Goal: Task Accomplishment & Management: Use online tool/utility

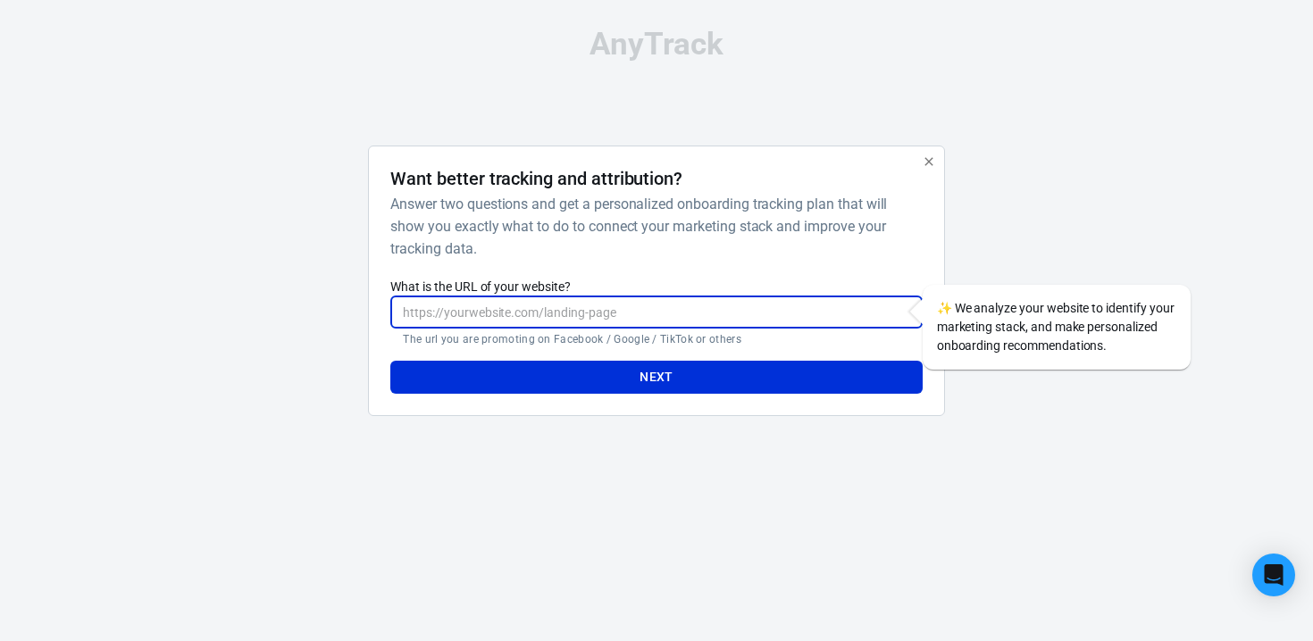
click at [554, 309] on input "What is the URL of your website?" at bounding box center [655, 312] width 531 height 33
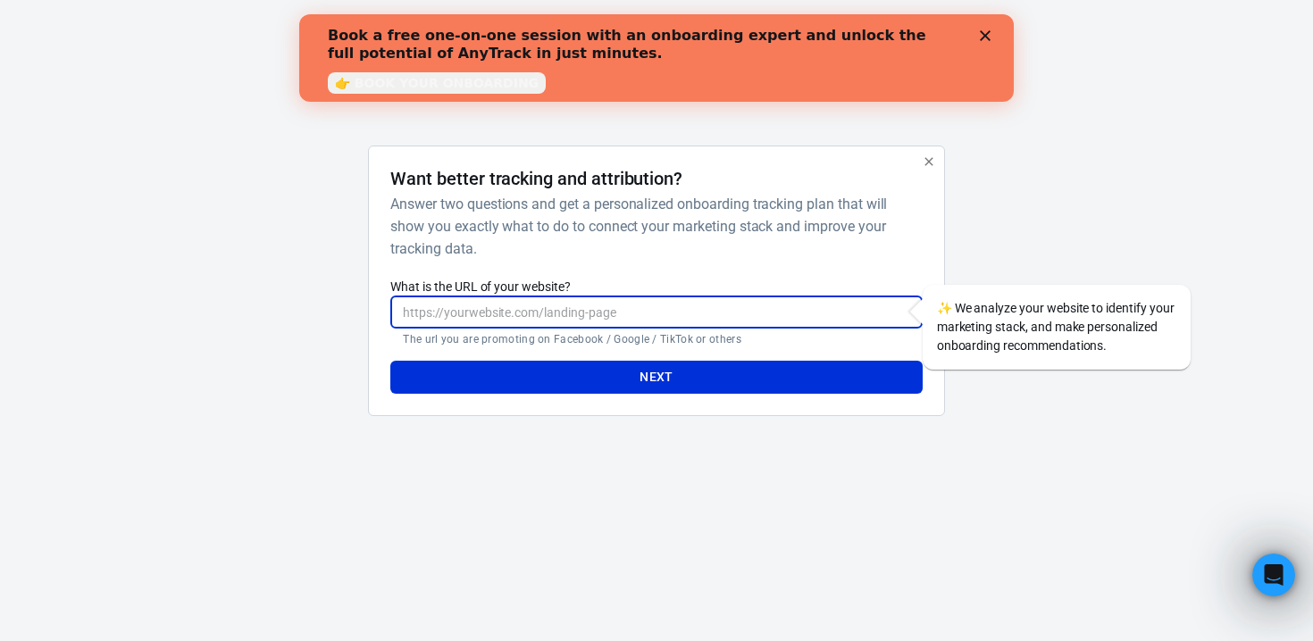
paste input "https://dashboard.anytrack.io/sign-up?_gl=1*1yujx43*_gcl_au*ODU1MTg3NDI1LjE3NTc…"
type input "https://dashboard.anytrack.io/sign-up?_gl=1*1yujx43*_gcl_au*ODU1MTg3NDI1LjE3NTc…"
paste input "https://www.zuoip.co/ip"
type input "https://www.zuoip.co/ip"
click at [606, 375] on button "Next" at bounding box center [655, 377] width 531 height 33
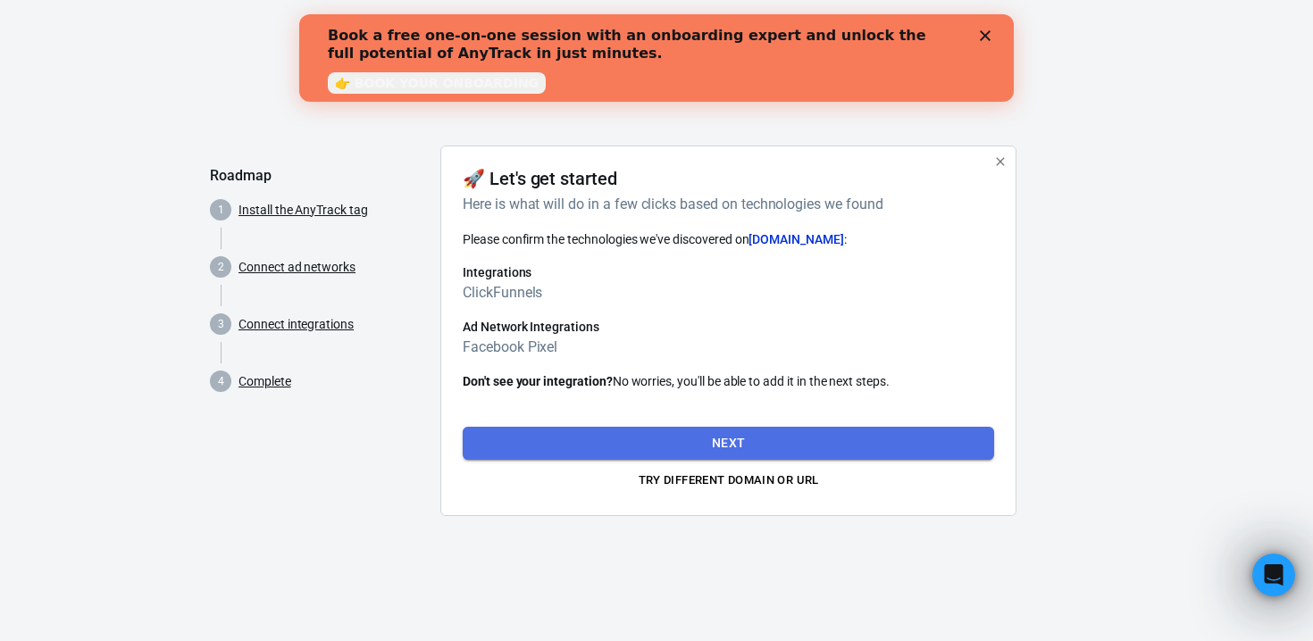
click at [621, 439] on button "Next" at bounding box center [728, 443] width 531 height 33
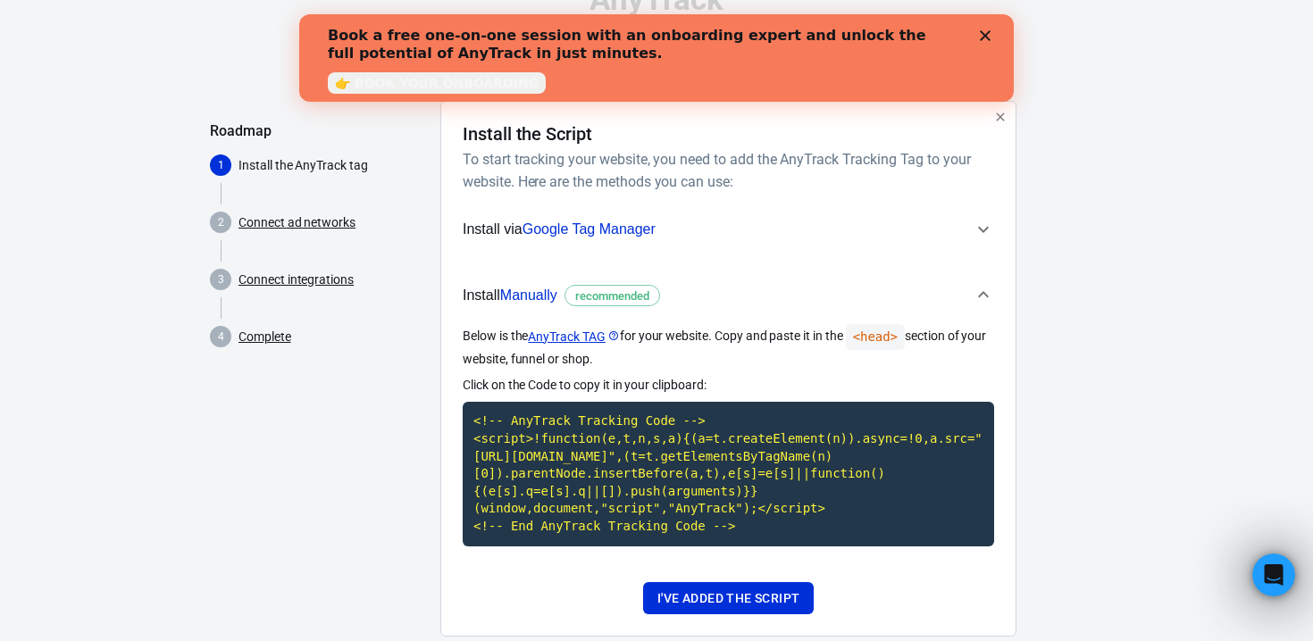
scroll to position [59, 0]
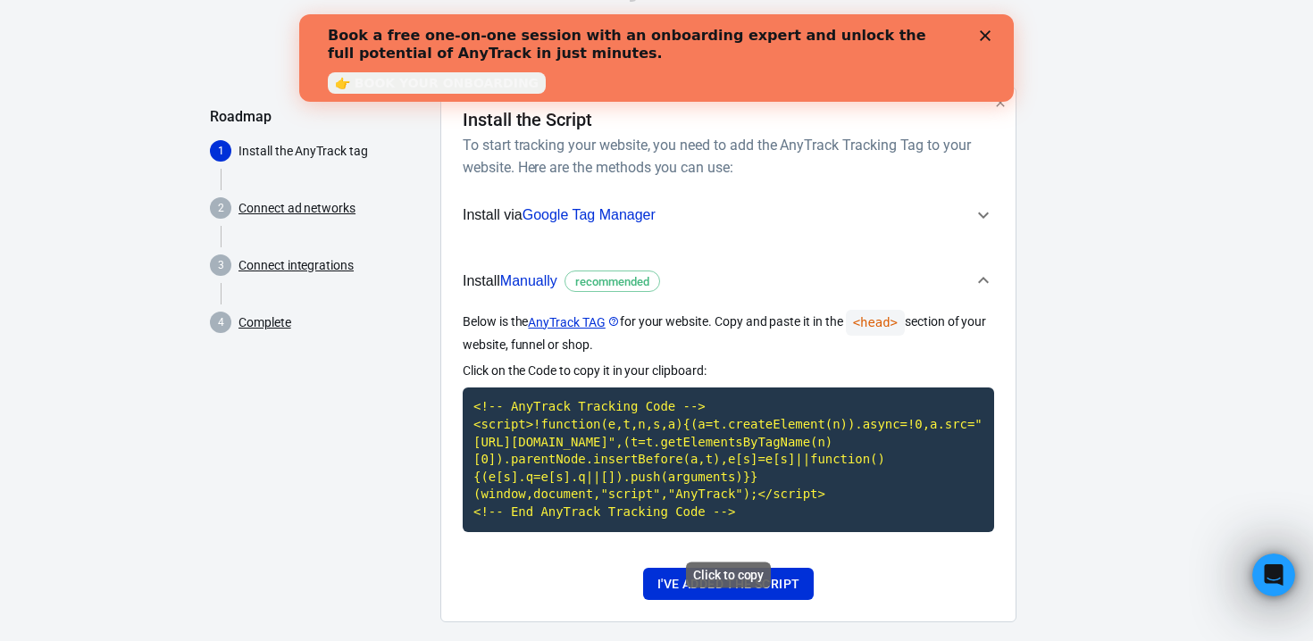
click at [692, 477] on code "<!-- AnyTrack Tracking Code --> <script>!function(e,t,n,s,a){(a=t.createElement…" at bounding box center [728, 460] width 531 height 144
click at [664, 439] on code "<!-- AnyTrack Tracking Code --> <script>!function(e,t,n,s,a){(a=t.createElement…" at bounding box center [728, 460] width 531 height 144
click at [711, 600] on button "I've added the script" at bounding box center [728, 584] width 171 height 33
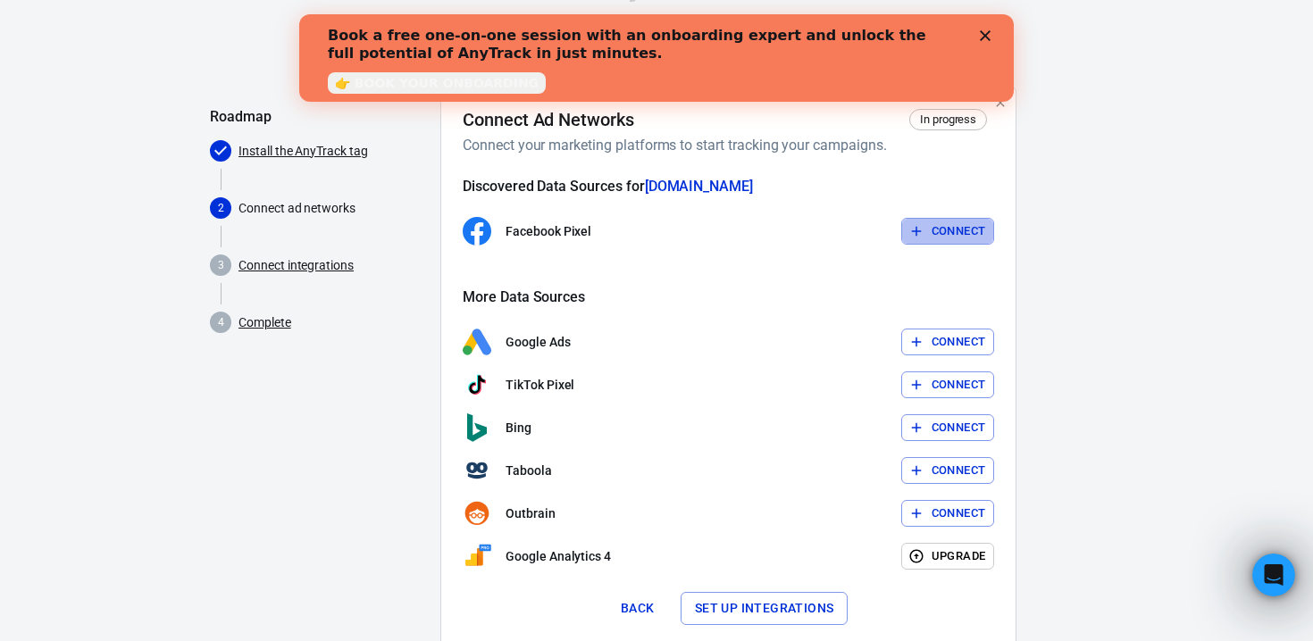
click at [935, 237] on button "Connect" at bounding box center [948, 232] width 94 height 28
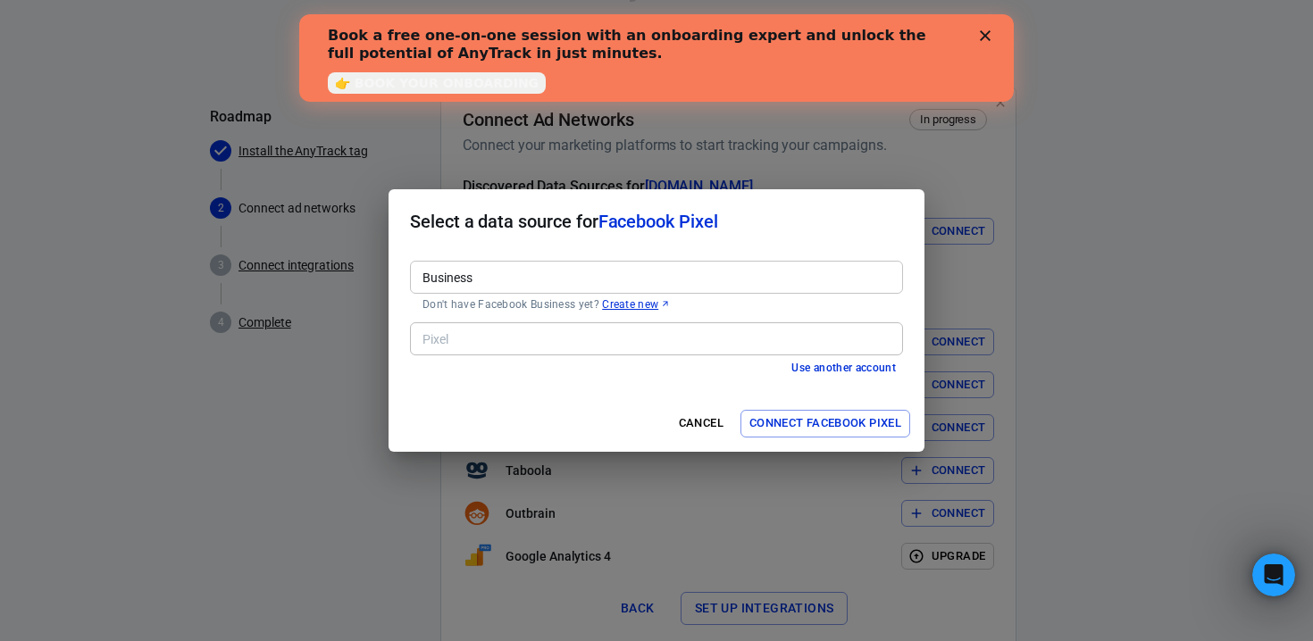
click at [624, 325] on div "Pixel" at bounding box center [656, 338] width 493 height 33
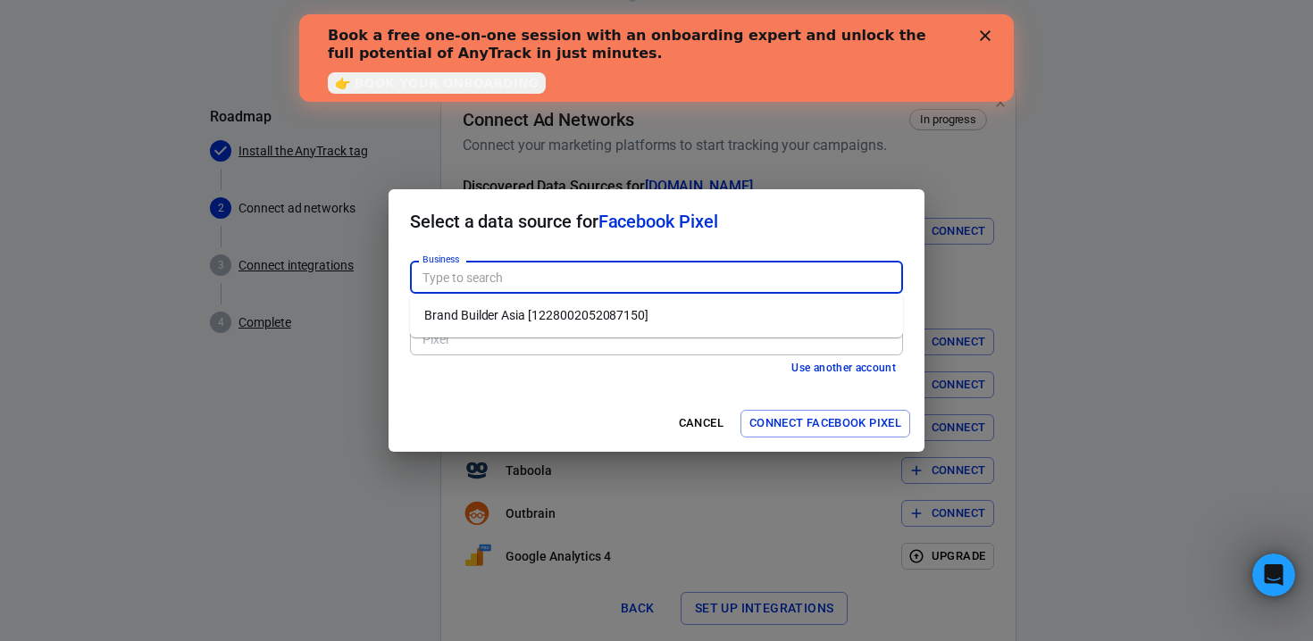
click at [572, 286] on input "Business" at bounding box center [655, 277] width 480 height 22
click at [569, 311] on li "Brand Builder Asia [1228002052087150]" at bounding box center [656, 315] width 493 height 29
type input "Brand Builder Asia [1228002052087150]"
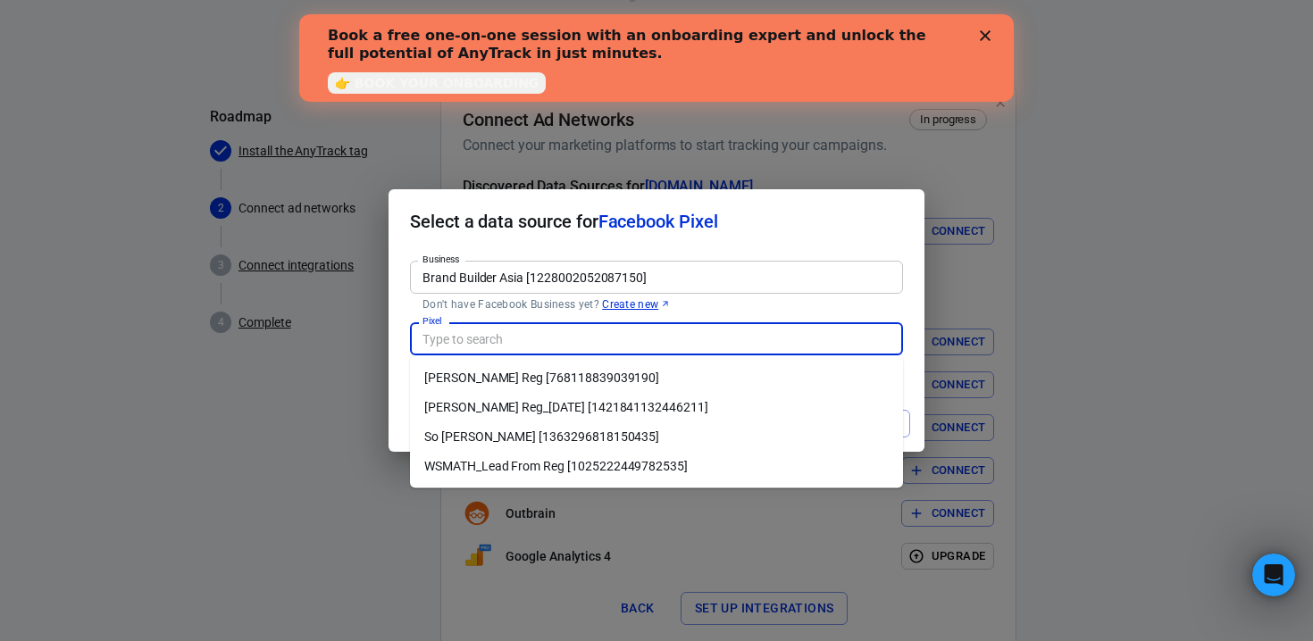
click at [539, 344] on input "Pixel" at bounding box center [655, 339] width 480 height 22
click at [535, 414] on li "Jacky Lei Reg_20 Aug [1421841132446211]" at bounding box center [656, 407] width 493 height 29
type input "Jacky Lei Reg_20 Aug [1421841132446211]"
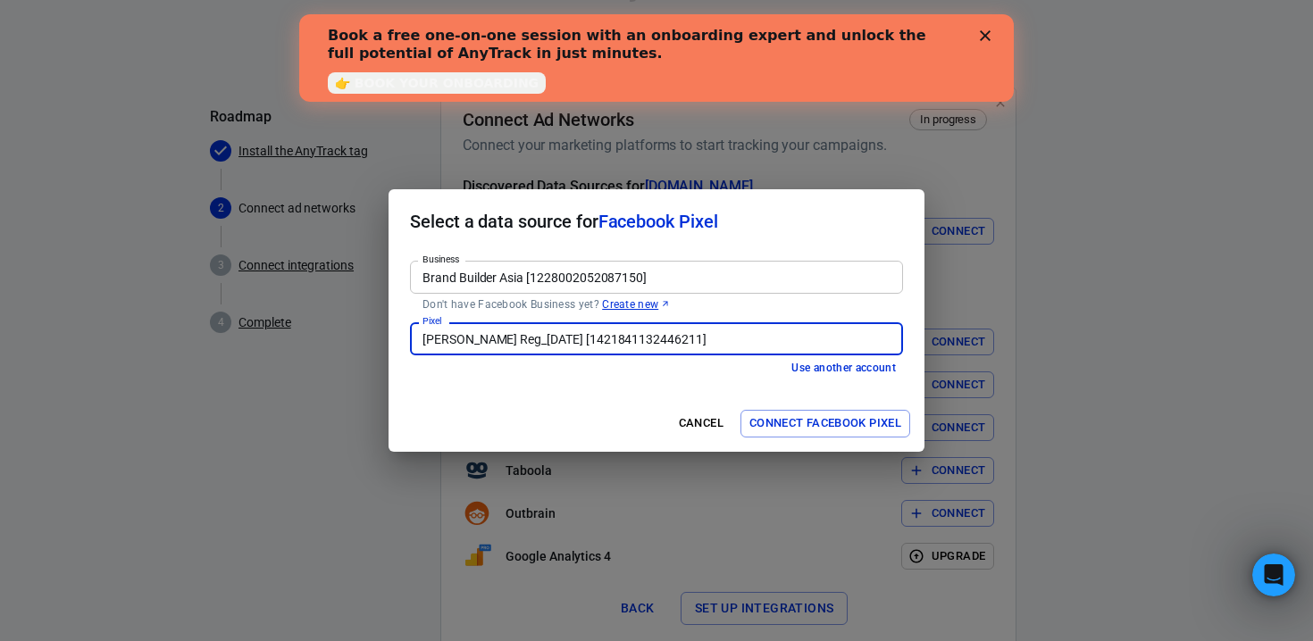
click at [834, 427] on button "Connect Facebook Pixel" at bounding box center [825, 424] width 170 height 28
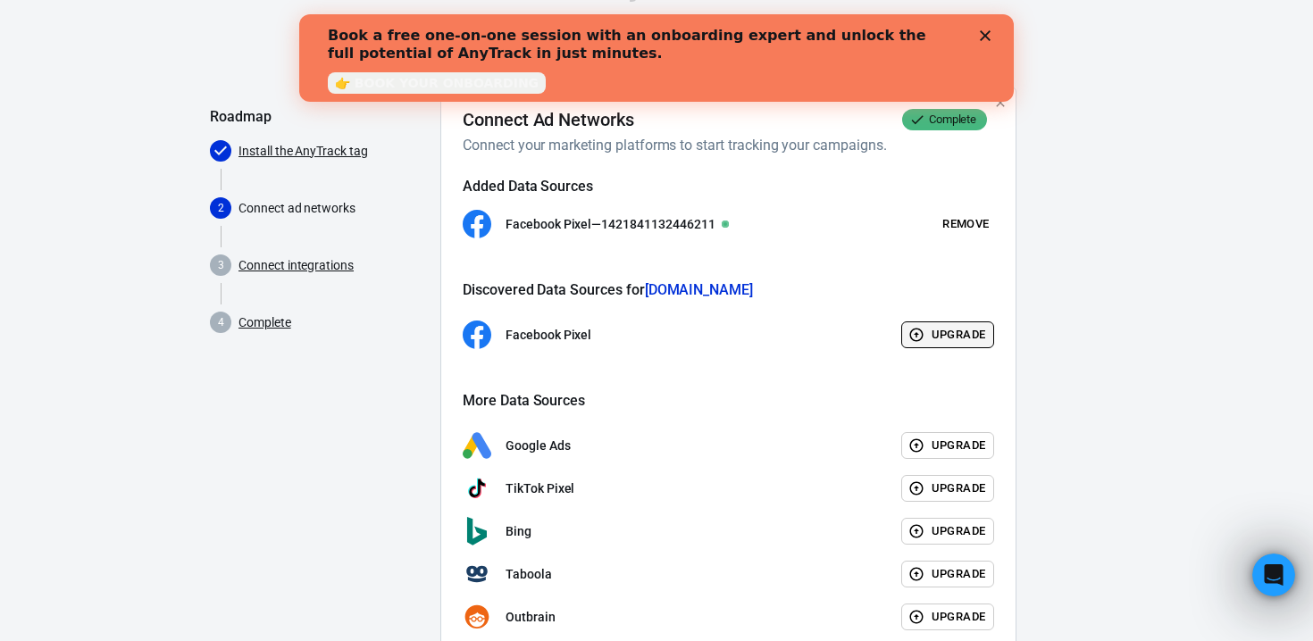
click at [934, 338] on button "Upgrade" at bounding box center [948, 336] width 94 height 28
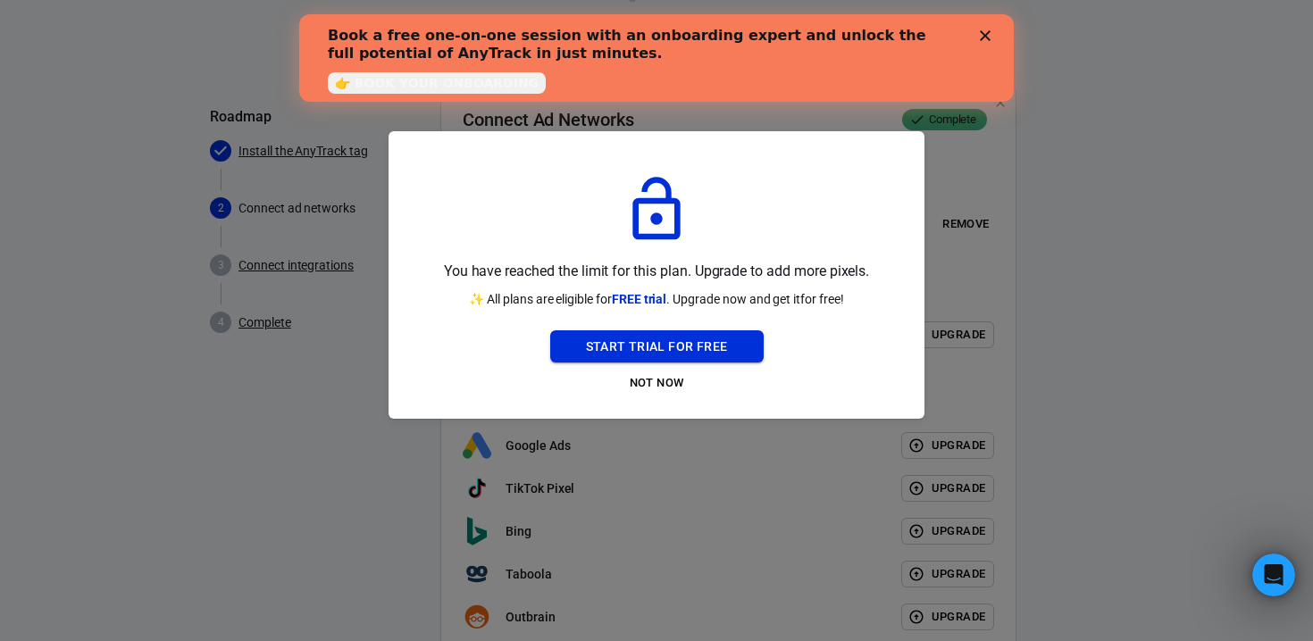
click at [702, 350] on button "Start Trial For Free" at bounding box center [656, 346] width 213 height 33
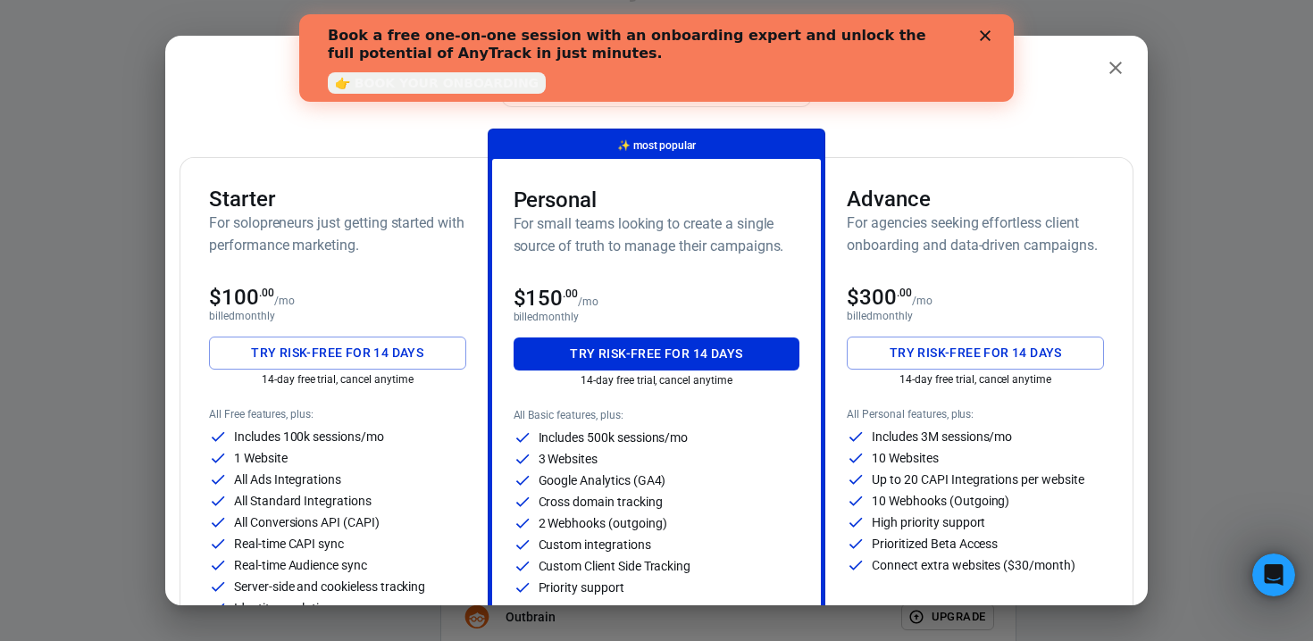
click at [1110, 64] on icon "close" at bounding box center [1115, 67] width 21 height 21
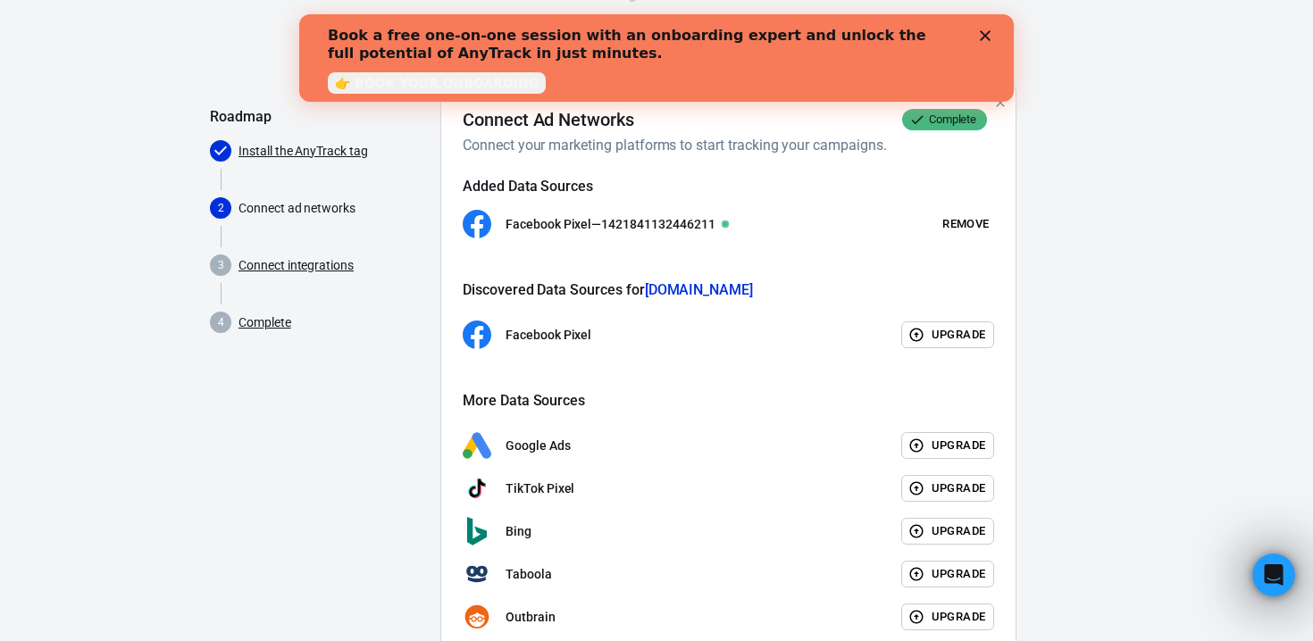
click at [967, 33] on div "Book a free one-on-one session with an onboarding expert and unlock the full po…" at bounding box center [649, 44] width 643 height 46
click at [954, 39] on div "Book a free one-on-one session with an onboarding expert and unlock the full po…" at bounding box center [642, 45] width 629 height 36
click at [974, 41] on div "Book a free one-on-one session with an onboarding expert and unlock the full po…" at bounding box center [656, 57] width 657 height 73
click at [978, 36] on div "Book a free one-on-one session with an onboarding expert and unlock the full po…" at bounding box center [656, 57] width 657 height 73
click at [990, 40] on icon "Close" at bounding box center [985, 35] width 11 height 11
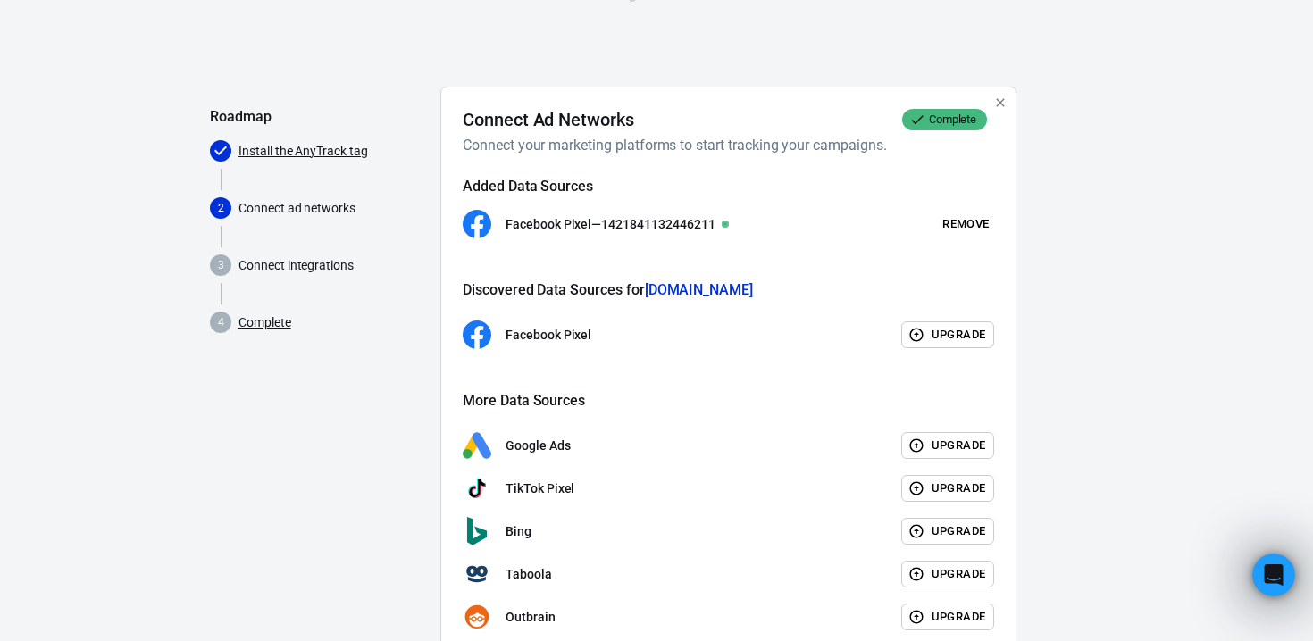
scroll to position [211, 0]
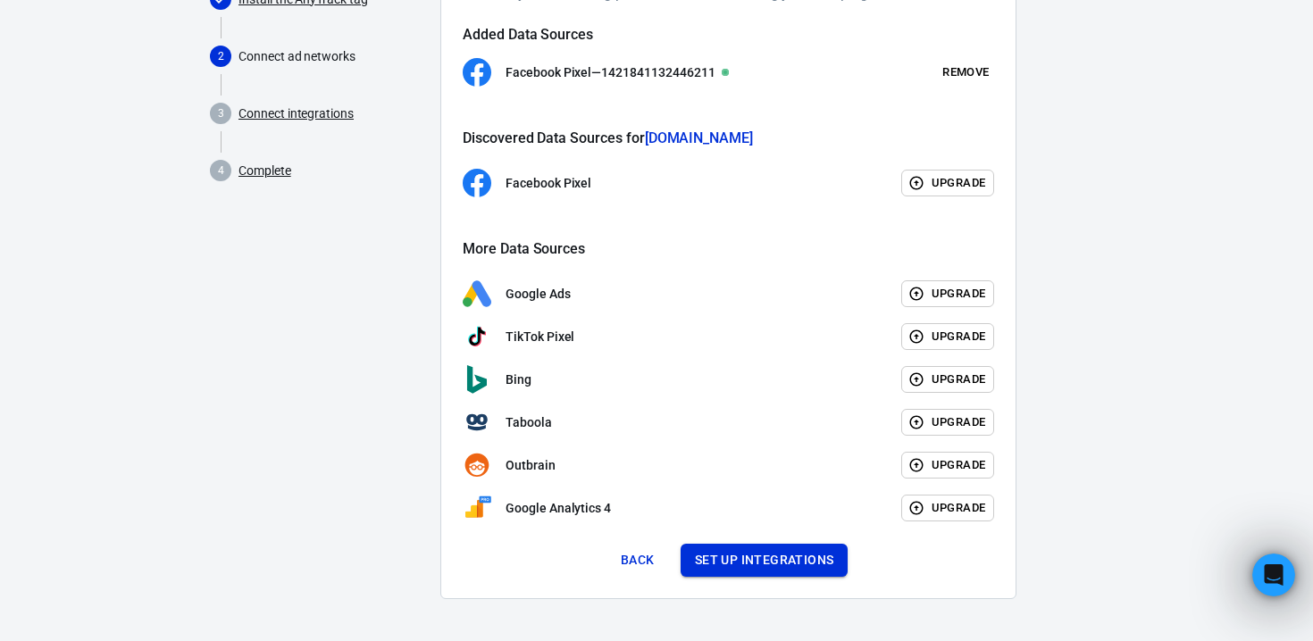
click at [784, 572] on button "Set up integrations" at bounding box center [765, 560] width 168 height 33
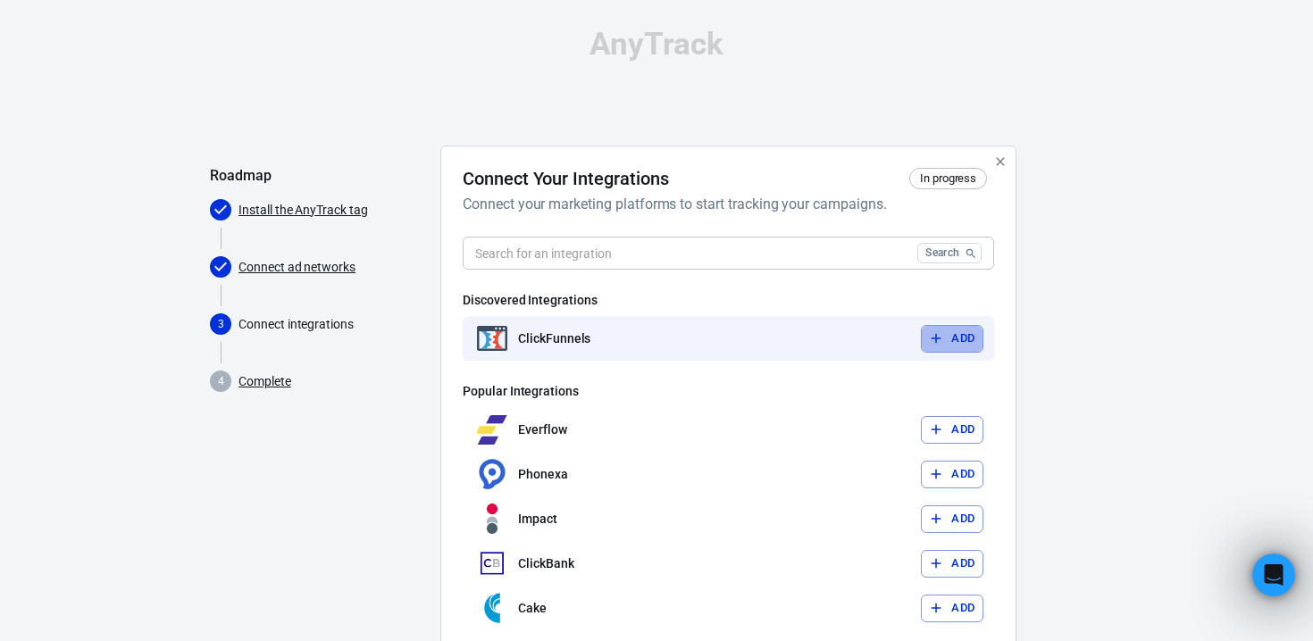
click at [965, 347] on button "Add" at bounding box center [952, 339] width 63 height 28
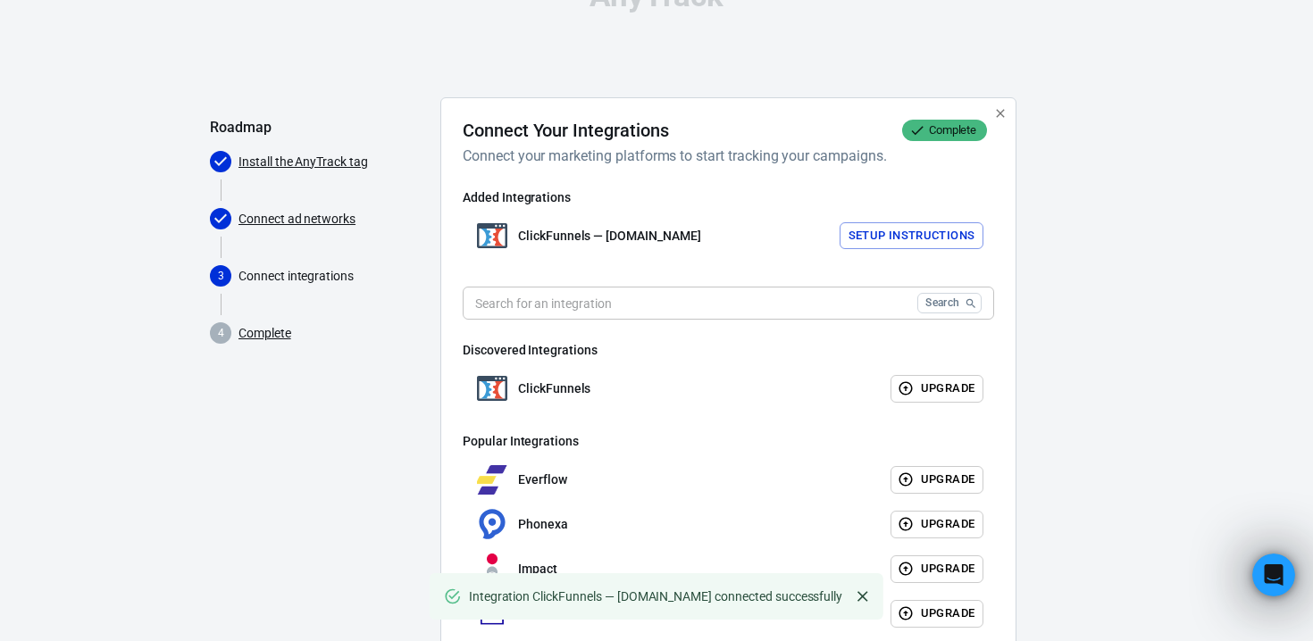
scroll to position [206, 0]
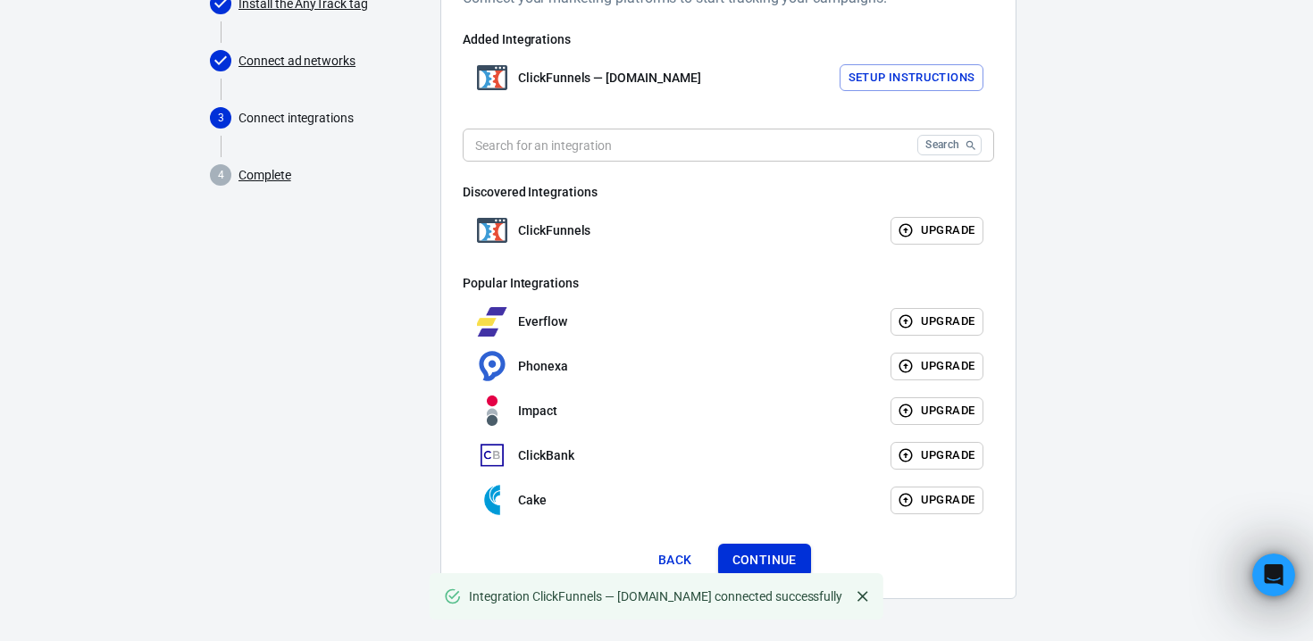
click at [779, 561] on button "Continue" at bounding box center [764, 560] width 93 height 33
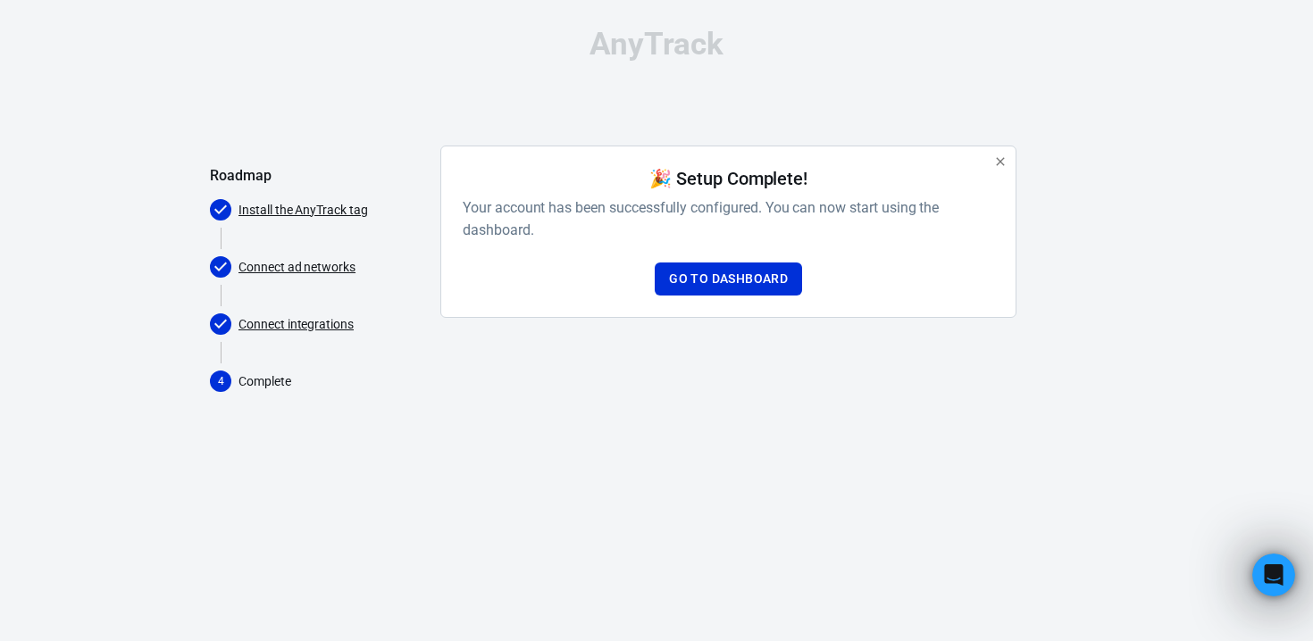
click at [753, 260] on div "🎉 Setup Complete! Your account has been successfully configured. You can now st…" at bounding box center [728, 232] width 531 height 128
click at [751, 273] on link "Go to Dashboard" at bounding box center [728, 279] width 147 height 33
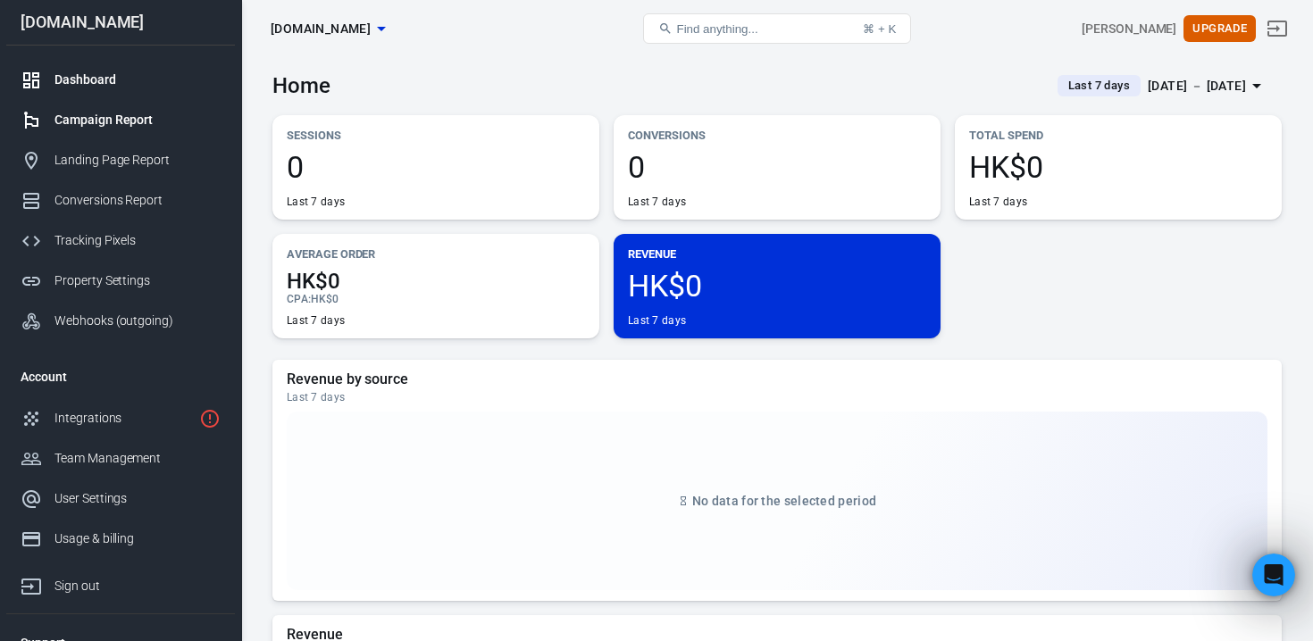
click at [135, 116] on div "Campaign Report" at bounding box center [137, 120] width 166 height 19
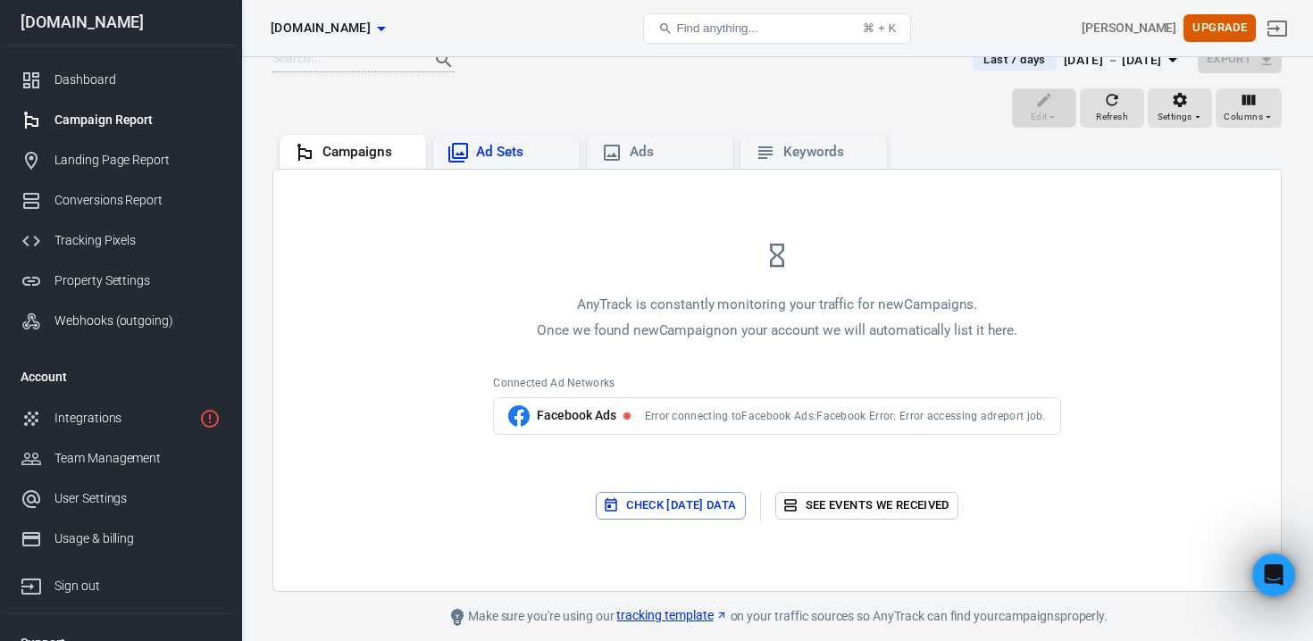
scroll to position [167, 0]
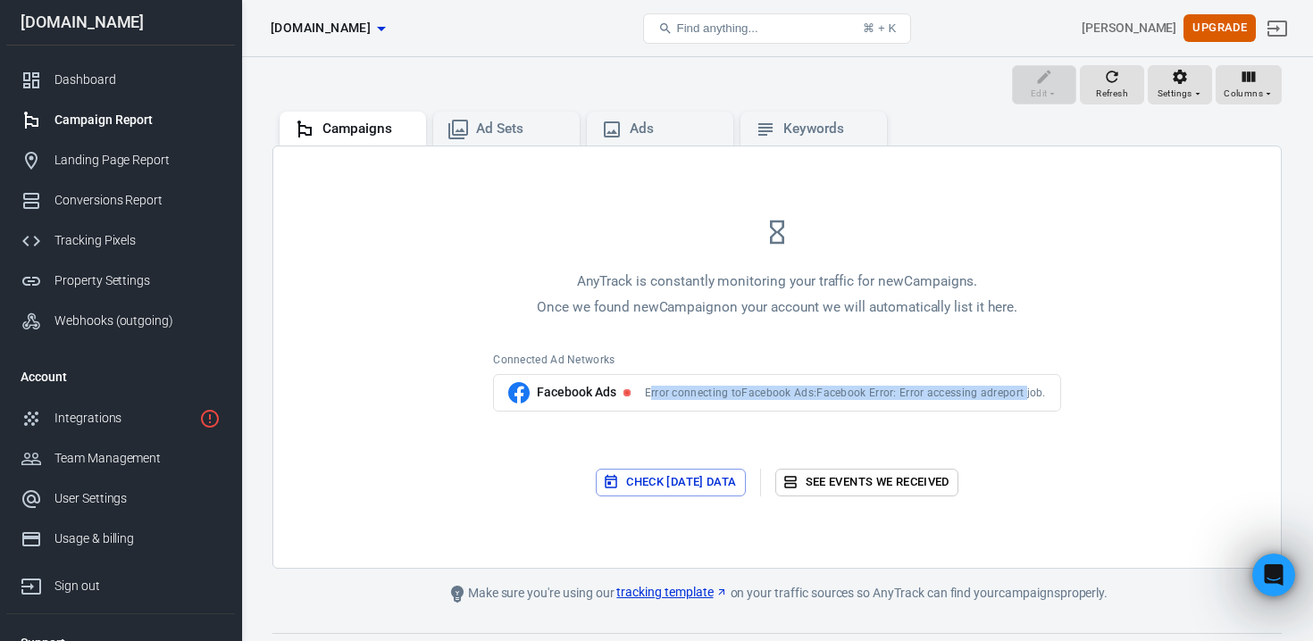
drag, startPoint x: 650, startPoint y: 396, endPoint x: 1029, endPoint y: 396, distance: 378.7
click at [1029, 396] on span "Error connecting to Facebook Ads : Facebook Error: Error accessing adreport job." at bounding box center [845, 393] width 401 height 14
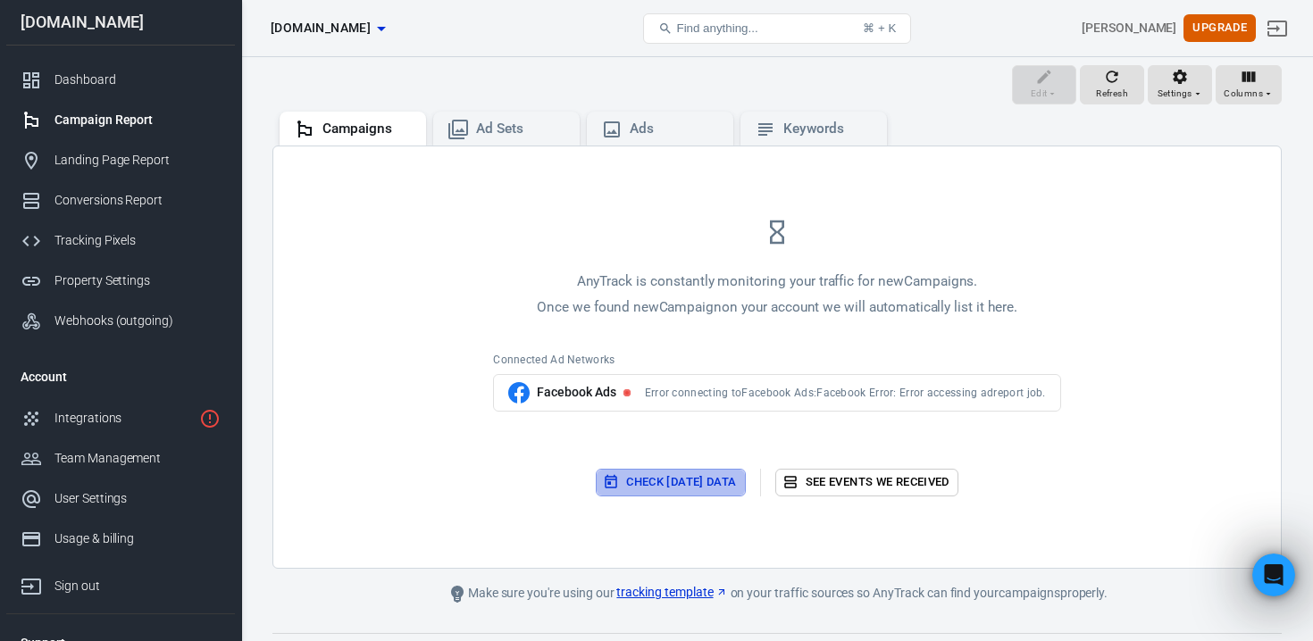
click at [679, 490] on button "Check today’s data" at bounding box center [670, 483] width 149 height 28
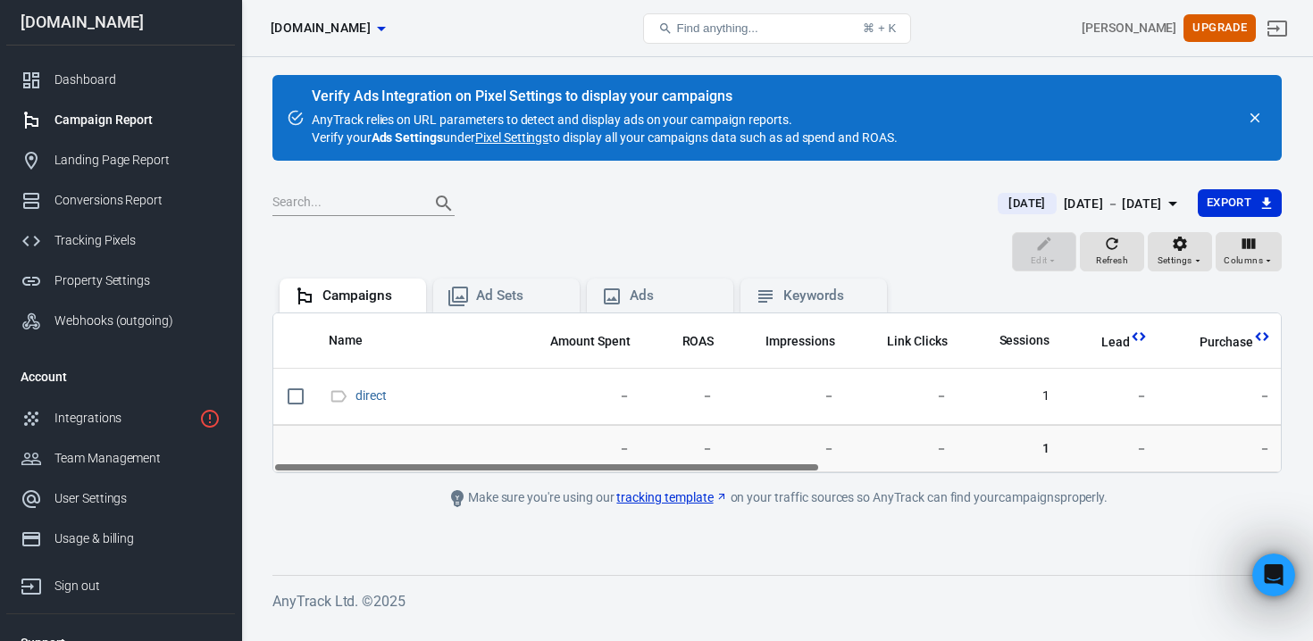
drag, startPoint x: 703, startPoint y: 480, endPoint x: 958, endPoint y: 479, distance: 255.4
click at [959, 480] on main "Verify Ads Integration on Pixel Settings to display your campaigns AnyTrack rel…" at bounding box center [776, 311] width 1009 height 472
drag, startPoint x: 784, startPoint y: 481, endPoint x: 921, endPoint y: 481, distance: 136.7
click at [921, 481] on main "Verify Ads Integration on Pixel Settings to display your campaigns AnyTrack rel…" at bounding box center [776, 311] width 1009 height 472
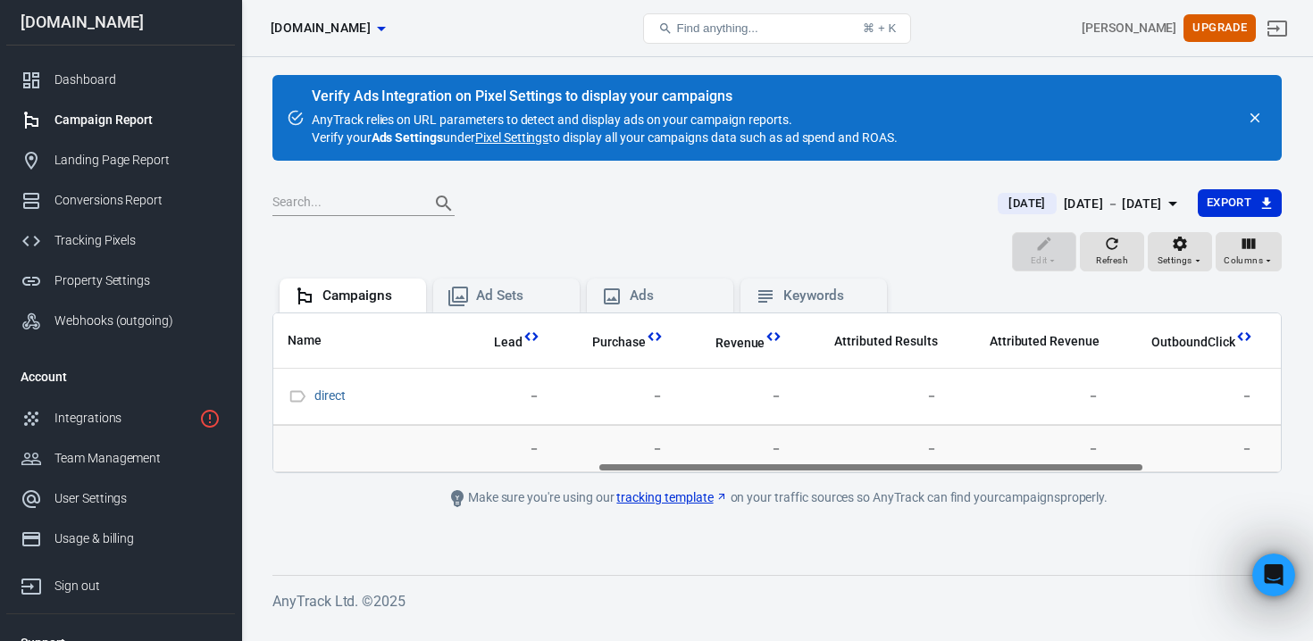
drag, startPoint x: 804, startPoint y: 469, endPoint x: 1135, endPoint y: 465, distance: 331.4
click at [1135, 465] on div "Name Amount Spent ROAS Impressions Link Clicks Sessions Lead Purchase Revenue A…" at bounding box center [776, 392] width 1007 height 159
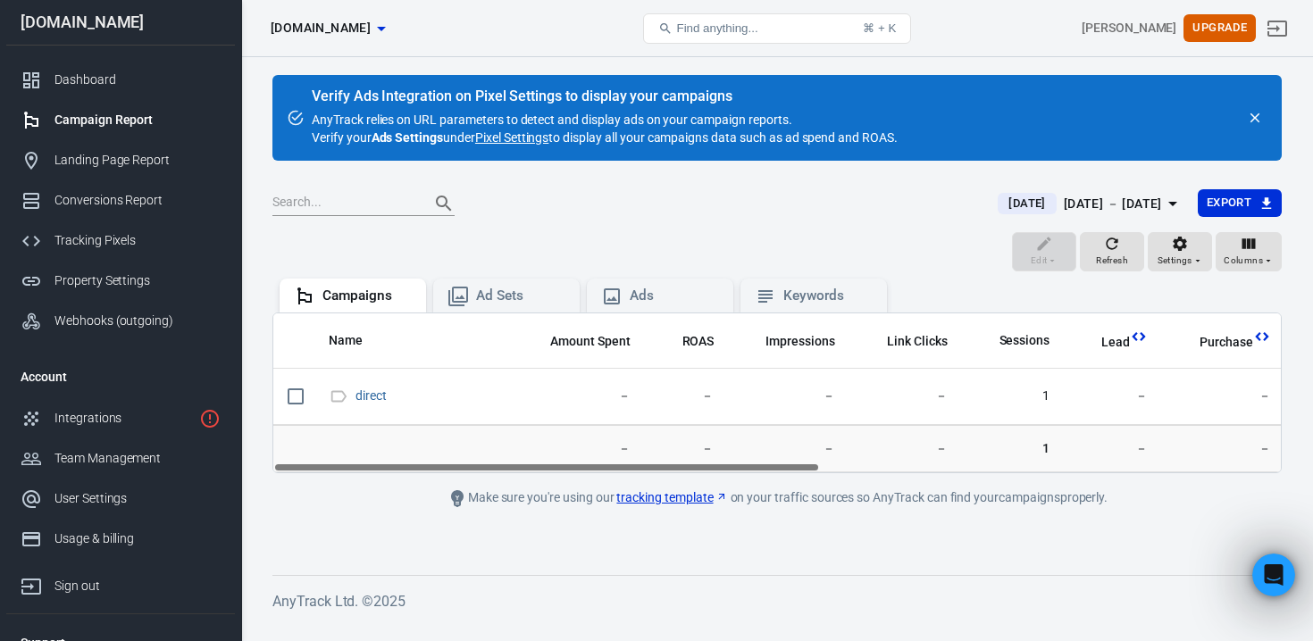
drag, startPoint x: 1135, startPoint y: 465, endPoint x: 517, endPoint y: 455, distance: 618.1
click at [517, 455] on div "Name Amount Spent ROAS Impressions Link Clicks Sessions Lead Purchase Revenue A…" at bounding box center [776, 393] width 1009 height 161
click at [137, 170] on link "Landing Page Report" at bounding box center [120, 160] width 229 height 40
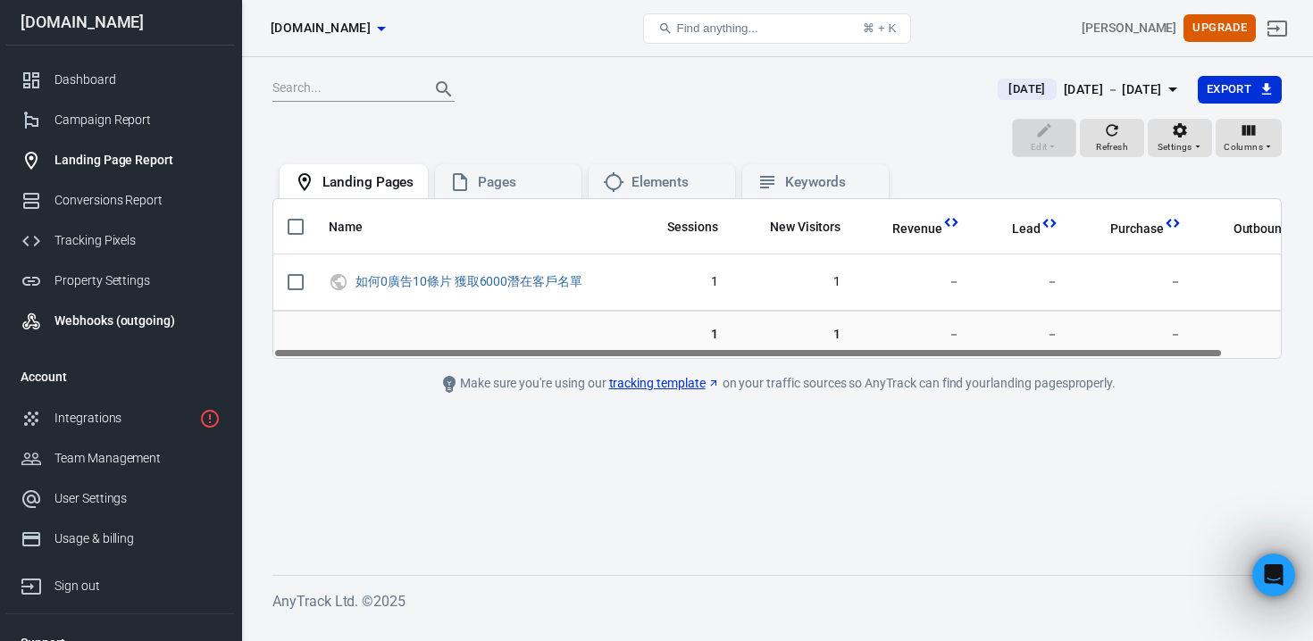
scroll to position [56, 0]
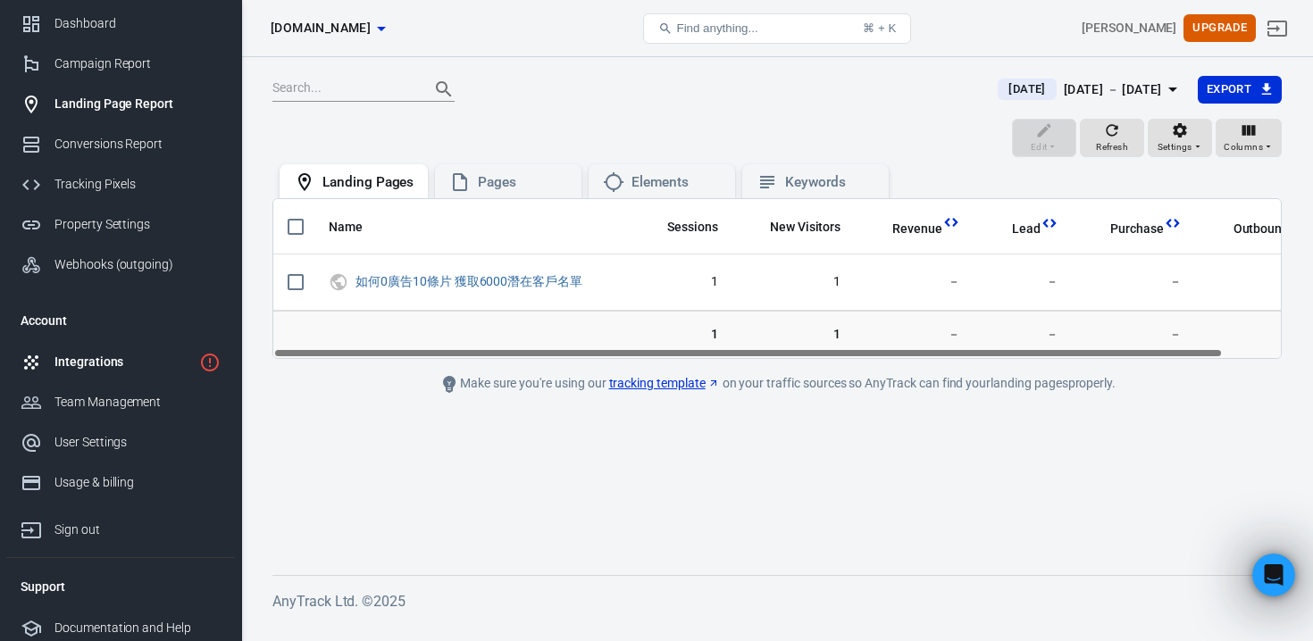
click at [111, 350] on link "Integrations" at bounding box center [120, 362] width 229 height 40
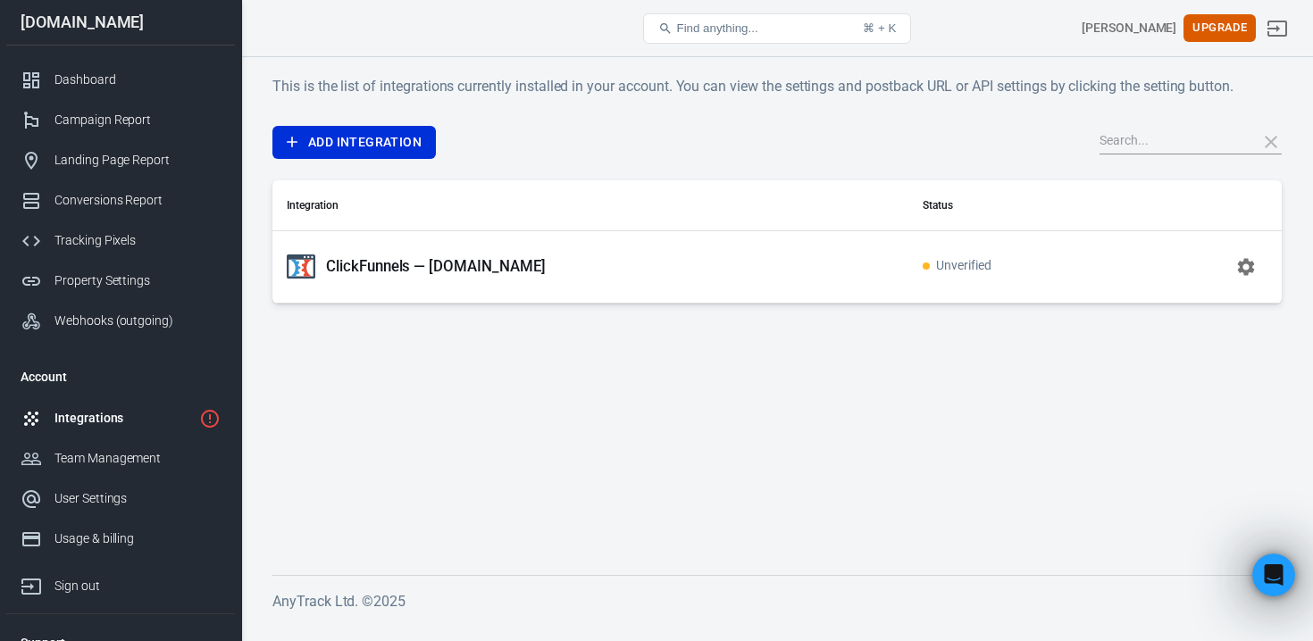
click at [420, 296] on td "ClickFunnels — zuoip.co" at bounding box center [590, 266] width 636 height 72
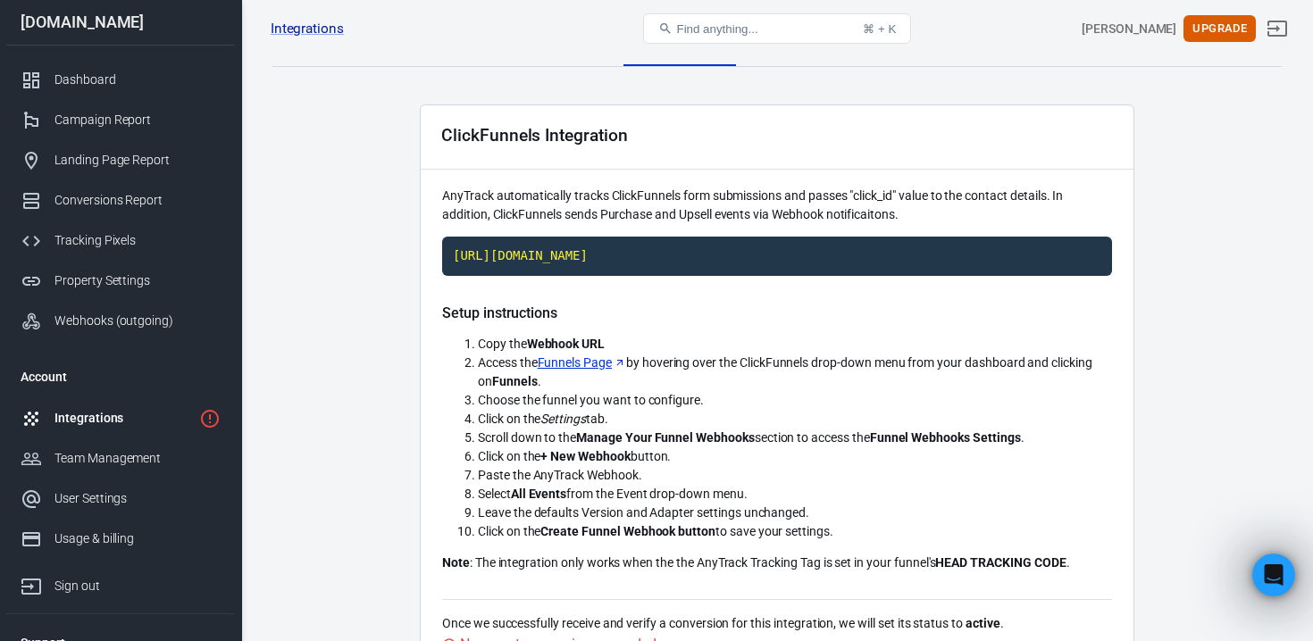
scroll to position [22, 0]
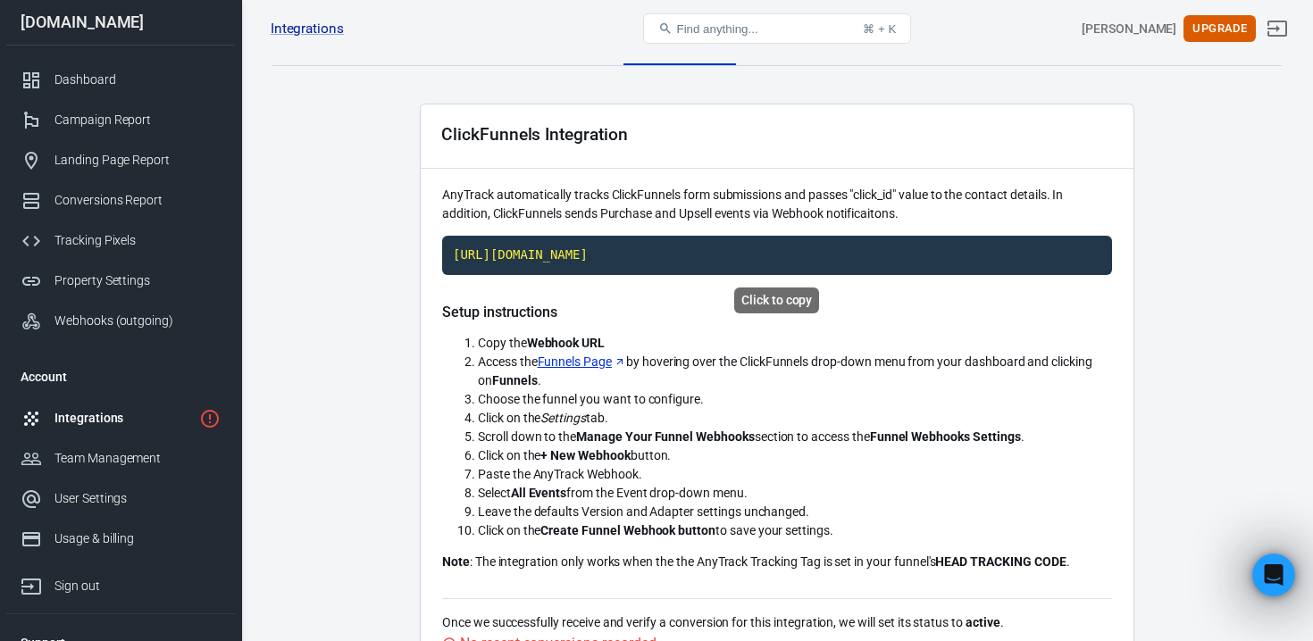
click at [589, 263] on code "https://t1.anytrack.io/AnQNIaBv/collect/clickfunnels-zuoipco" at bounding box center [777, 255] width 670 height 39
click at [581, 366] on link "Funnels Page" at bounding box center [582, 362] width 88 height 19
drag, startPoint x: 469, startPoint y: 395, endPoint x: 629, endPoint y: 421, distance: 162.0
click at [629, 421] on ol "Copy the Webhook URL Access the Funnels Page by hovering over the ClickFunnels …" at bounding box center [777, 437] width 670 height 206
click at [629, 421] on li "Click on the Settings tab." at bounding box center [795, 418] width 634 height 19
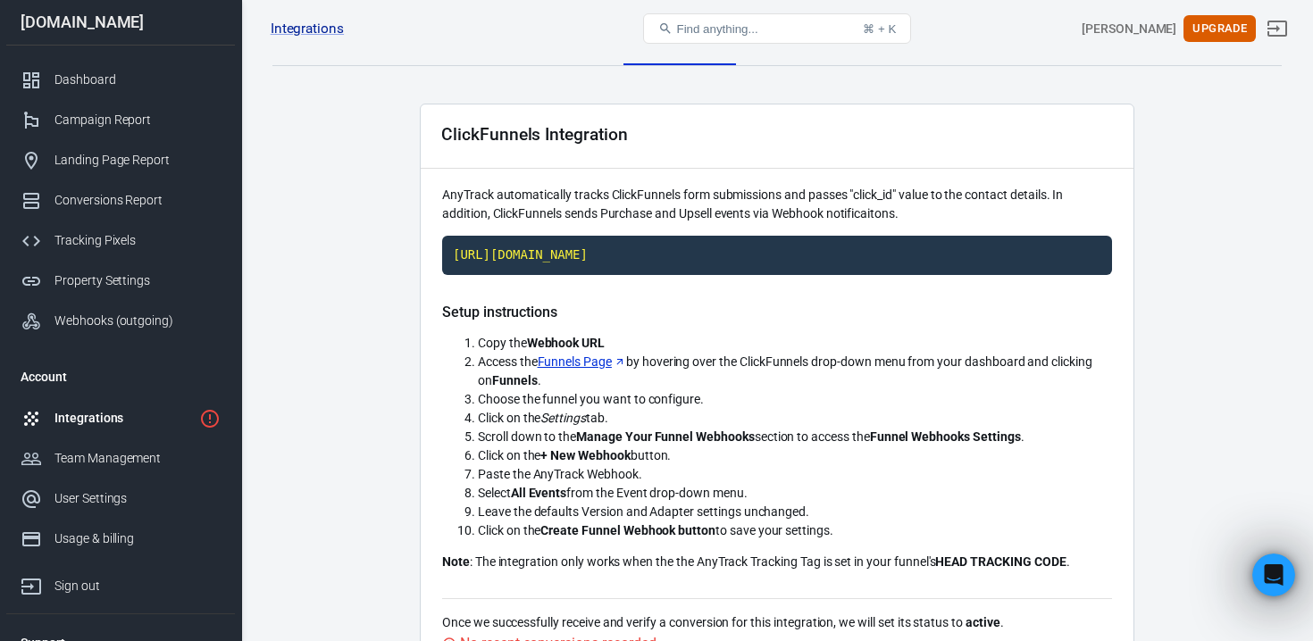
click at [710, 253] on code "https://t1.anytrack.io/AnQNIaBv/collect/clickfunnels-zuoipco" at bounding box center [777, 255] width 670 height 39
drag, startPoint x: 581, startPoint y: 440, endPoint x: 754, endPoint y: 439, distance: 172.4
click at [755, 439] on strong "Manage Your Funnel Webhooks" at bounding box center [665, 437] width 179 height 14
click at [710, 256] on code "https://t1.anytrack.io/AnQNIaBv/collect/clickfunnels-zuoipco" at bounding box center [777, 255] width 670 height 39
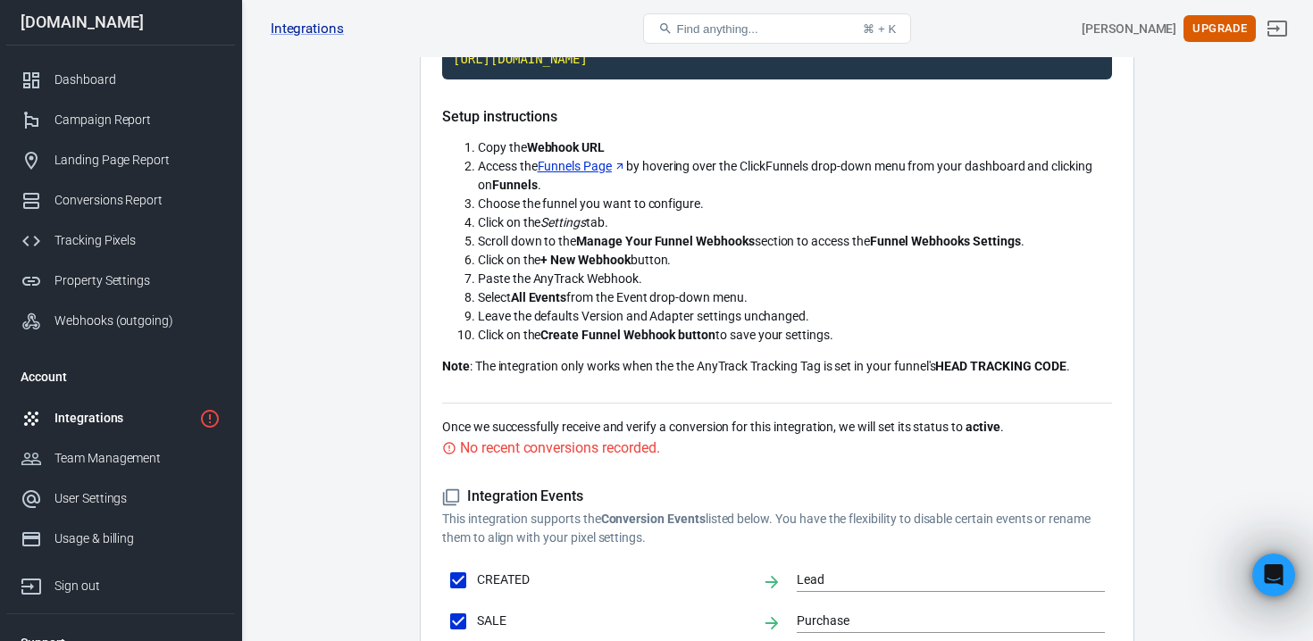
scroll to position [447, 0]
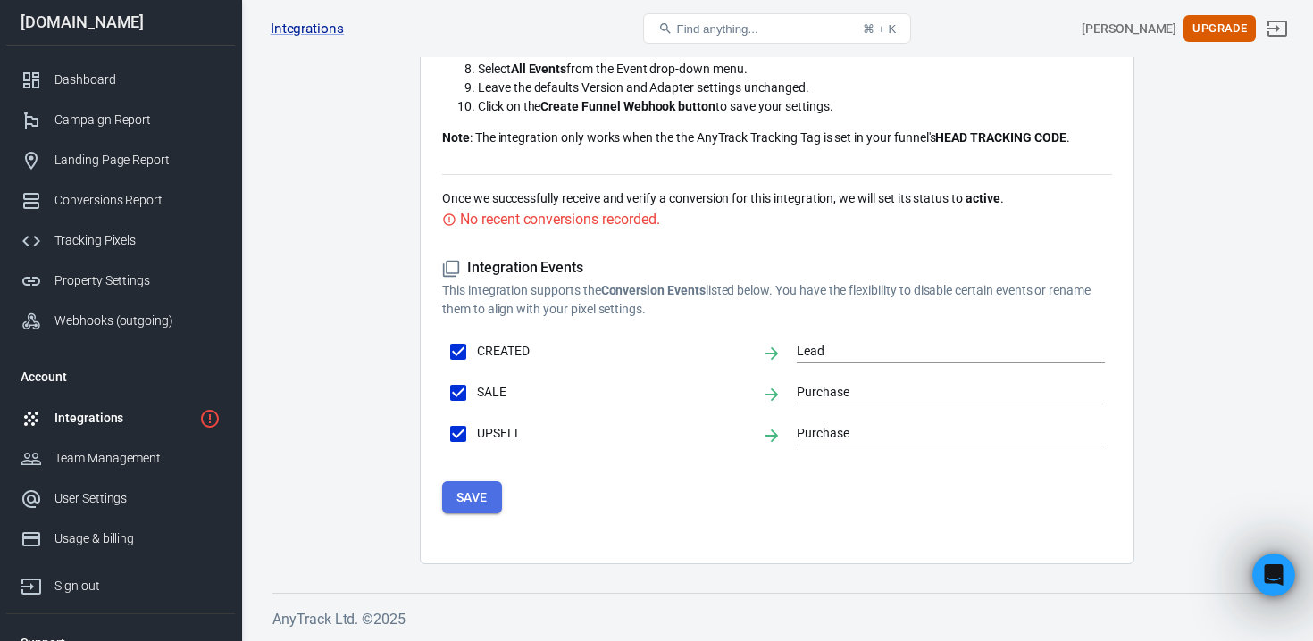
click at [475, 501] on button "Save" at bounding box center [472, 497] width 60 height 33
click at [533, 223] on div "No recent conversions recorded." at bounding box center [559, 219] width 199 height 22
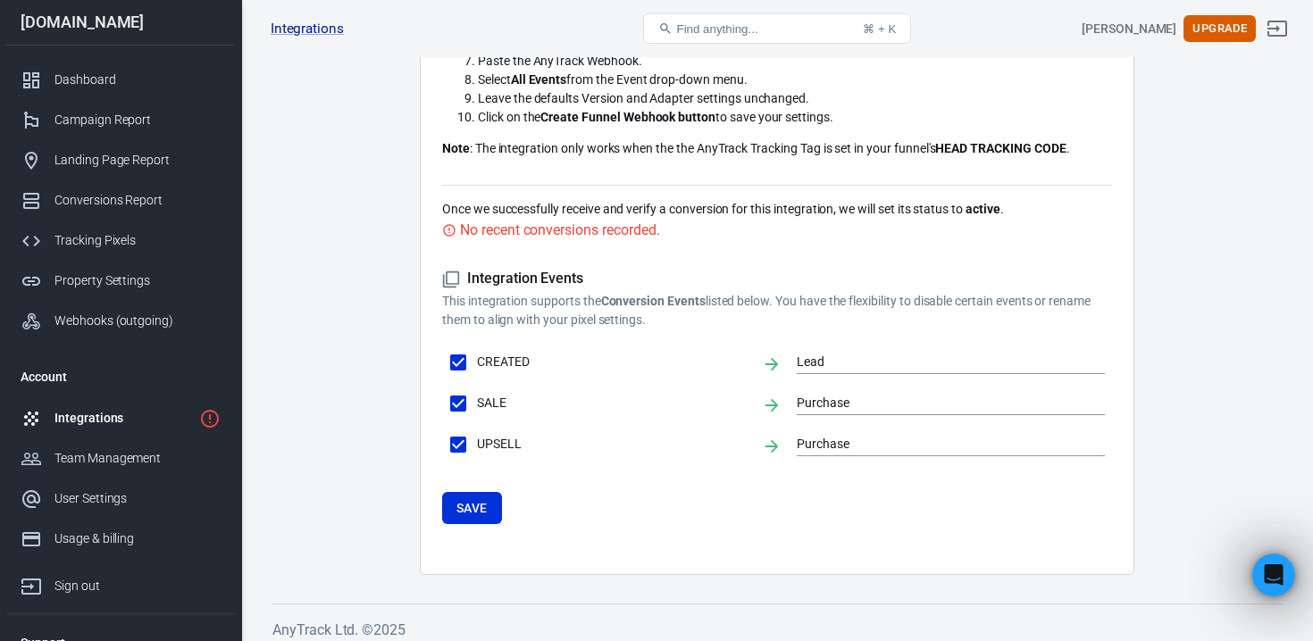
scroll to position [433, 0]
click at [513, 241] on div "No recent conversions recorded." at bounding box center [559, 232] width 199 height 22
click at [478, 489] on form "Integration Events This integration supports the Conversion Events listed below…" at bounding box center [777, 399] width 670 height 255
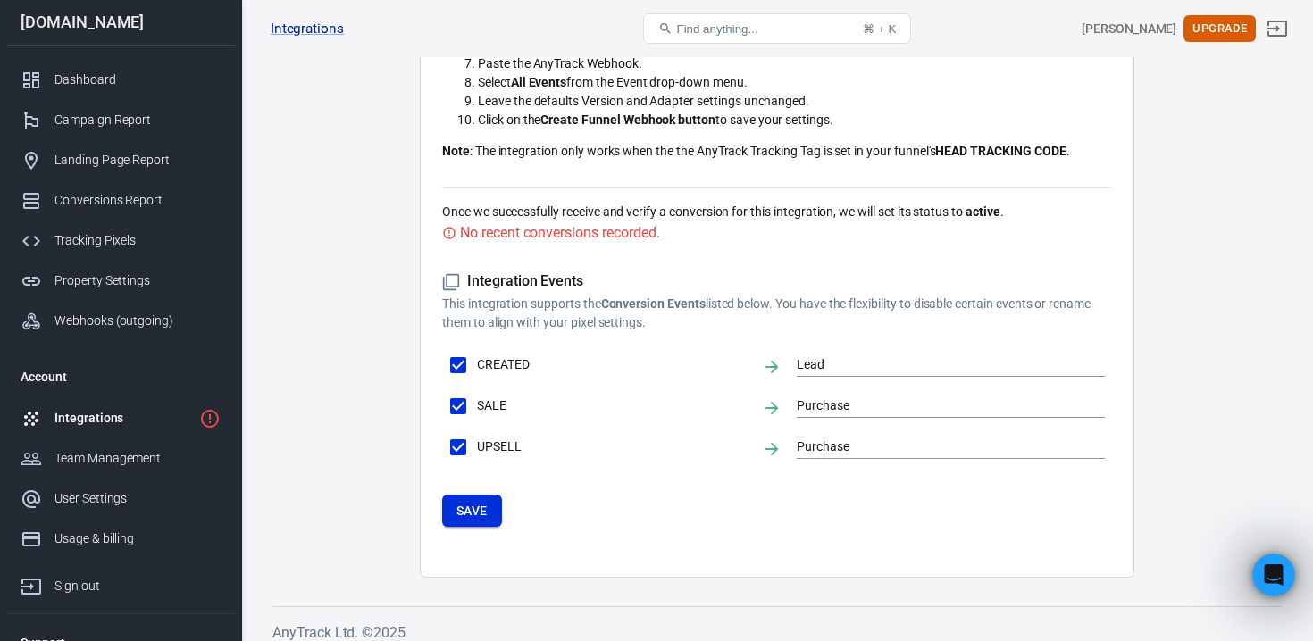
click at [480, 501] on button "Save" at bounding box center [472, 511] width 60 height 33
click at [480, 502] on button "Save" at bounding box center [472, 511] width 60 height 33
click at [836, 356] on input "Lead" at bounding box center [937, 365] width 281 height 22
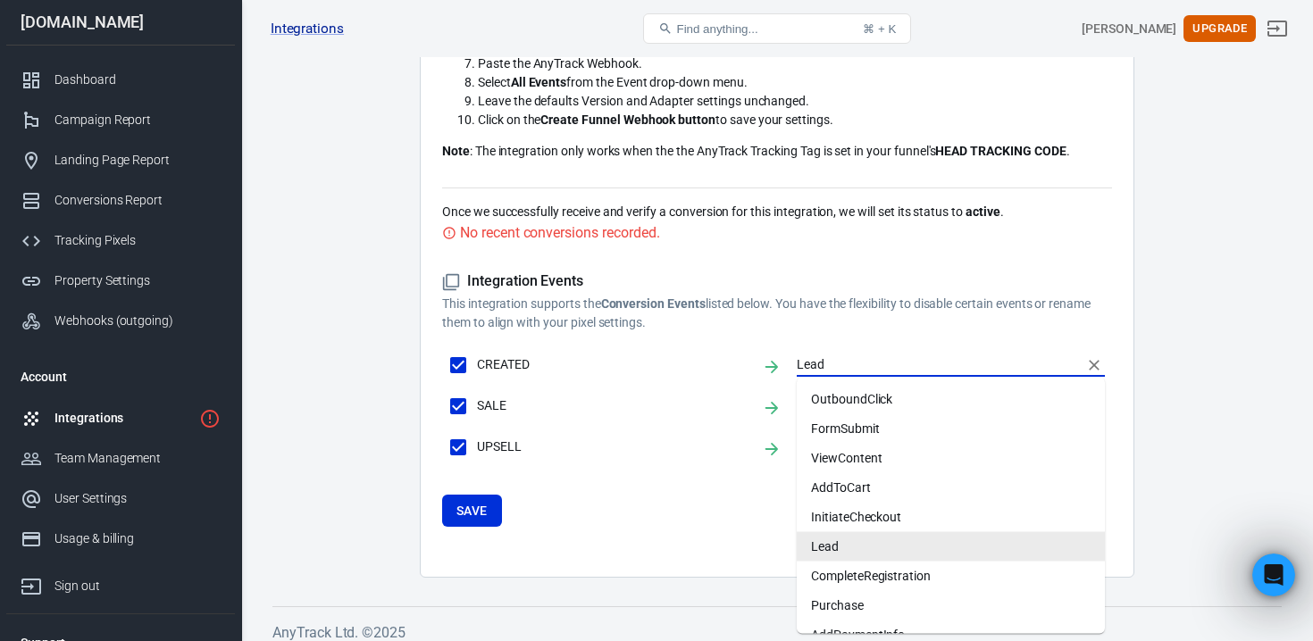
click at [833, 543] on li "Lead" at bounding box center [951, 546] width 308 height 29
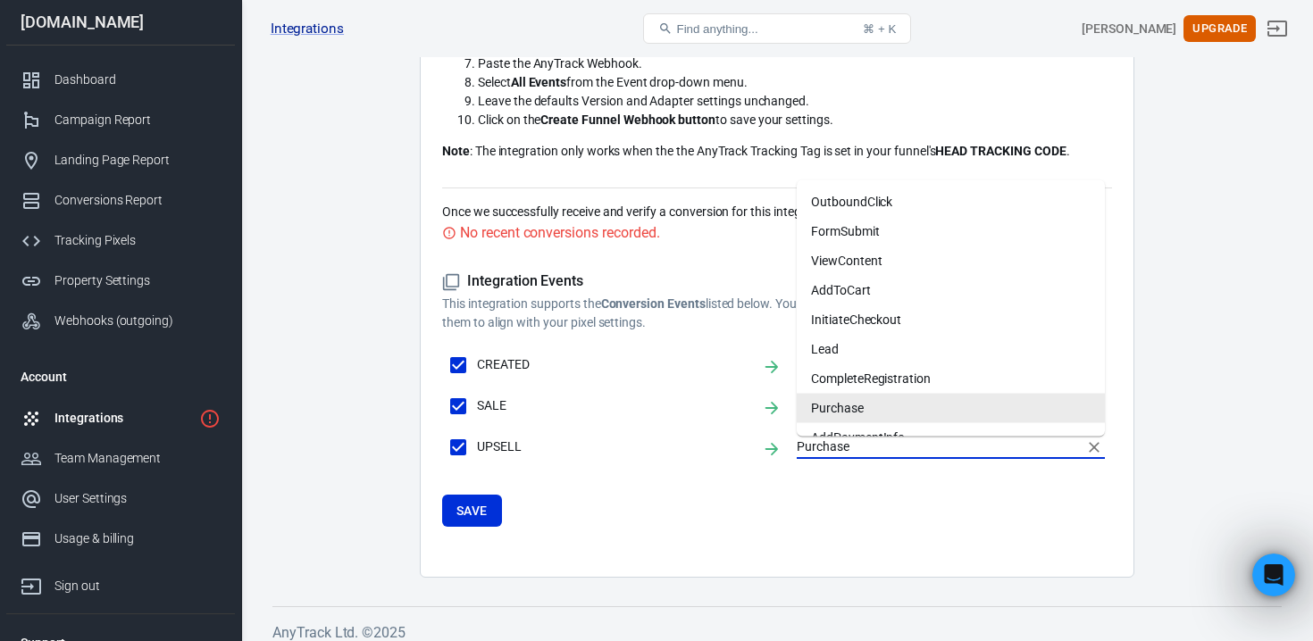
click at [831, 444] on input "Purchase" at bounding box center [937, 447] width 281 height 22
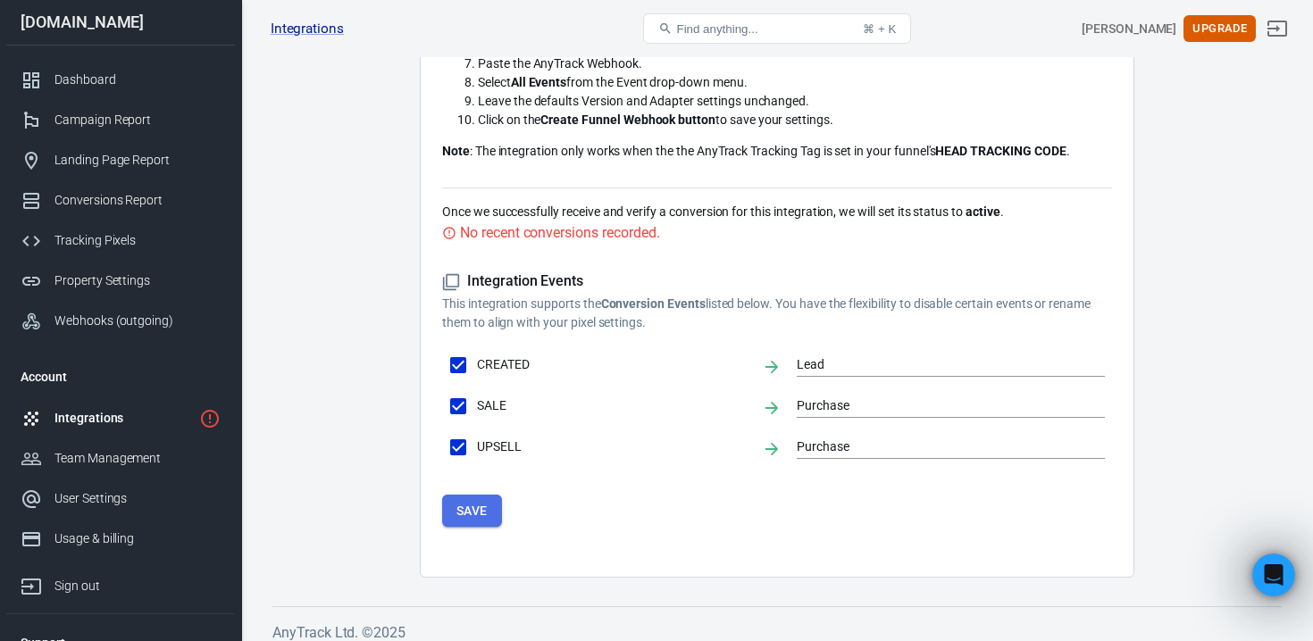
click at [494, 506] on button "Save" at bounding box center [472, 511] width 60 height 33
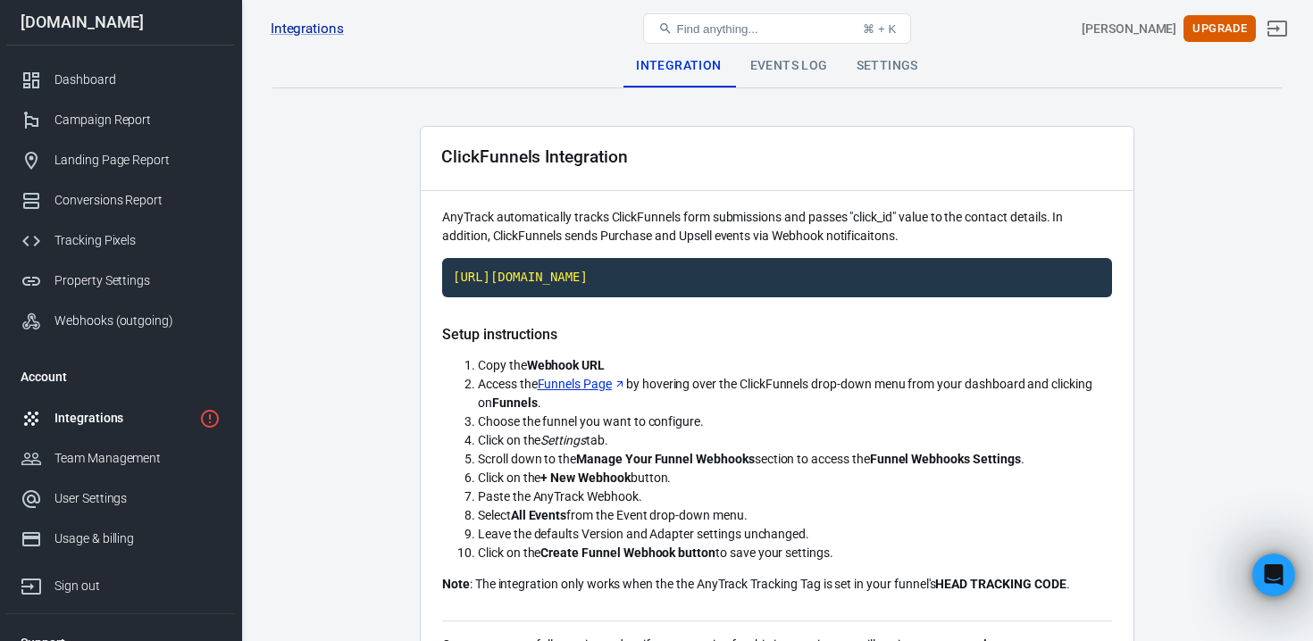
click at [781, 73] on div "Events Log" at bounding box center [789, 66] width 106 height 43
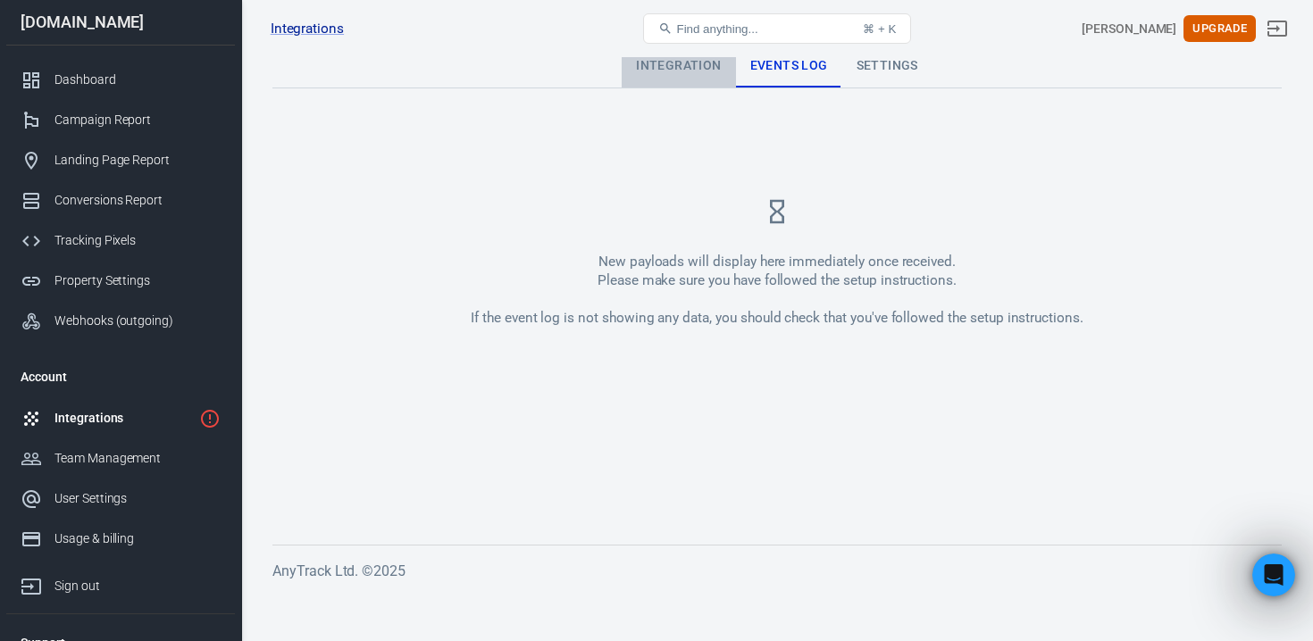
click at [706, 80] on div "Integration" at bounding box center [678, 66] width 113 height 43
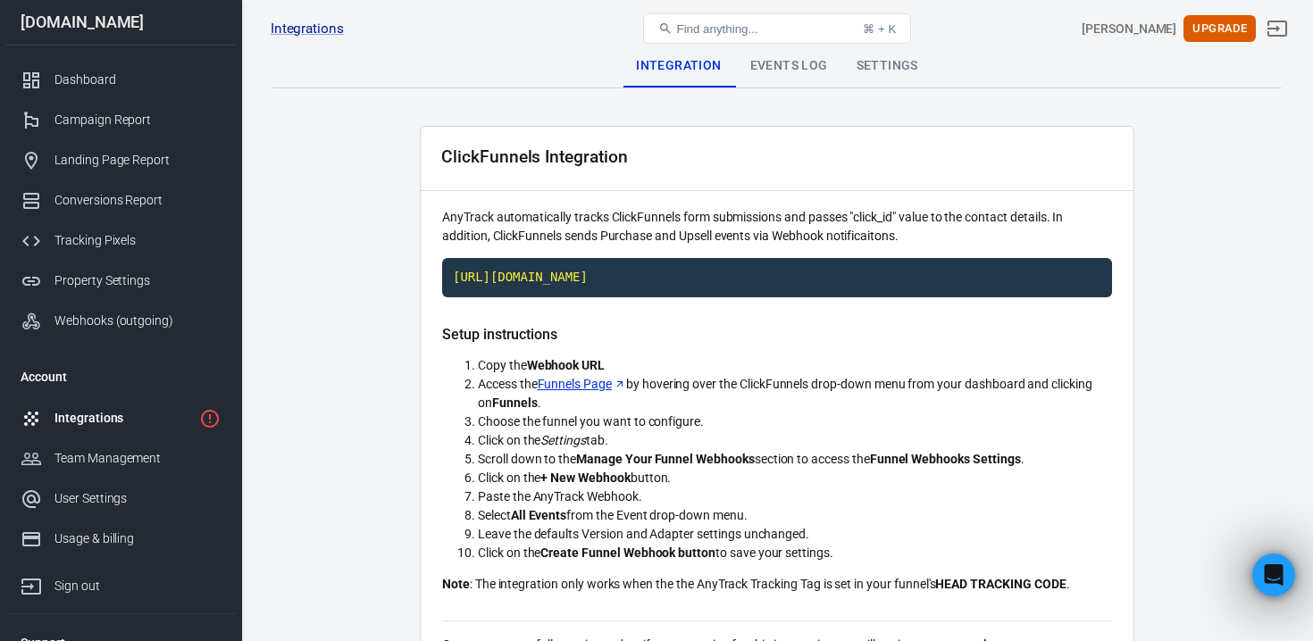
click at [865, 73] on div "Settings" at bounding box center [887, 66] width 90 height 43
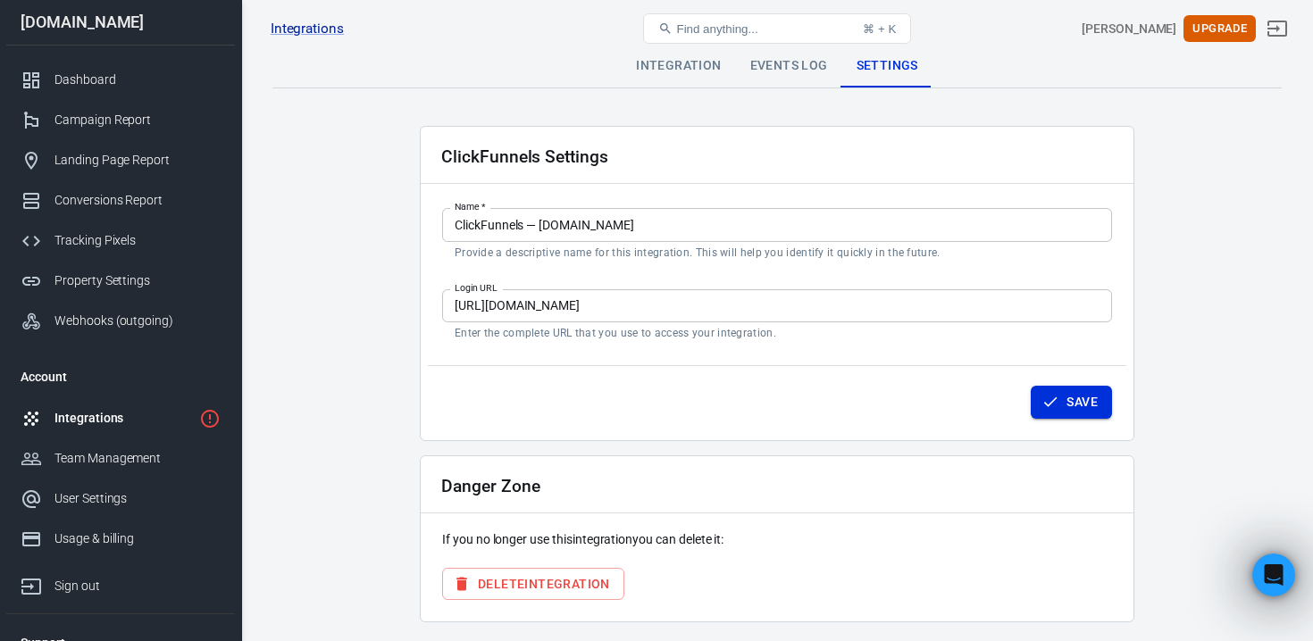
click at [1070, 414] on button "Save" at bounding box center [1071, 402] width 81 height 33
click at [679, 71] on div "Integration" at bounding box center [678, 66] width 113 height 43
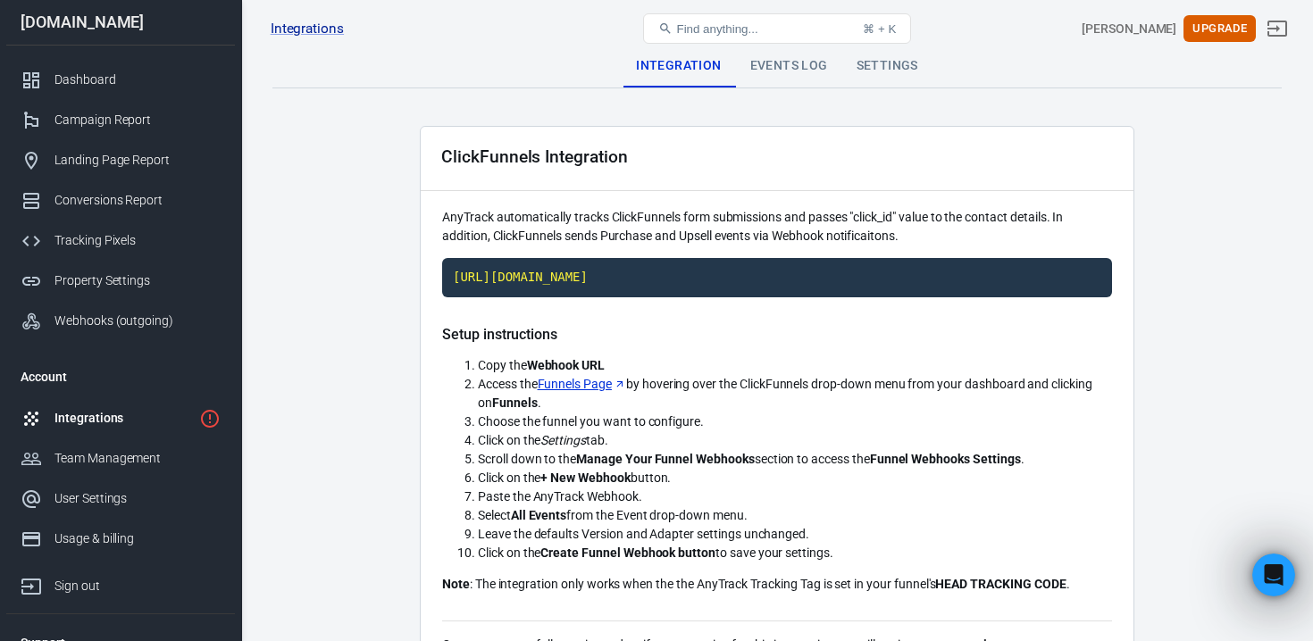
scroll to position [447, 0]
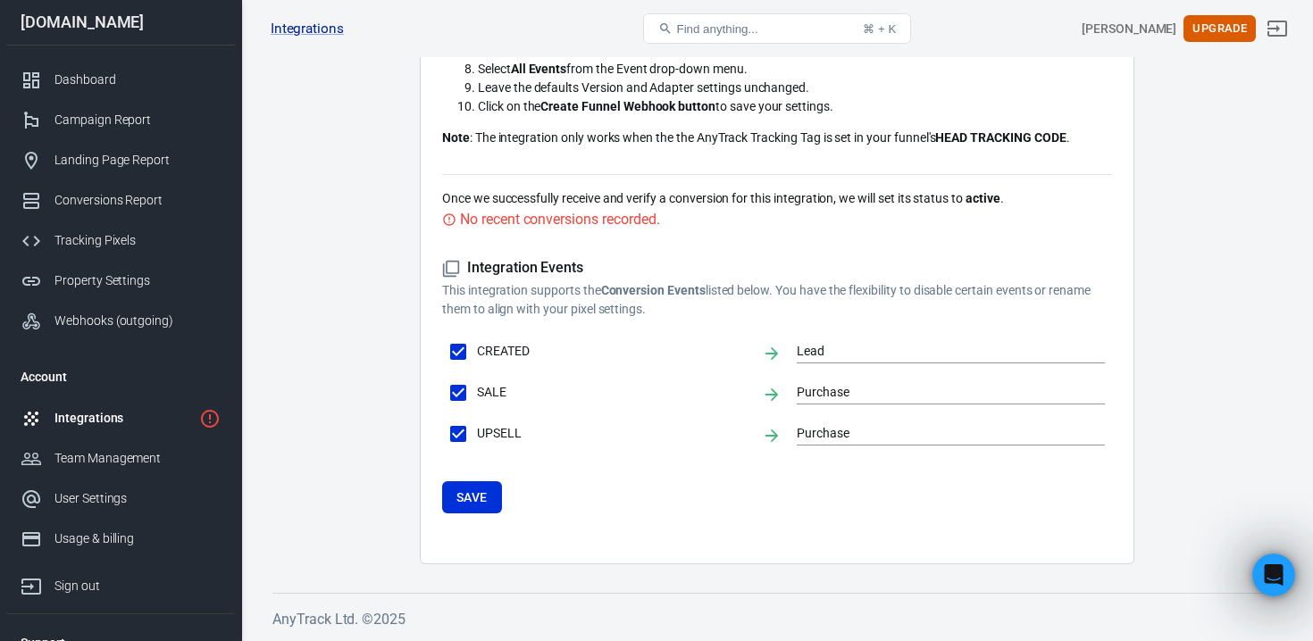
click at [503, 505] on form "Integration Events This integration supports the Conversion Events listed below…" at bounding box center [777, 386] width 670 height 255
click at [485, 497] on button "Save" at bounding box center [472, 497] width 60 height 33
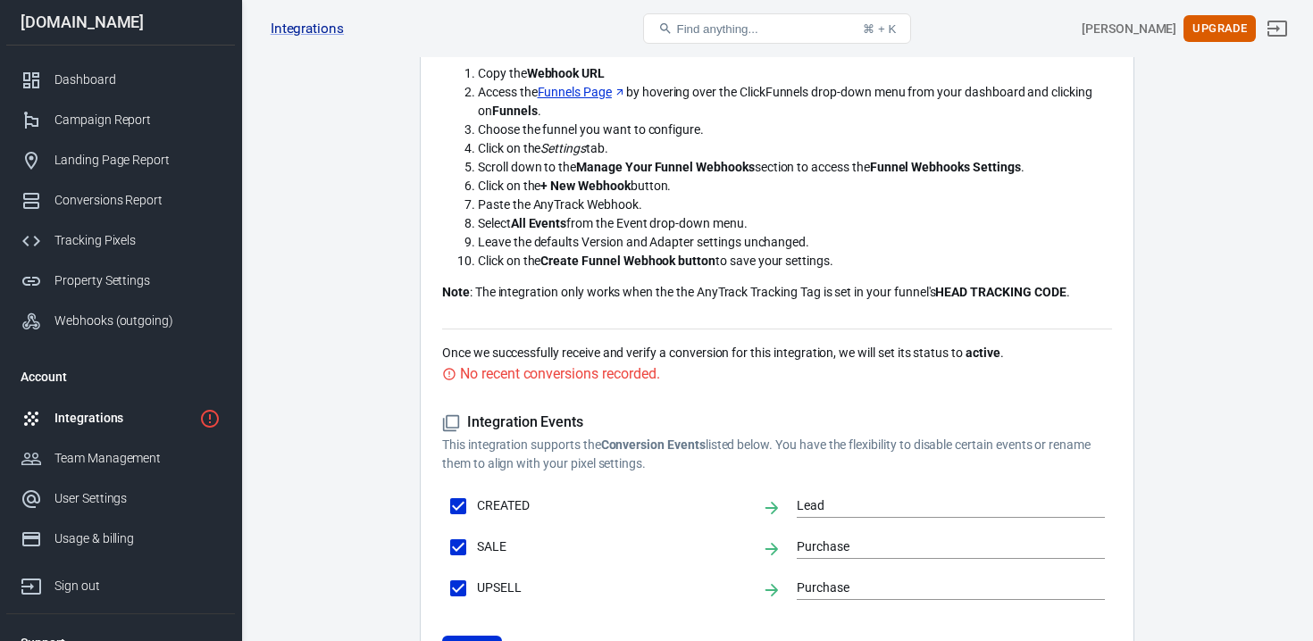
scroll to position [447, 0]
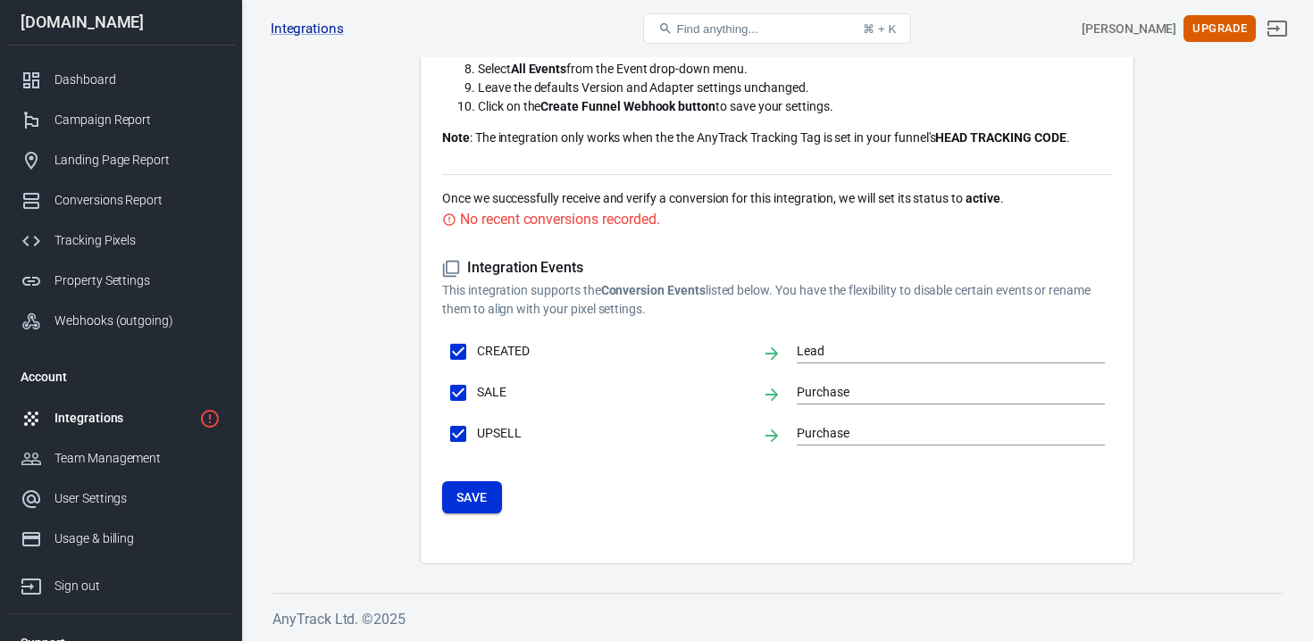
click at [499, 491] on button "Save" at bounding box center [472, 497] width 60 height 33
click at [94, 419] on div "Integrations" at bounding box center [123, 418] width 138 height 19
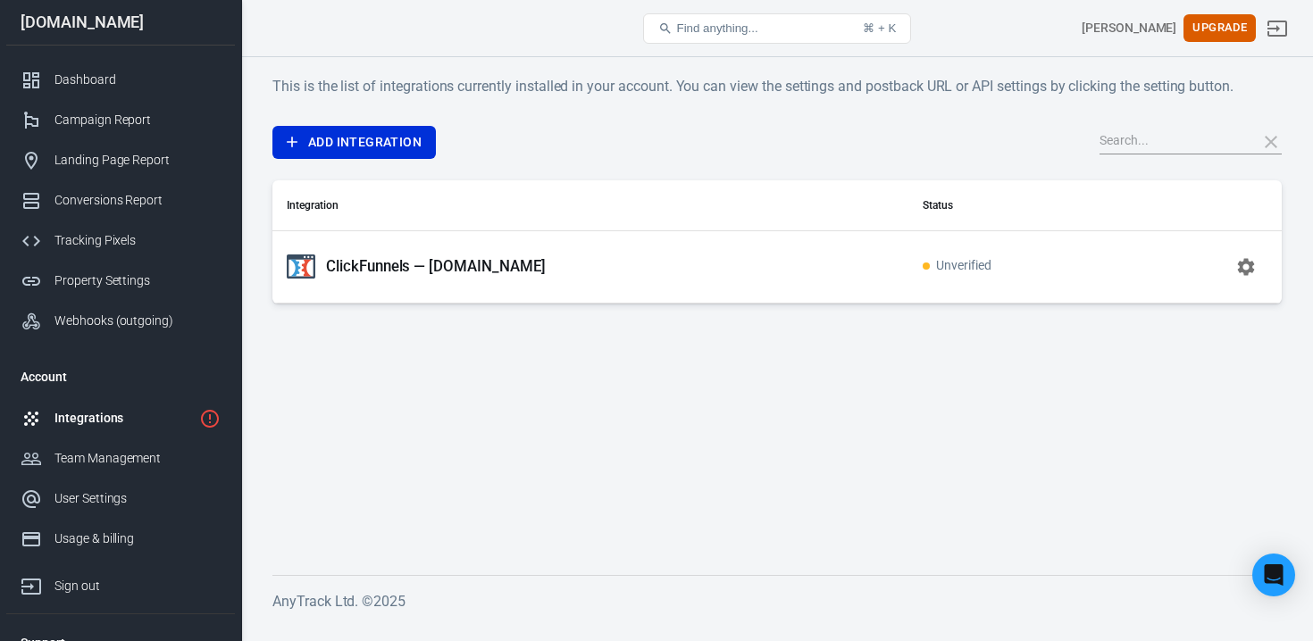
click at [413, 273] on p "ClickFunnels — zuoip.co" at bounding box center [436, 266] width 220 height 19
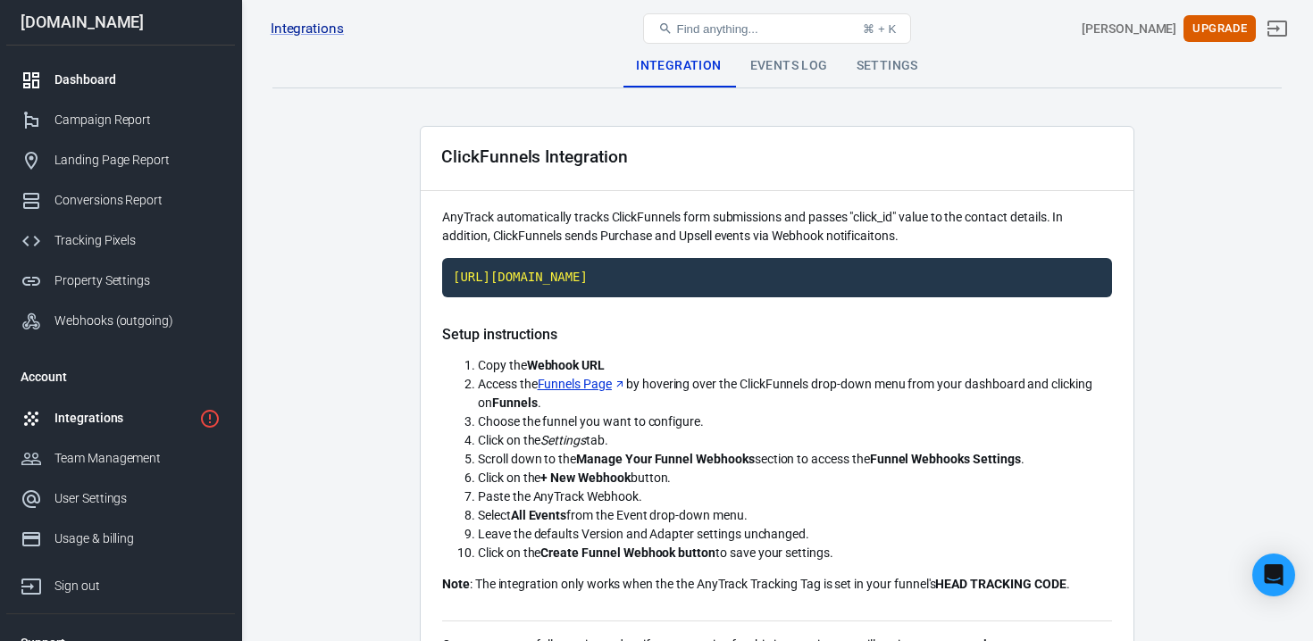
click at [117, 82] on div "Dashboard" at bounding box center [137, 80] width 166 height 19
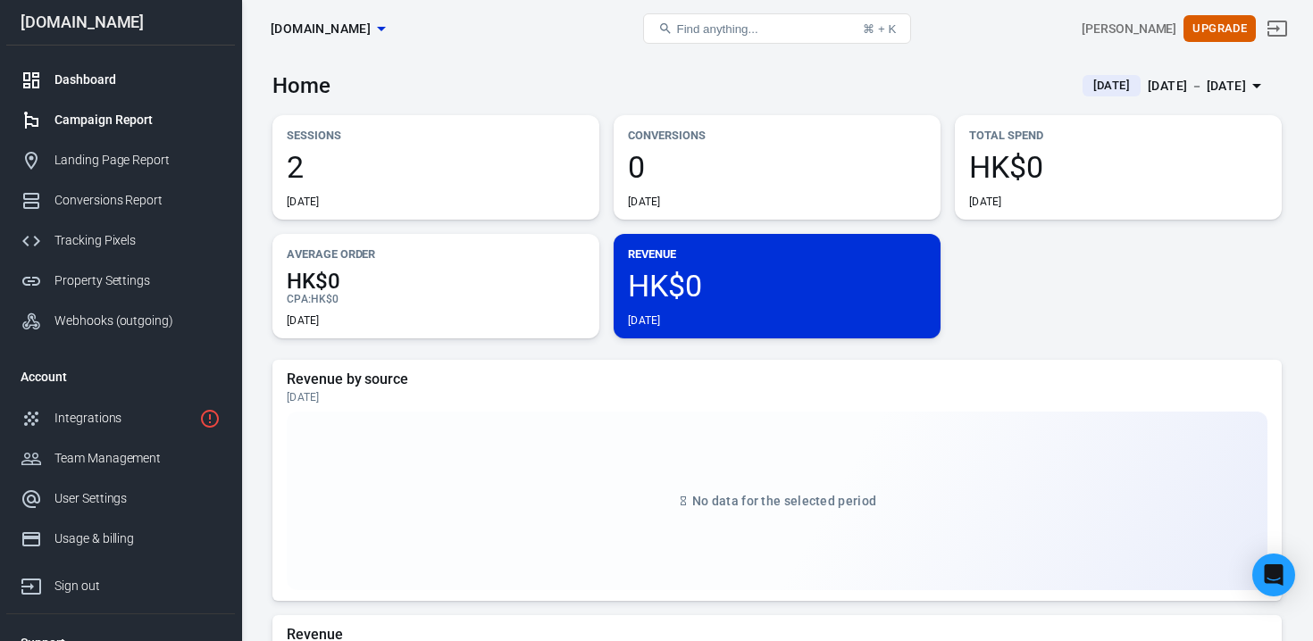
click at [144, 134] on link "Campaign Report" at bounding box center [120, 120] width 229 height 40
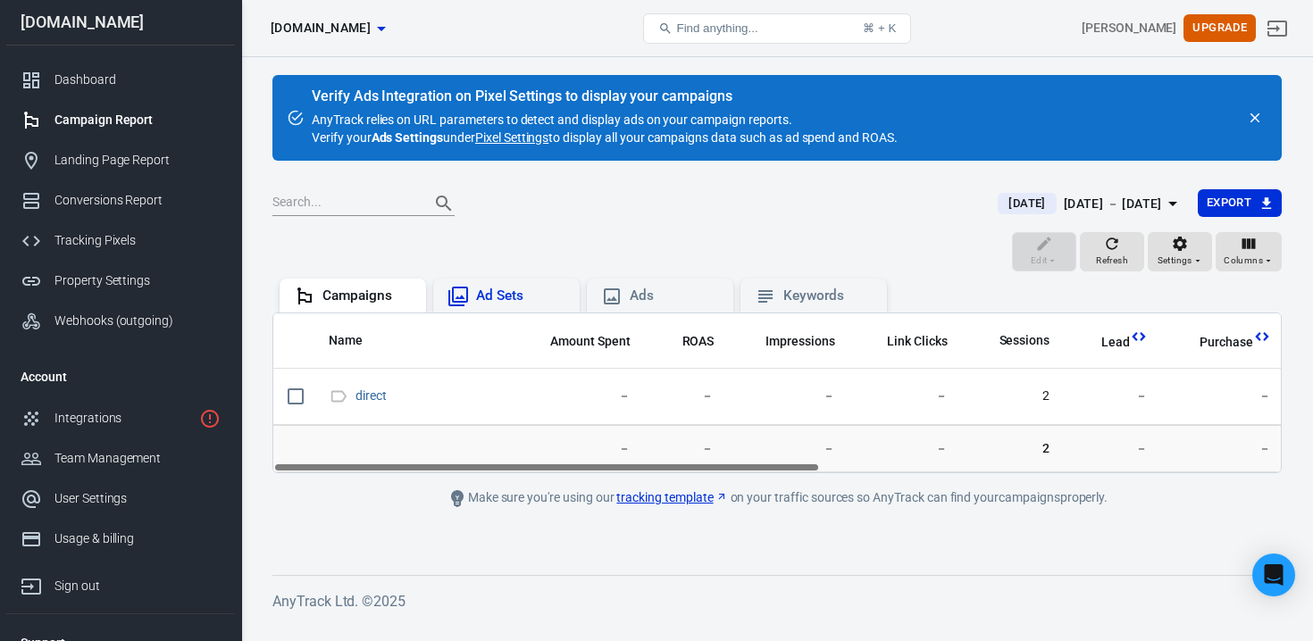
click at [495, 300] on div "Ad Sets" at bounding box center [520, 296] width 89 height 19
click at [381, 301] on div "Campaigns" at bounding box center [366, 296] width 89 height 19
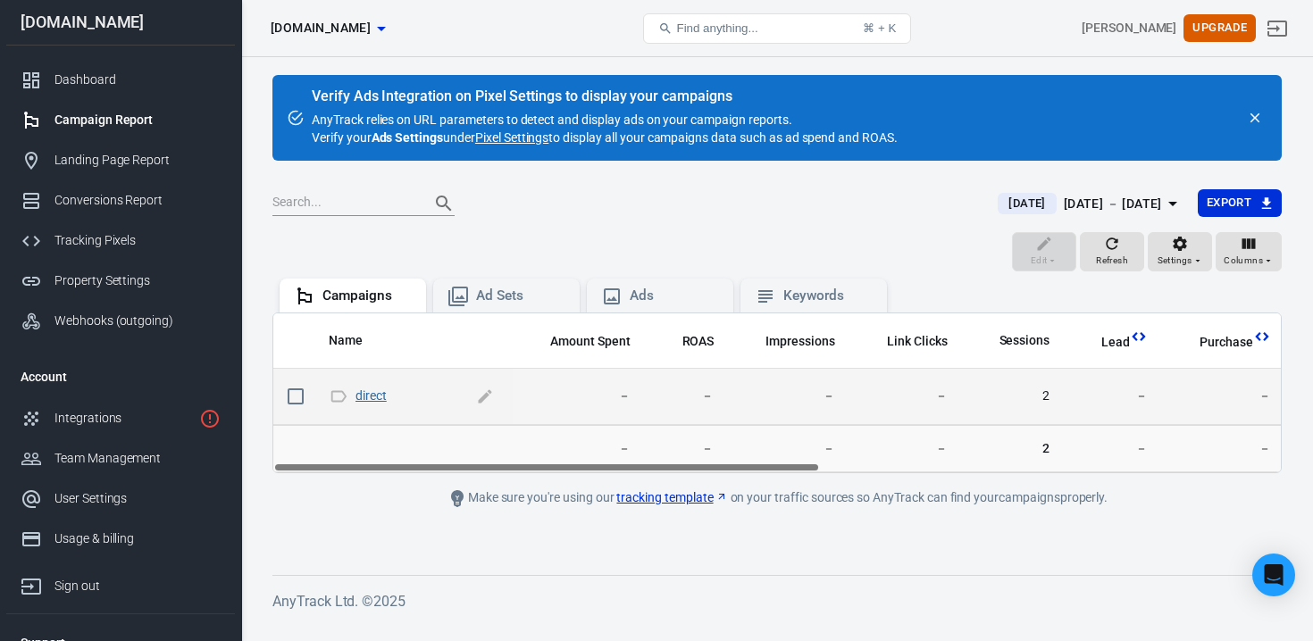
click at [372, 398] on link "direct" at bounding box center [370, 396] width 31 height 14
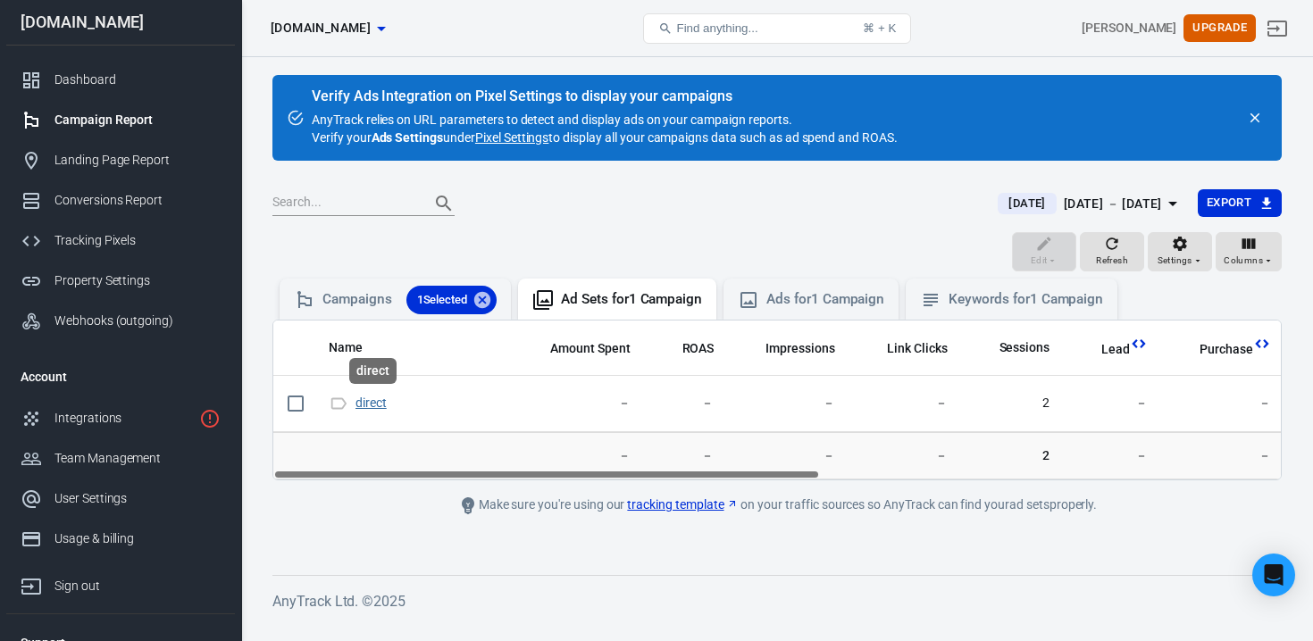
click at [372, 398] on link "direct" at bounding box center [370, 403] width 31 height 14
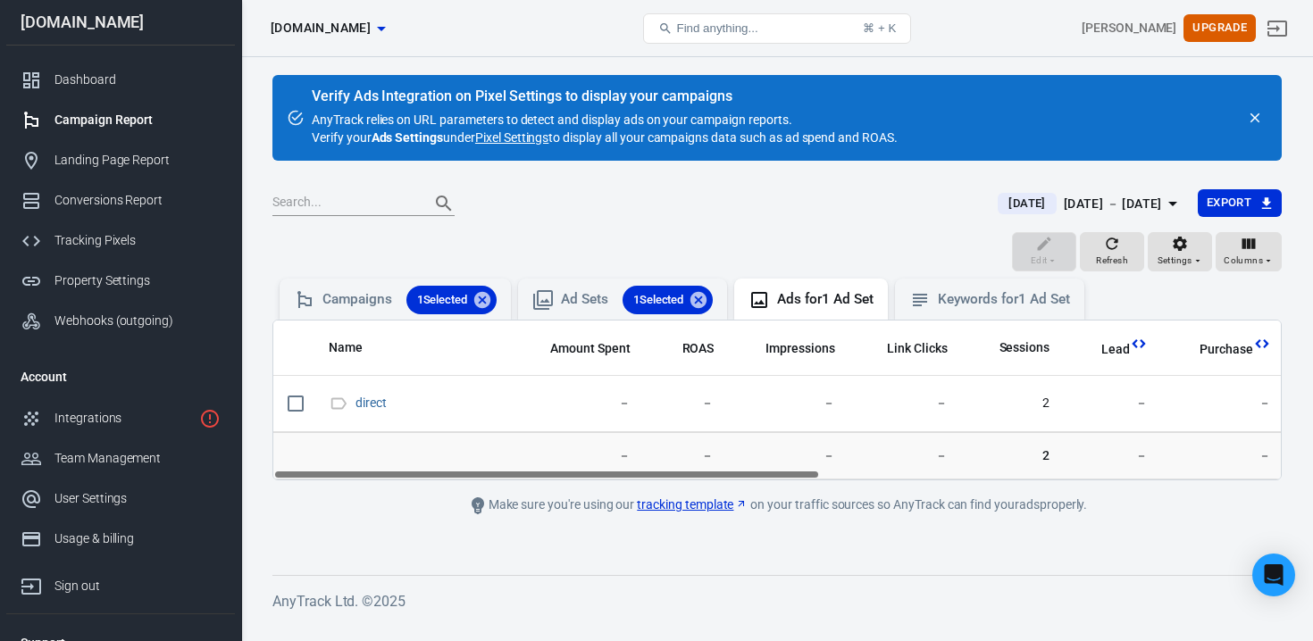
drag, startPoint x: 649, startPoint y: 481, endPoint x: 1056, endPoint y: 481, distance: 406.4
click at [1056, 481] on main "Verify Ads Integration on Pixel Settings to display your campaigns AnyTrack rel…" at bounding box center [776, 311] width 1009 height 472
drag, startPoint x: 800, startPoint y: 475, endPoint x: 380, endPoint y: 408, distance: 426.0
click at [380, 408] on div "Name Amount Spent ROAS Impressions Link Clicks Sessions Lead Purchase Revenue A…" at bounding box center [776, 400] width 1009 height 161
click at [350, 298] on div "Campaigns 1 Selected" at bounding box center [409, 300] width 174 height 29
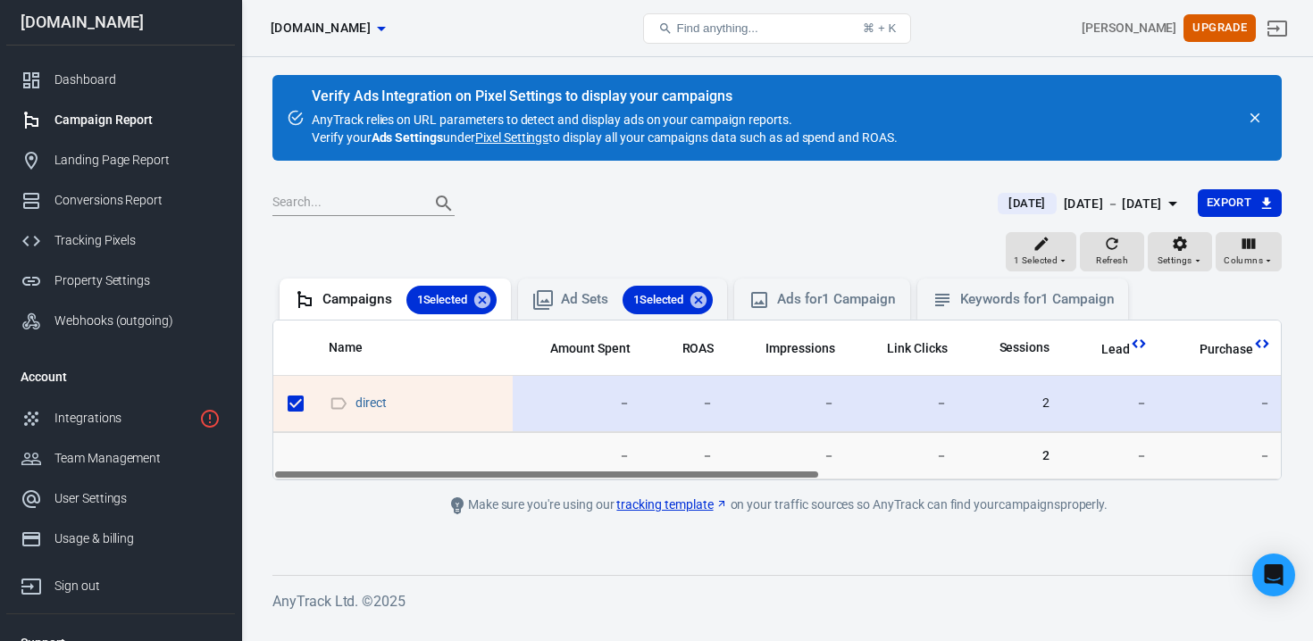
click at [298, 414] on input "scrollable content" at bounding box center [296, 404] width 38 height 38
checkbox input "false"
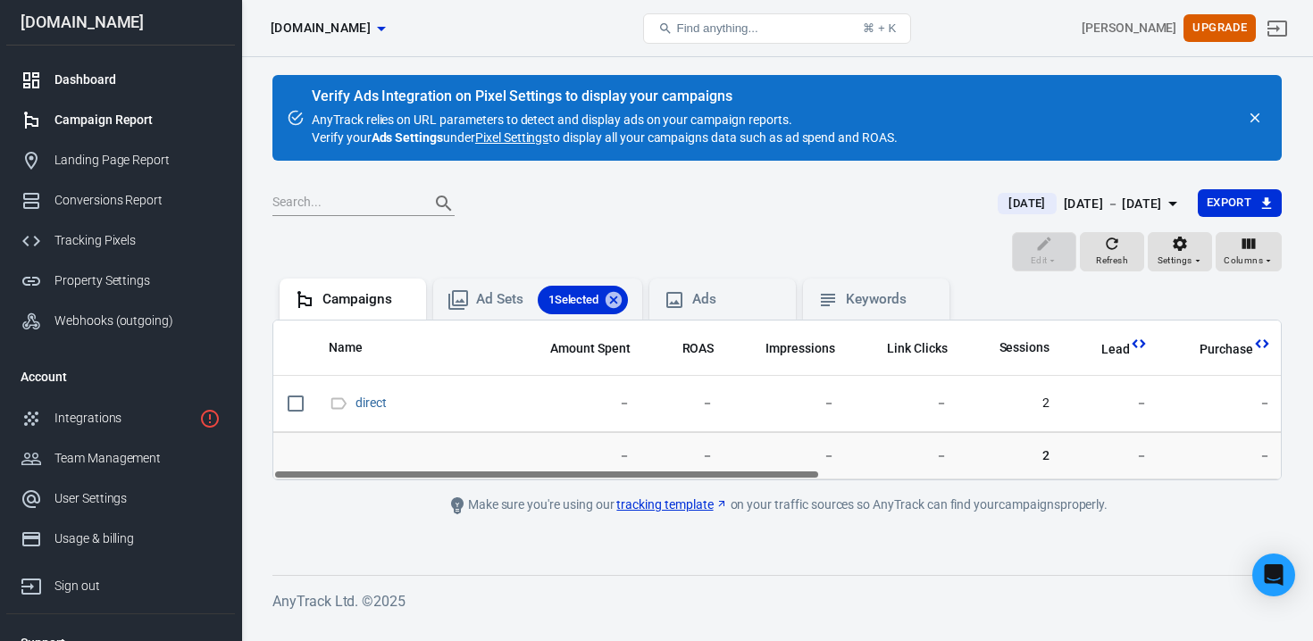
click at [139, 71] on div "Dashboard" at bounding box center [137, 80] width 166 height 19
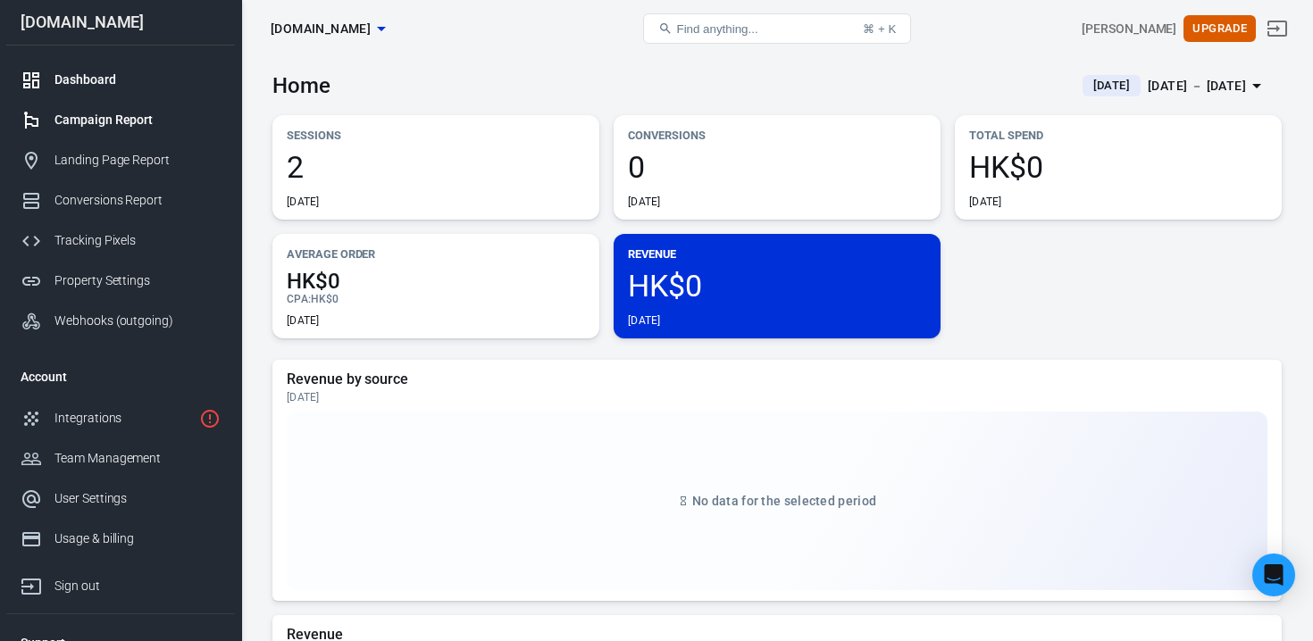
click at [102, 132] on link "Campaign Report" at bounding box center [120, 120] width 229 height 40
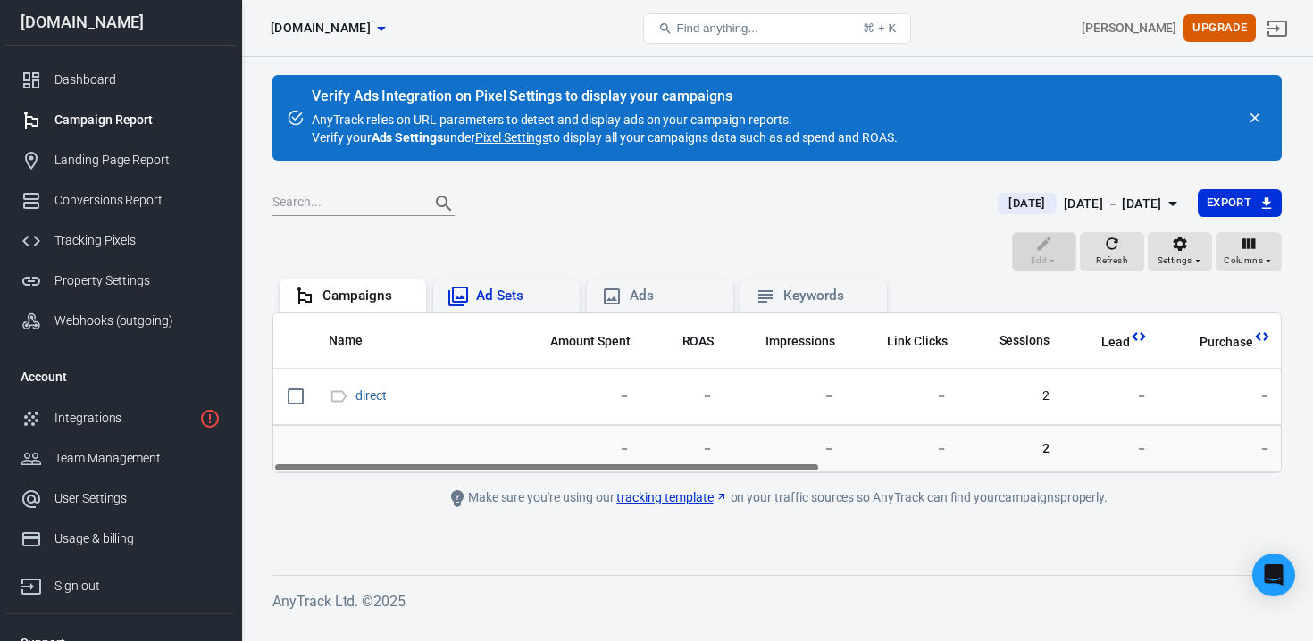
click at [519, 296] on div "Ad Sets" at bounding box center [520, 296] width 89 height 19
click at [628, 280] on div "Ads" at bounding box center [660, 296] width 146 height 34
click at [834, 310] on div "Keywords" at bounding box center [813, 296] width 146 height 34
click at [1112, 253] on span "Refresh" at bounding box center [1112, 261] width 32 height 16
click at [332, 297] on div "Campaigns" at bounding box center [366, 296] width 89 height 19
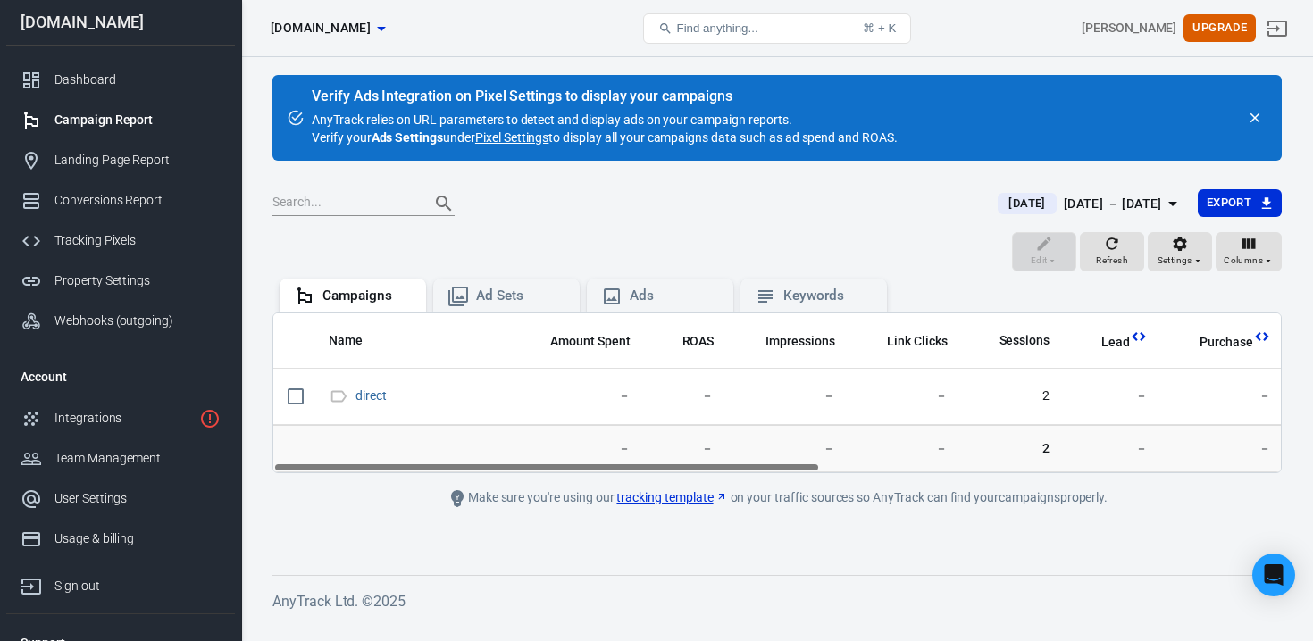
click at [292, 13] on button "[DOMAIN_NAME]" at bounding box center [327, 28] width 129 height 33
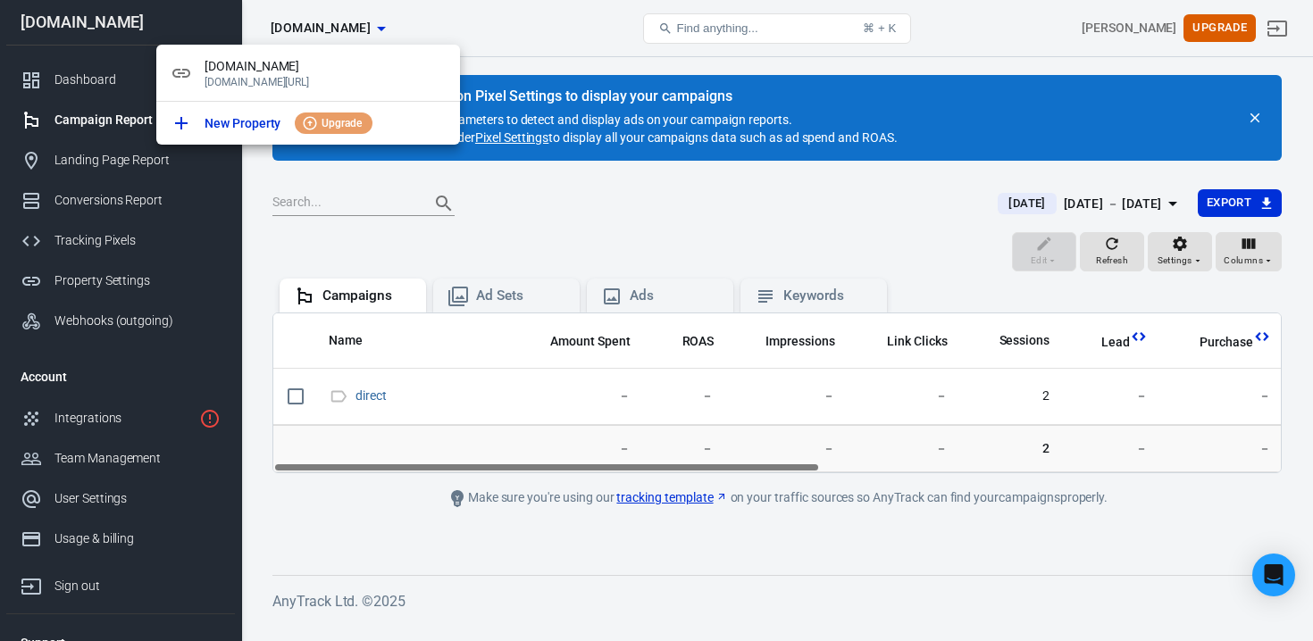
click at [289, 17] on div at bounding box center [656, 320] width 1313 height 641
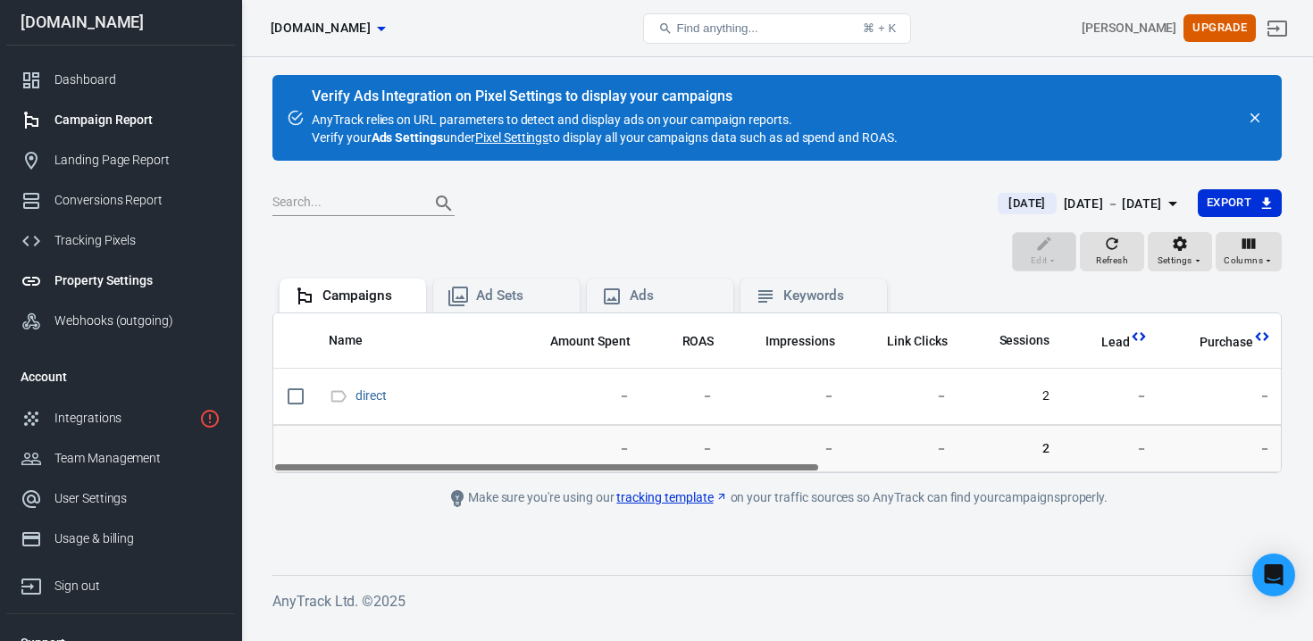
click at [148, 283] on div "Property Settings" at bounding box center [137, 281] width 166 height 19
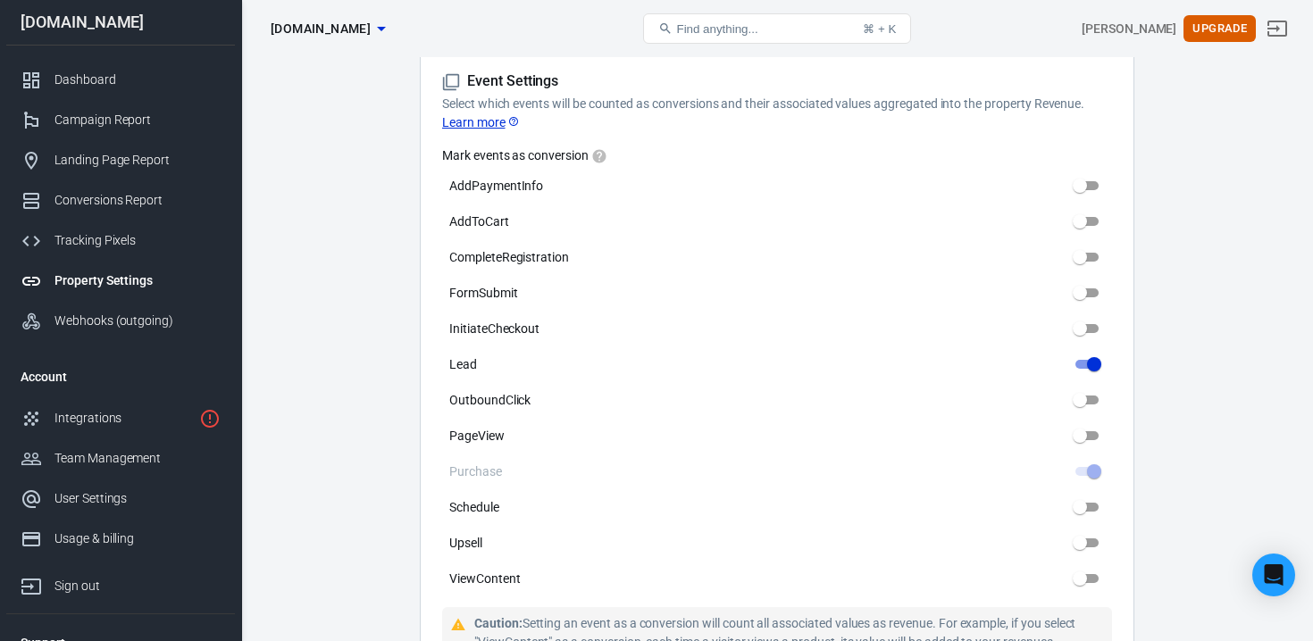
scroll to position [650, 0]
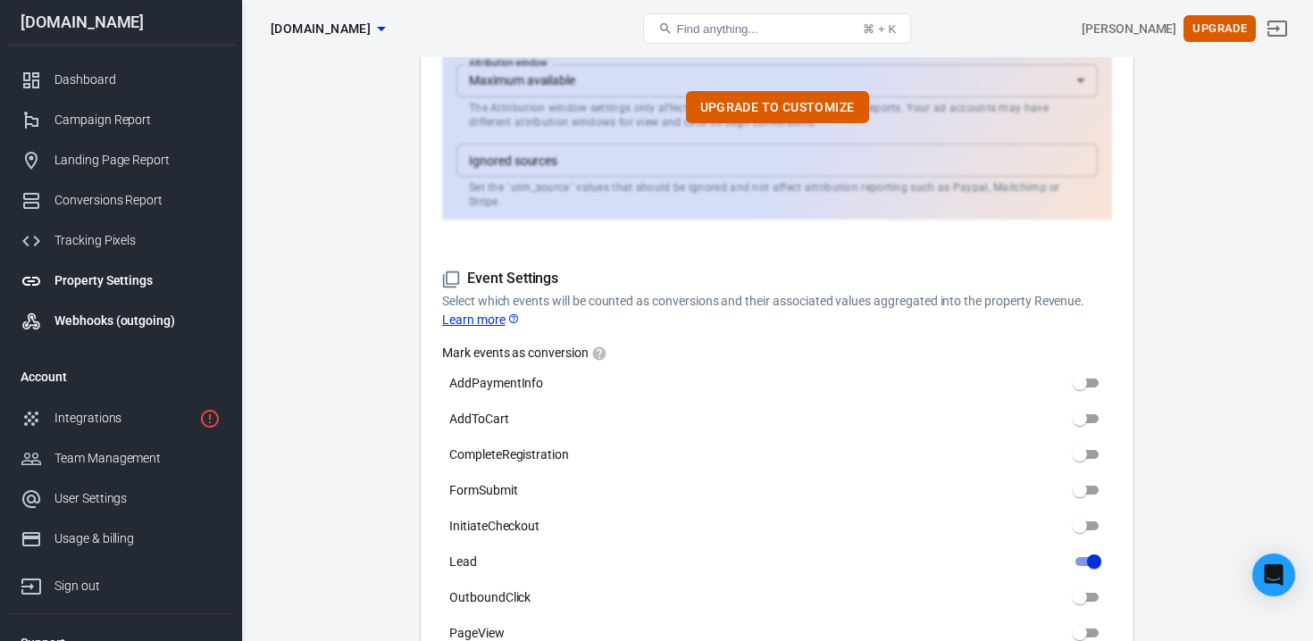
click at [104, 308] on link "Webhooks (outgoing)" at bounding box center [120, 321] width 229 height 40
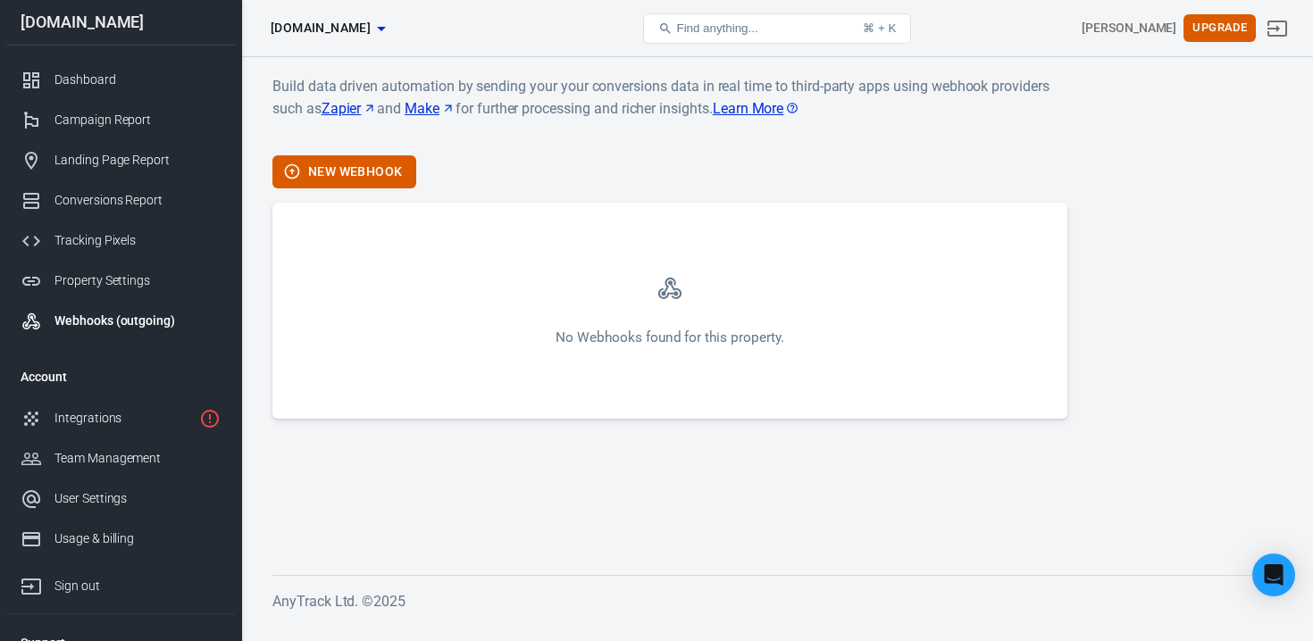
click at [351, 284] on div "No Webhooks found for this property." at bounding box center [669, 311] width 795 height 216
click at [344, 171] on button "New Webhook" at bounding box center [344, 171] width 144 height 33
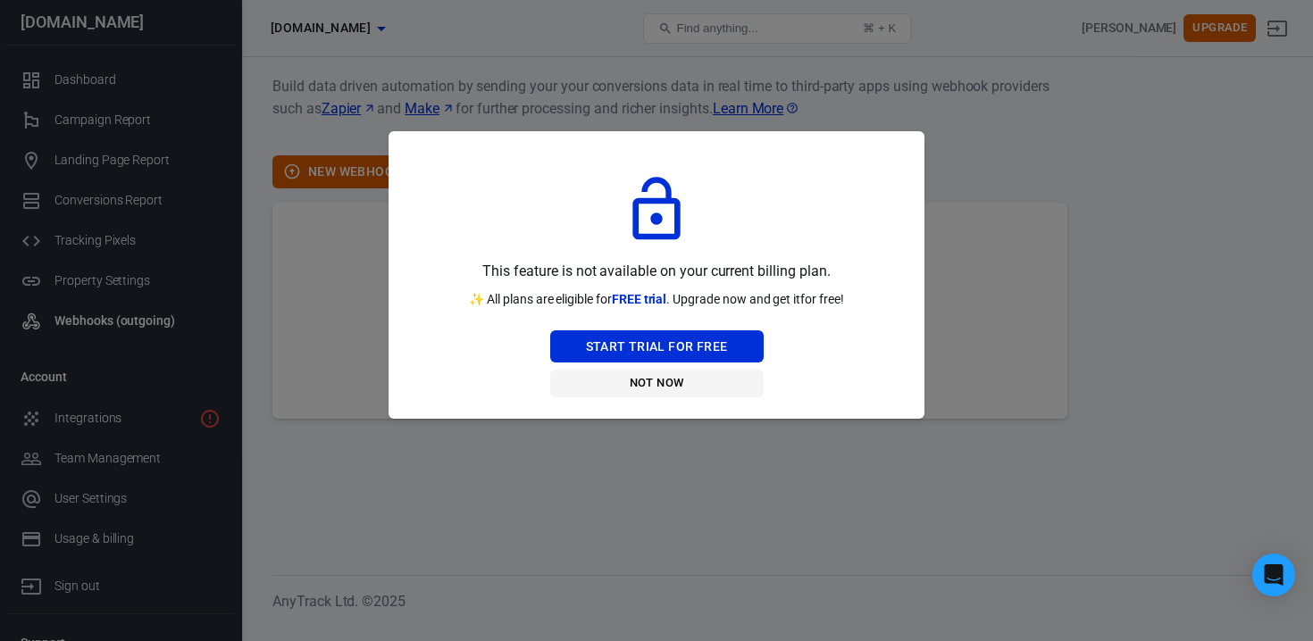
click at [647, 378] on button "Not Now" at bounding box center [656, 384] width 213 height 28
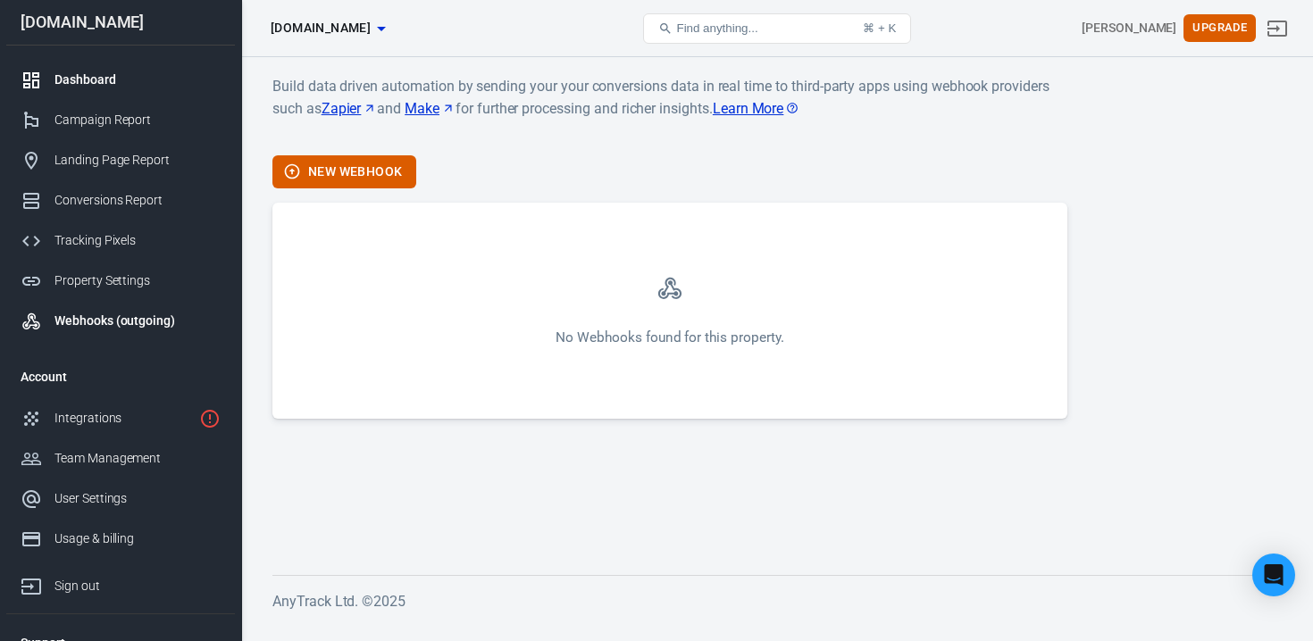
click at [176, 77] on div "Dashboard" at bounding box center [137, 80] width 166 height 19
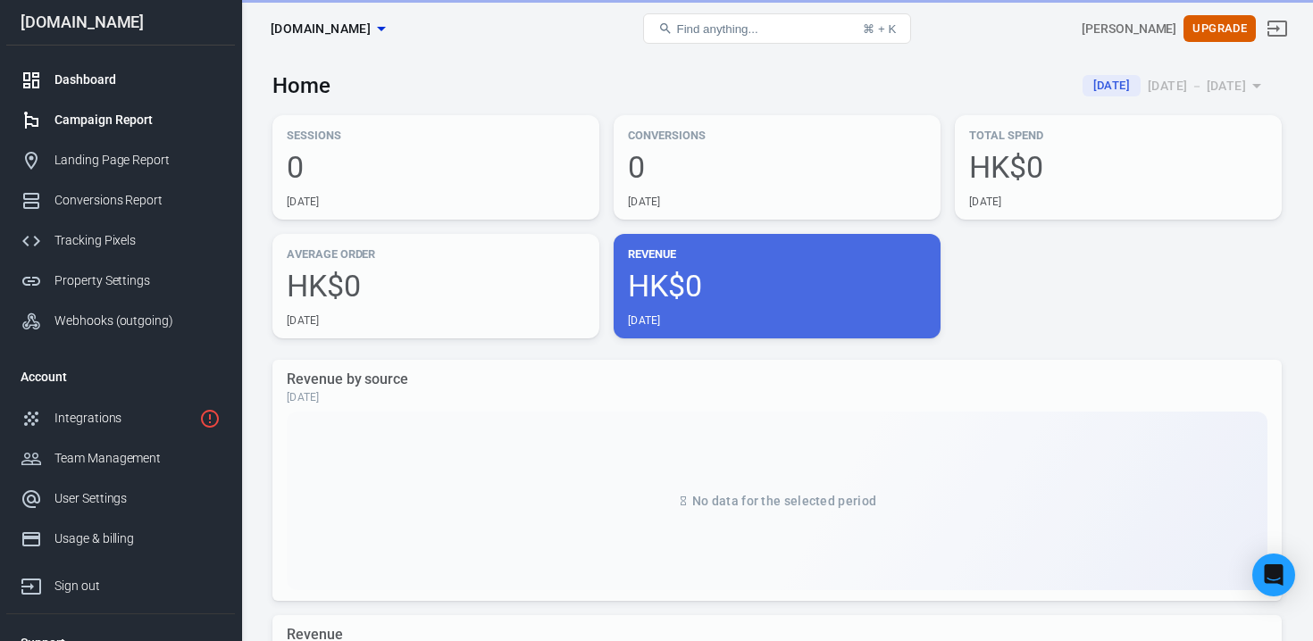
click at [77, 120] on div "Campaign Report" at bounding box center [137, 120] width 166 height 19
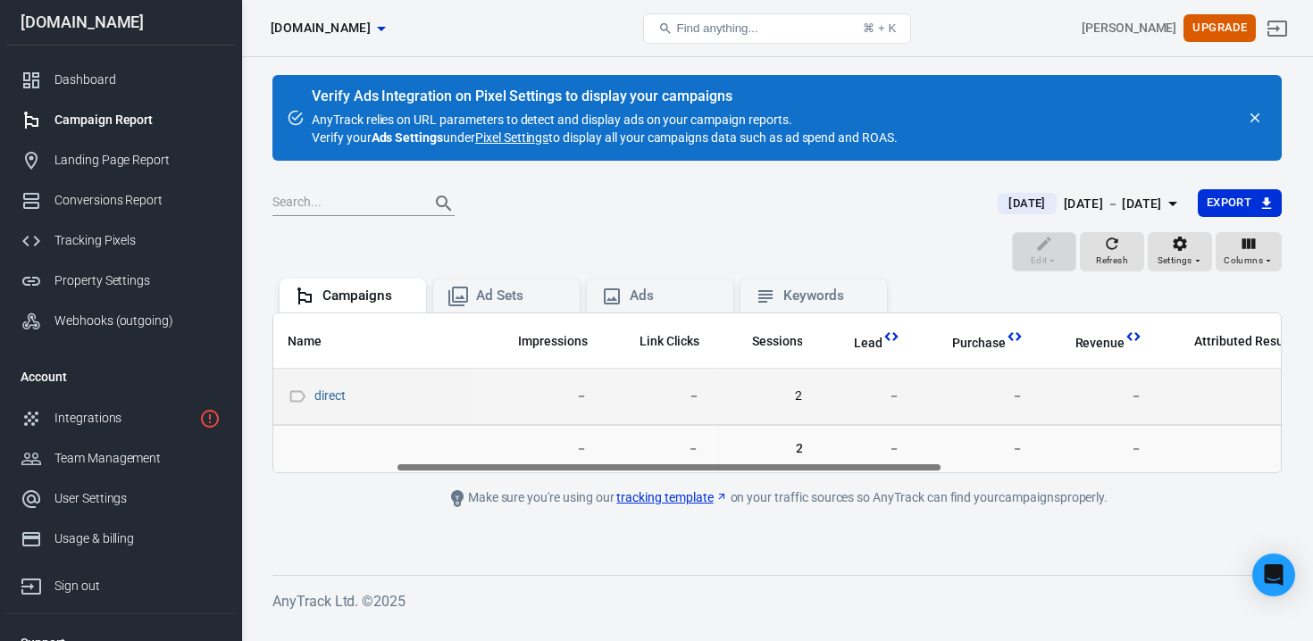
scroll to position [0, 385]
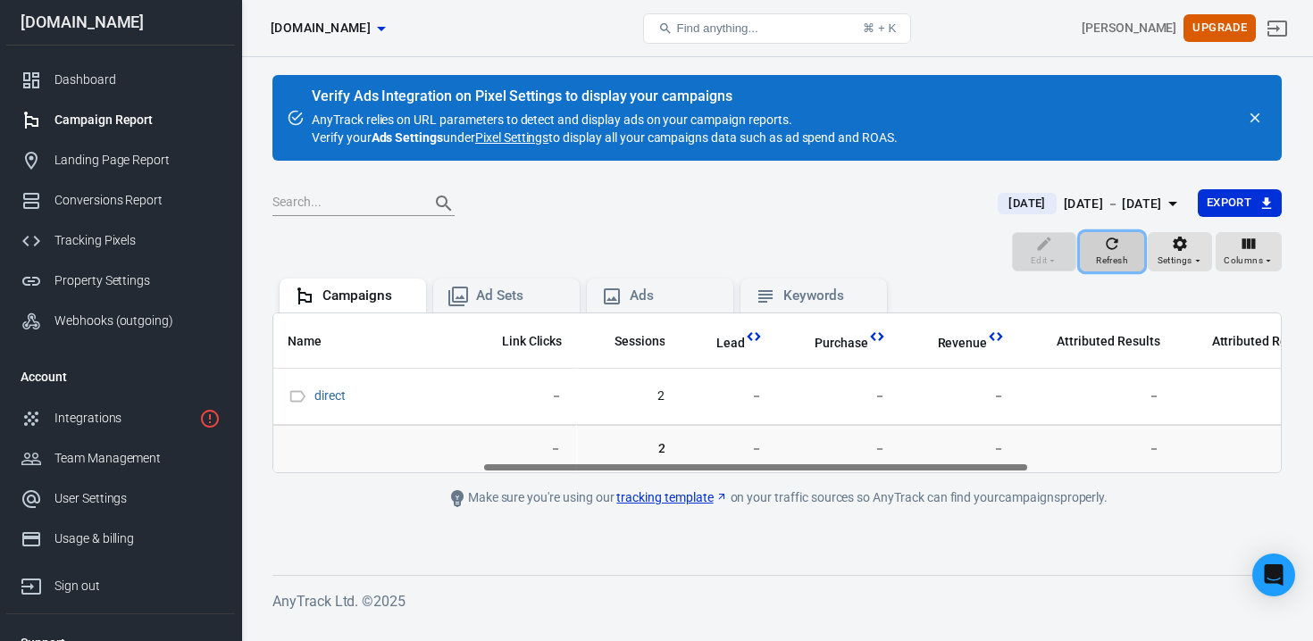
click at [1126, 247] on div "Refresh" at bounding box center [1112, 252] width 32 height 34
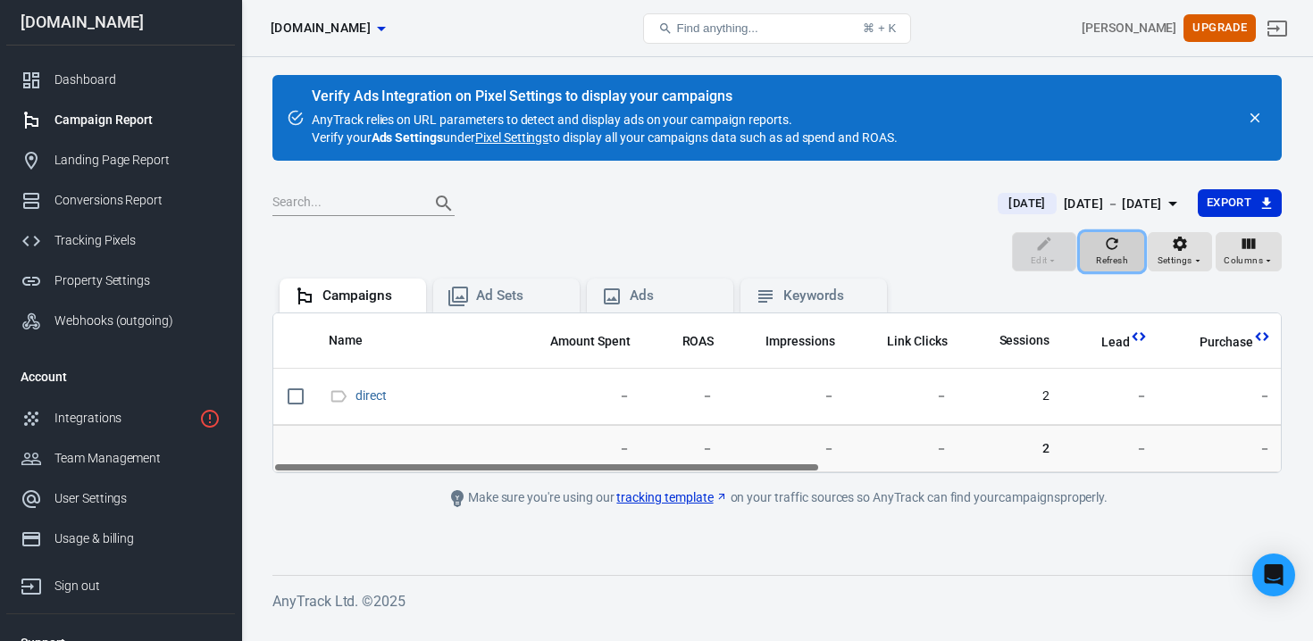
click at [1126, 247] on div "Refresh" at bounding box center [1112, 252] width 32 height 34
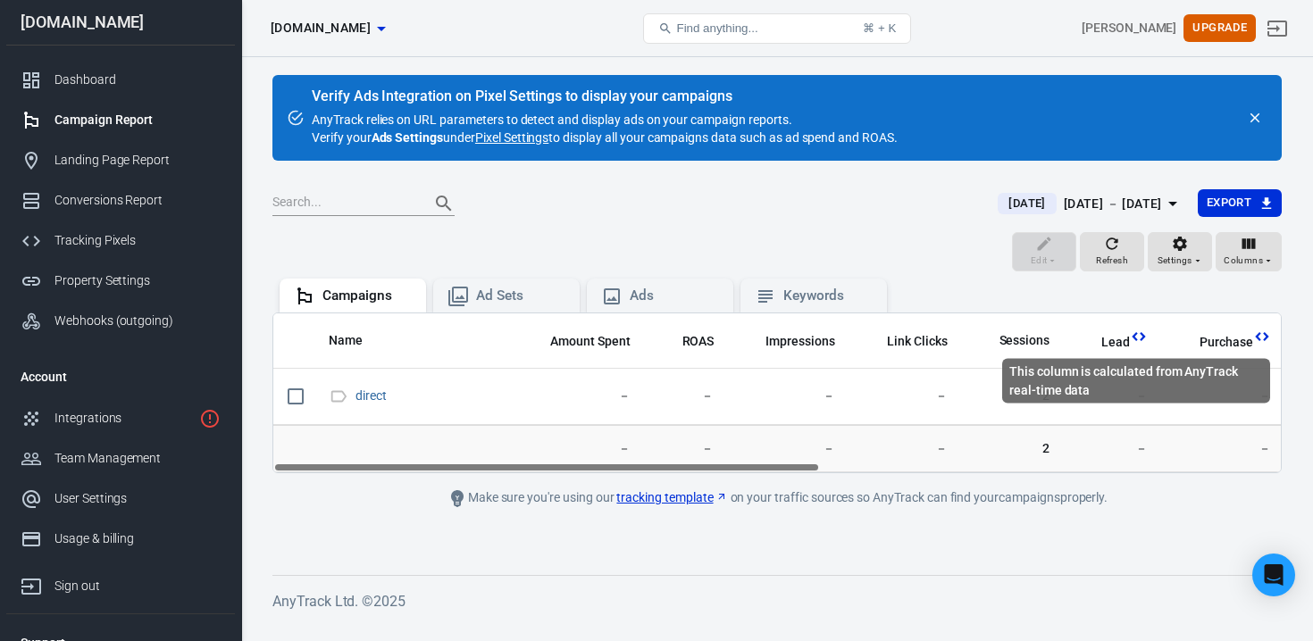
click at [1130, 337] on icon "This column is calculated from AnyTrack real-time data" at bounding box center [1139, 337] width 18 height 18
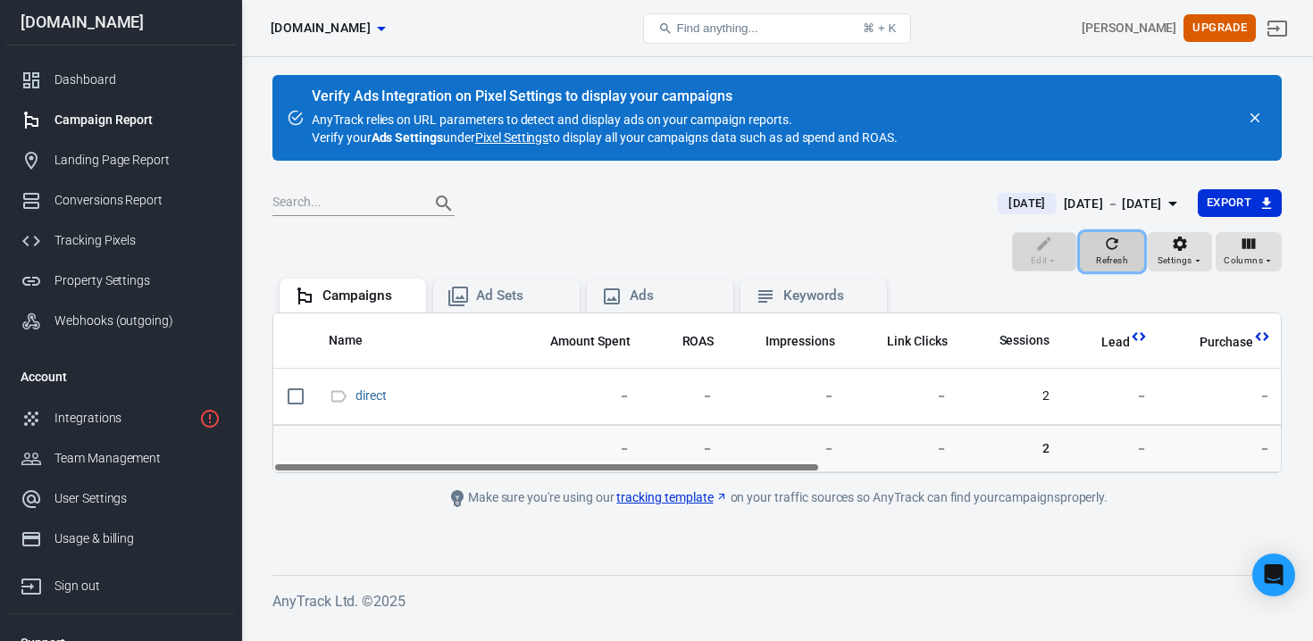
click at [1113, 263] on span "Refresh" at bounding box center [1112, 261] width 32 height 16
click at [497, 307] on div "Ad Sets" at bounding box center [506, 296] width 146 height 34
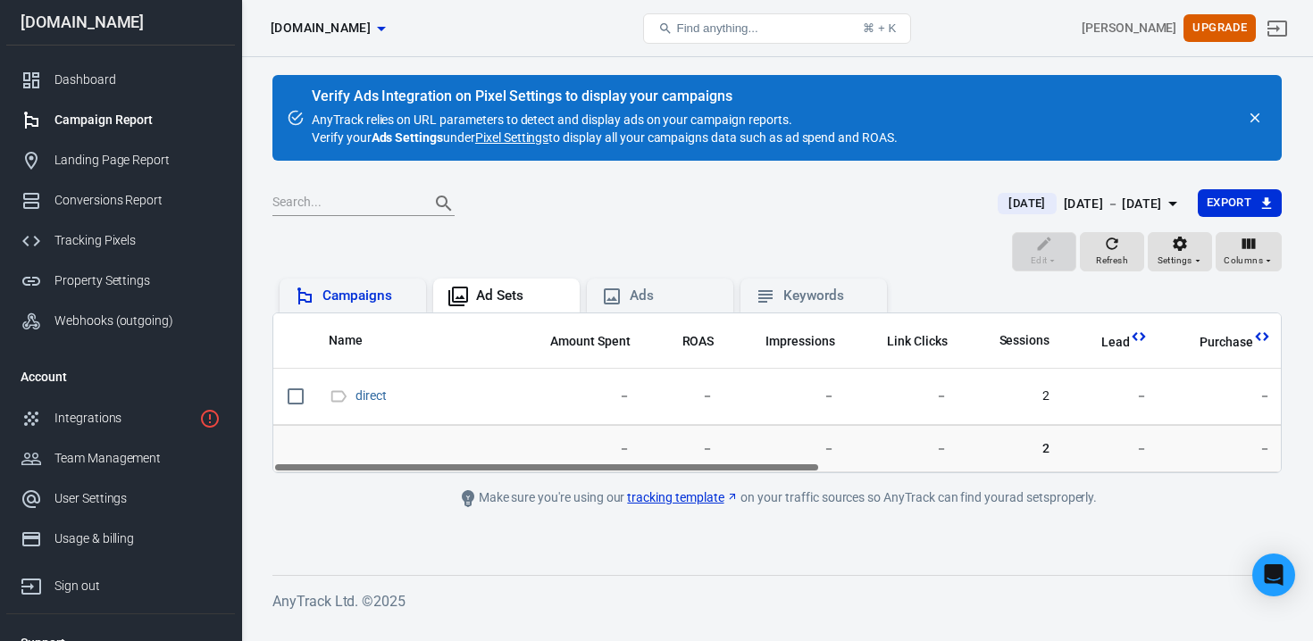
click at [363, 297] on div "Campaigns" at bounding box center [366, 296] width 89 height 19
click at [136, 430] on link "Integrations" at bounding box center [120, 418] width 229 height 40
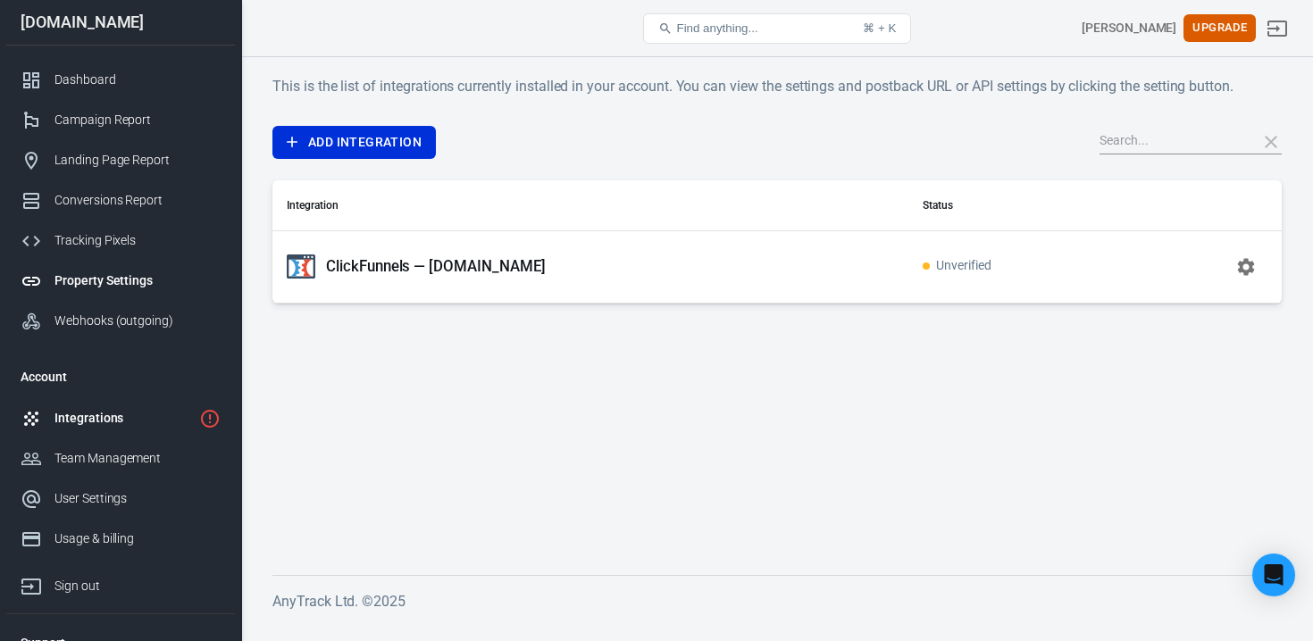
click at [130, 263] on link "Property Settings" at bounding box center [120, 281] width 229 height 40
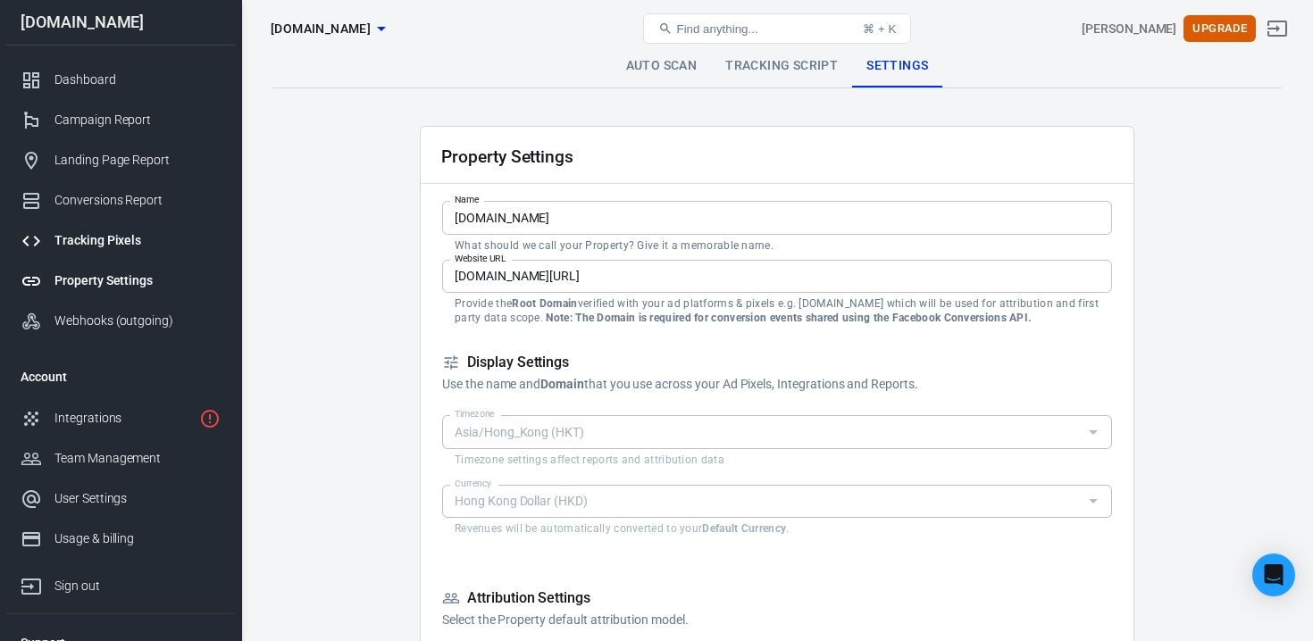
click at [119, 250] on link "Tracking Pixels" at bounding box center [120, 241] width 229 height 40
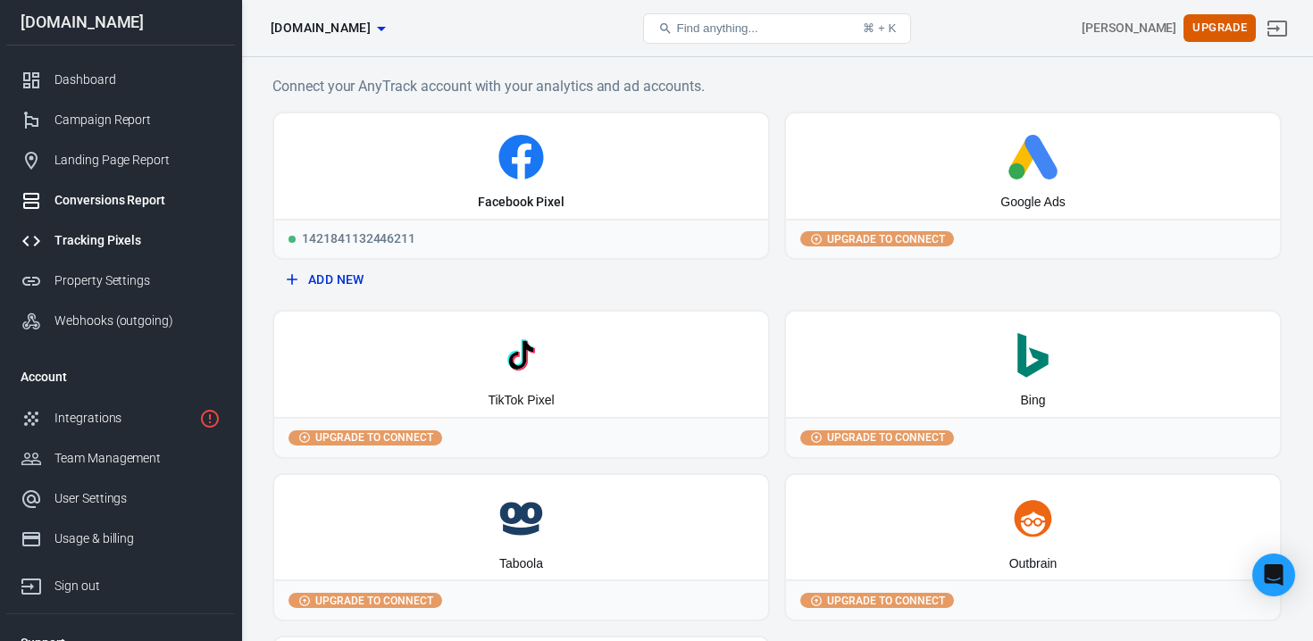
click at [118, 214] on link "Conversions Report" at bounding box center [120, 200] width 229 height 40
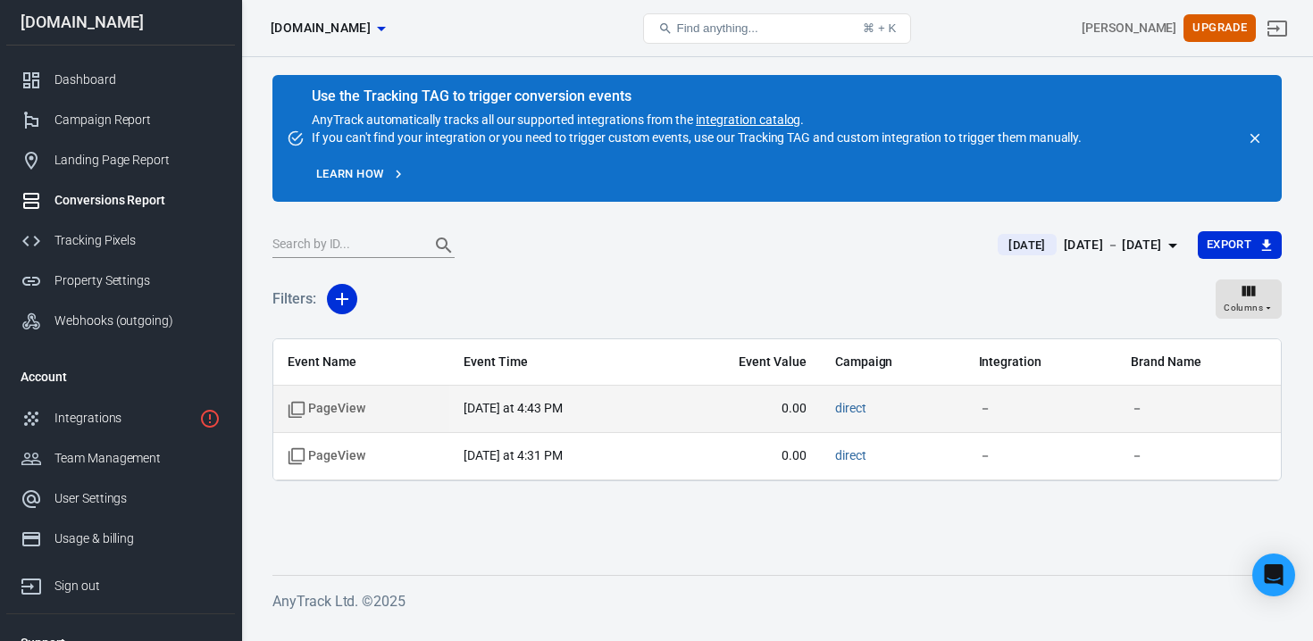
click at [377, 423] on td "PageView" at bounding box center [361, 409] width 176 height 47
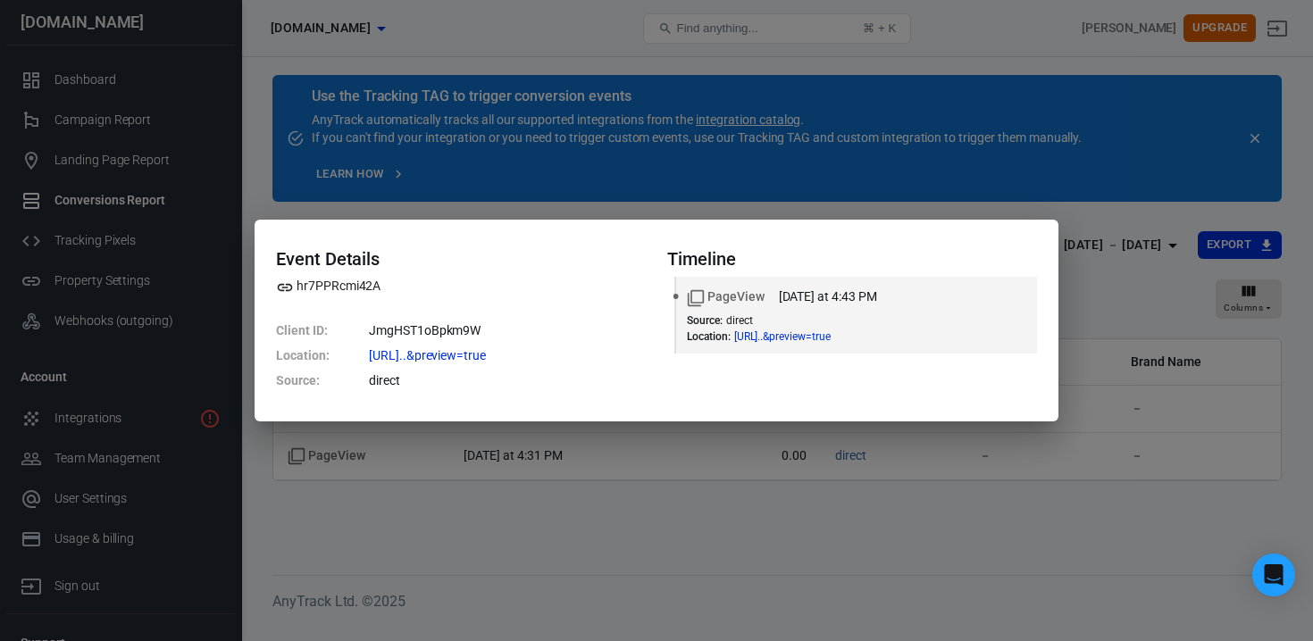
click at [390, 461] on div "Event Details hr7PPRcmi42A Client ID : JmgHST1oBpkm9W Location : https://app.fu…" at bounding box center [656, 320] width 1313 height 641
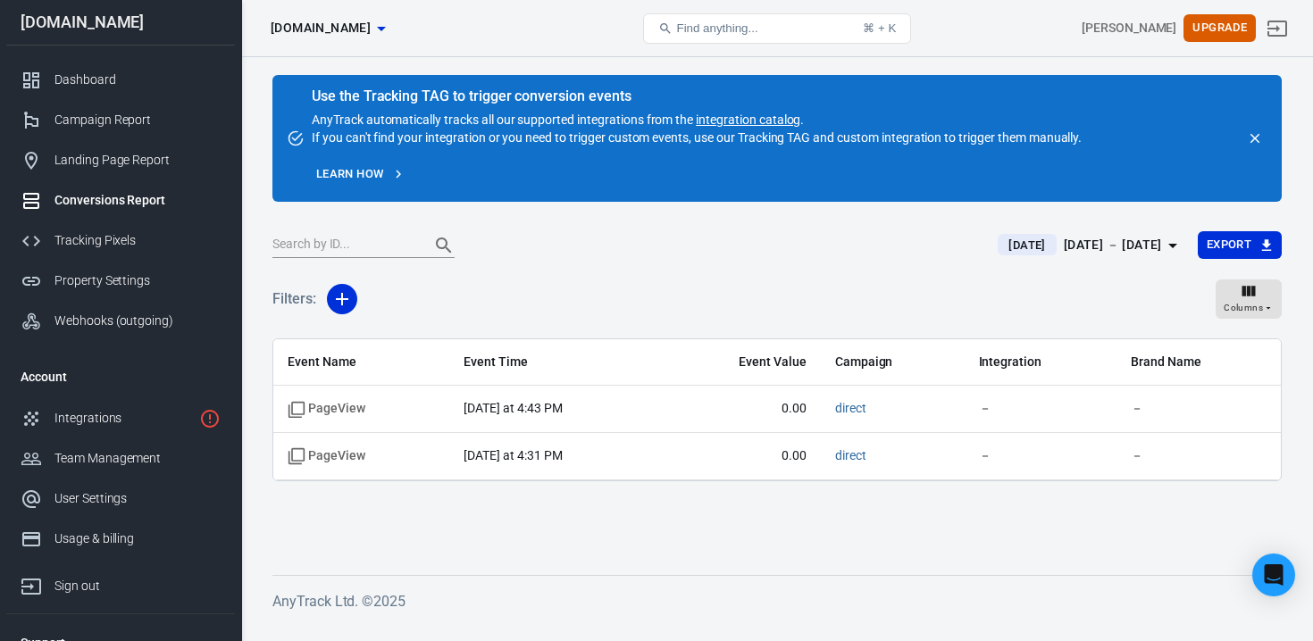
click at [394, 458] on span "PageView" at bounding box center [361, 456] width 147 height 18
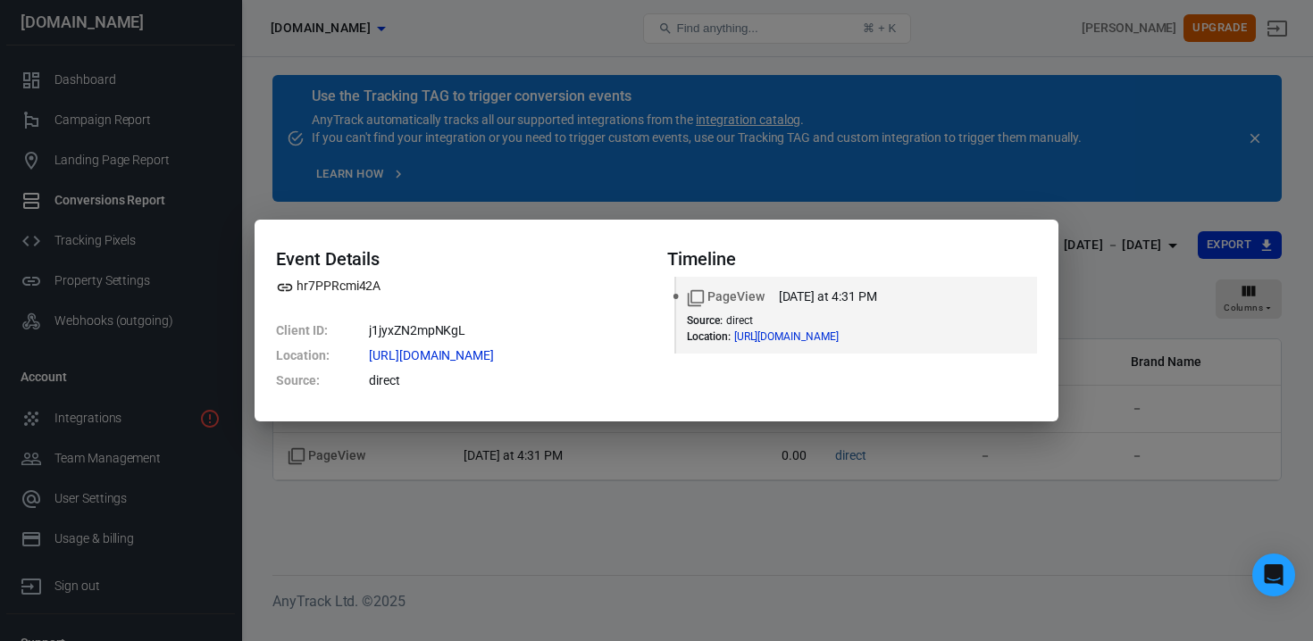
click at [394, 458] on div "Event Details hr7PPRcmi42A Client ID : j1jyxZN2mpNKgL Location : https://www.zu…" at bounding box center [656, 320] width 1313 height 641
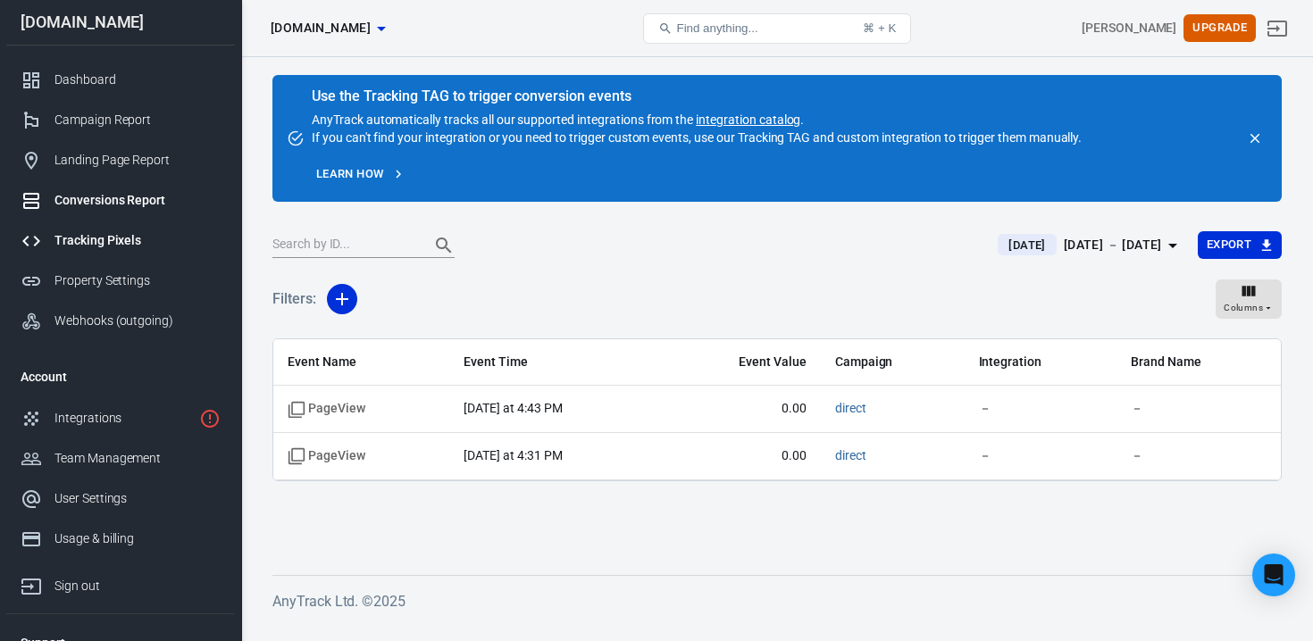
click at [132, 226] on link "Tracking Pixels" at bounding box center [120, 241] width 229 height 40
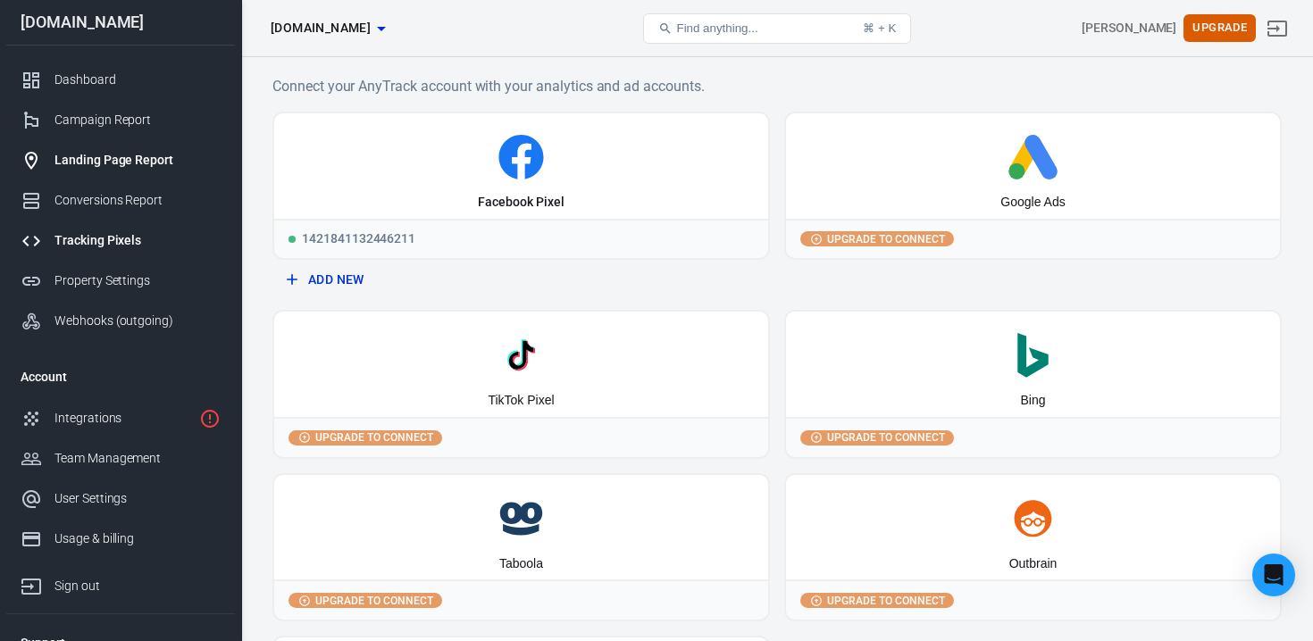
click at [138, 166] on div "Landing Page Report" at bounding box center [137, 160] width 166 height 19
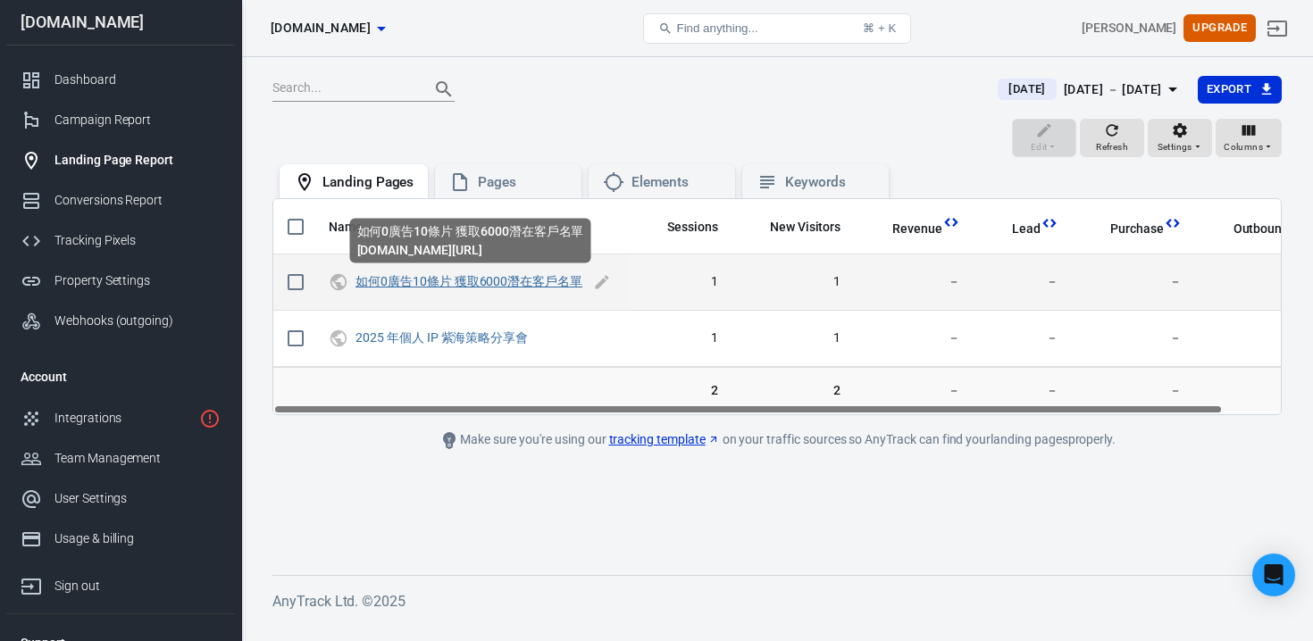
click at [564, 279] on link "如何0廣告10條片 獲取6000潛在客戶名單" at bounding box center [468, 281] width 227 height 14
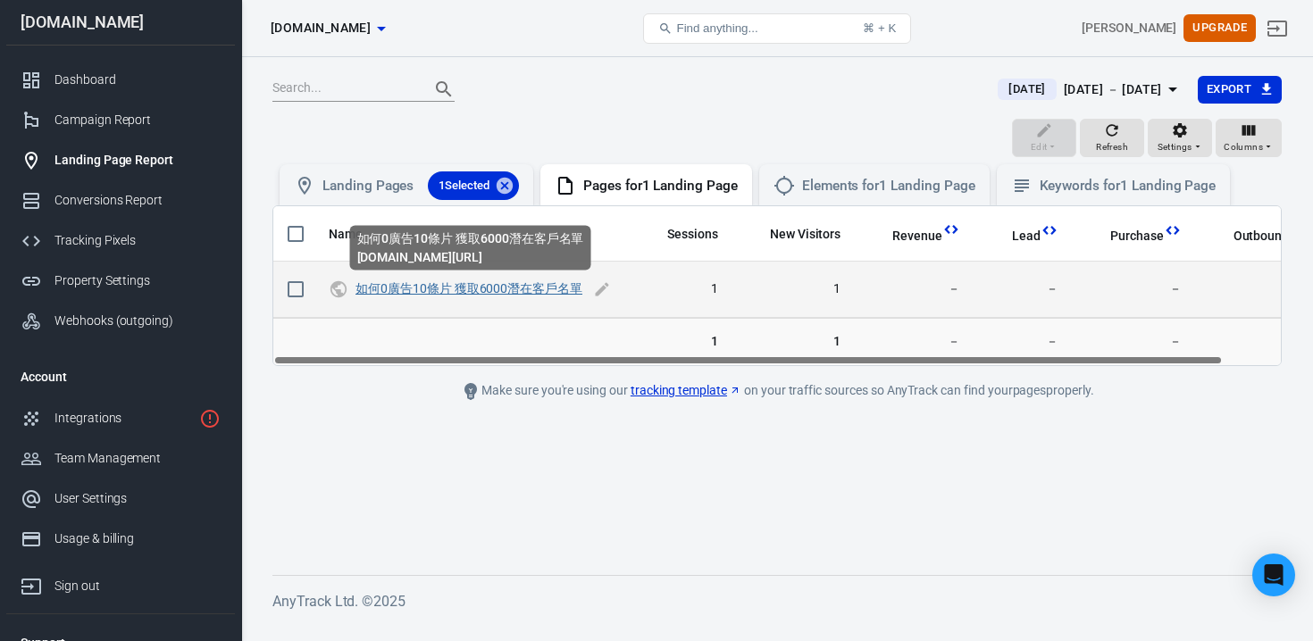
click at [480, 290] on link "如何0廣告10條片 獲取6000潛在客戶名單" at bounding box center [468, 288] width 227 height 14
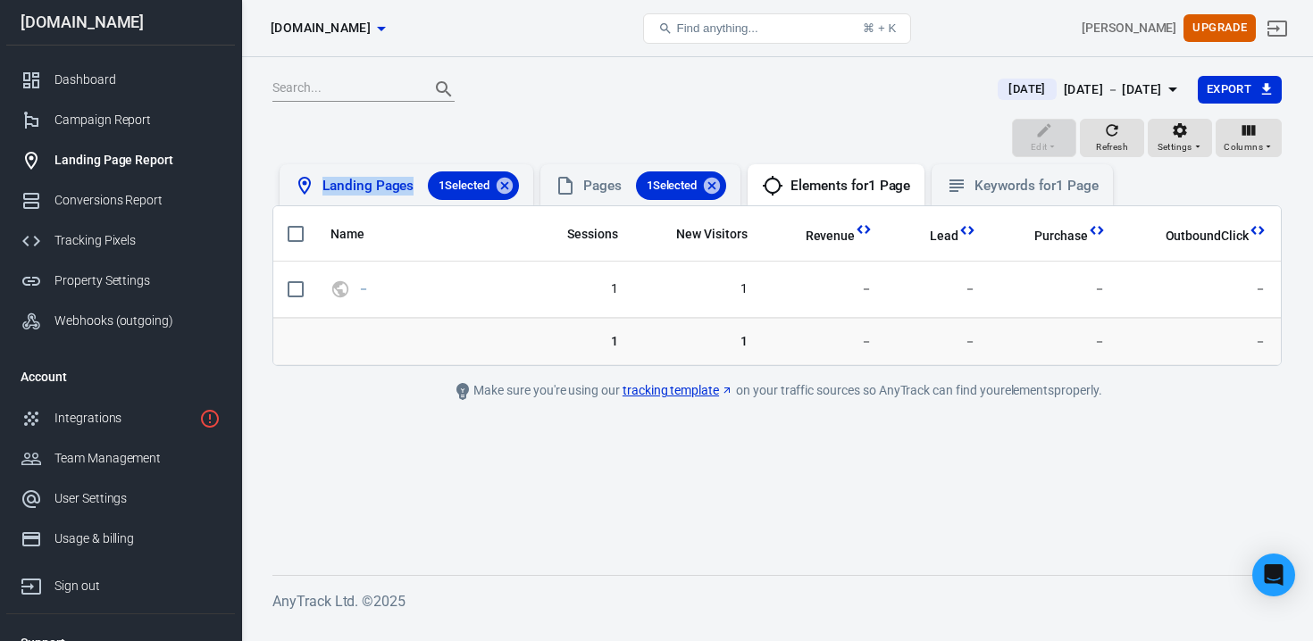
click at [409, 176] on div "Landing Pages 1 Selected" at bounding box center [420, 185] width 196 height 29
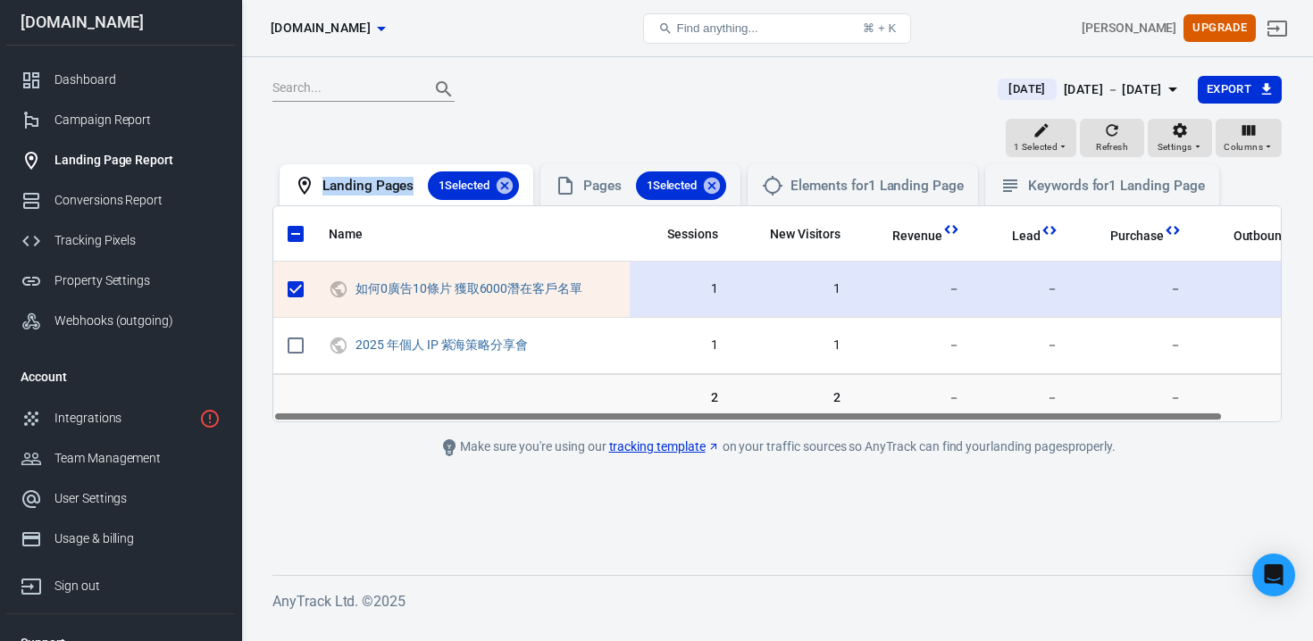
click at [297, 283] on input "scrollable content" at bounding box center [296, 290] width 38 height 38
checkbox input "false"
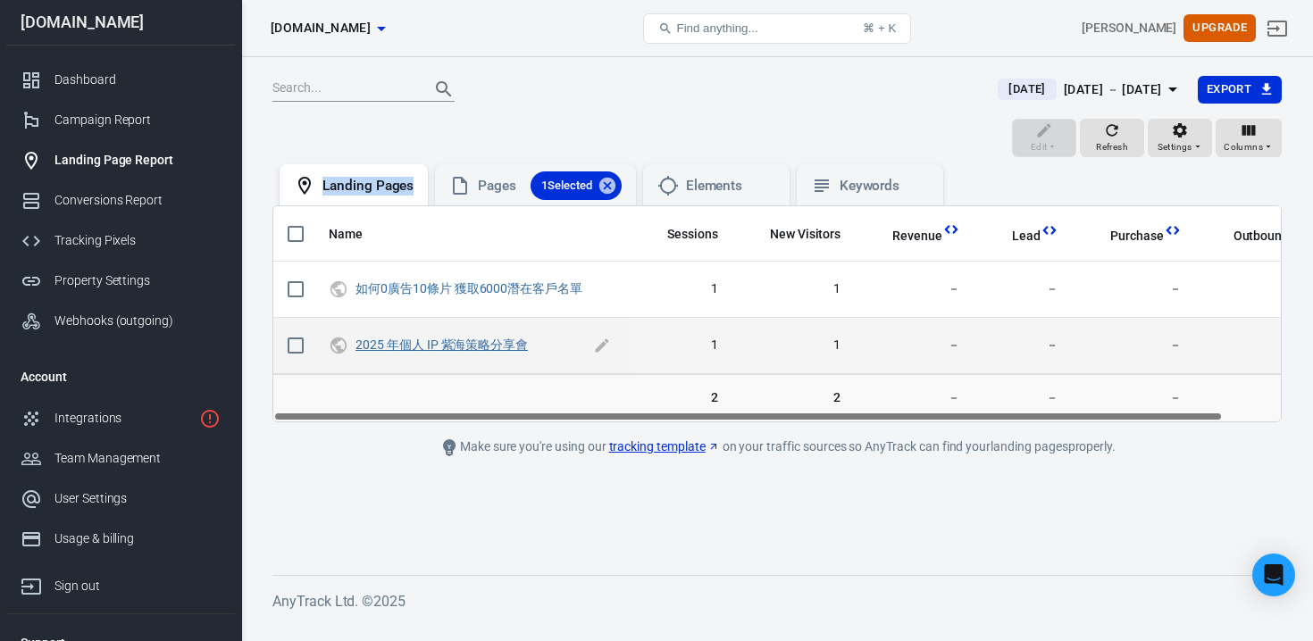
click at [471, 351] on link "2025 年個人 IP 紫海策略分享會" at bounding box center [441, 345] width 172 height 14
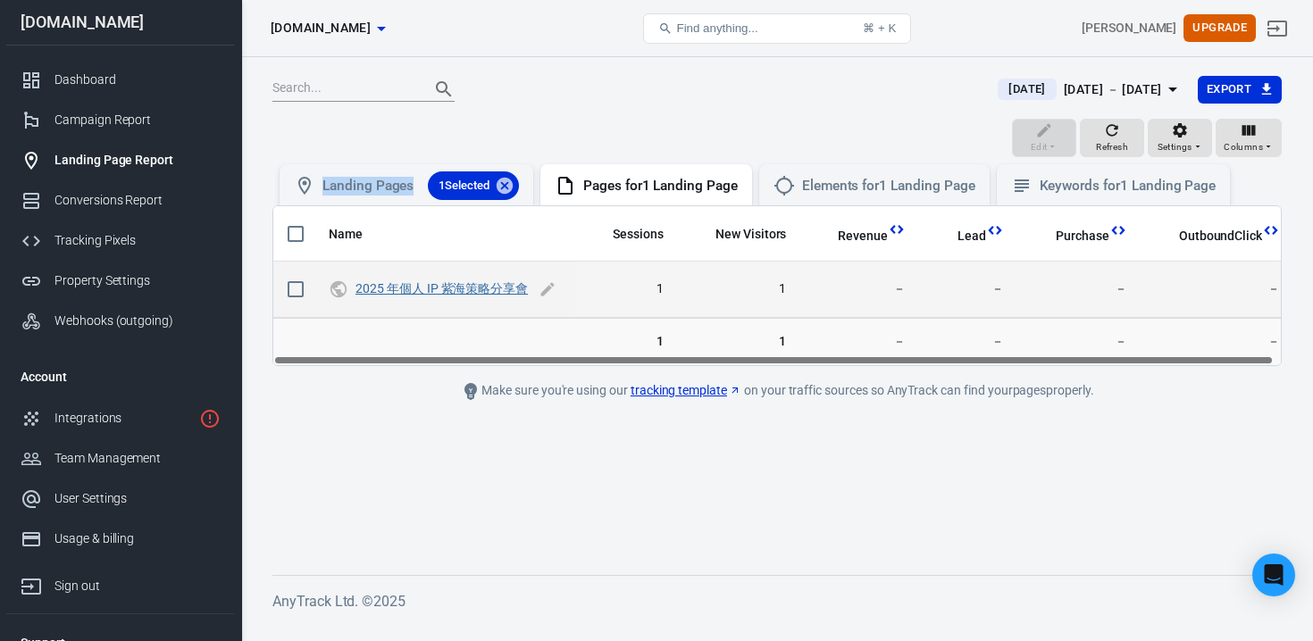
click at [446, 286] on link "2025 年個人 IP 紫海策略分享會" at bounding box center [441, 288] width 172 height 14
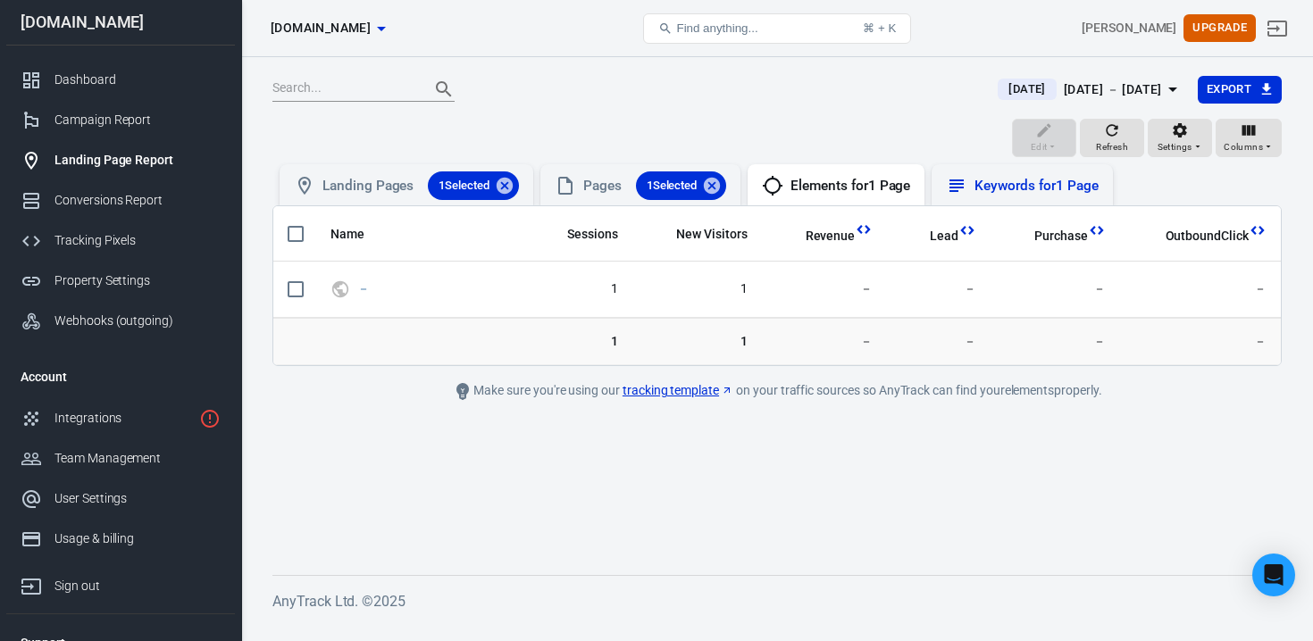
click at [949, 186] on div "Keywords for 1 Page" at bounding box center [1022, 184] width 180 height 41
click at [321, 184] on div "Landing Pages 1 Selected" at bounding box center [406, 185] width 225 height 29
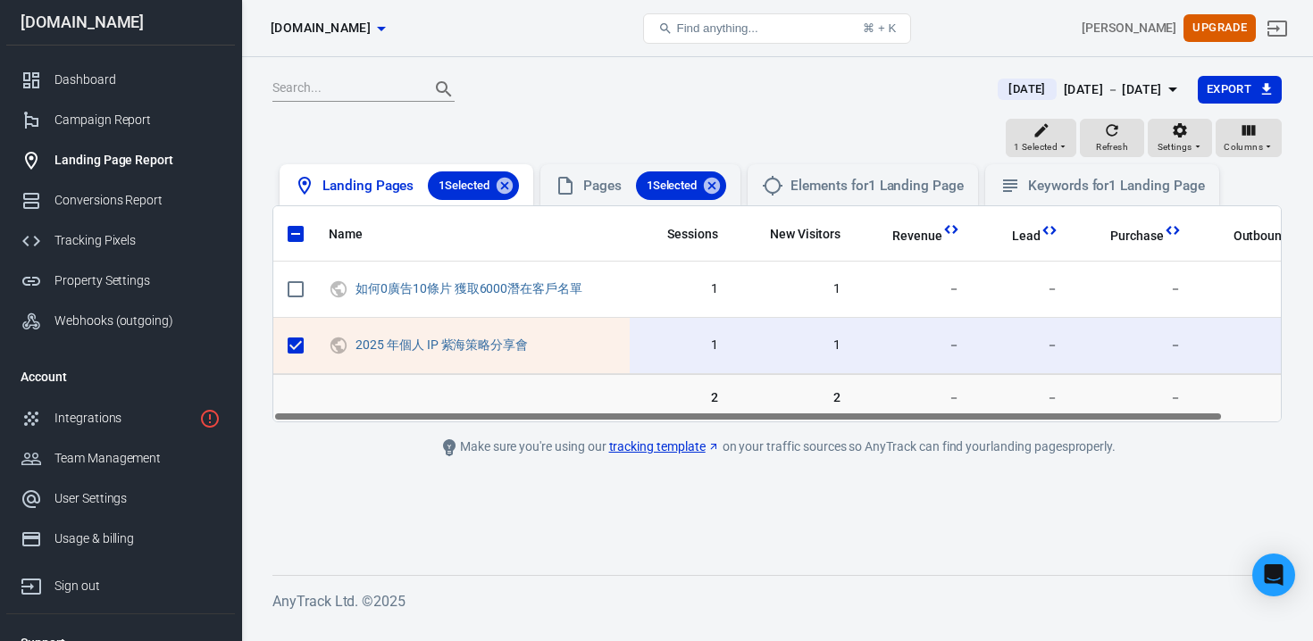
scroll to position [1, 0]
click at [128, 123] on div "Campaign Report" at bounding box center [137, 119] width 166 height 19
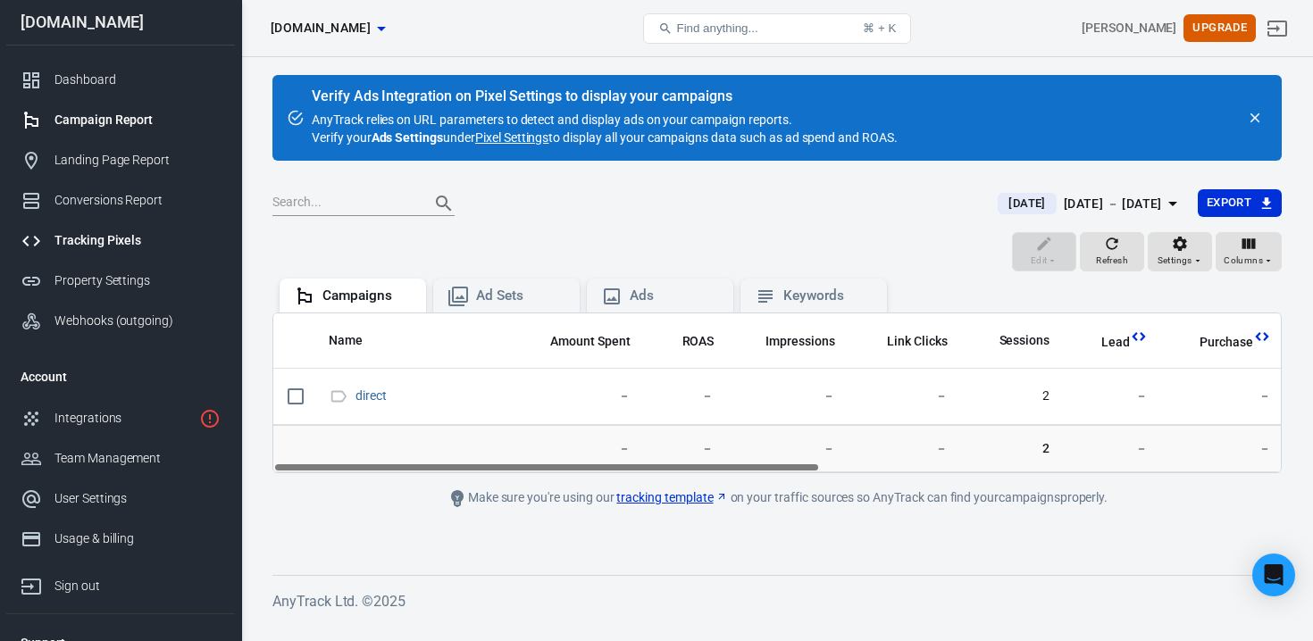
scroll to position [63, 0]
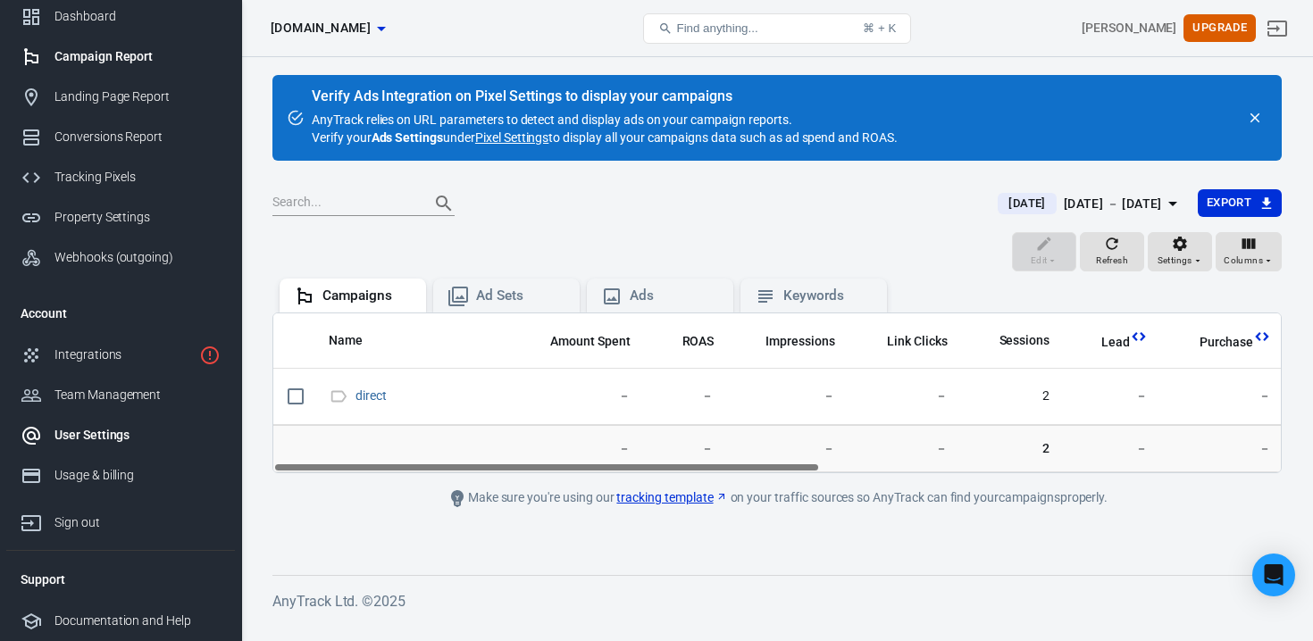
click at [104, 438] on div "User Settings" at bounding box center [137, 435] width 166 height 19
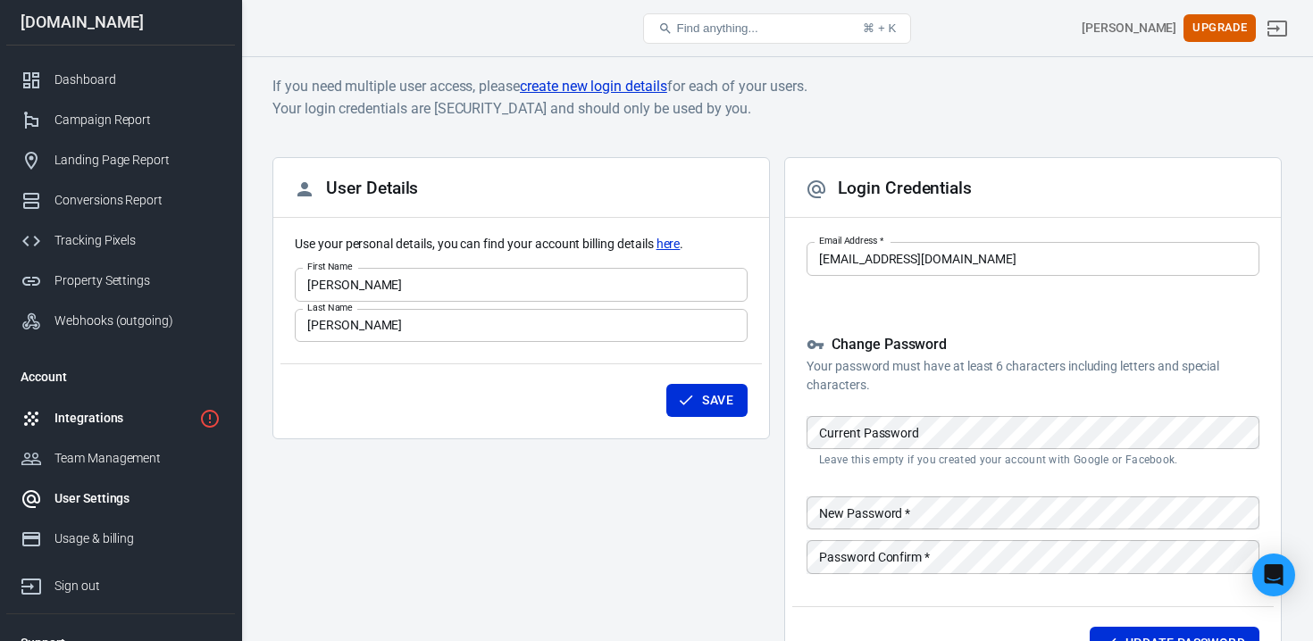
click at [113, 414] on div "Integrations" at bounding box center [123, 418] width 138 height 19
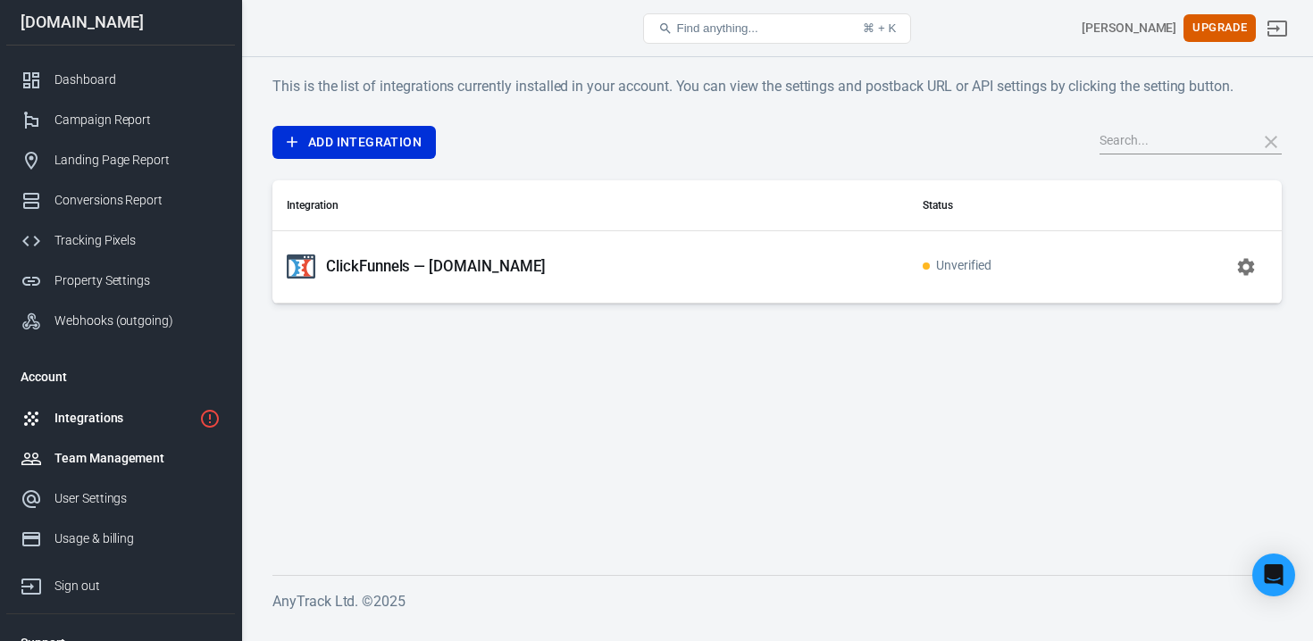
click at [119, 457] on div "Team Management" at bounding box center [137, 458] width 166 height 19
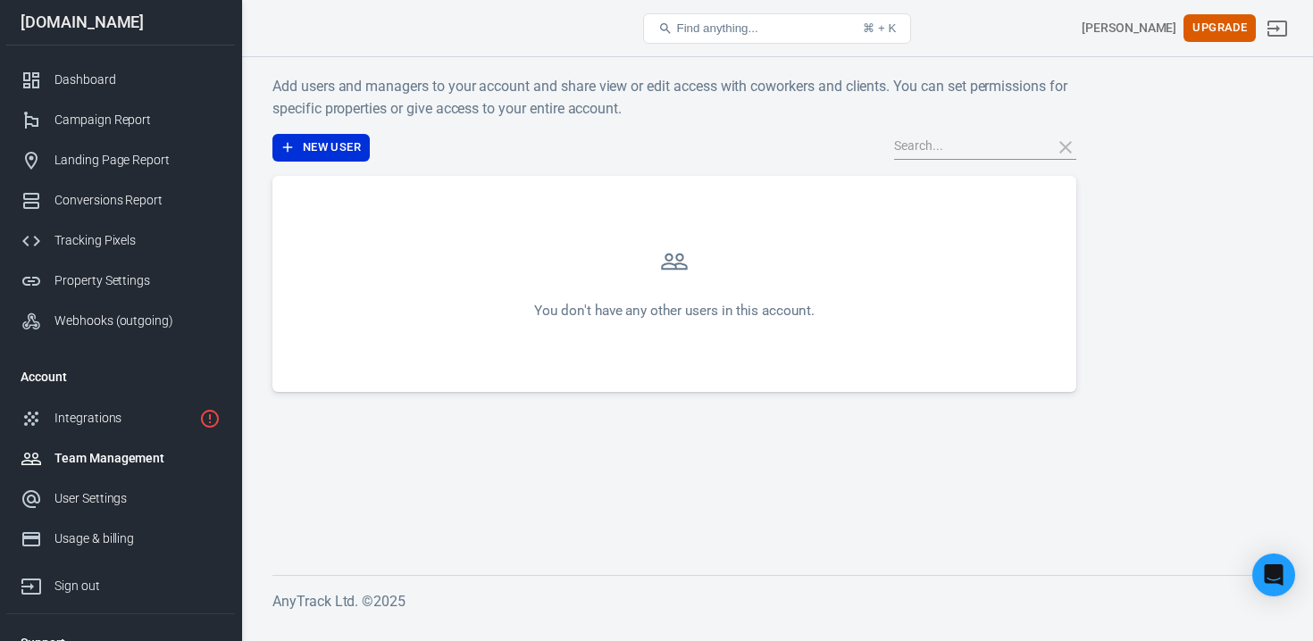
scroll to position [63, 0]
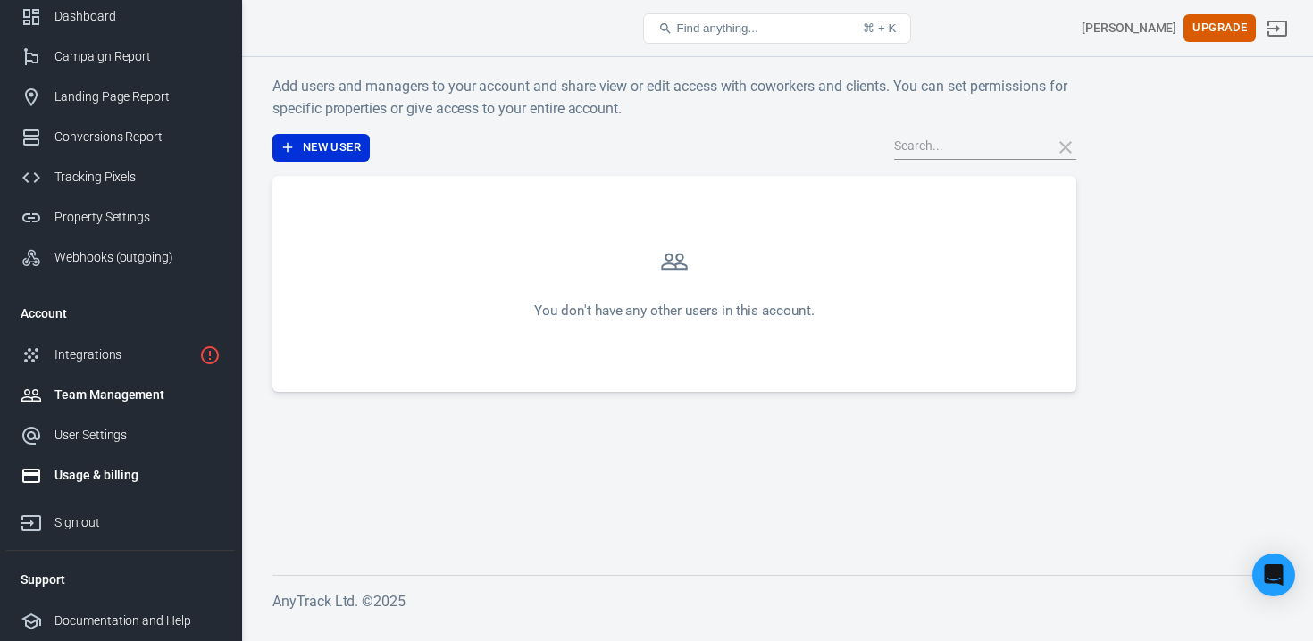
click at [106, 478] on div "Usage & billing" at bounding box center [137, 475] width 166 height 19
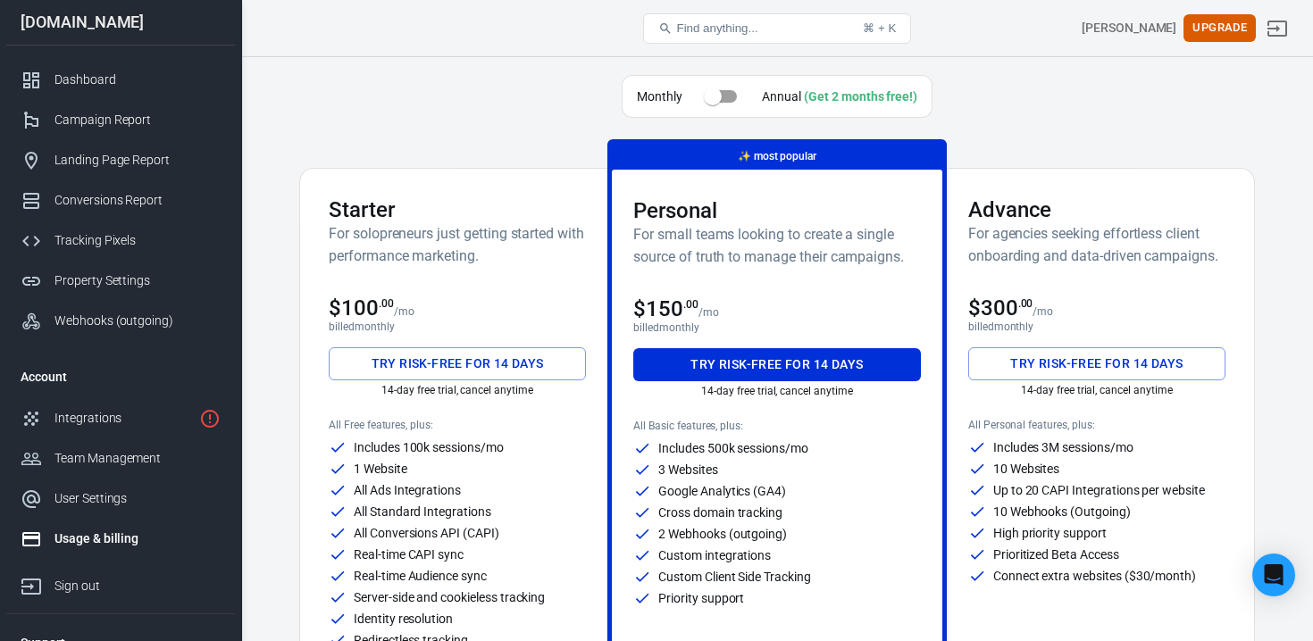
click at [327, 387] on div "Starter For solopreneurs just getting started with performance marketing. $100 …" at bounding box center [457, 455] width 300 height 573
click at [128, 113] on div "Campaign Report" at bounding box center [137, 120] width 166 height 19
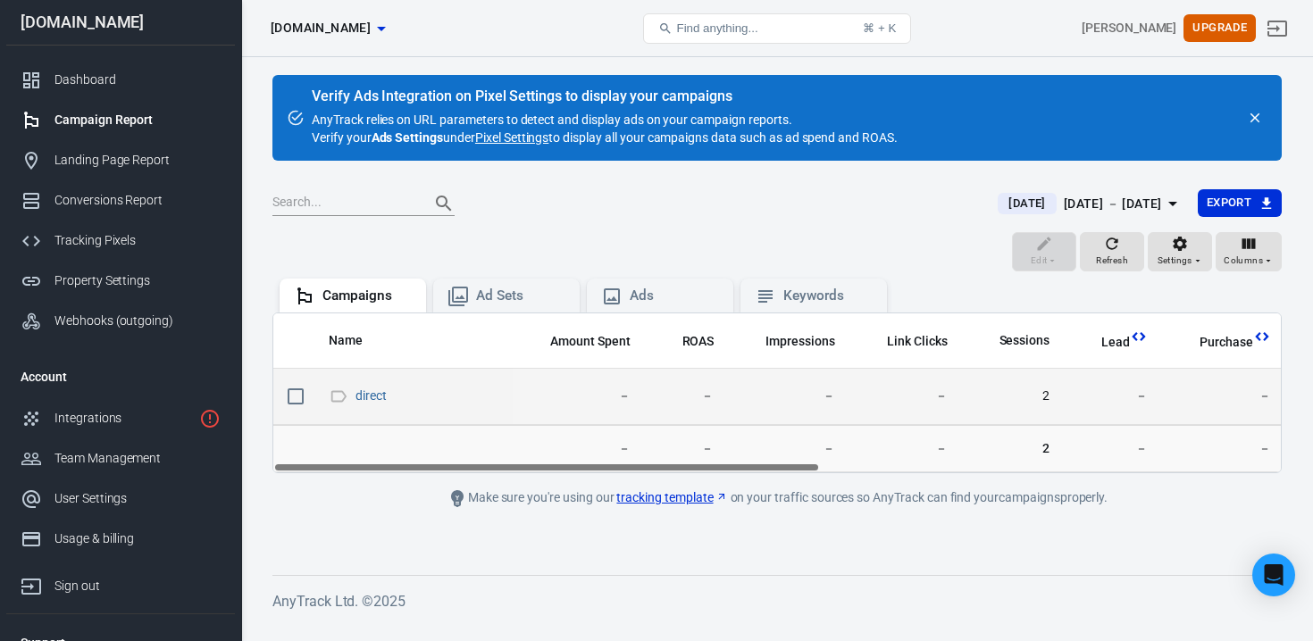
click at [355, 385] on span "direct" at bounding box center [414, 396] width 170 height 27
click at [357, 389] on div "direct" at bounding box center [372, 369] width 51 height 40
click at [361, 393] on link "direct" at bounding box center [370, 396] width 31 height 14
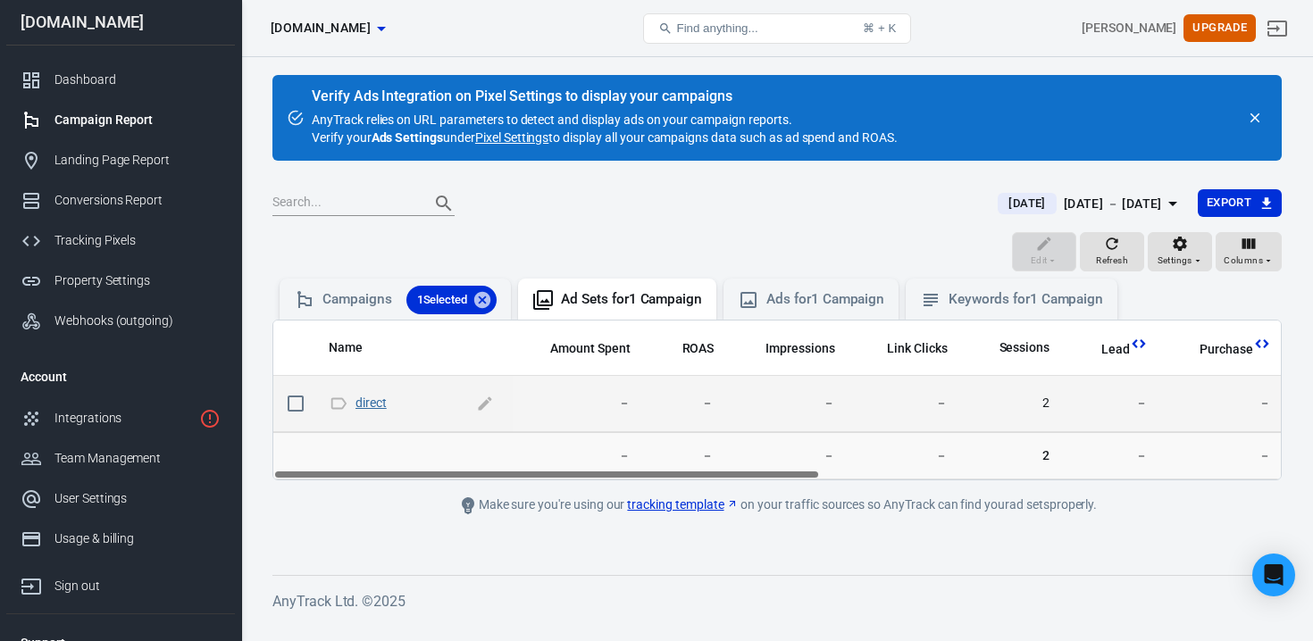
click at [365, 403] on link "direct" at bounding box center [370, 403] width 31 height 14
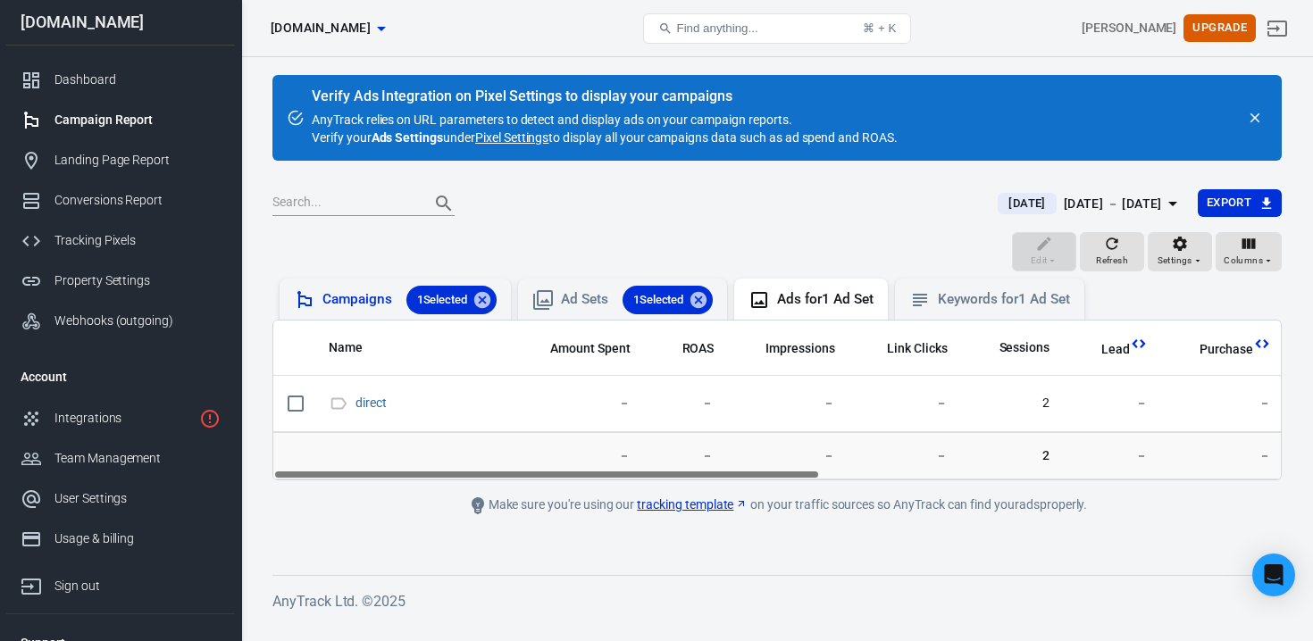
click at [357, 304] on div "Campaigns 1 Selected" at bounding box center [409, 300] width 174 height 29
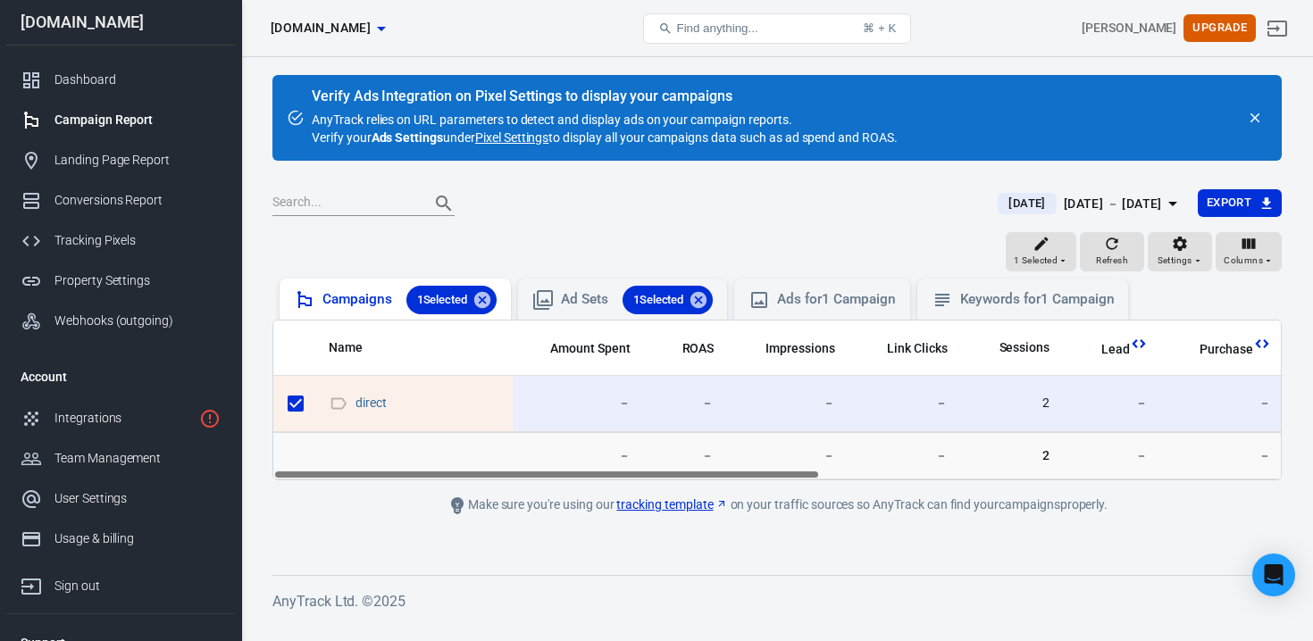
click at [357, 304] on div "Campaigns 1 Selected" at bounding box center [409, 300] width 174 height 29
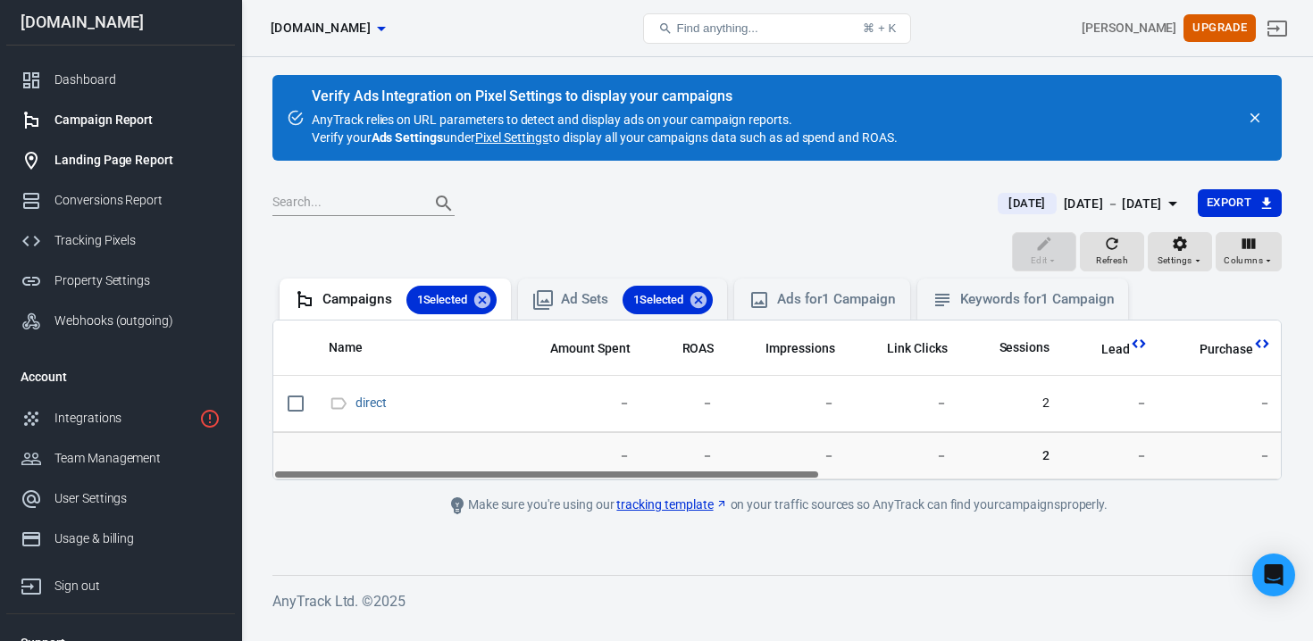
click at [168, 148] on link "Landing Page Report" at bounding box center [120, 160] width 229 height 40
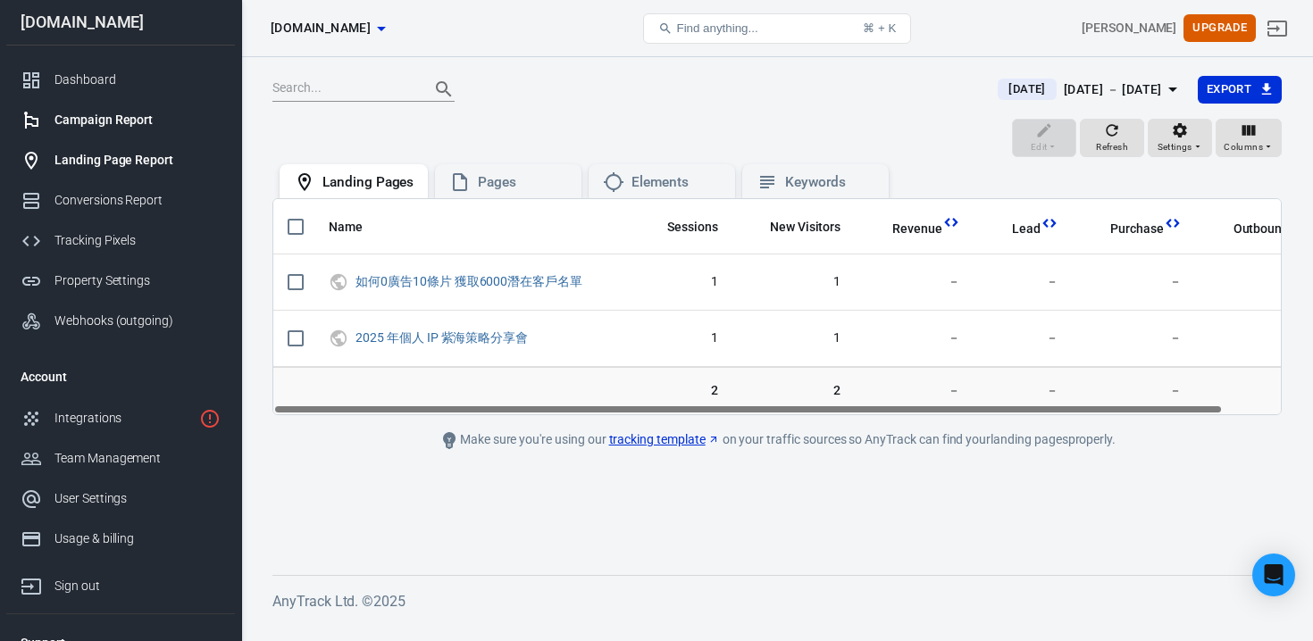
click at [116, 117] on div "Campaign Report" at bounding box center [137, 120] width 166 height 19
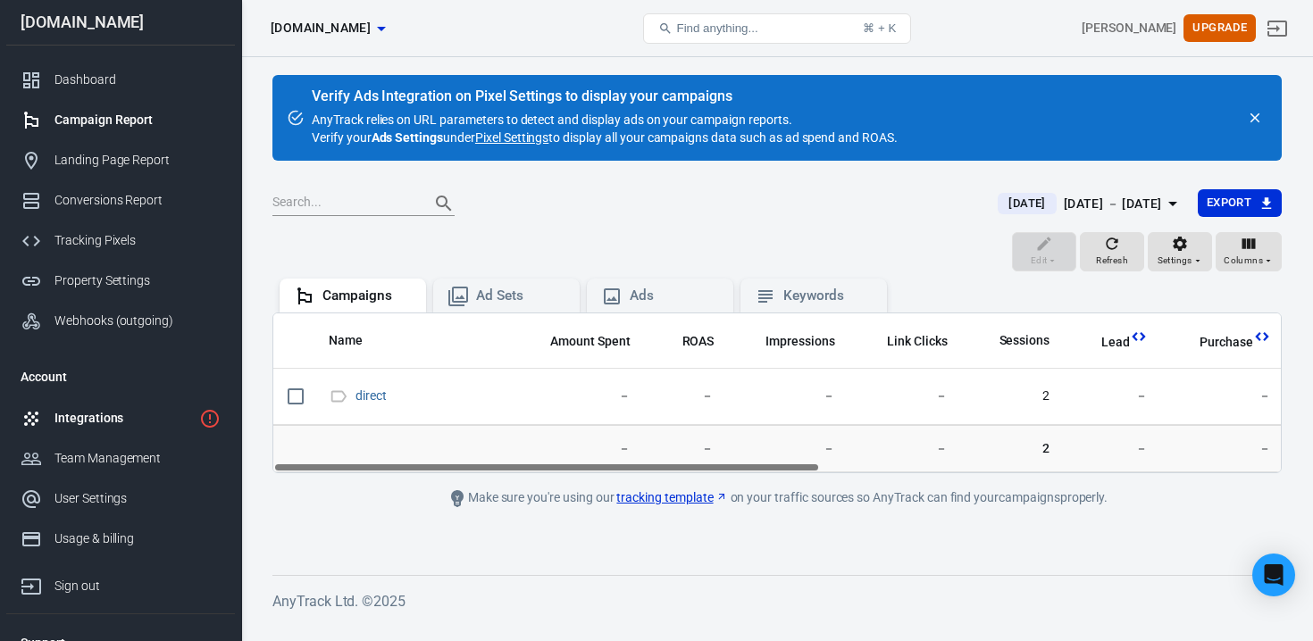
click at [105, 422] on div "Integrations" at bounding box center [123, 418] width 138 height 19
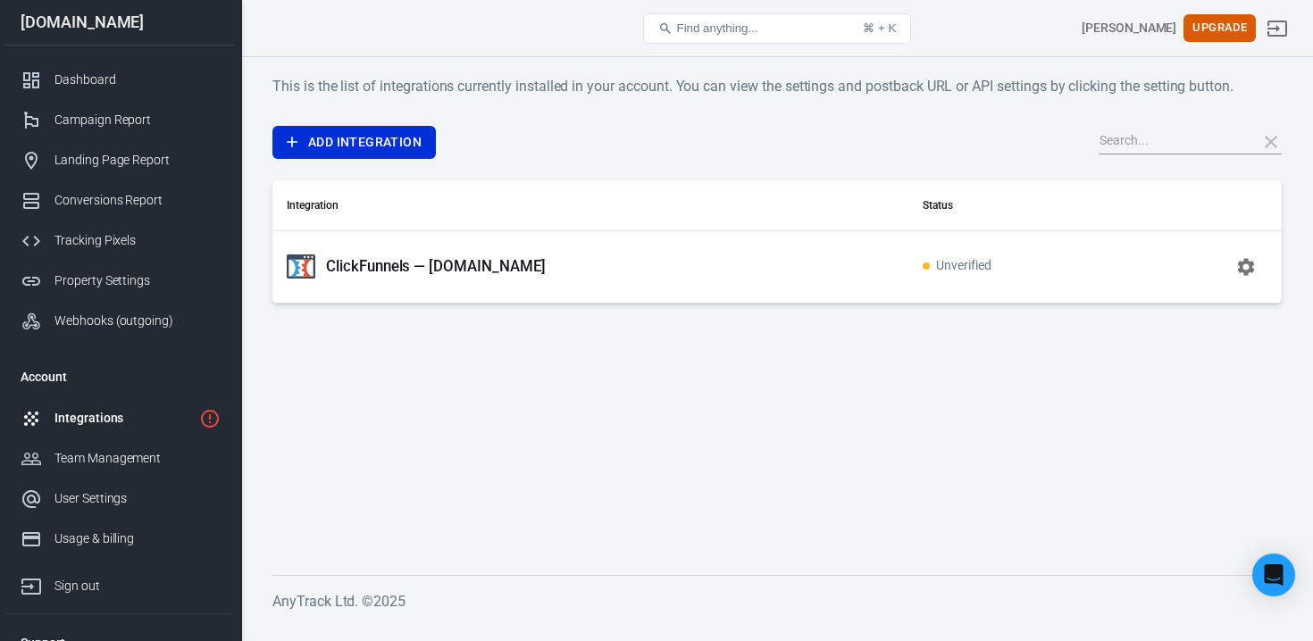
click at [459, 288] on td "ClickFunnels — [DOMAIN_NAME]" at bounding box center [590, 266] width 636 height 72
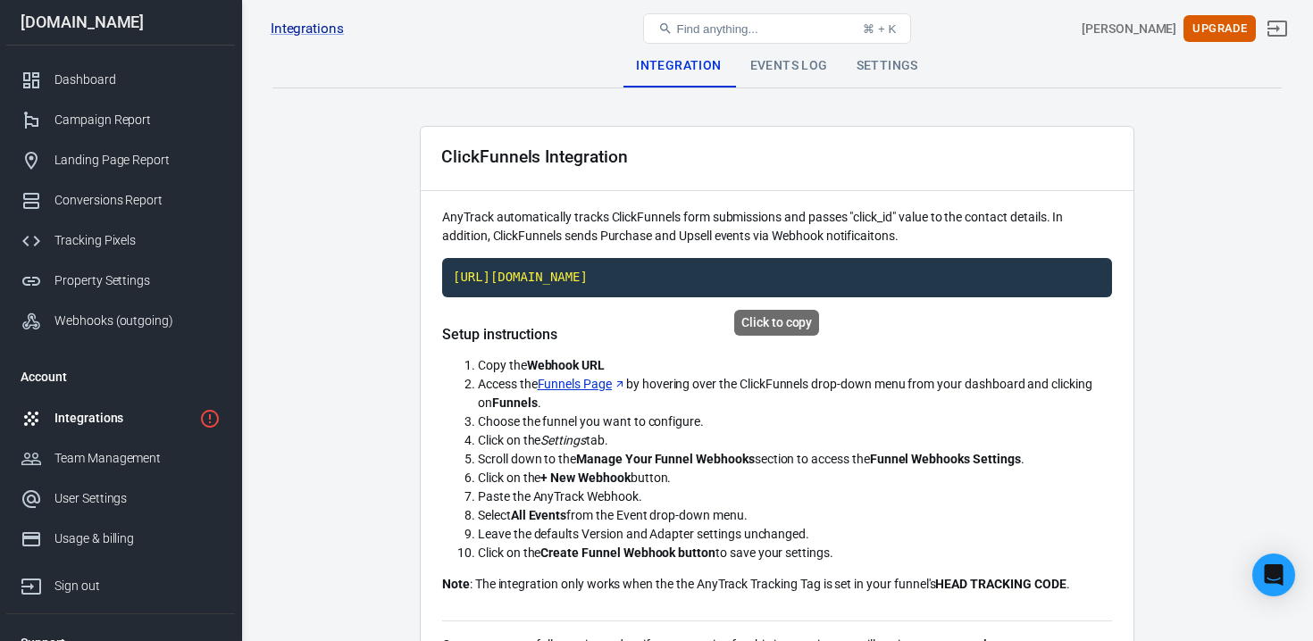
click at [452, 264] on code "[URL][DOMAIN_NAME]" at bounding box center [777, 277] width 670 height 39
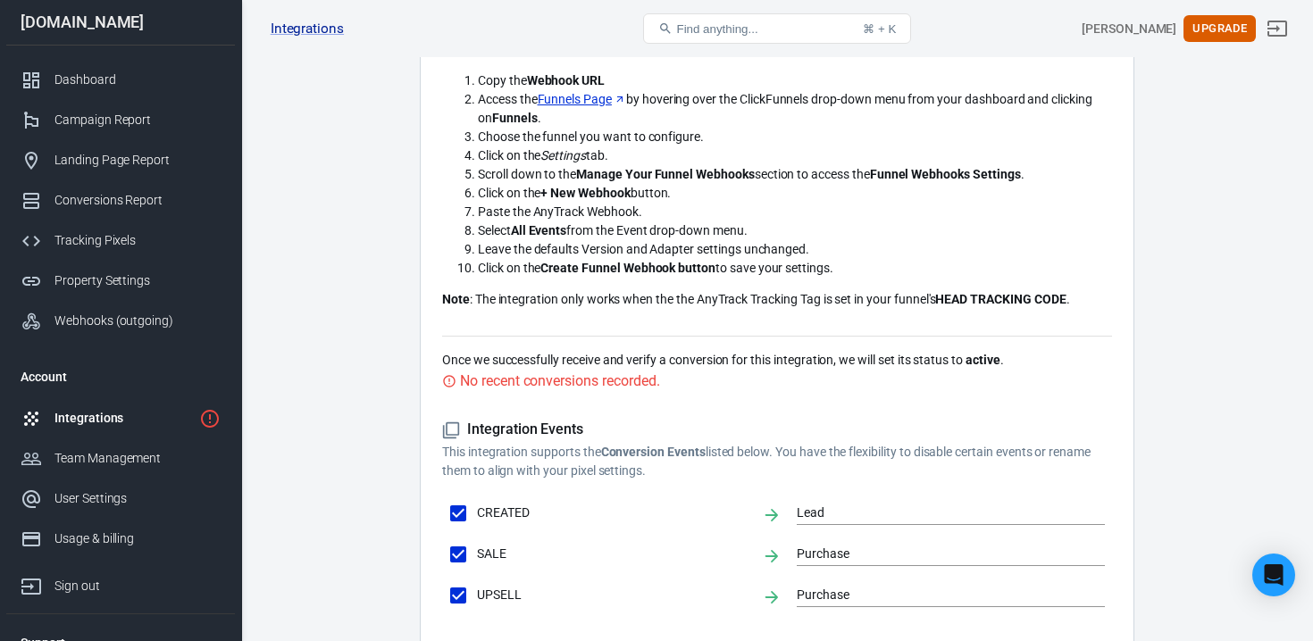
scroll to position [447, 0]
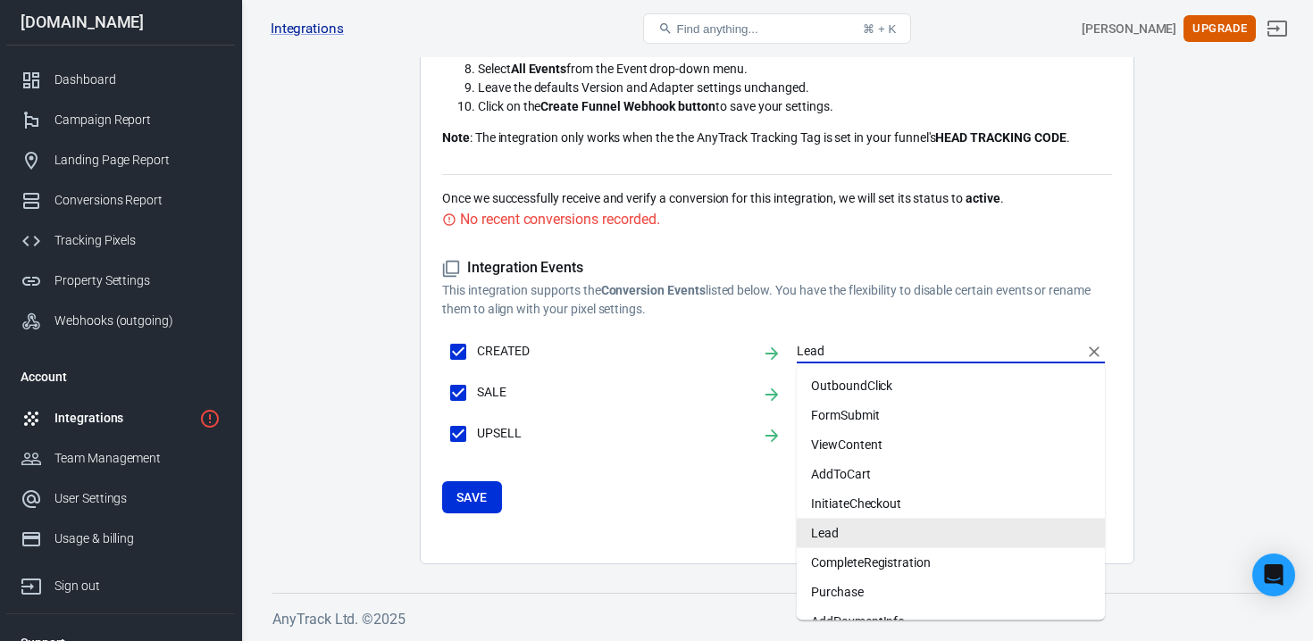
click at [810, 348] on input "Lead" at bounding box center [937, 351] width 281 height 22
click at [832, 419] on li "FormSubmit" at bounding box center [951, 415] width 308 height 29
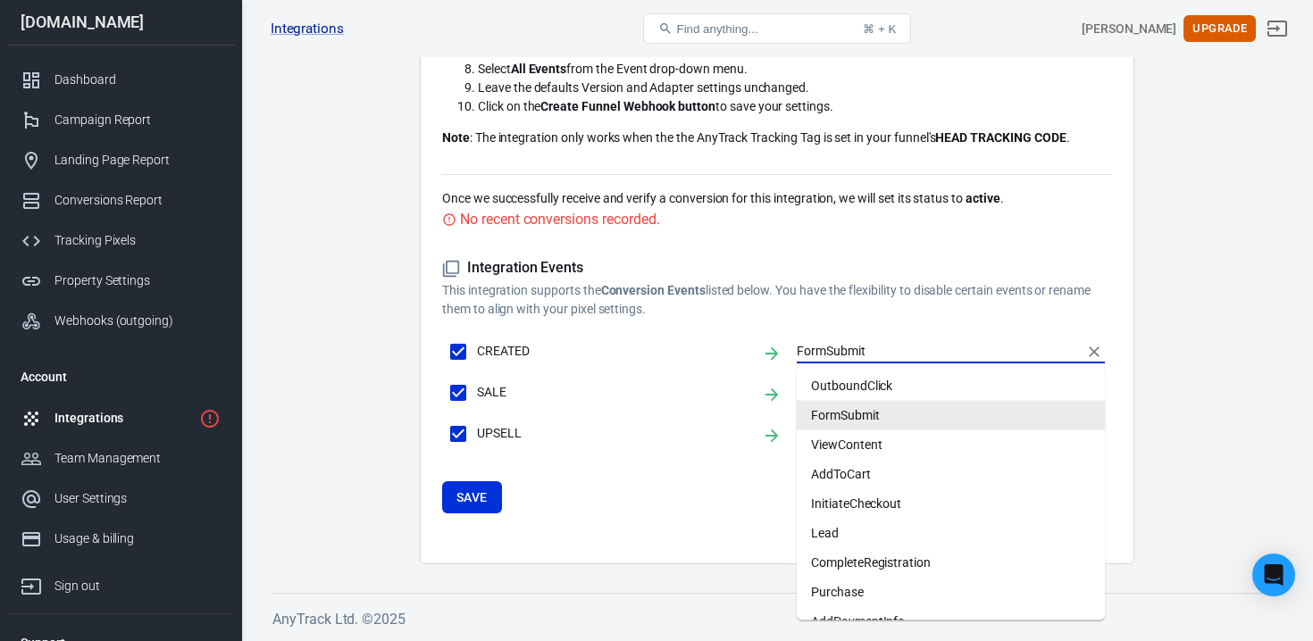
click at [844, 356] on input "FormSubmit" at bounding box center [937, 351] width 281 height 22
click at [849, 530] on li "Lead" at bounding box center [951, 533] width 308 height 29
type input "Lead"
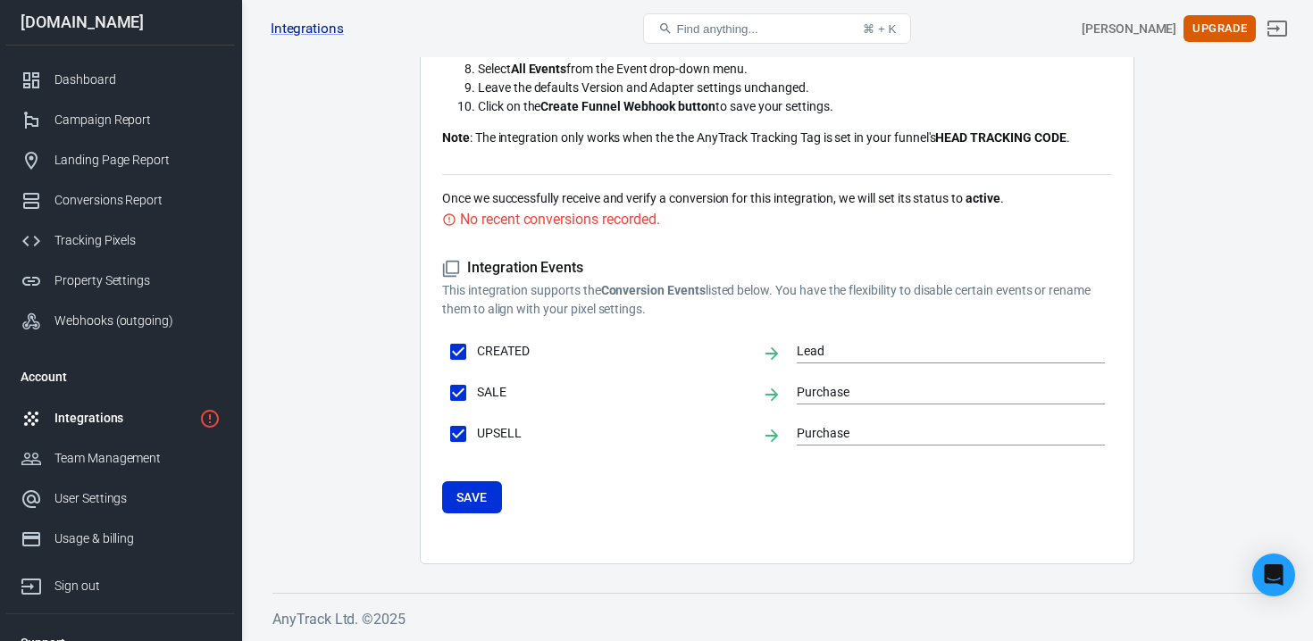
click at [498, 250] on div "Integration Events This integration supports the Conversion Events listed below…" at bounding box center [777, 386] width 670 height 312
drag, startPoint x: 466, startPoint y: 221, endPoint x: 653, endPoint y: 221, distance: 186.7
click at [653, 221] on div "No recent conversions recorded." at bounding box center [559, 219] width 199 height 22
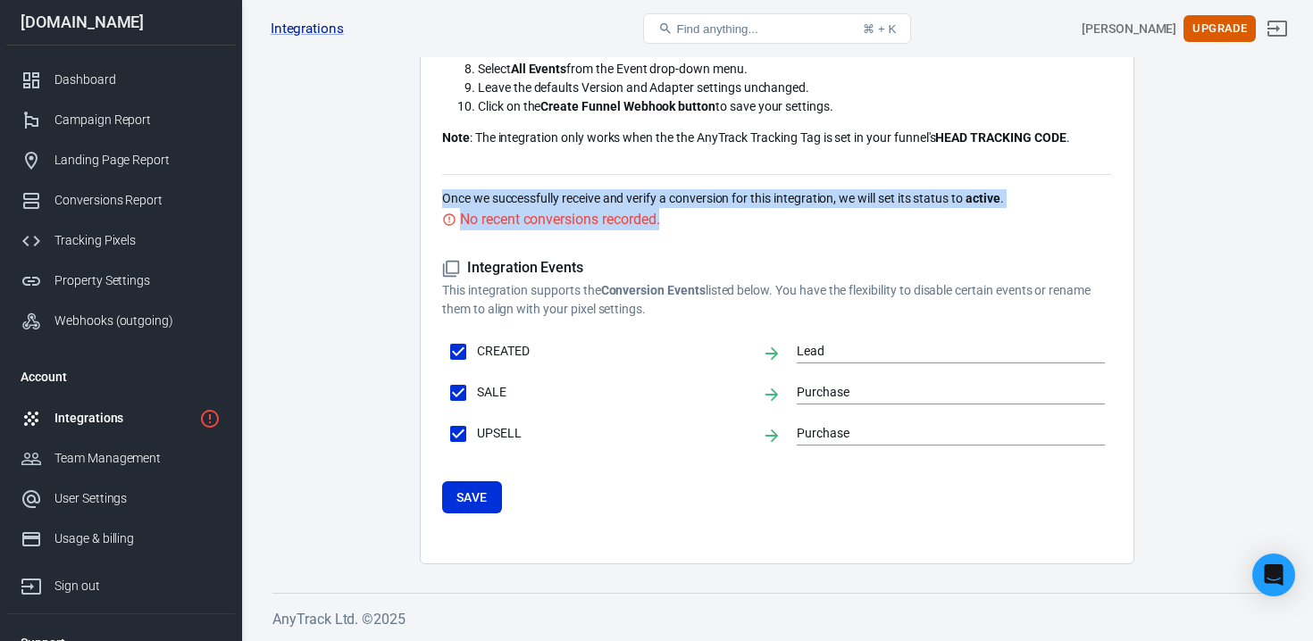
drag, startPoint x: 665, startPoint y: 221, endPoint x: 432, endPoint y: 200, distance: 234.0
click at [431, 200] on div "ClickFunnels Integration AnyTrack automatically tracks ClickFunnels form submis…" at bounding box center [777, 121] width 715 height 885
click at [432, 200] on div "ClickFunnels Integration AnyTrack automatically tracks ClickFunnels form submis…" at bounding box center [777, 121] width 715 height 885
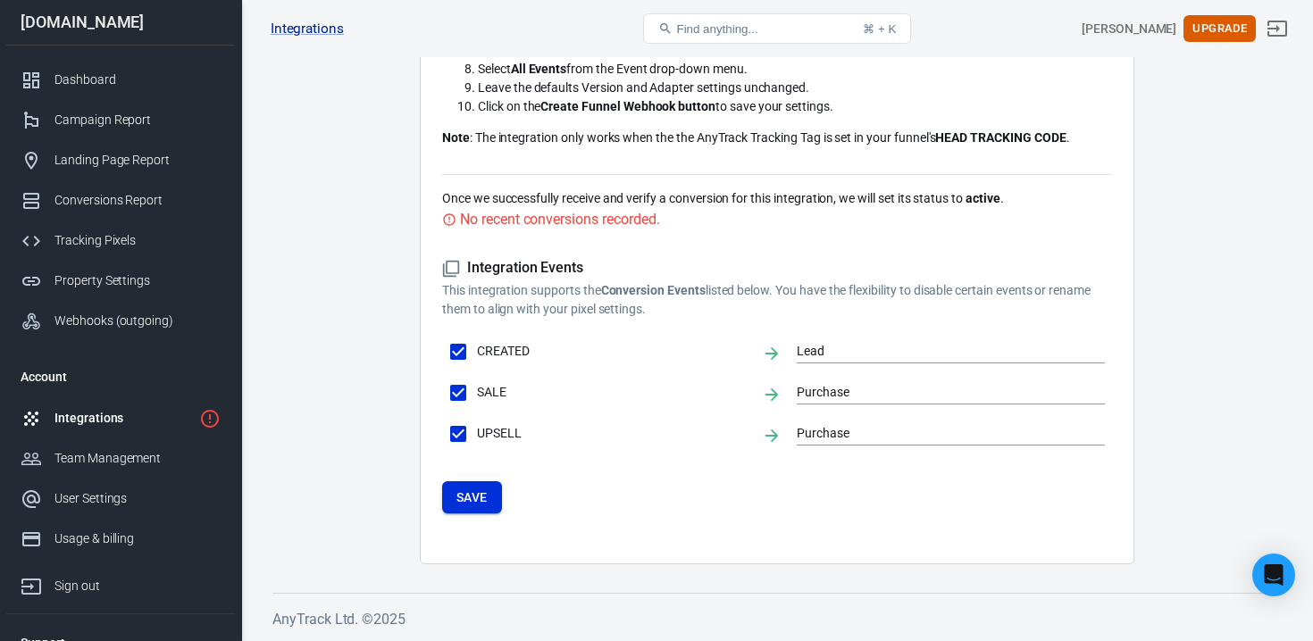
click at [471, 494] on button "Save" at bounding box center [472, 497] width 60 height 33
click at [449, 510] on button "Save" at bounding box center [472, 497] width 60 height 33
click at [128, 87] on div "Dashboard" at bounding box center [137, 80] width 166 height 19
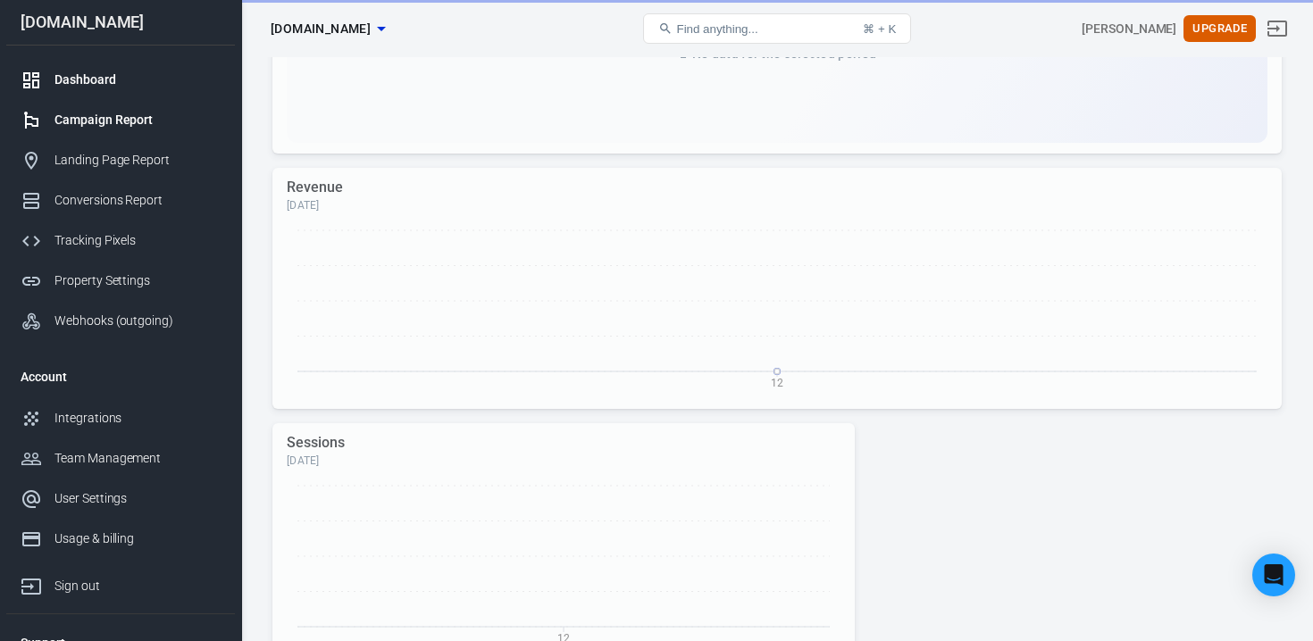
click at [123, 124] on div "Campaign Report" at bounding box center [137, 120] width 166 height 19
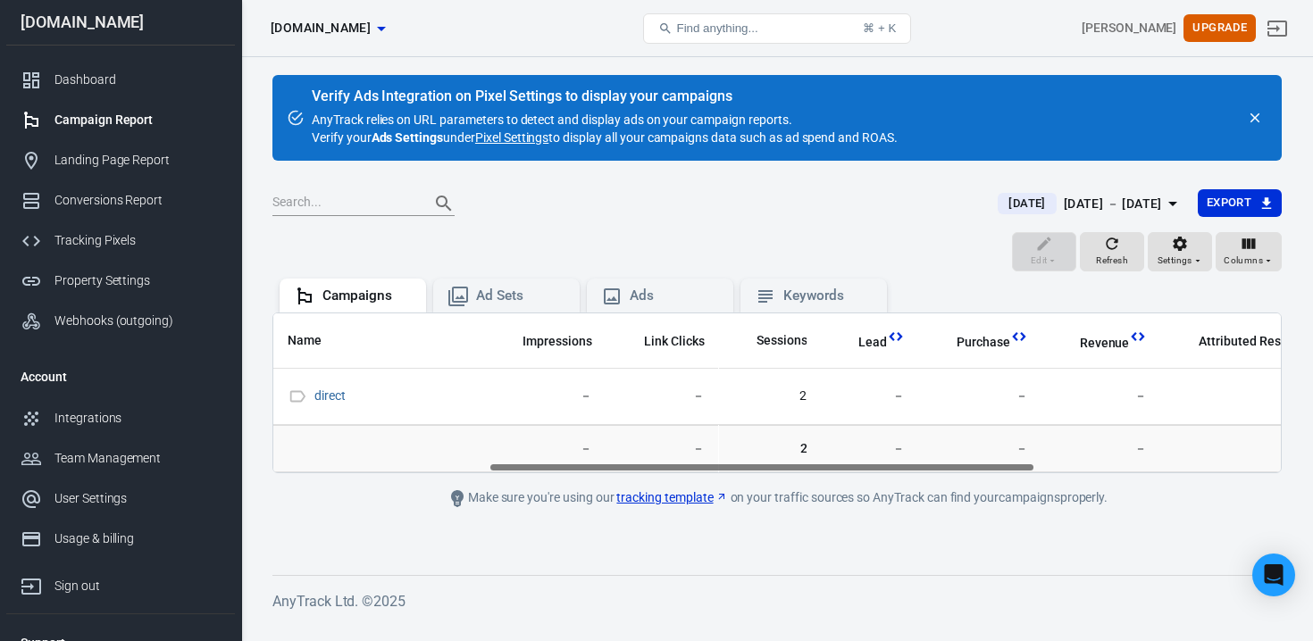
scroll to position [0, 199]
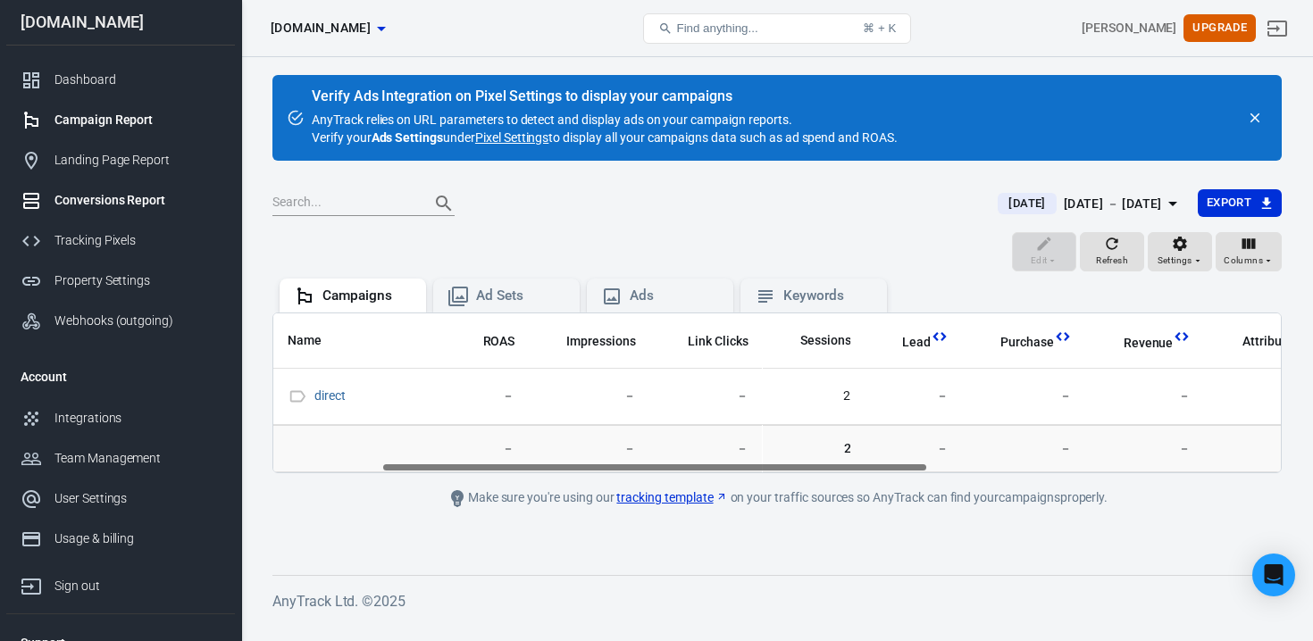
click at [122, 208] on div "Conversions Report" at bounding box center [137, 200] width 166 height 19
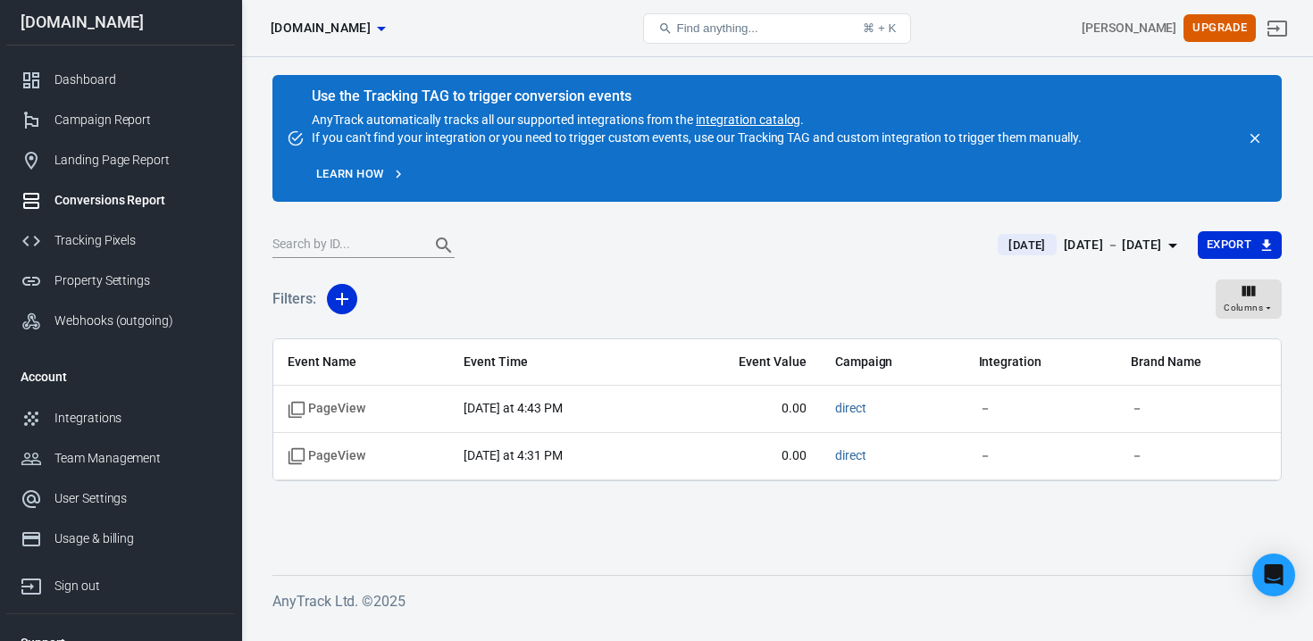
click at [305, 27] on span "[DOMAIN_NAME]" at bounding box center [321, 28] width 100 height 22
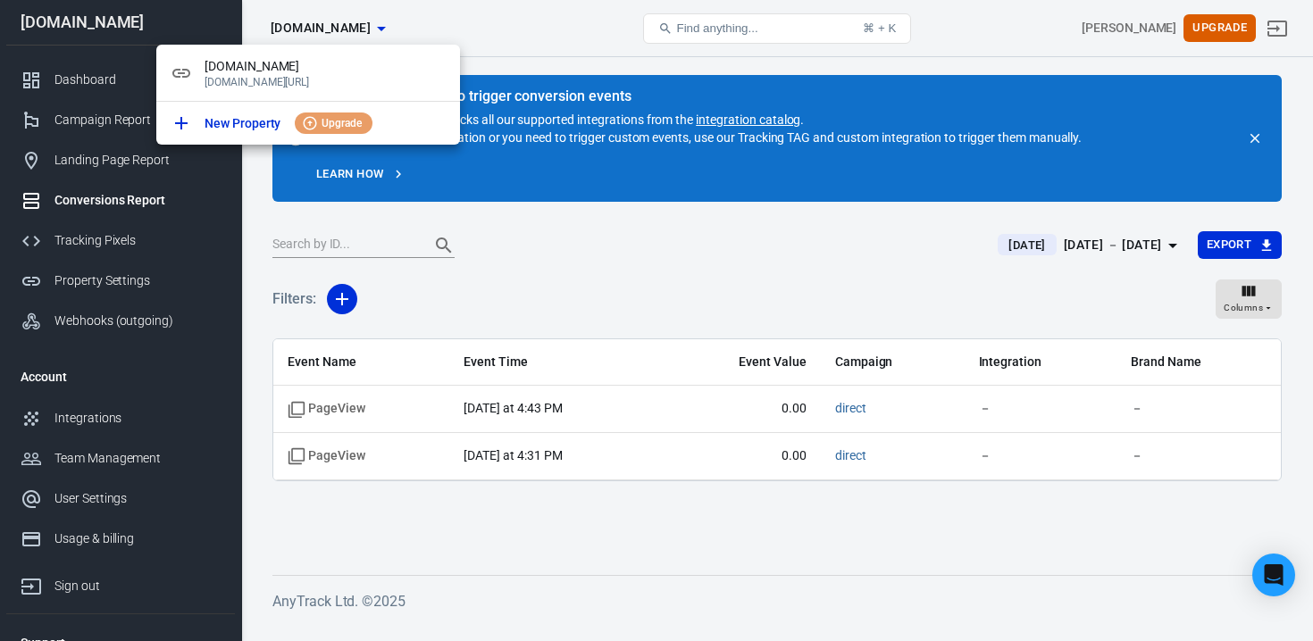
click at [84, 174] on div at bounding box center [656, 320] width 1313 height 641
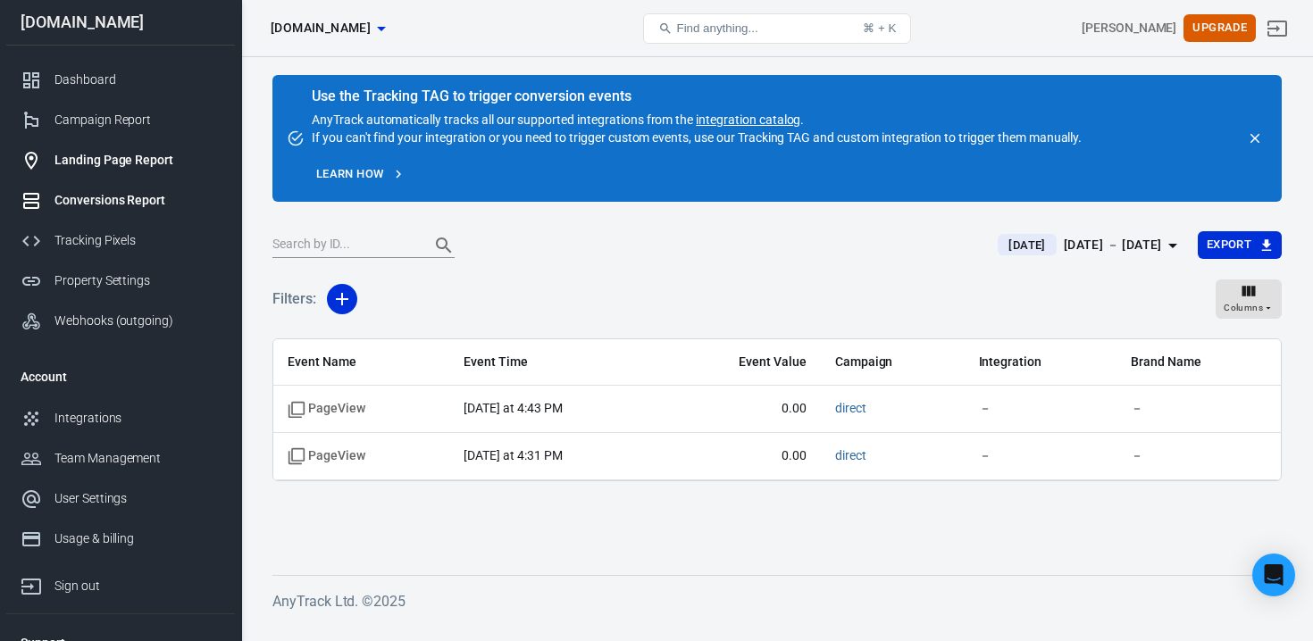
click at [87, 159] on div "Landing Page Report" at bounding box center [137, 160] width 166 height 19
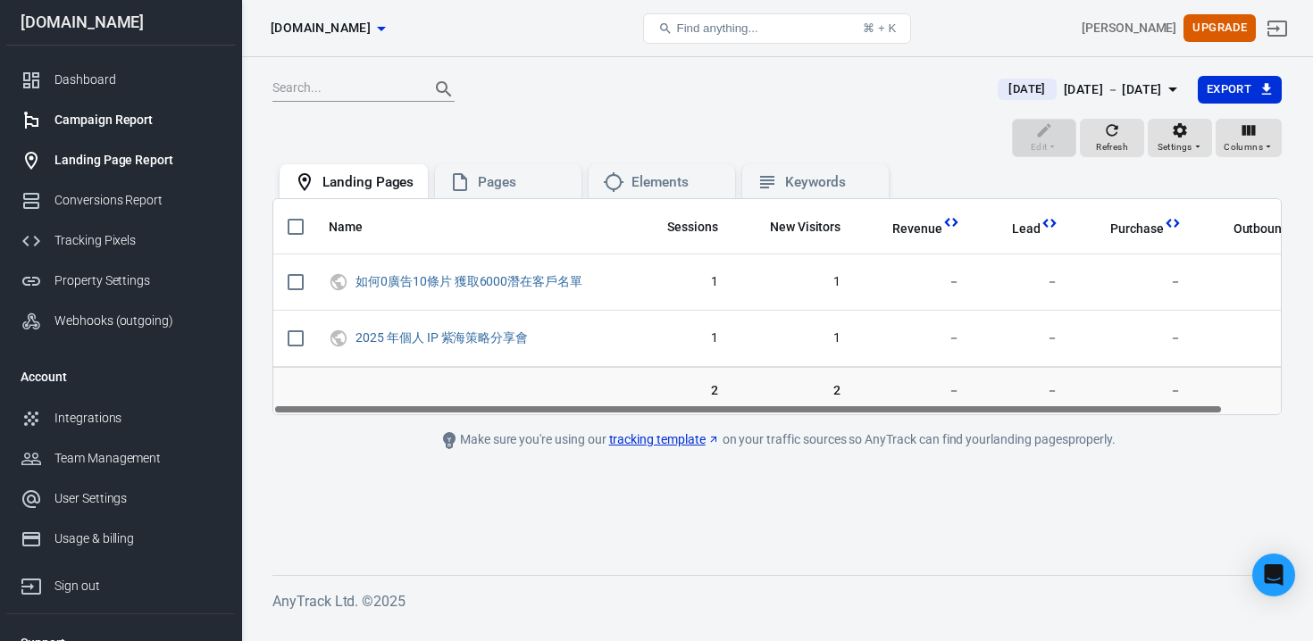
click at [110, 116] on div "Campaign Report" at bounding box center [137, 120] width 166 height 19
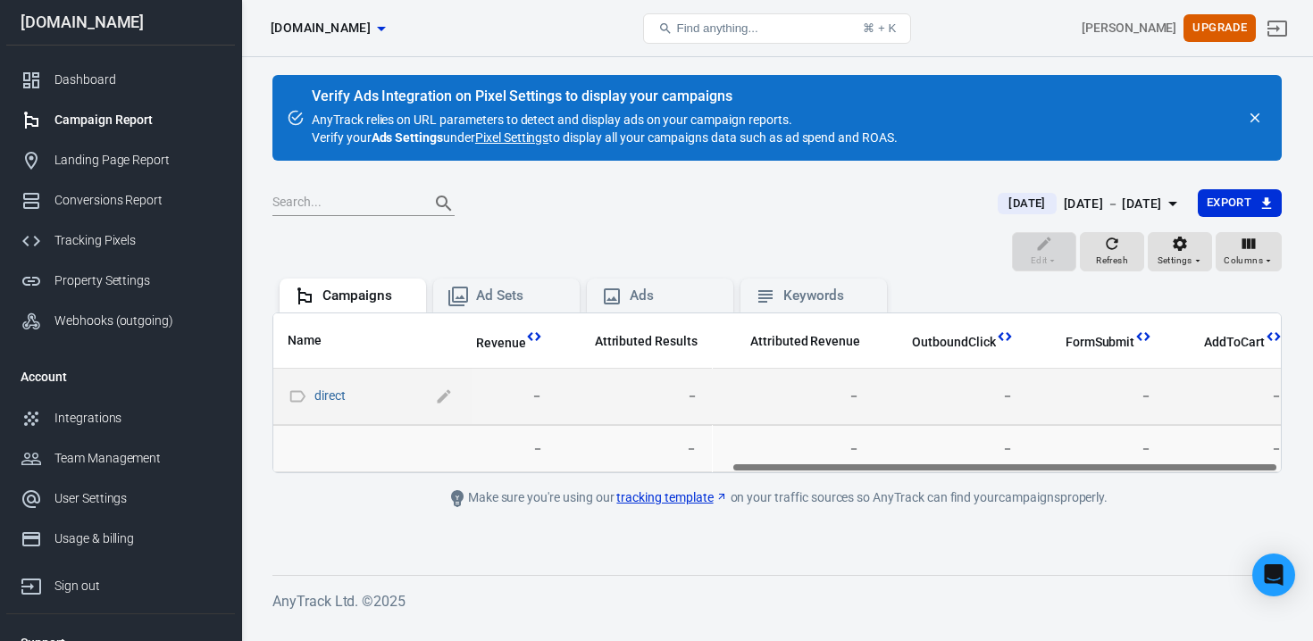
scroll to position [0, 840]
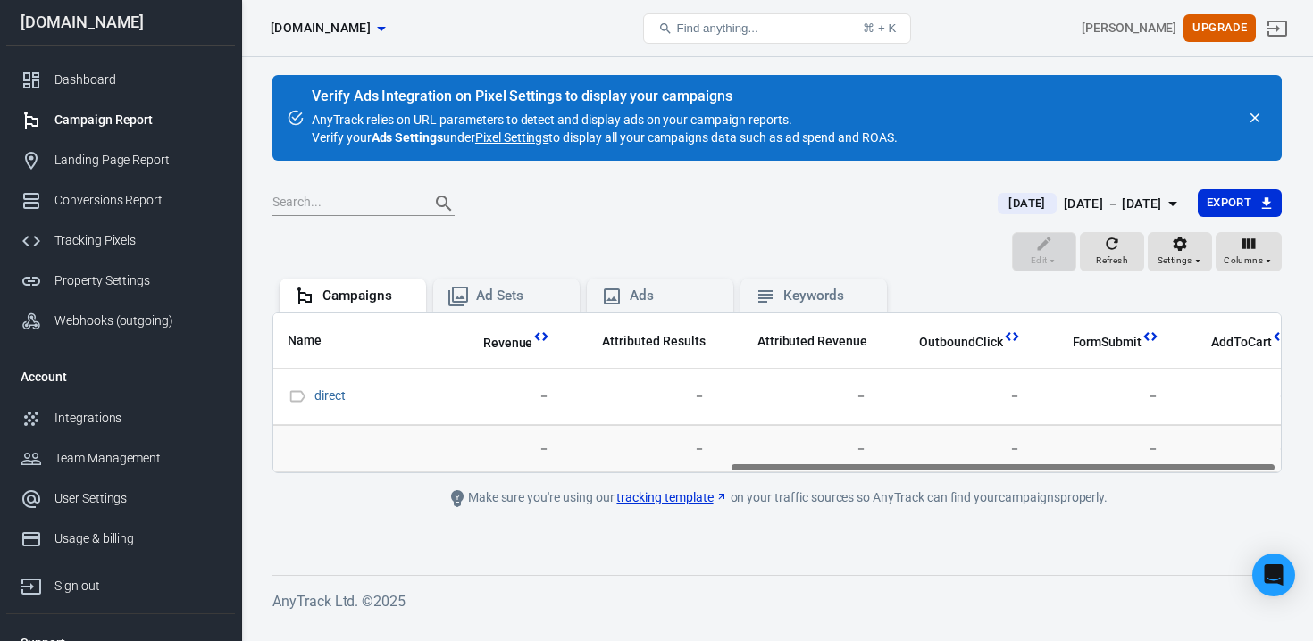
click at [1019, 255] on div "Edit Refresh Settings Columns" at bounding box center [776, 253] width 1009 height 43
click at [1078, 251] on div "Edit Refresh Settings Columns" at bounding box center [776, 253] width 1009 height 43
click at [1114, 260] on span "Refresh" at bounding box center [1112, 261] width 32 height 16
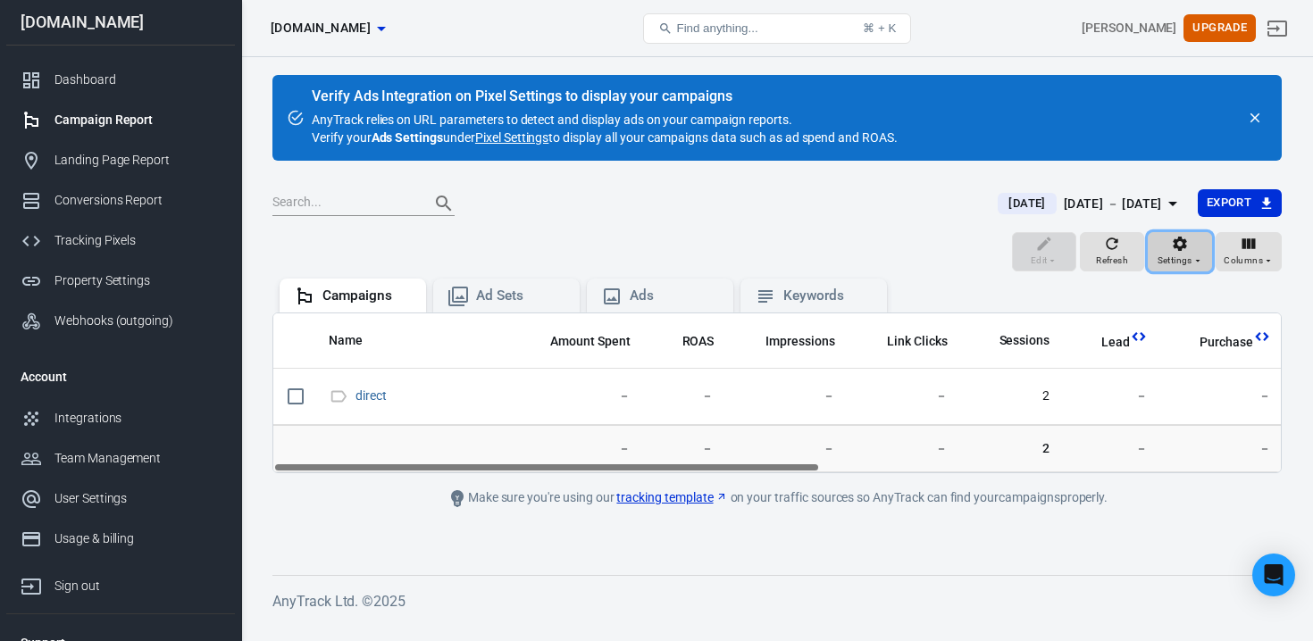
click at [1159, 255] on span "Settings" at bounding box center [1175, 261] width 35 height 16
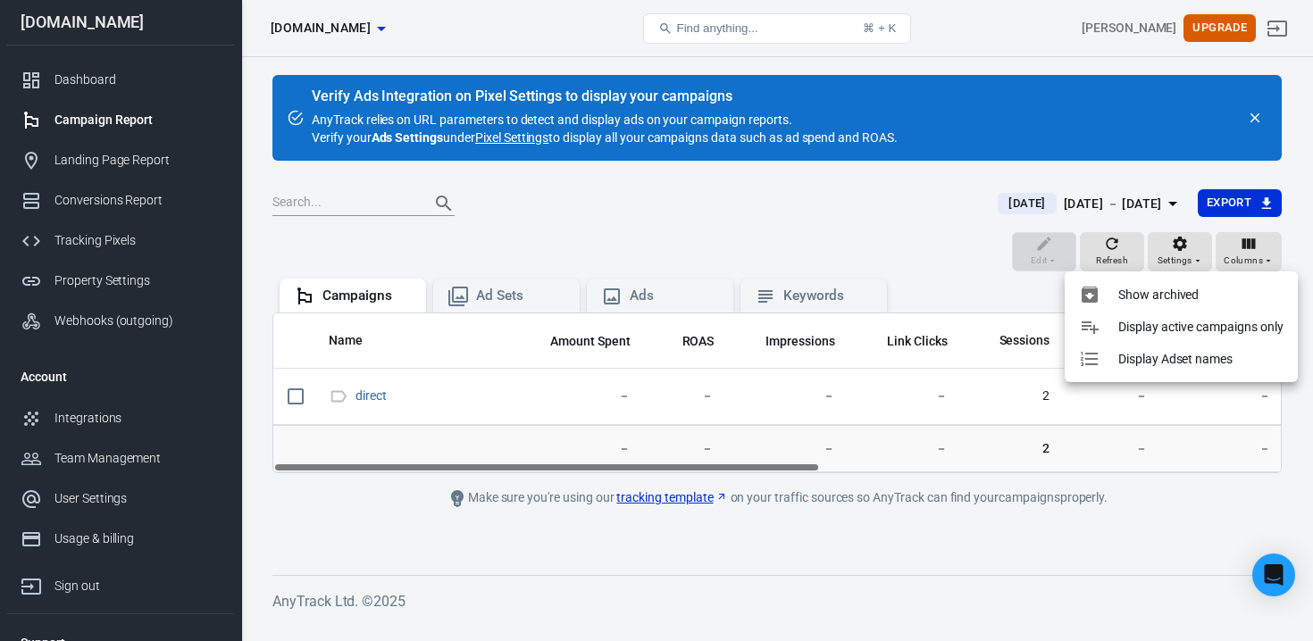
click at [1012, 287] on div at bounding box center [656, 320] width 1313 height 641
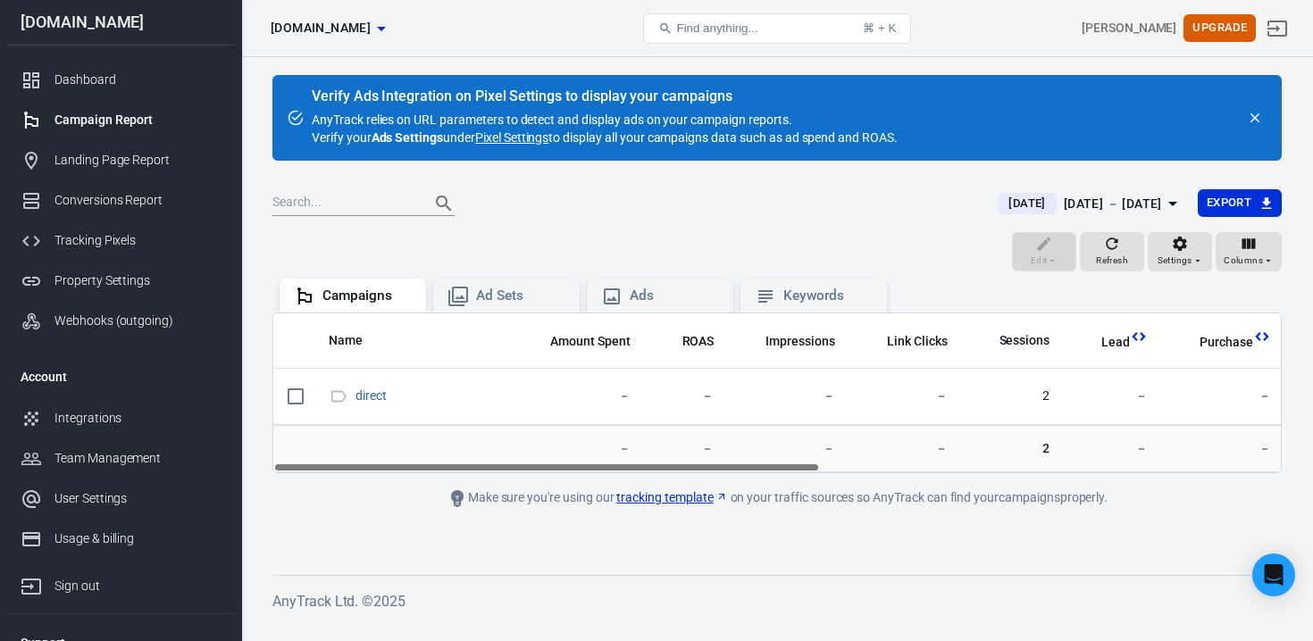
click at [1299, 287] on div "Verify Ads Integration on Pixel Settings to display your campaigns AnyTrack rel…" at bounding box center [777, 340] width 1072 height 566
click at [1273, 272] on div "Edit Refresh Settings Columns" at bounding box center [776, 253] width 1009 height 43
click at [1253, 254] on span "Columns" at bounding box center [1243, 261] width 39 height 16
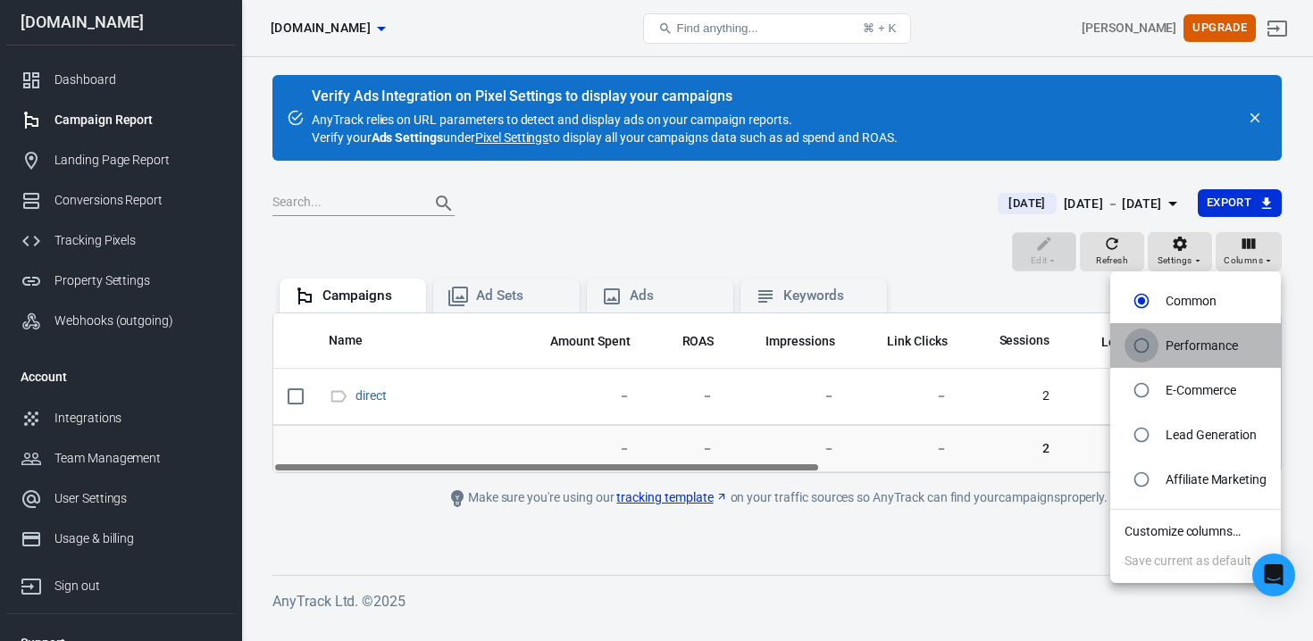
click at [1141, 341] on input "radio" at bounding box center [1141, 346] width 34 height 34
radio input "true"
radio input "false"
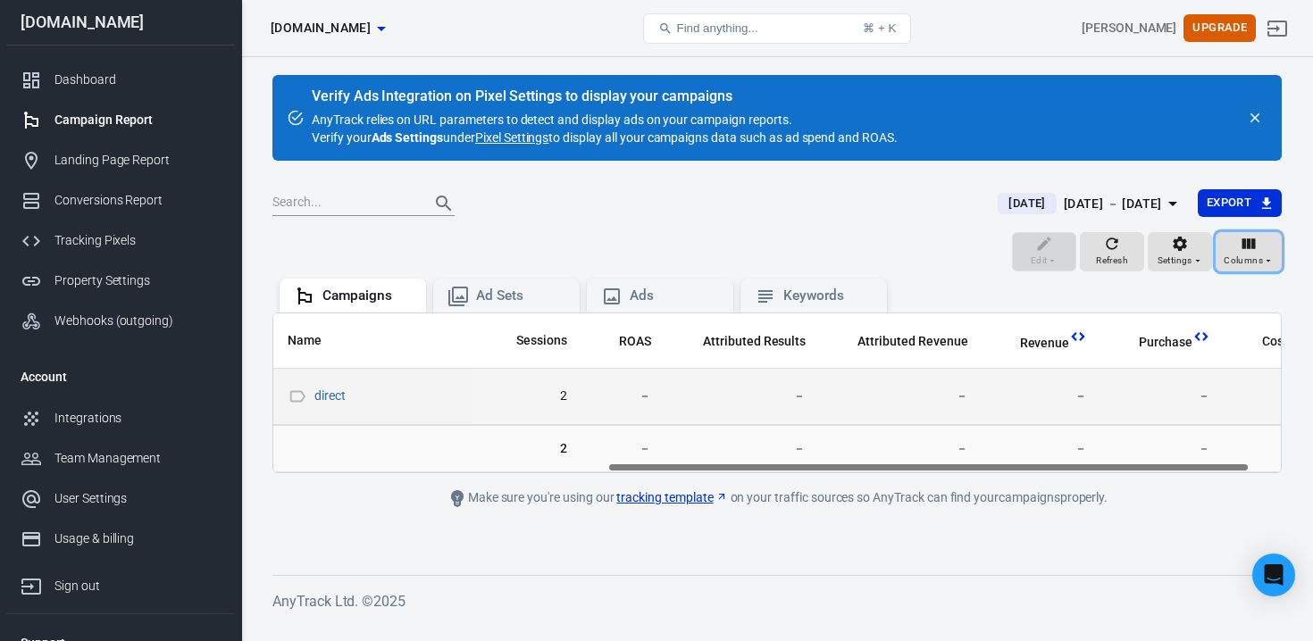
scroll to position [0, 572]
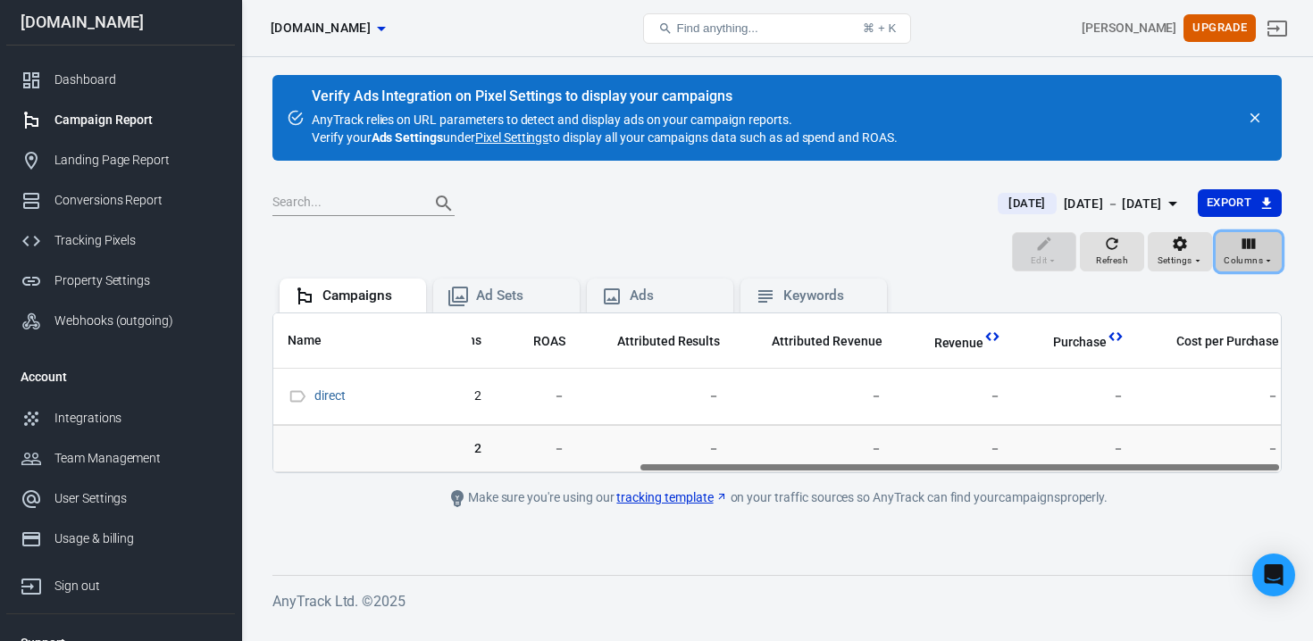
click at [1273, 254] on div "Columns" at bounding box center [1249, 261] width 50 height 16
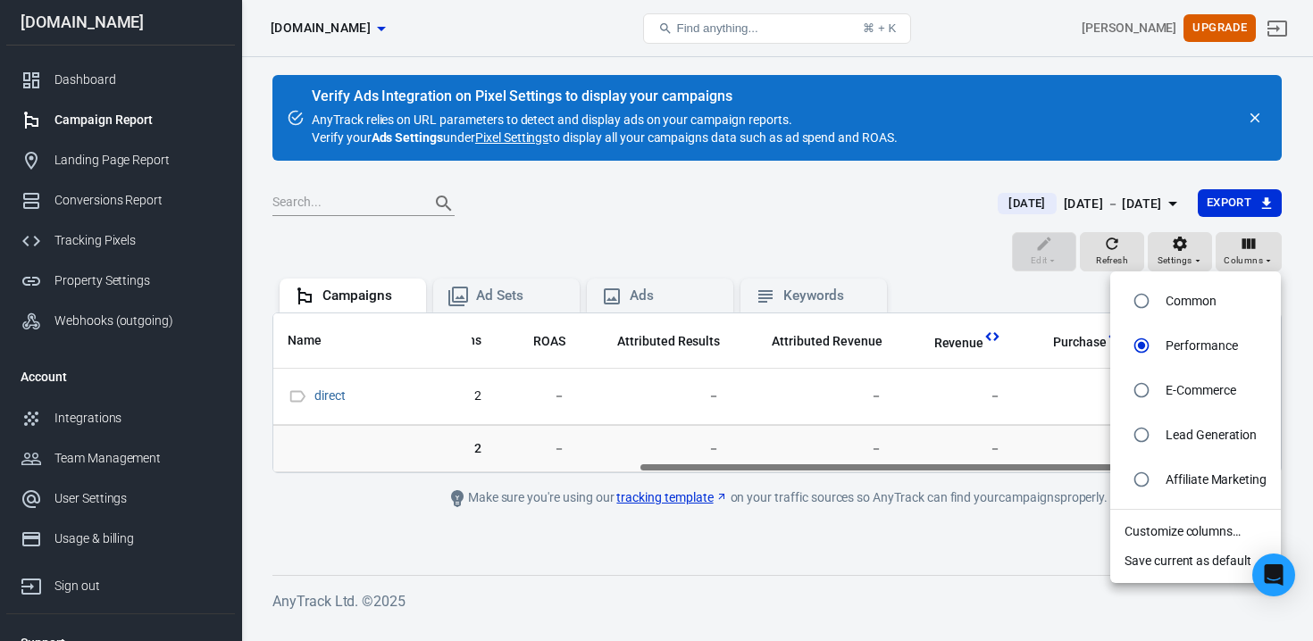
click at [1203, 444] on li "Lead Generation" at bounding box center [1195, 435] width 171 height 45
radio input "false"
radio input "true"
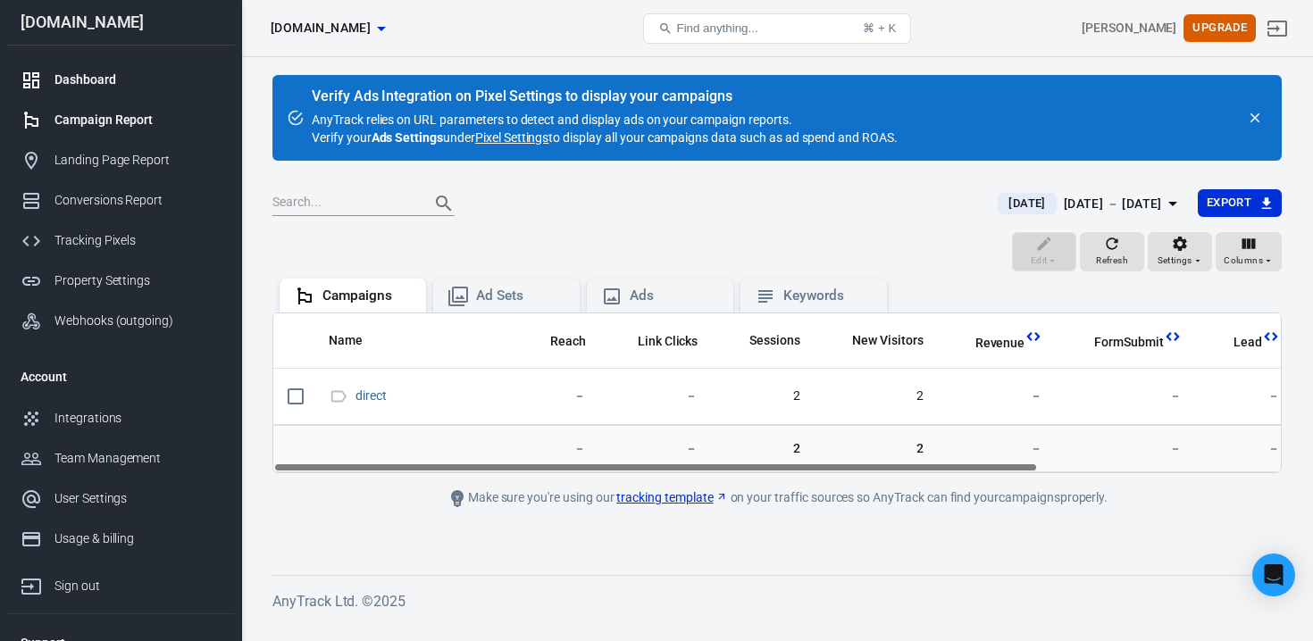
click at [94, 78] on div "Dashboard" at bounding box center [137, 80] width 166 height 19
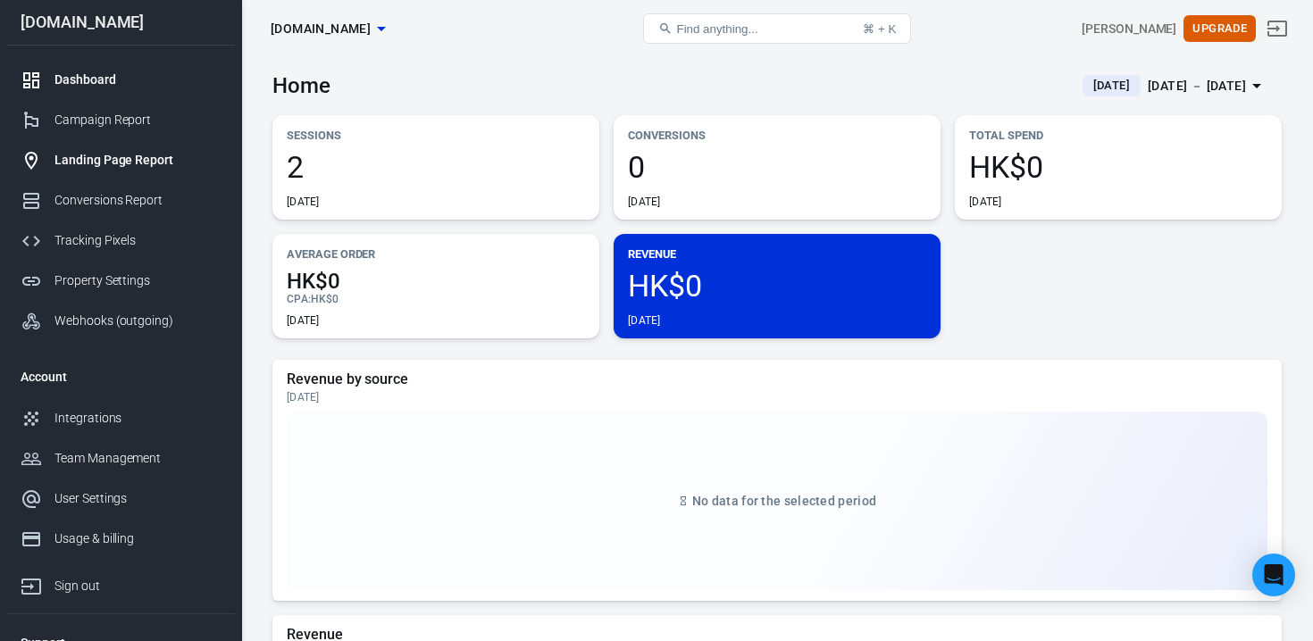
click at [100, 141] on link "Landing Page Report" at bounding box center [120, 160] width 229 height 40
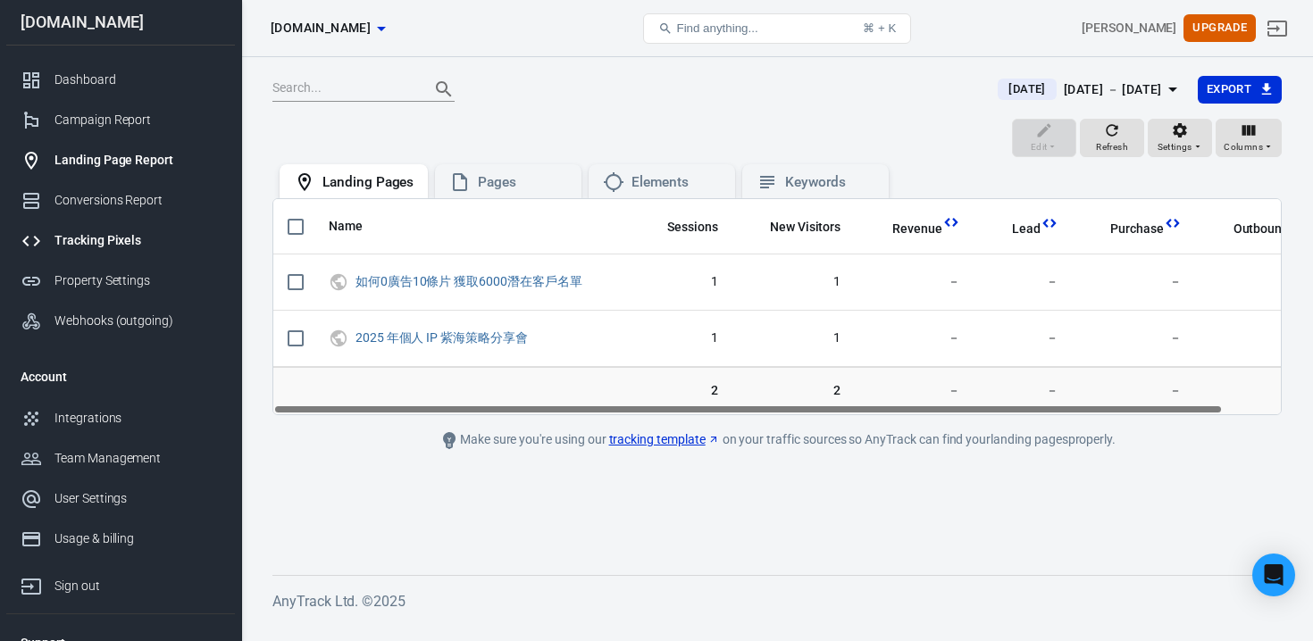
click at [135, 232] on div "Tracking Pixels" at bounding box center [137, 240] width 166 height 19
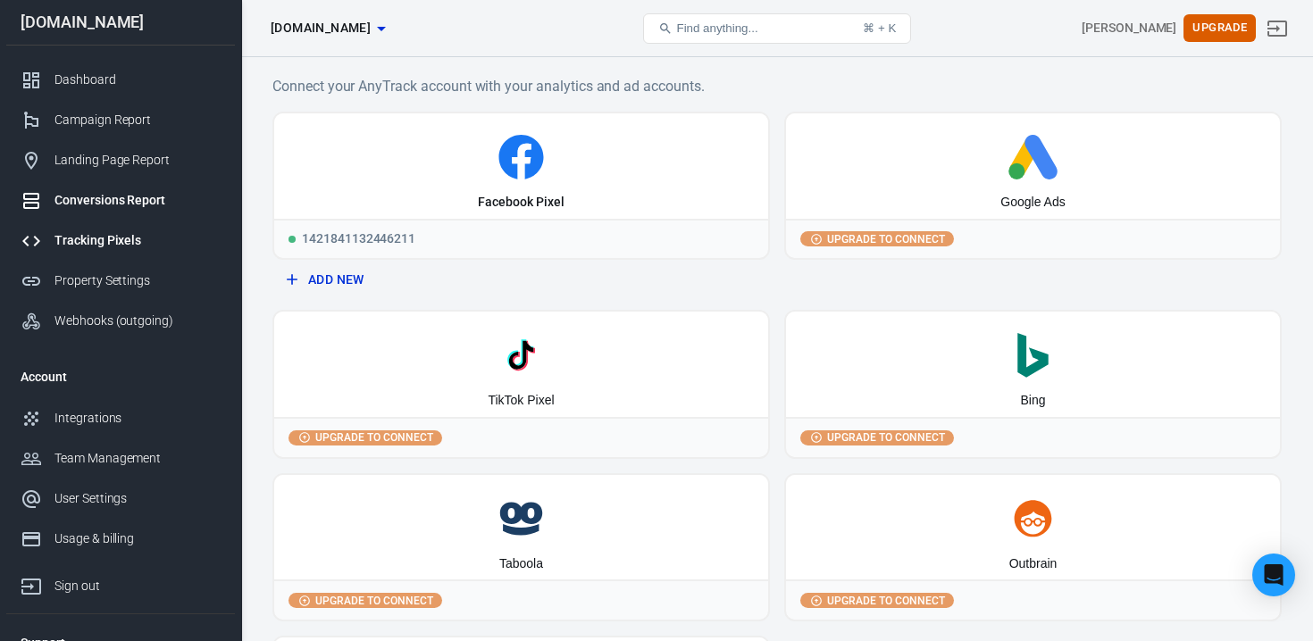
click at [142, 213] on link "Conversions Report" at bounding box center [120, 200] width 229 height 40
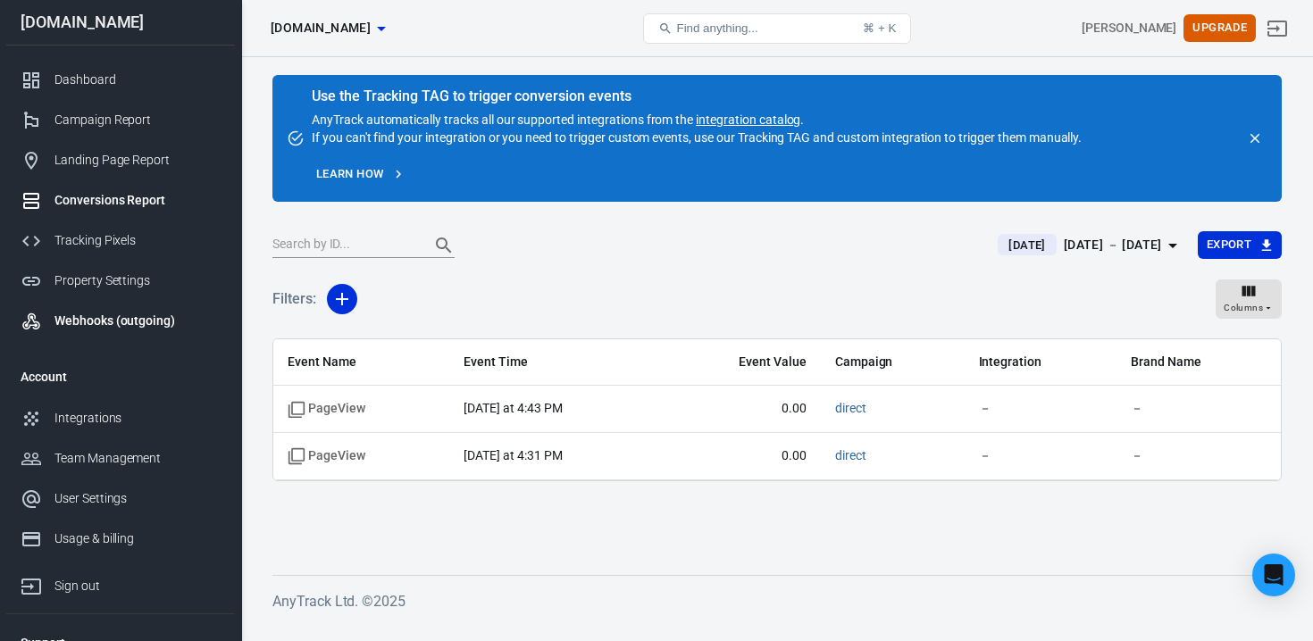
click at [79, 324] on div "Webhooks (outgoing)" at bounding box center [137, 321] width 166 height 19
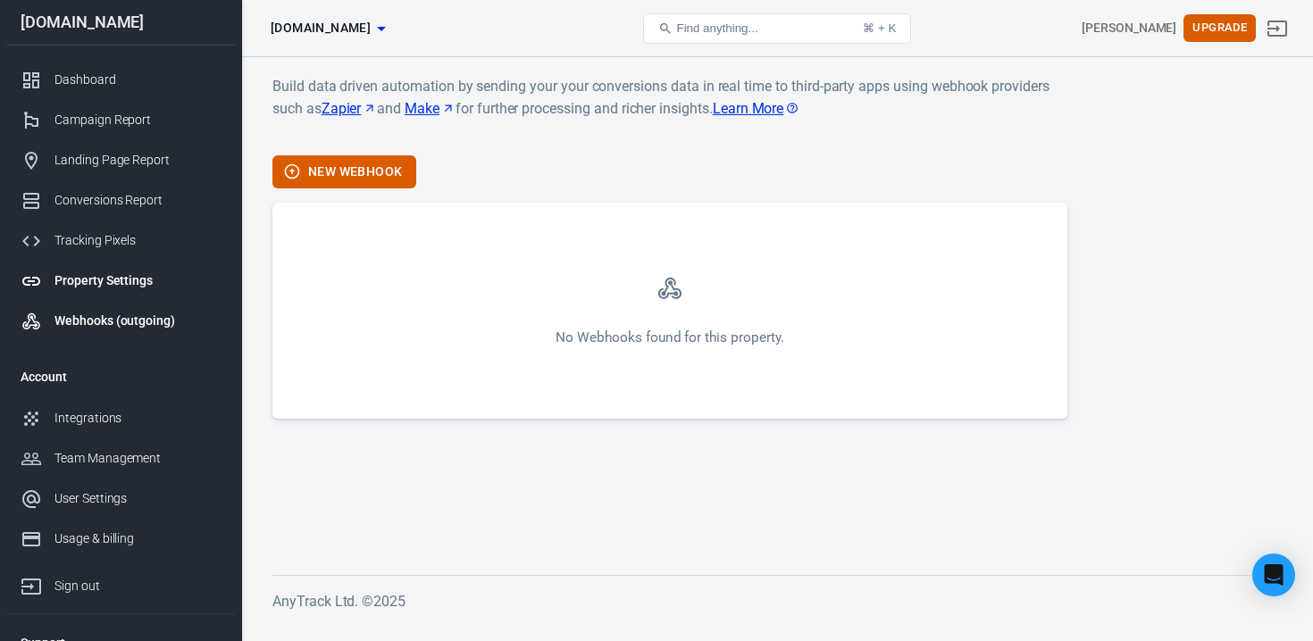
click at [86, 279] on div "Property Settings" at bounding box center [137, 281] width 166 height 19
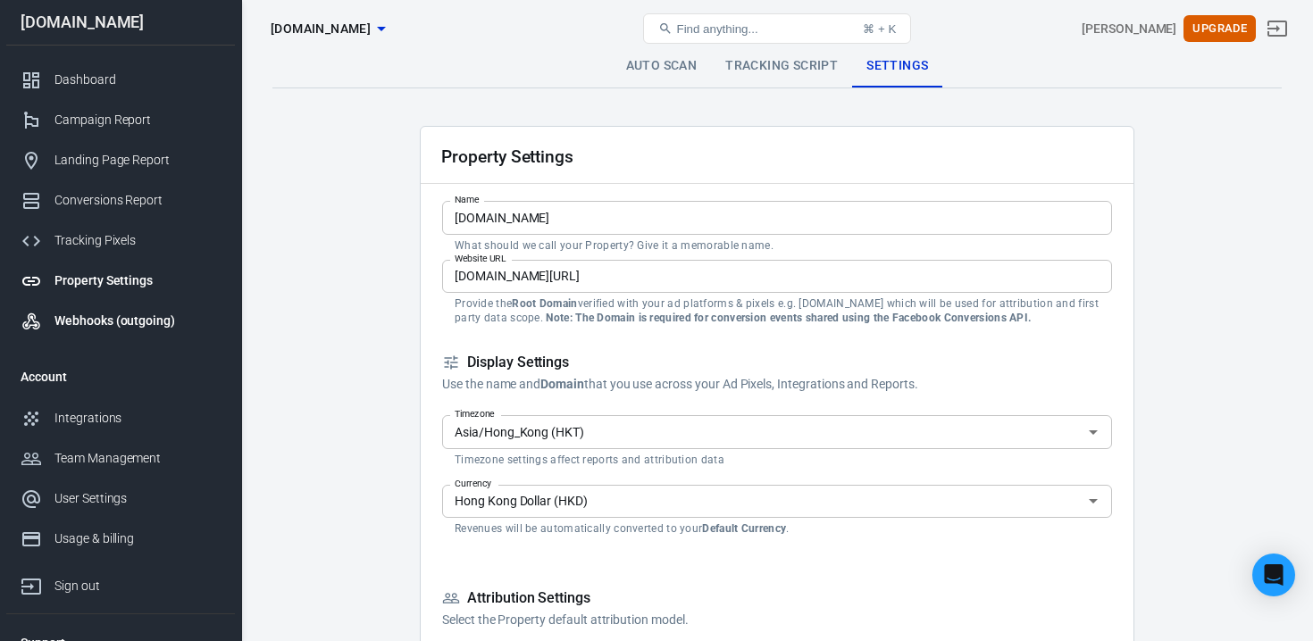
click at [88, 314] on div "Webhooks (outgoing)" at bounding box center [137, 321] width 166 height 19
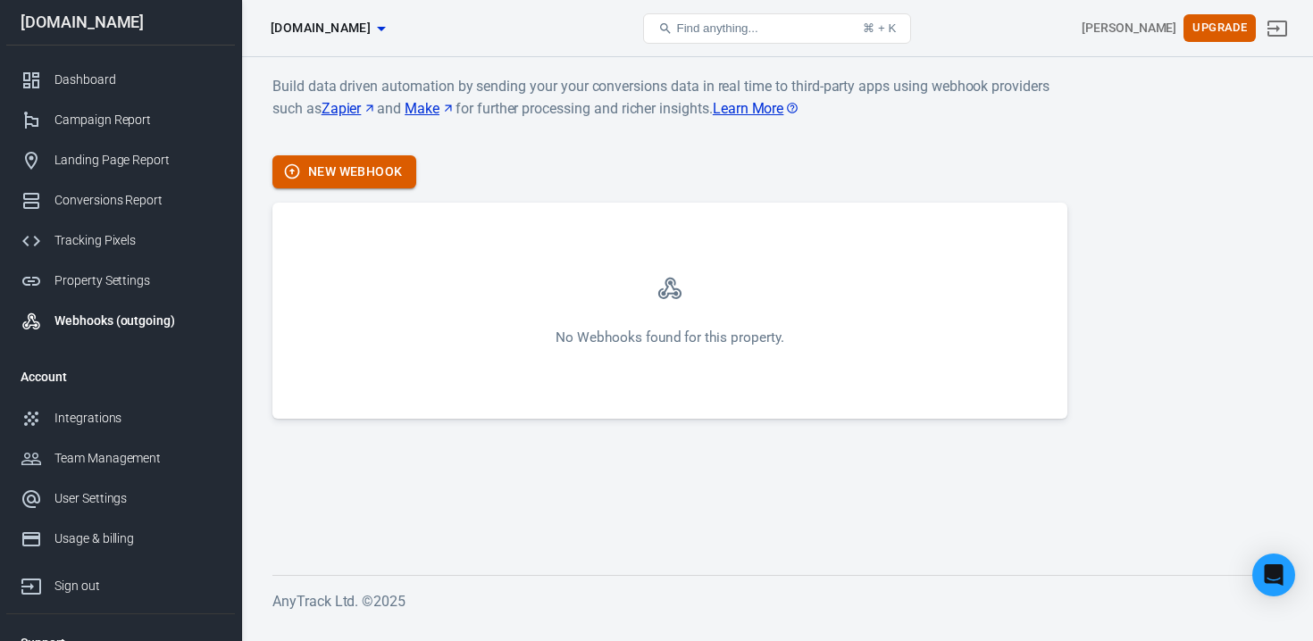
click at [355, 156] on button "New Webhook" at bounding box center [344, 171] width 144 height 33
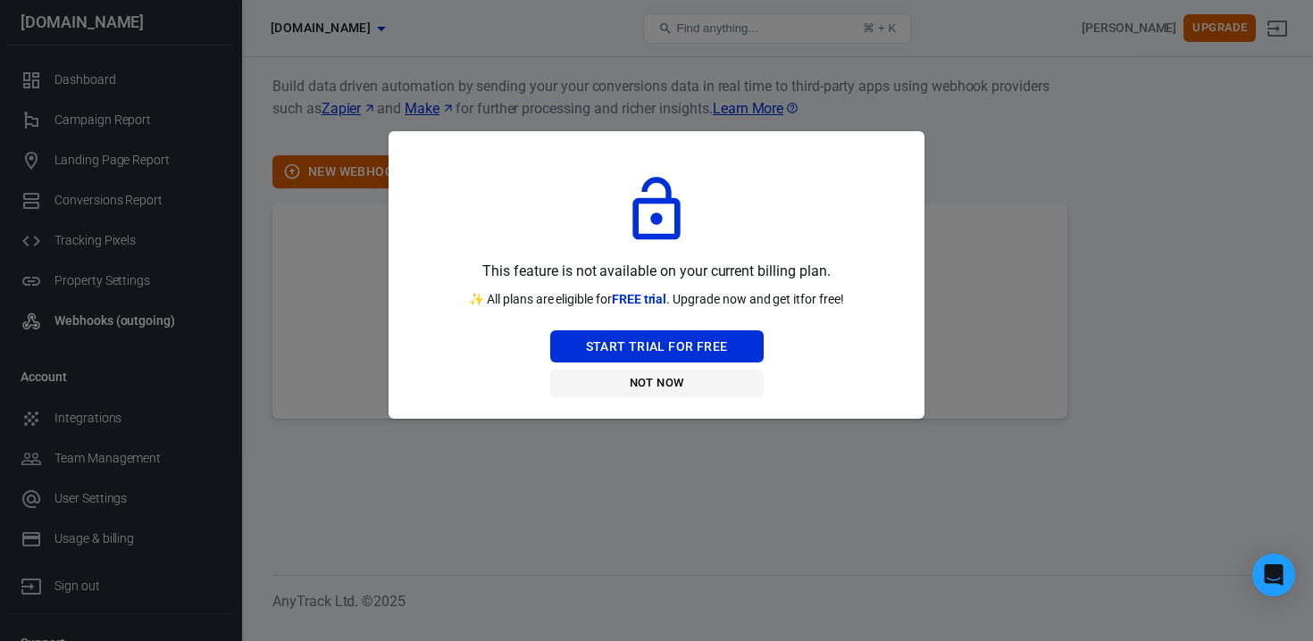
click at [664, 378] on button "Not Now" at bounding box center [656, 384] width 213 height 28
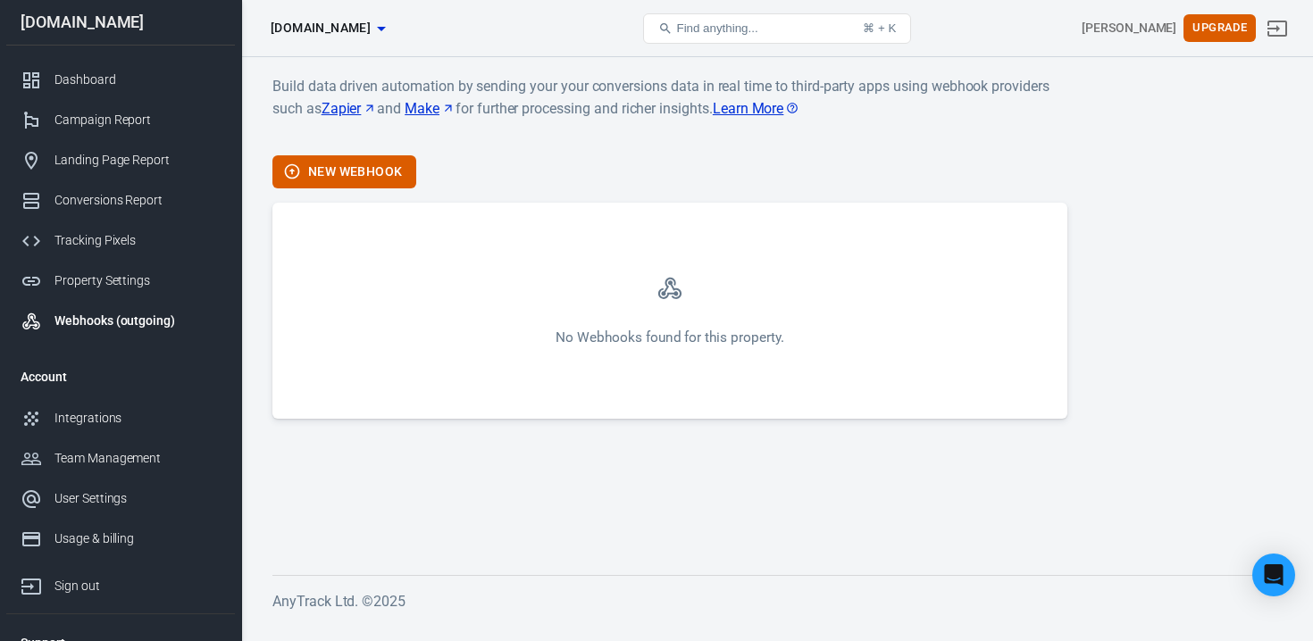
click at [144, 302] on link "Webhooks (outgoing)" at bounding box center [120, 321] width 229 height 40
click at [143, 292] on link "Property Settings" at bounding box center [120, 281] width 229 height 40
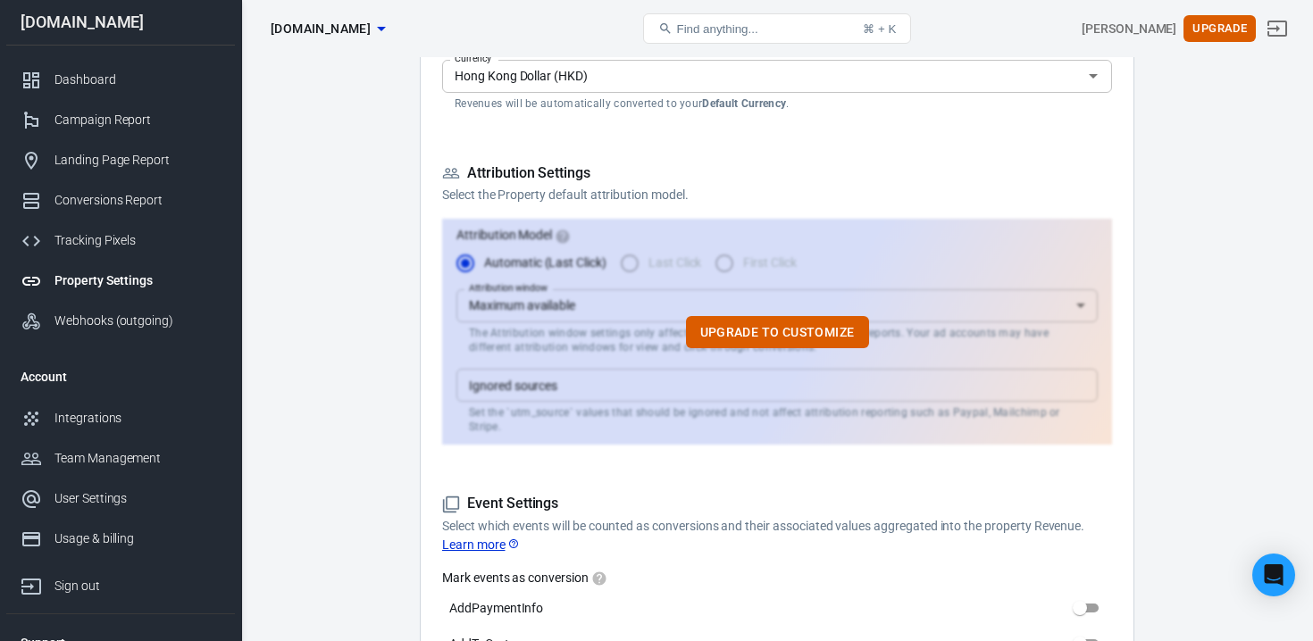
scroll to position [113, 0]
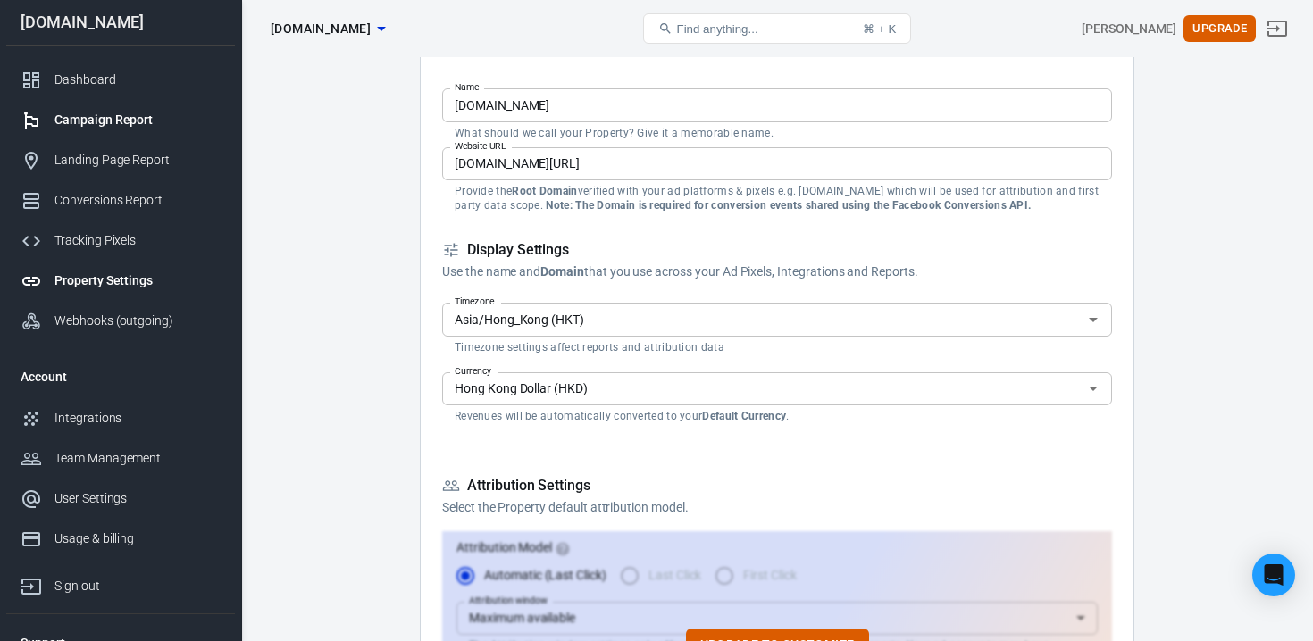
click at [82, 113] on div "Campaign Report" at bounding box center [137, 120] width 166 height 19
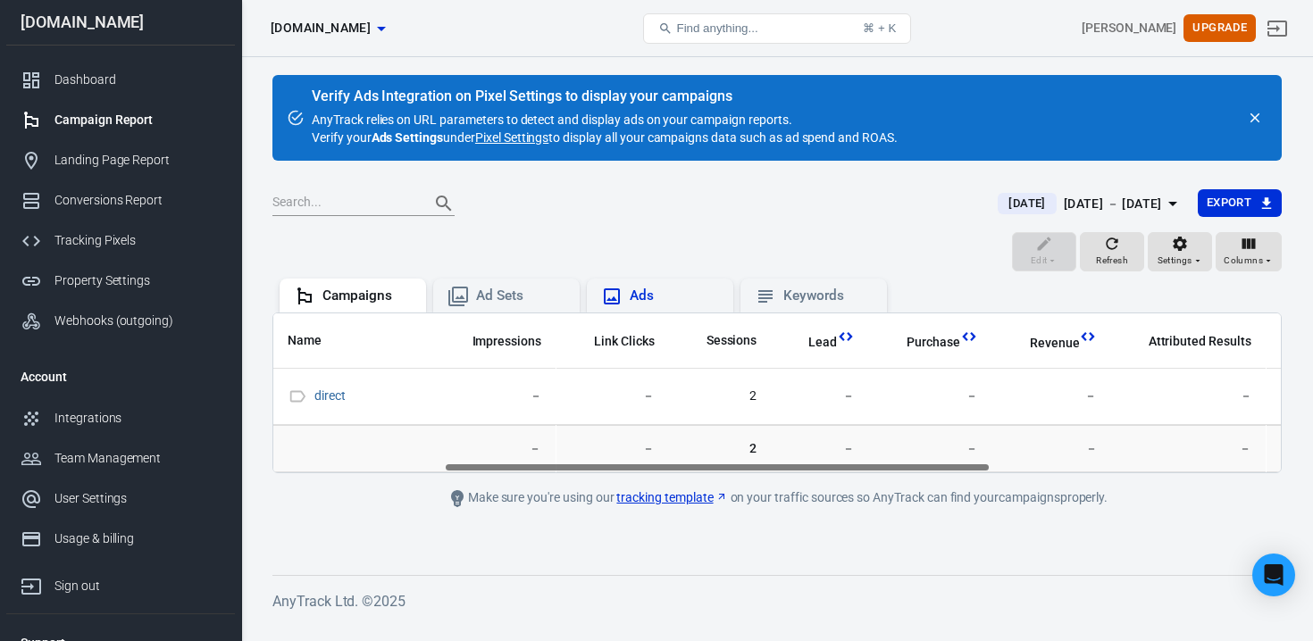
scroll to position [0, 352]
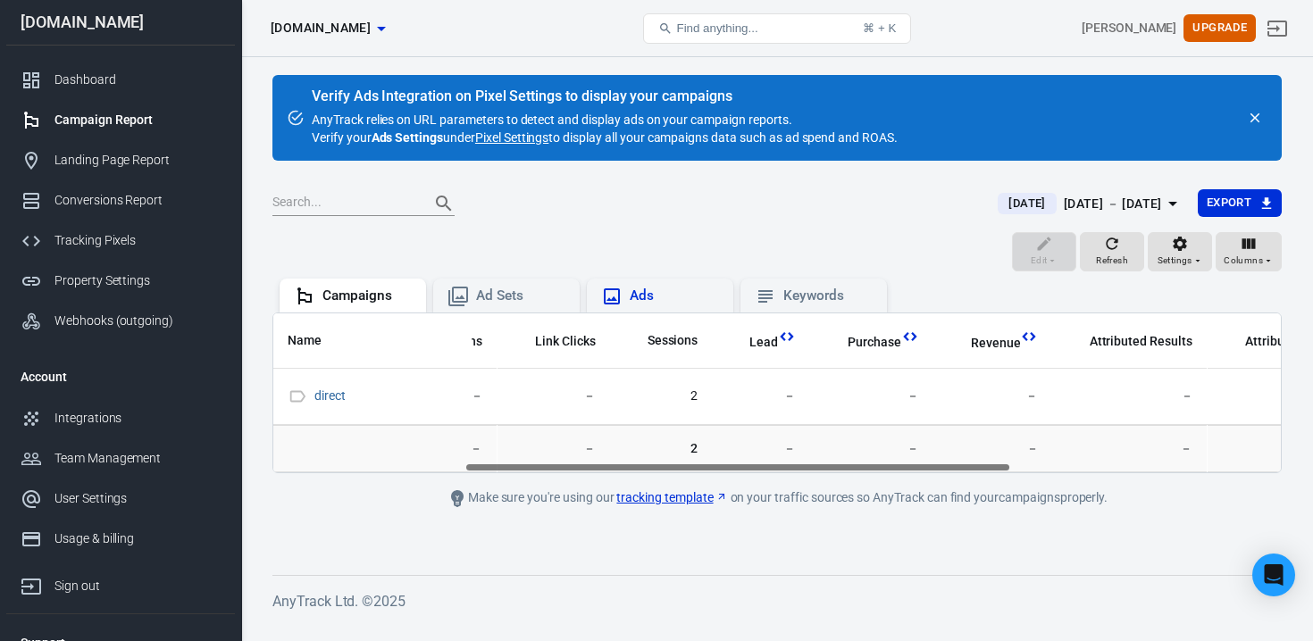
click at [656, 298] on div "Ads" at bounding box center [674, 296] width 89 height 19
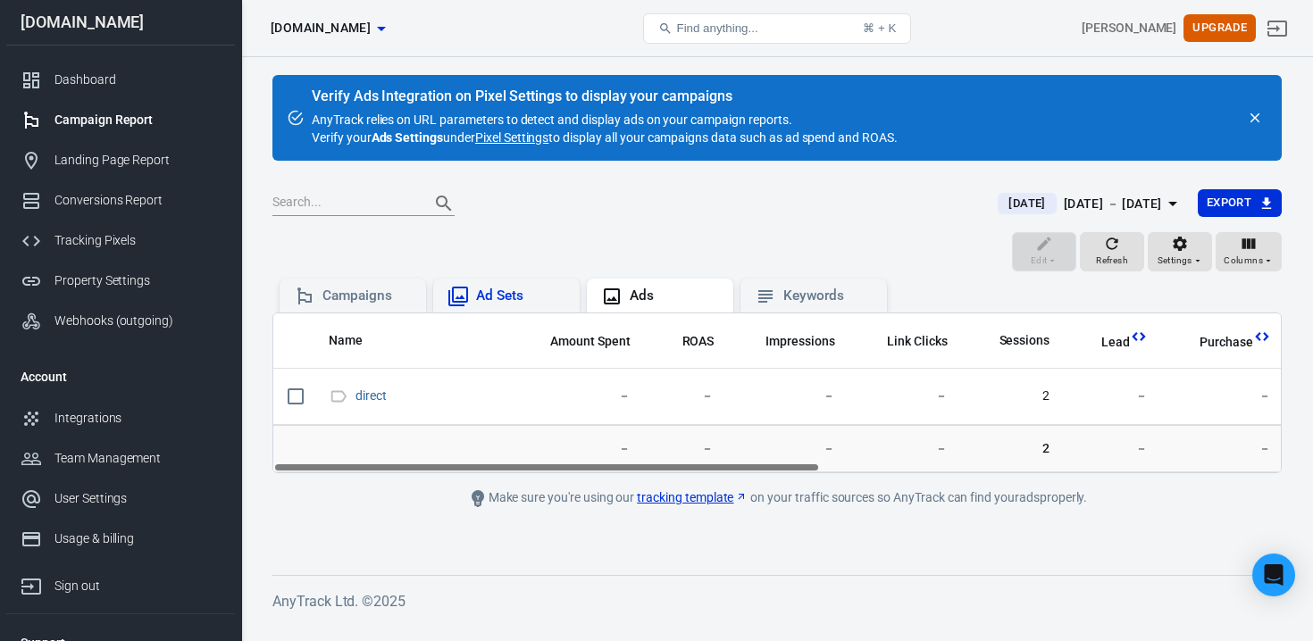
click at [485, 305] on div "Ad Sets" at bounding box center [506, 296] width 118 height 21
click at [352, 299] on div "Campaigns" at bounding box center [366, 296] width 89 height 19
click at [102, 74] on div "Dashboard" at bounding box center [137, 80] width 166 height 19
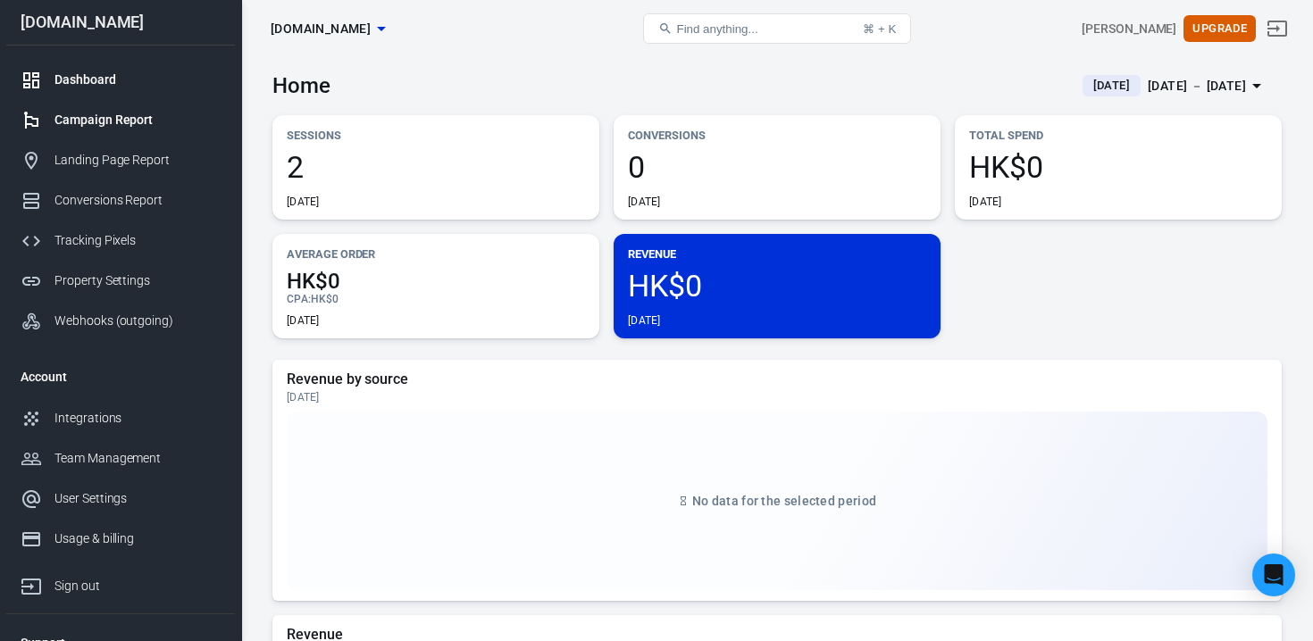
click at [97, 118] on div "Campaign Report" at bounding box center [137, 120] width 166 height 19
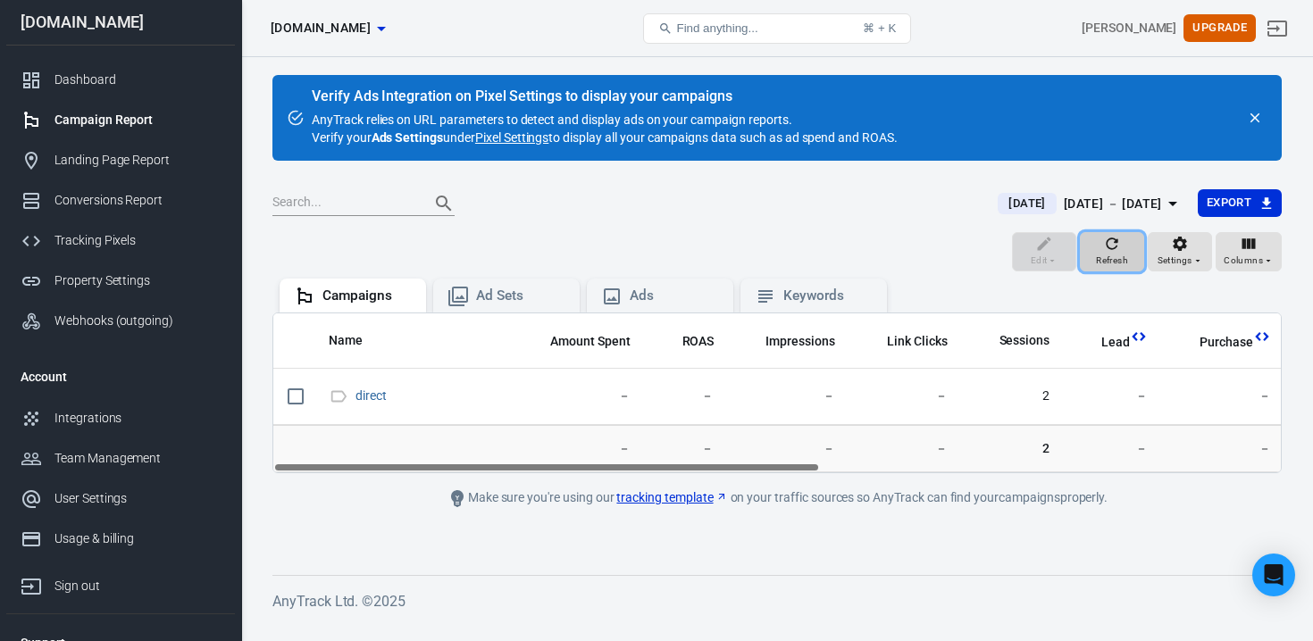
click at [1099, 262] on span "Refresh" at bounding box center [1112, 261] width 32 height 16
click at [500, 292] on div "Ad Sets" at bounding box center [520, 296] width 89 height 19
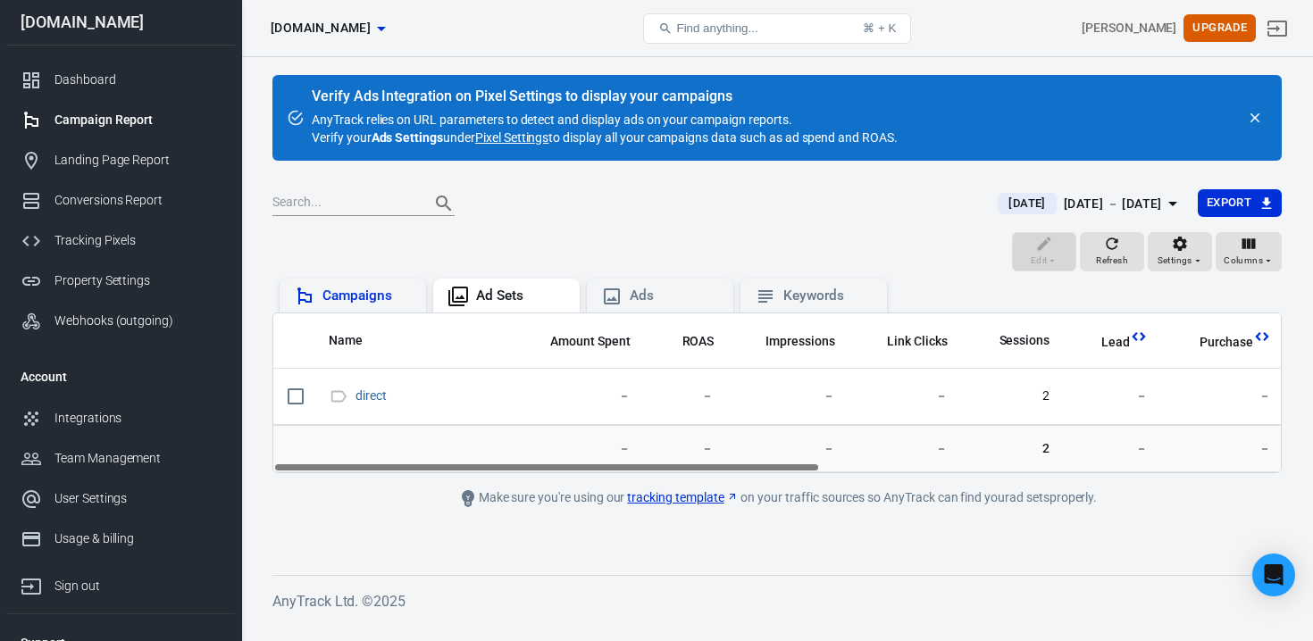
click at [347, 292] on div "Campaigns" at bounding box center [366, 296] width 89 height 19
click at [139, 204] on div "Conversions Report" at bounding box center [137, 200] width 166 height 19
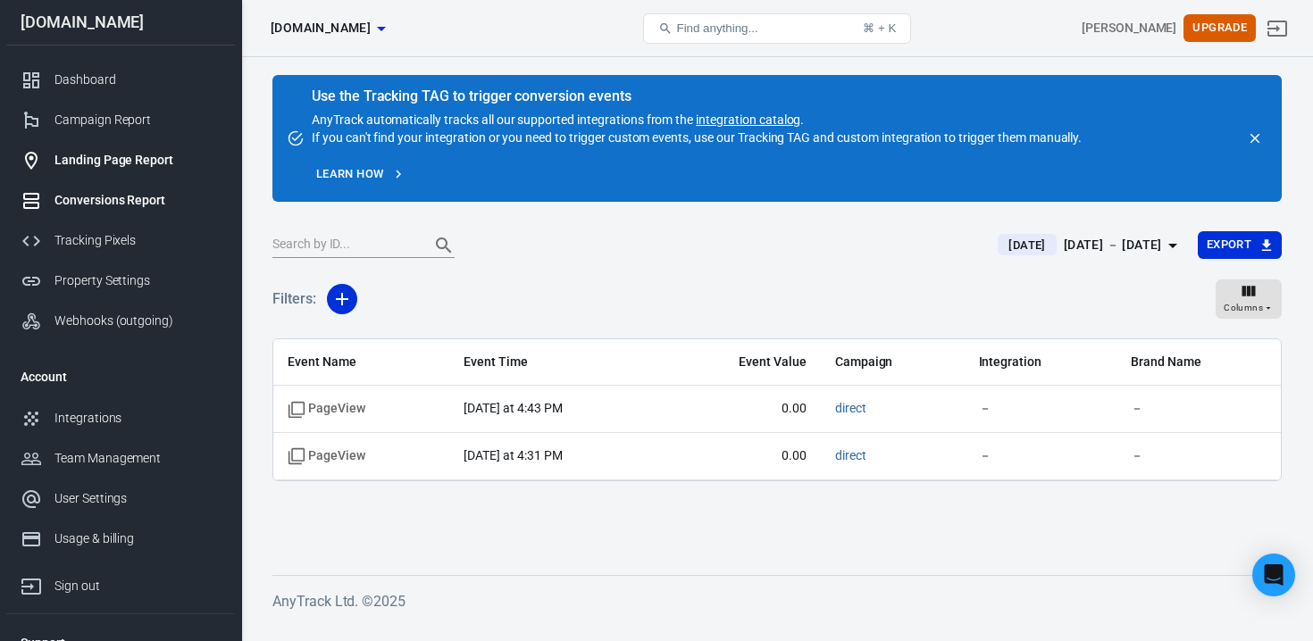
click at [138, 176] on link "Landing Page Report" at bounding box center [120, 160] width 229 height 40
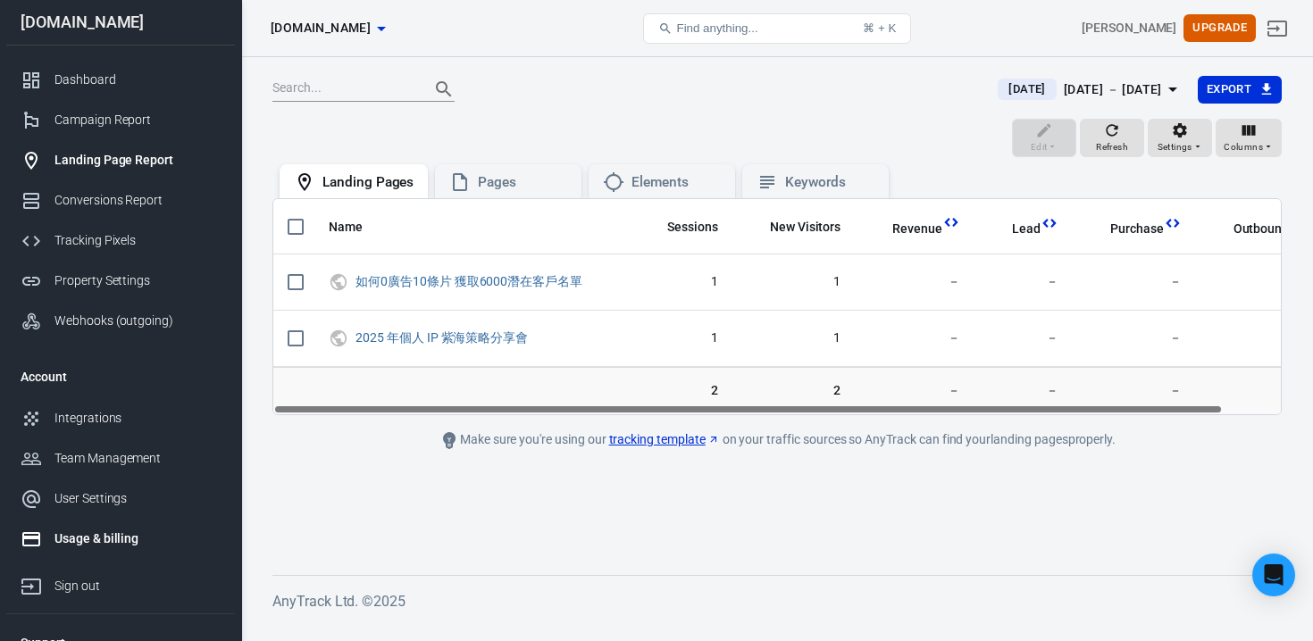
scroll to position [63, 0]
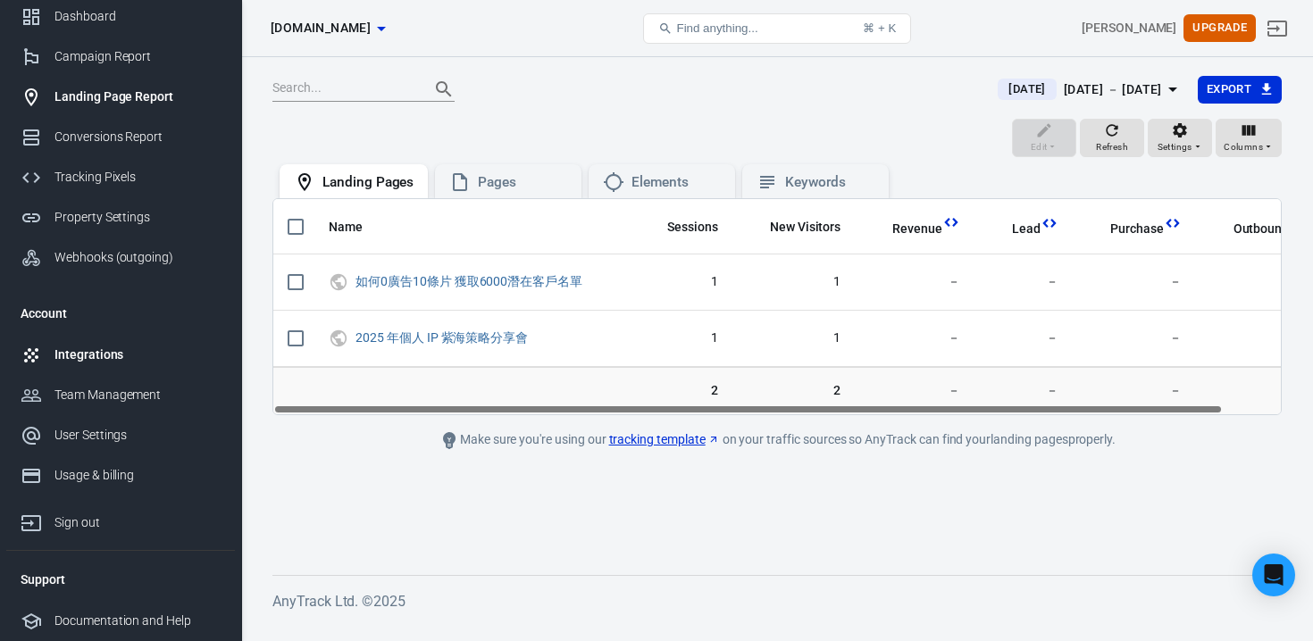
click at [73, 347] on div "Integrations" at bounding box center [137, 355] width 166 height 19
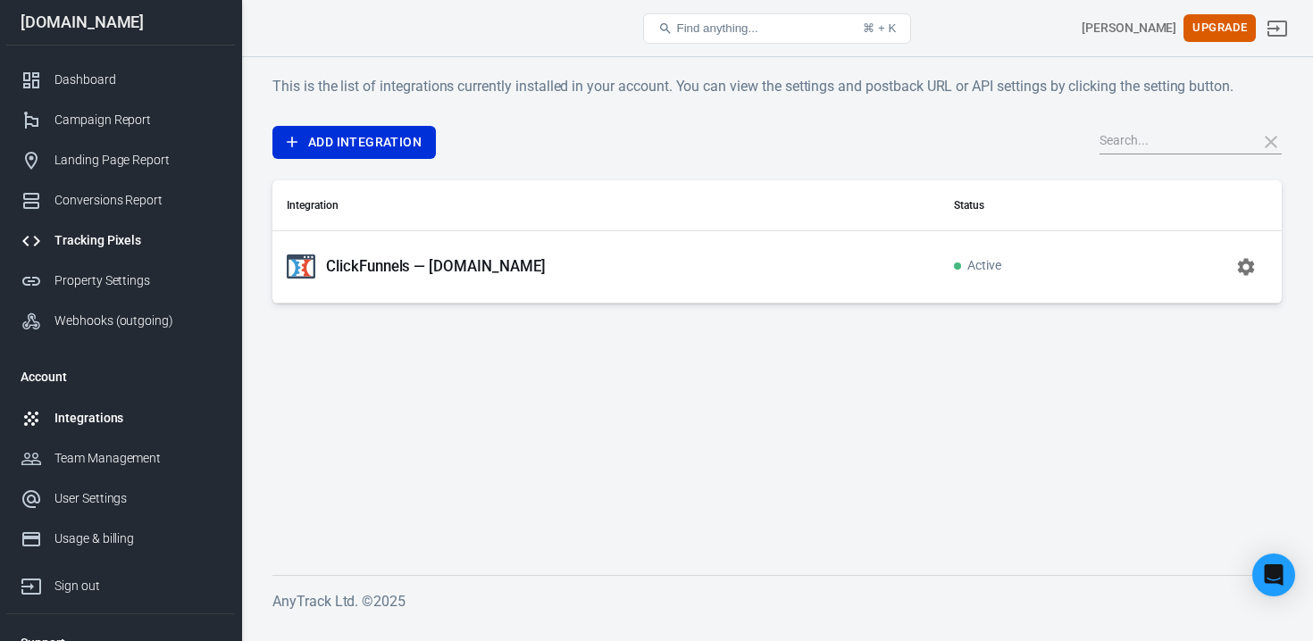
click at [93, 237] on div "Tracking Pixels" at bounding box center [137, 240] width 166 height 19
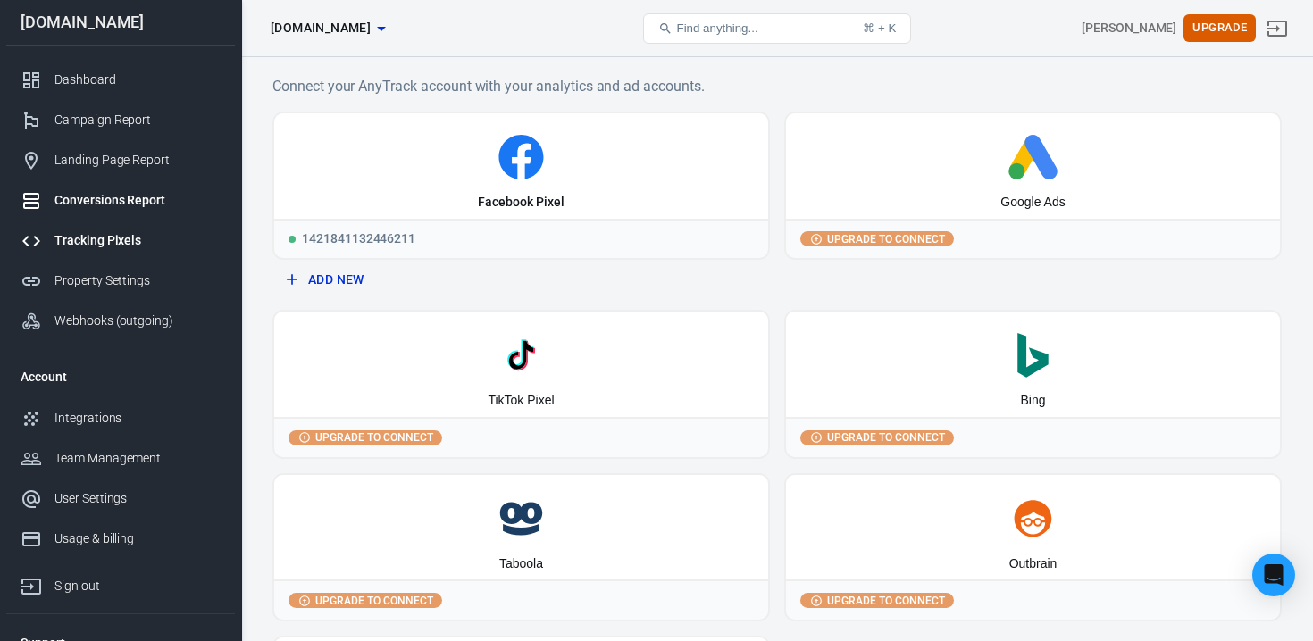
click at [92, 210] on link "Conversions Report" at bounding box center [120, 200] width 229 height 40
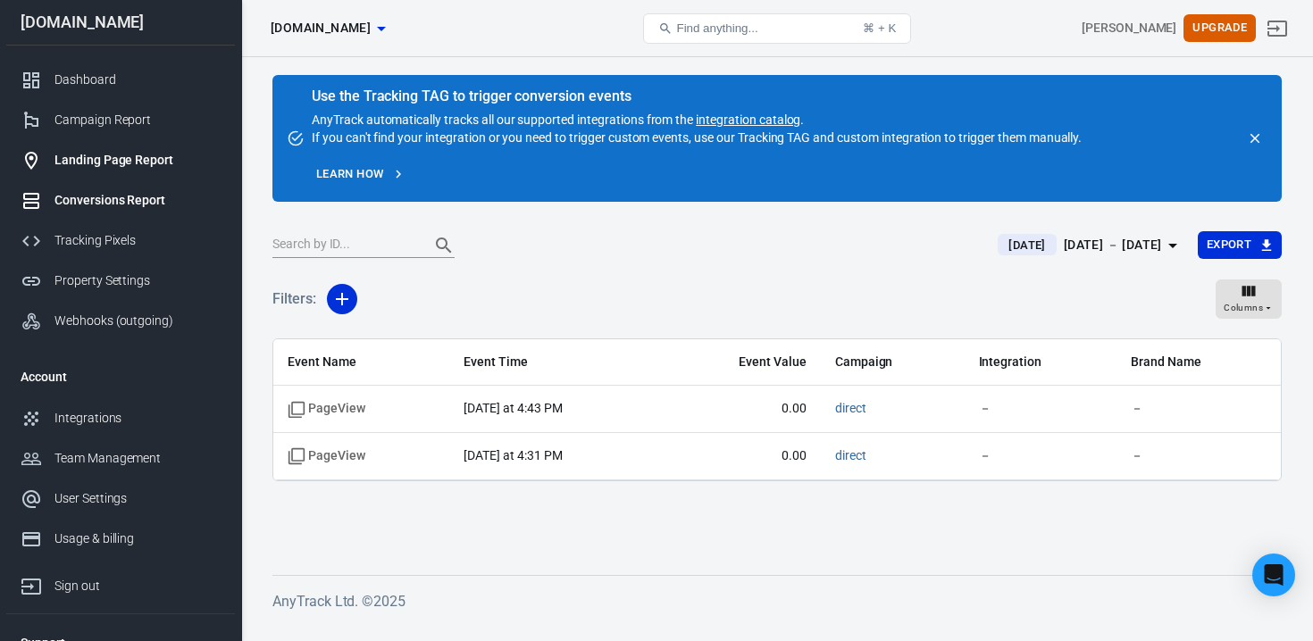
click at [92, 176] on link "Landing Page Report" at bounding box center [120, 160] width 229 height 40
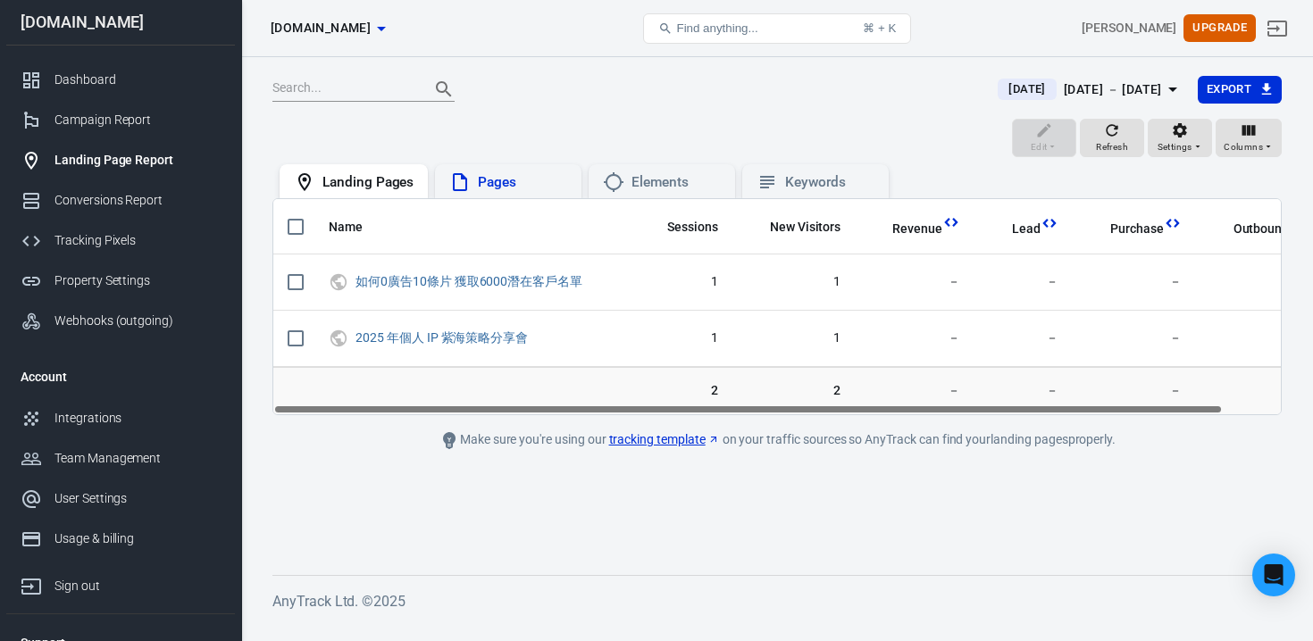
click at [475, 180] on div "Pages" at bounding box center [508, 181] width 118 height 21
click at [76, 107] on link "Campaign Report" at bounding box center [120, 120] width 229 height 40
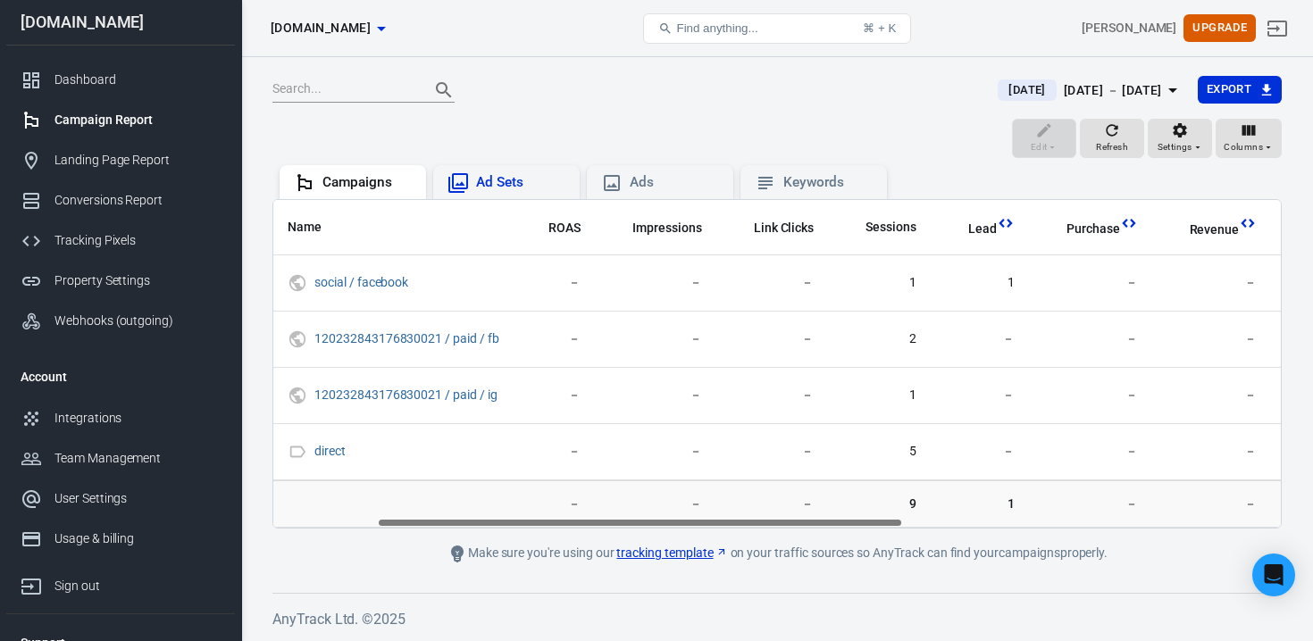
scroll to position [0, 177]
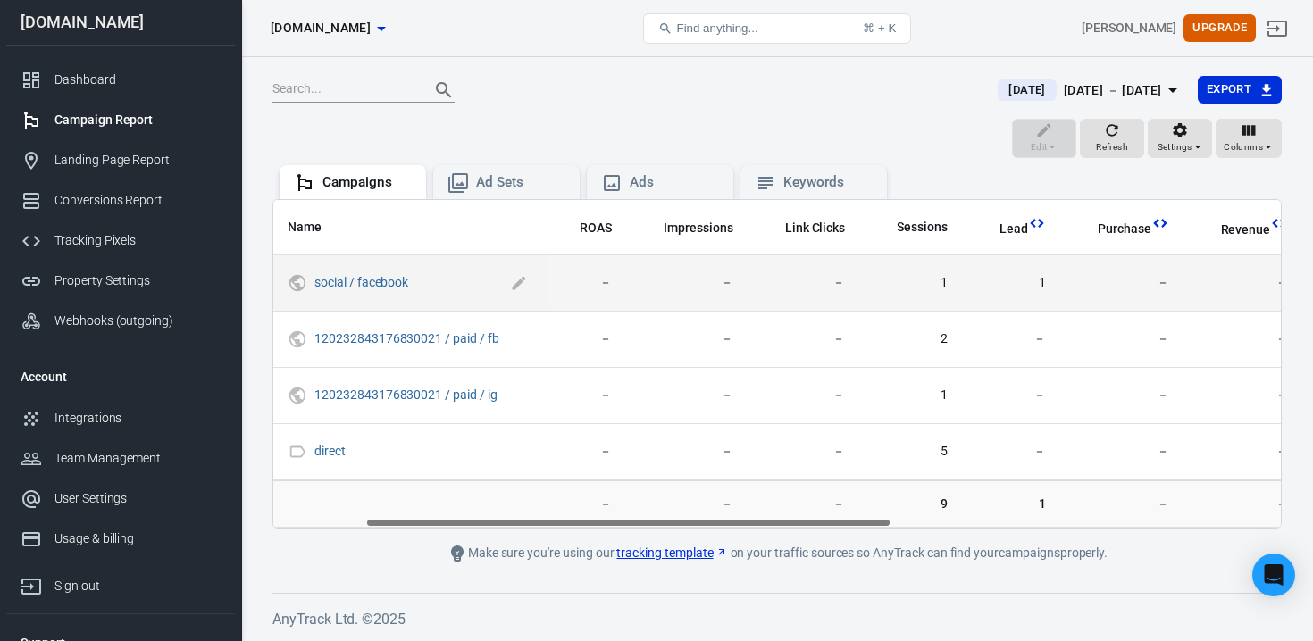
click at [390, 294] on span "social / facebook" at bounding box center [423, 283] width 218 height 27
click at [388, 285] on link "social / facebook" at bounding box center [361, 282] width 94 height 14
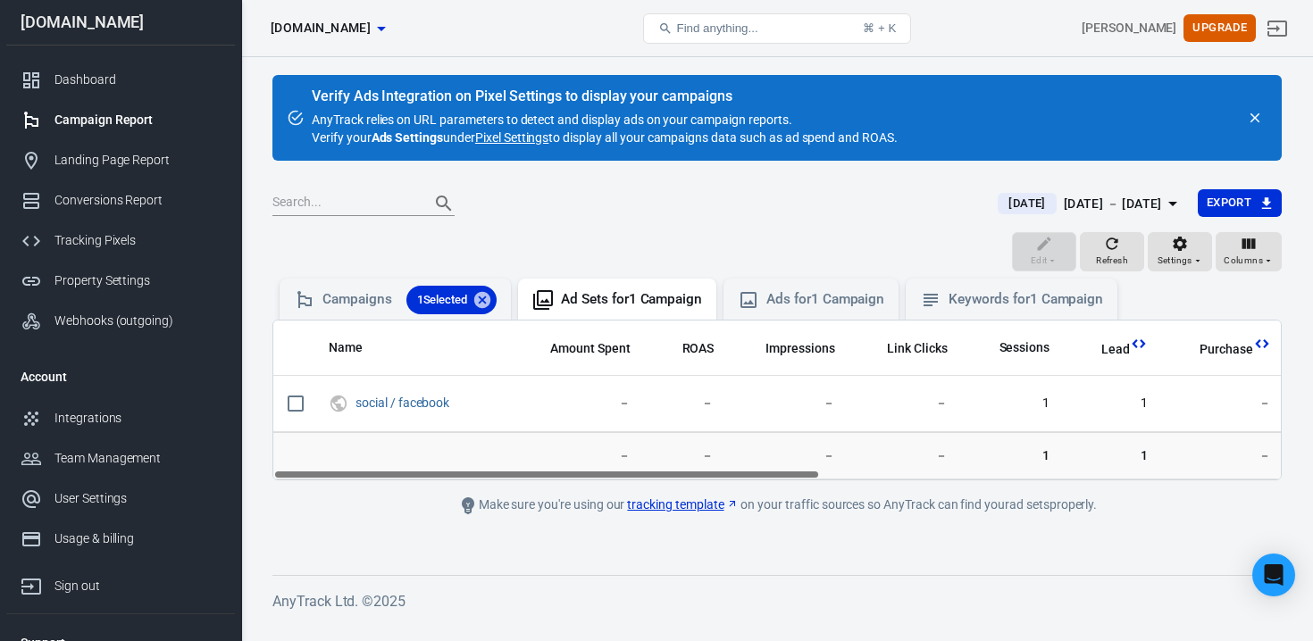
click at [1139, 348] on icon "This column is calculated from AnyTrack real-time data" at bounding box center [1139, 344] width 18 height 18
click at [1120, 350] on span "Lead" at bounding box center [1115, 350] width 29 height 18
click at [756, 306] on icon at bounding box center [748, 300] width 16 height 16
click at [979, 296] on div "Keywords for 1 Campaign" at bounding box center [1026, 299] width 155 height 19
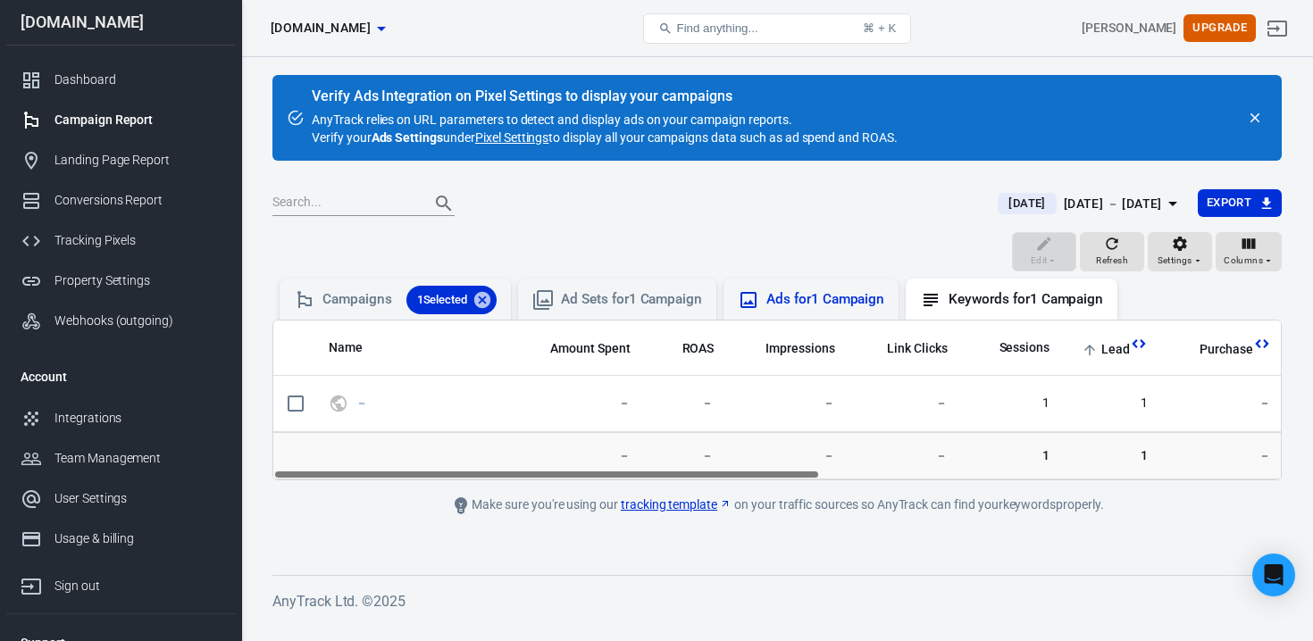
click at [823, 299] on div "Ads for 1 Campaign" at bounding box center [825, 299] width 118 height 19
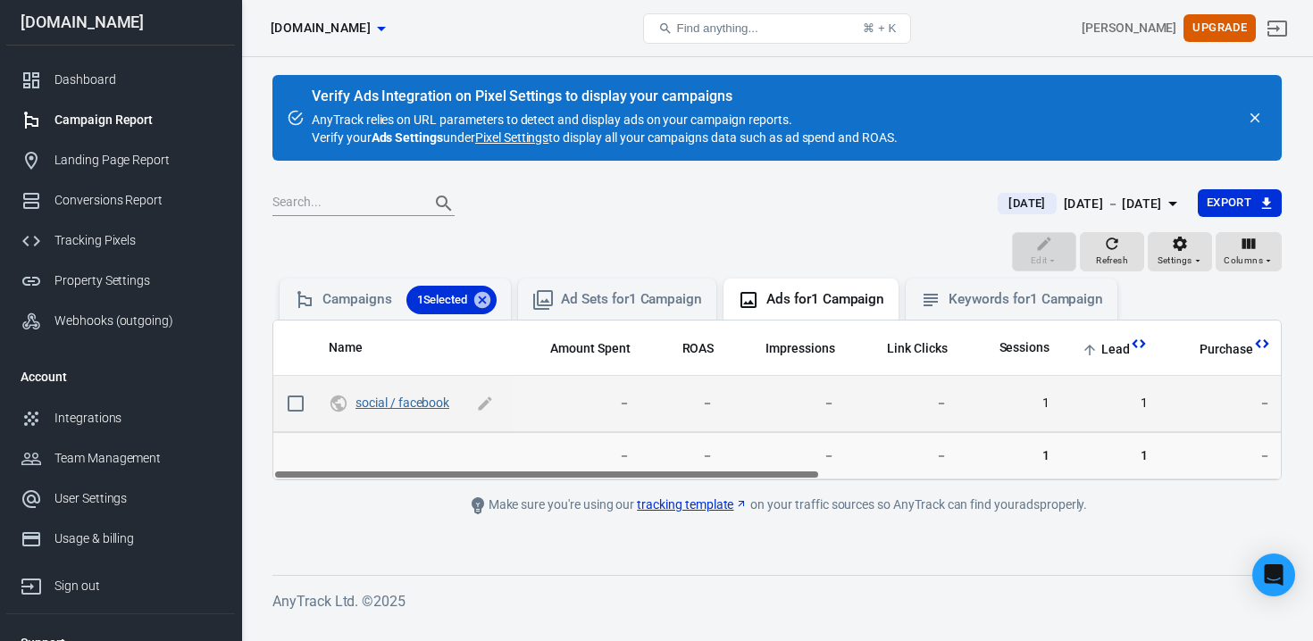
click at [397, 407] on link "social / facebook" at bounding box center [402, 403] width 94 height 14
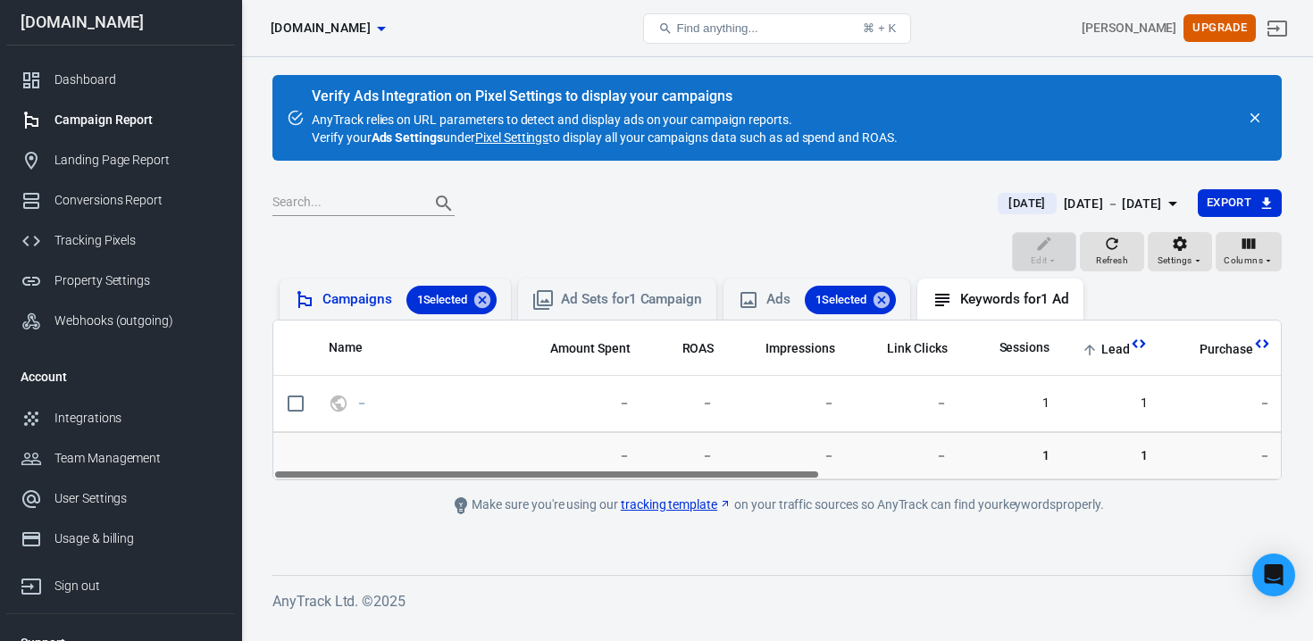
click at [322, 288] on div "Campaigns 1 Selected" at bounding box center [395, 300] width 203 height 29
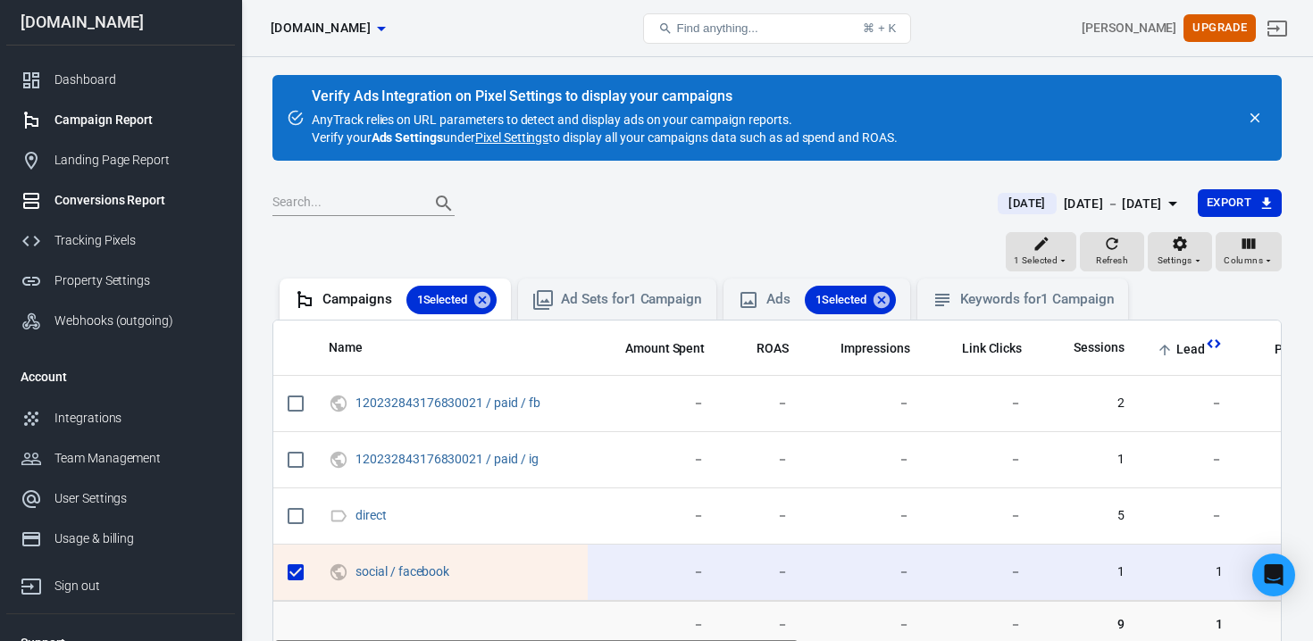
click at [123, 206] on div "Conversions Report" at bounding box center [137, 200] width 166 height 19
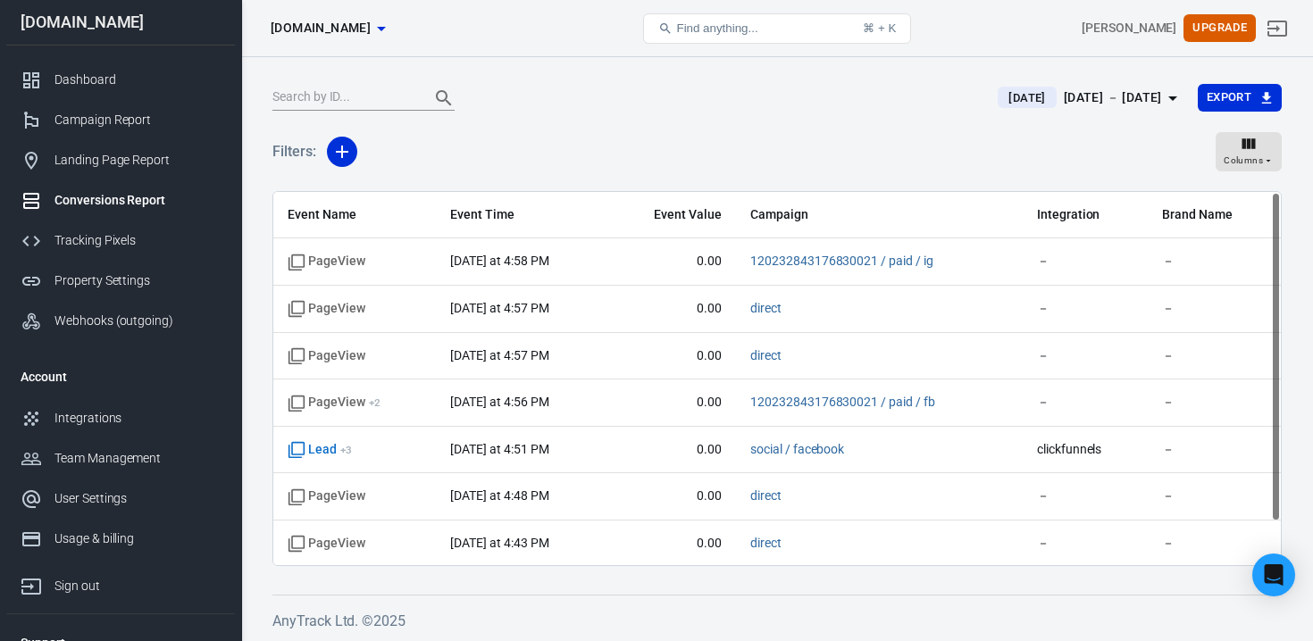
scroll to position [149, 0]
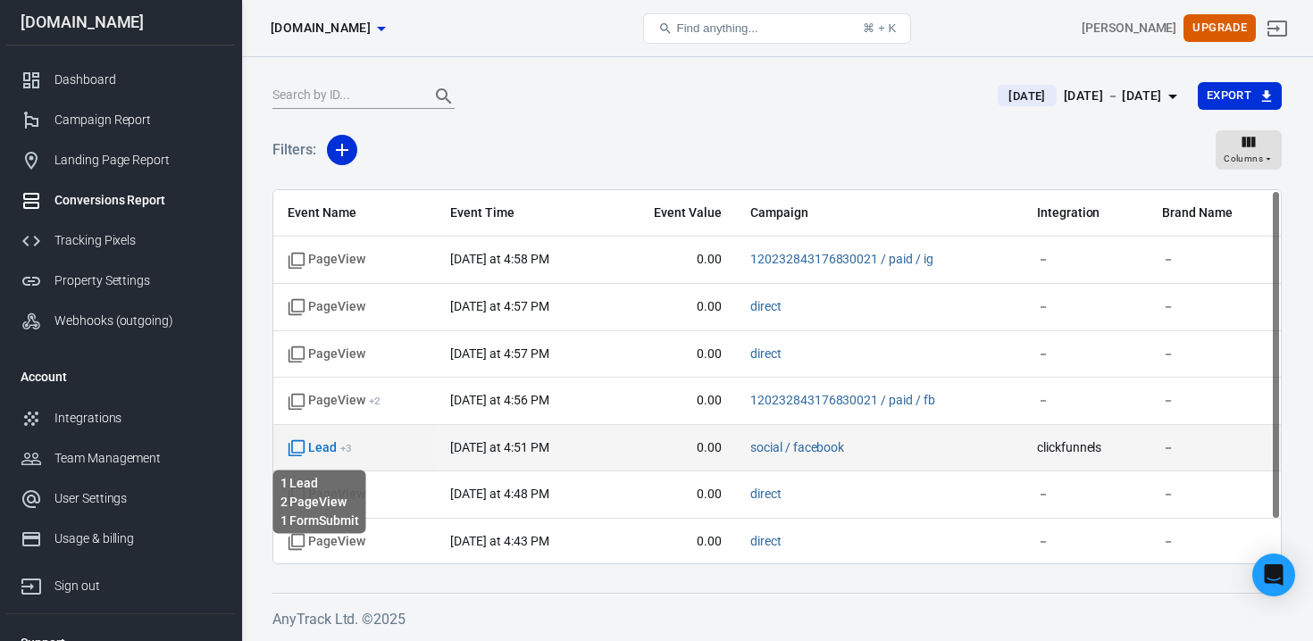
click at [323, 453] on span "Lead + 3" at bounding box center [320, 448] width 64 height 18
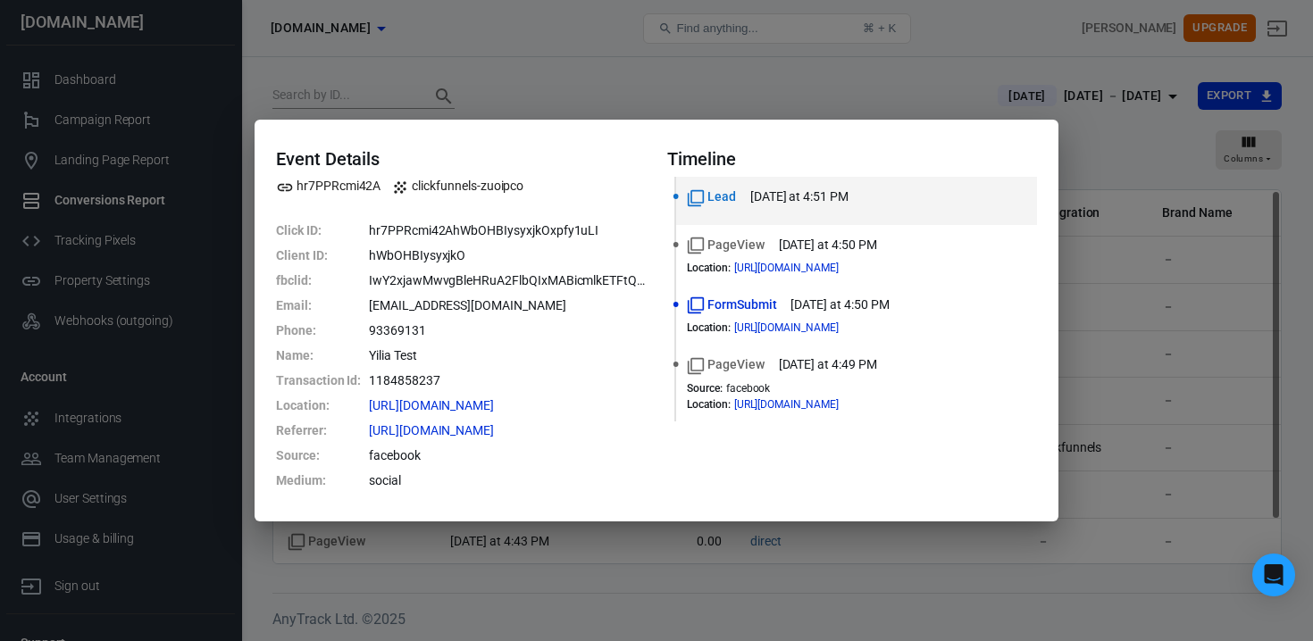
click at [486, 610] on div "Event Details hr7PPRcmi42A clickfunnels-zuoipco Click ID : hr7PPRcmi42AhWbOHBIy…" at bounding box center [656, 320] width 1313 height 641
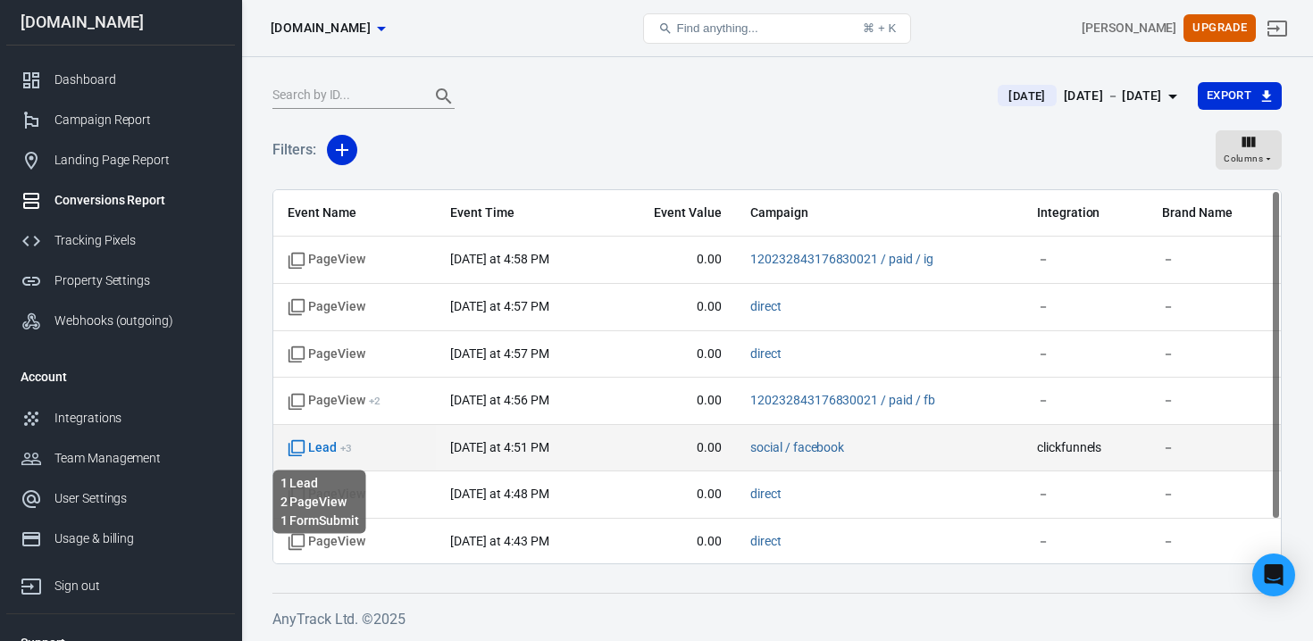
click at [330, 452] on span "Lead + 3" at bounding box center [320, 448] width 64 height 18
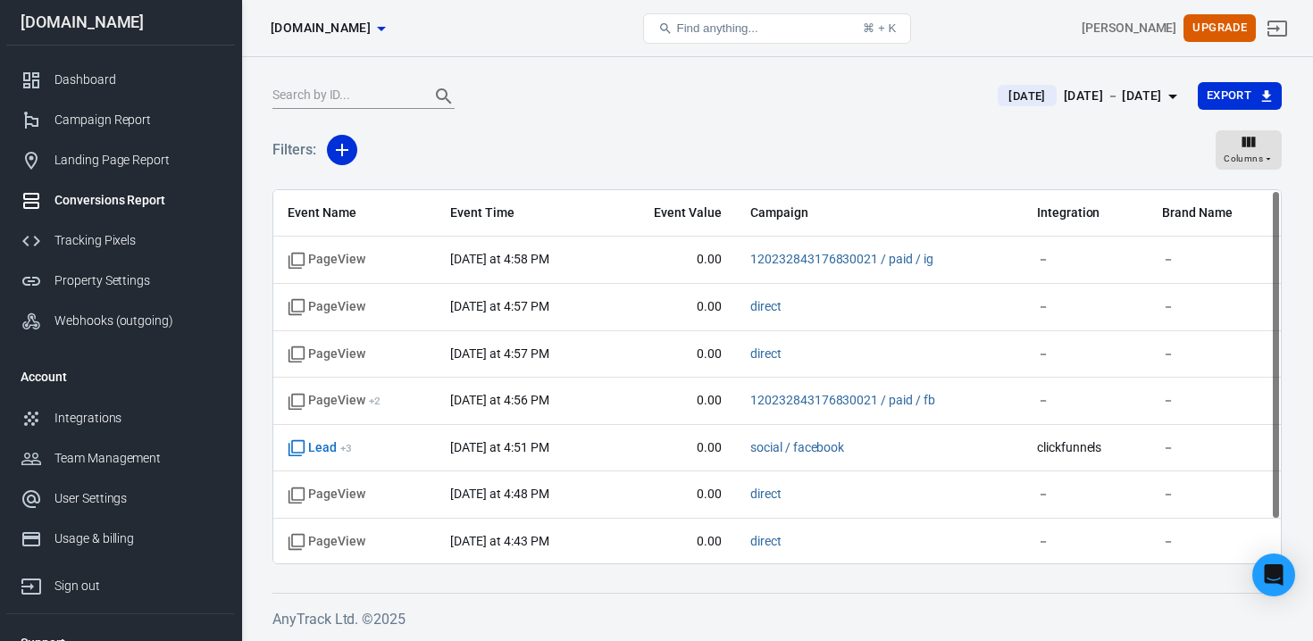
click at [323, 214] on span "Event Name" at bounding box center [355, 214] width 134 height 18
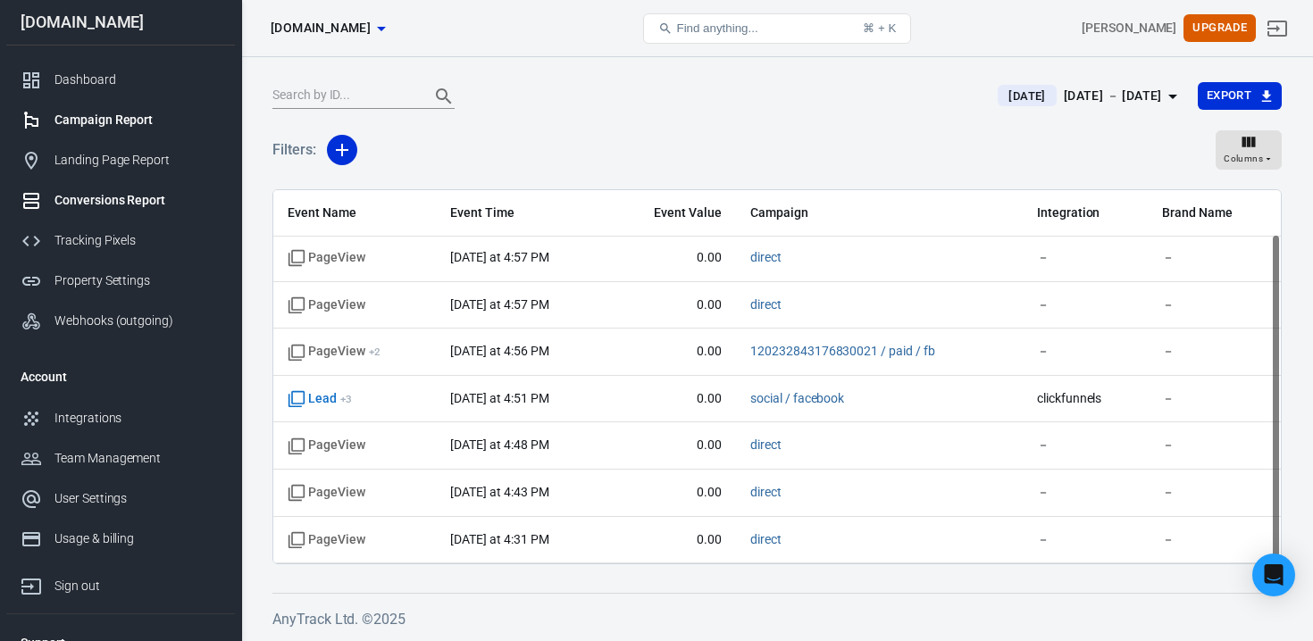
click at [116, 104] on link "Campaign Report" at bounding box center [120, 120] width 229 height 40
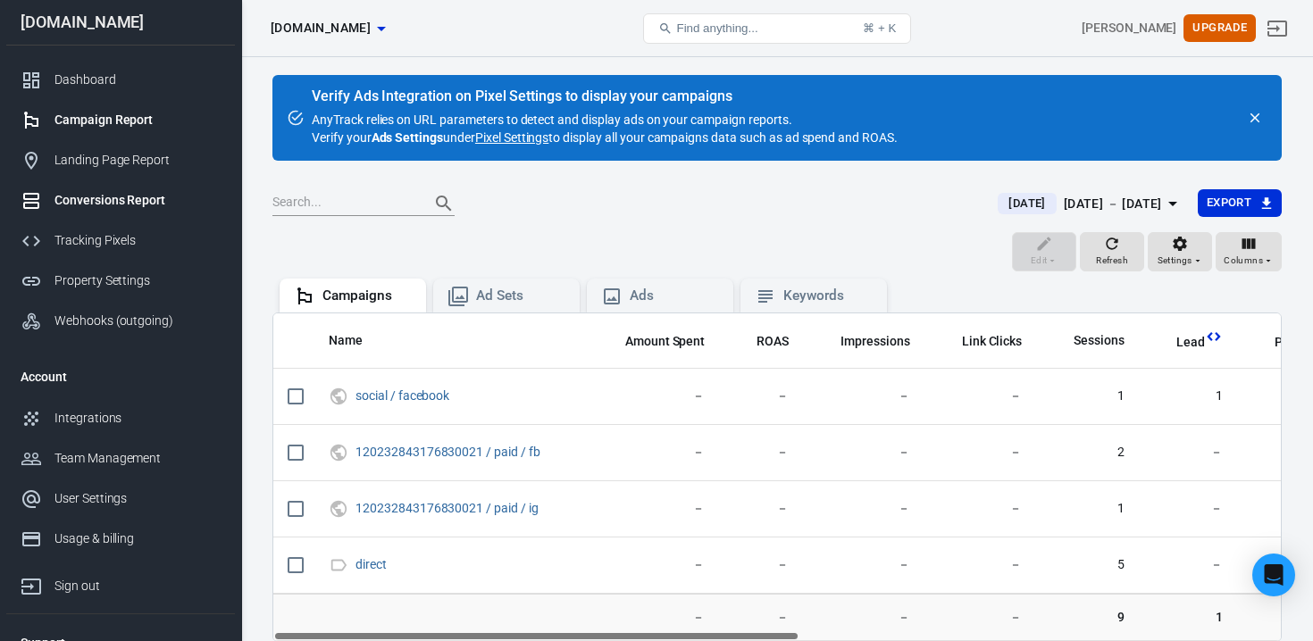
click at [131, 206] on div "Conversions Report" at bounding box center [137, 200] width 166 height 19
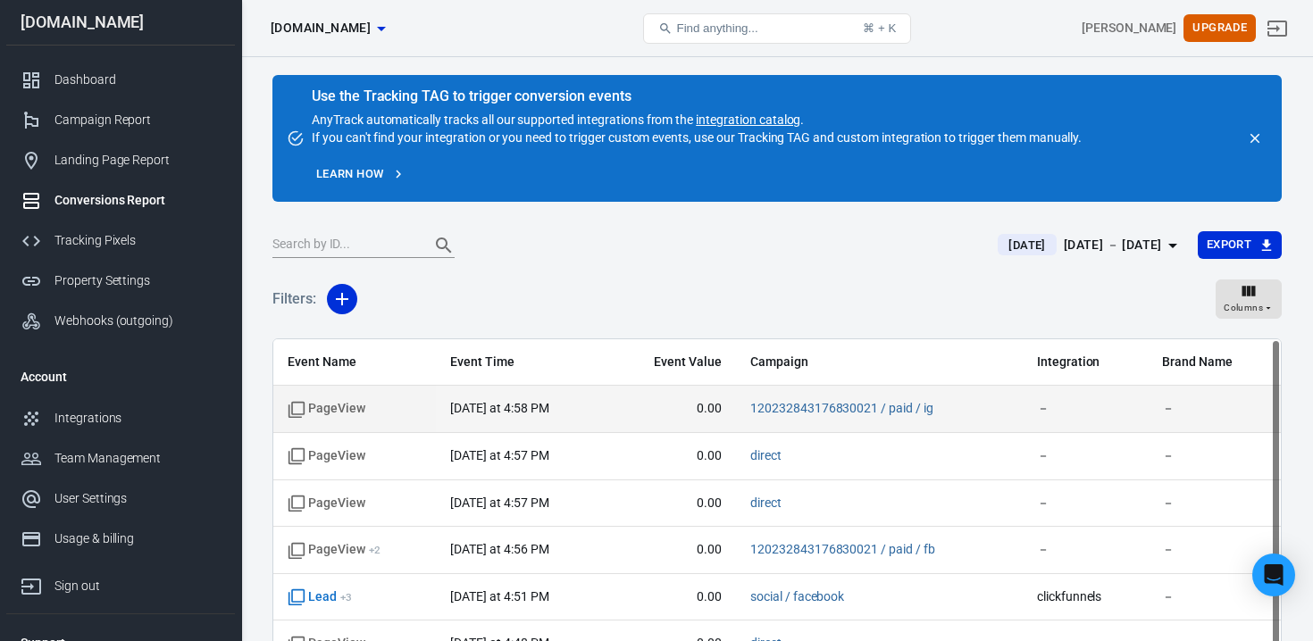
scroll to position [49, 0]
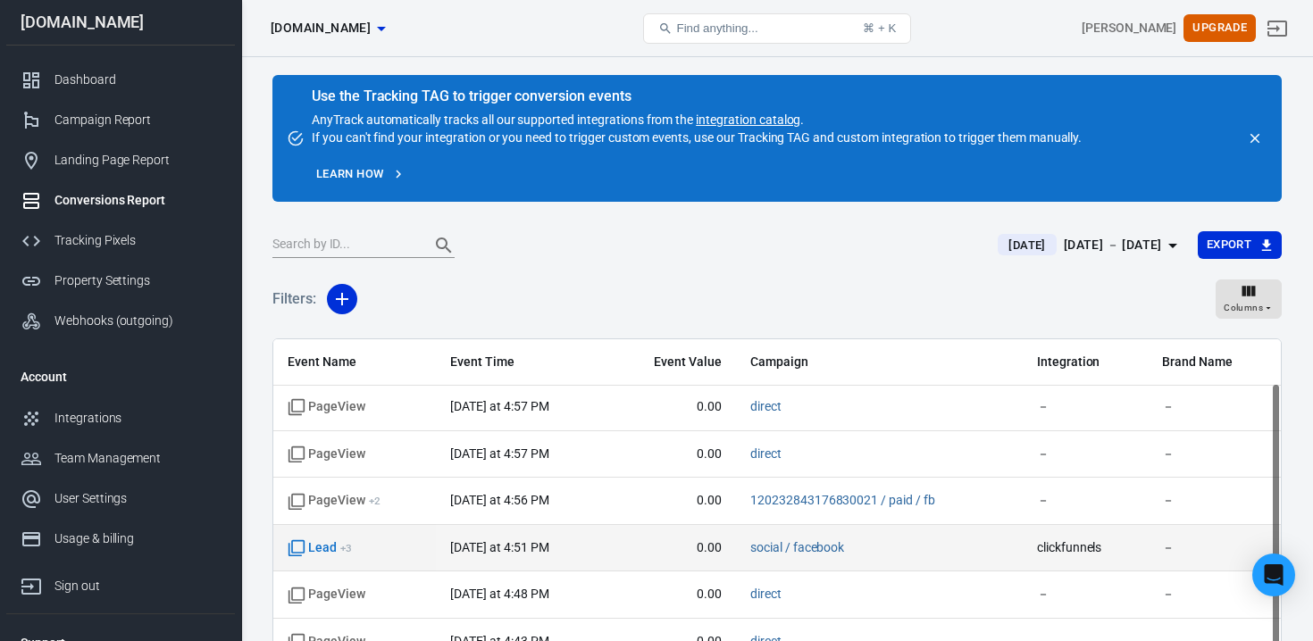
click at [327, 551] on span "Lead + 3" at bounding box center [320, 548] width 64 height 18
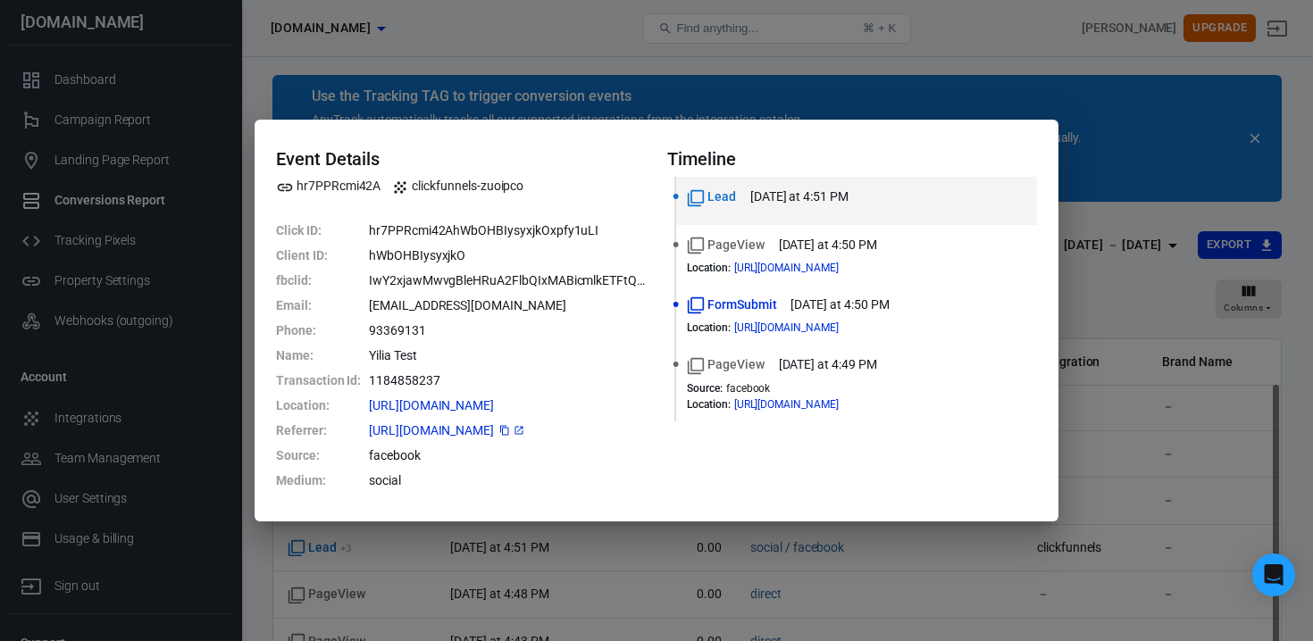
click at [524, 430] on icon at bounding box center [519, 430] width 11 height 11
click at [869, 403] on icon at bounding box center [863, 404] width 11 height 11
click at [632, 568] on div "Event Details hr7PPRcmi42A clickfunnels-zuoipco Click ID : hr7PPRcmi42AhWbOHBIy…" at bounding box center [656, 320] width 1313 height 641
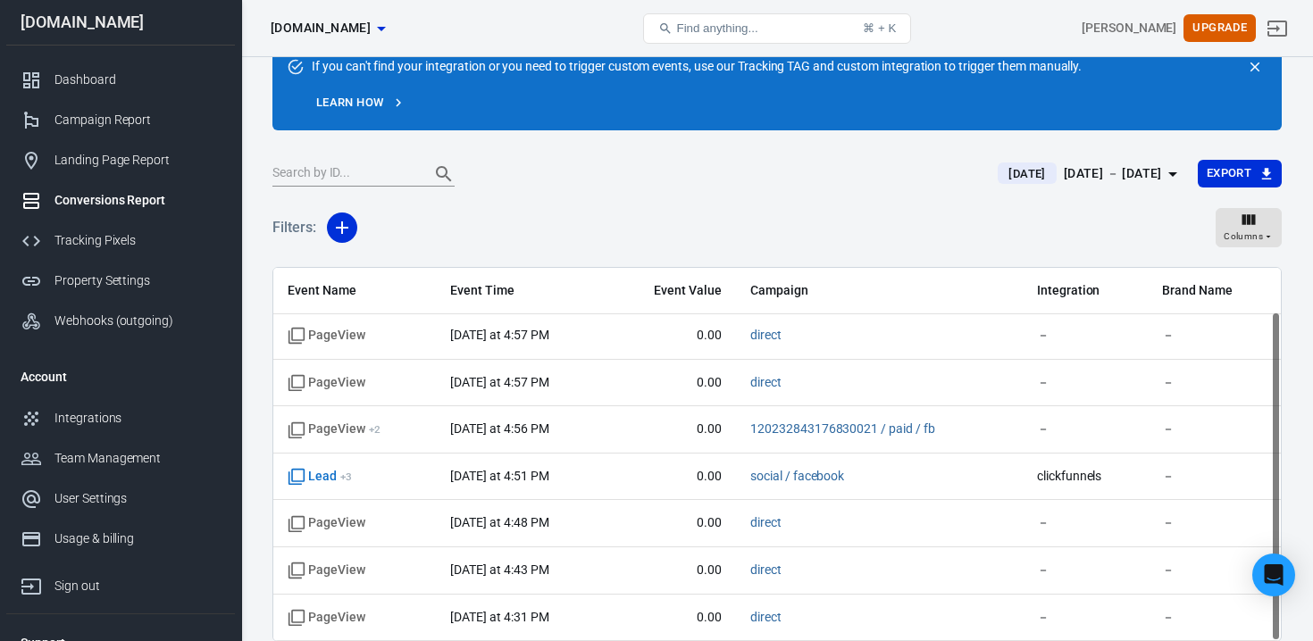
scroll to position [110, 0]
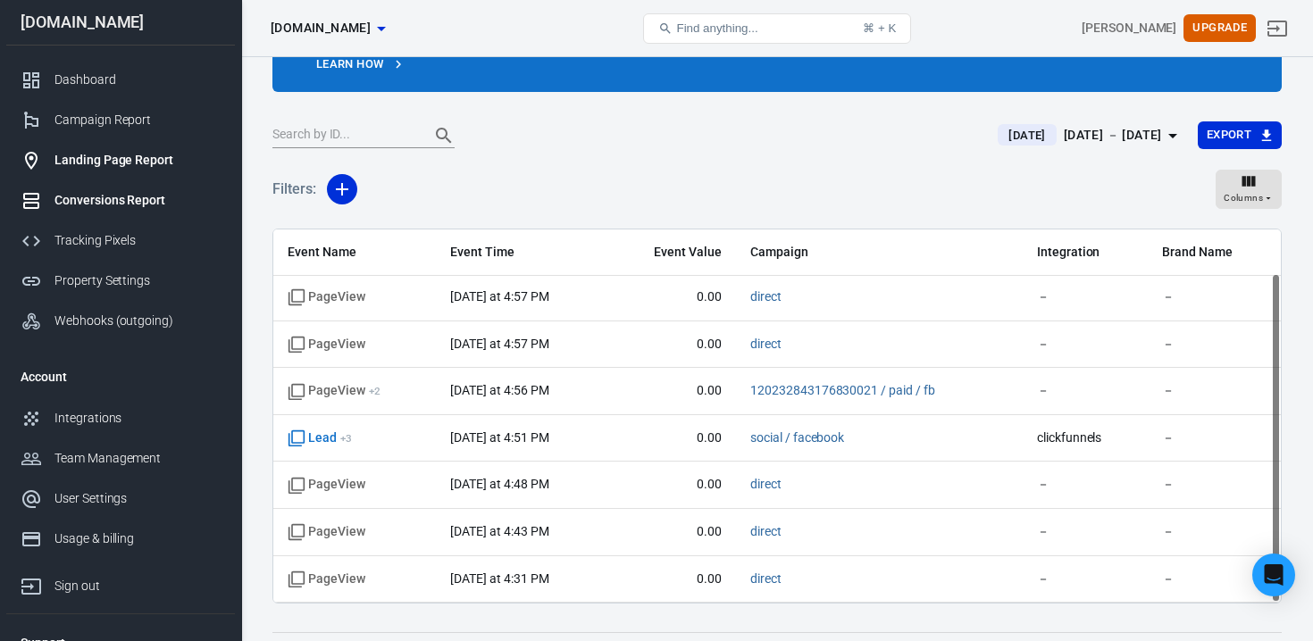
click at [150, 165] on div "Landing Page Report" at bounding box center [137, 160] width 166 height 19
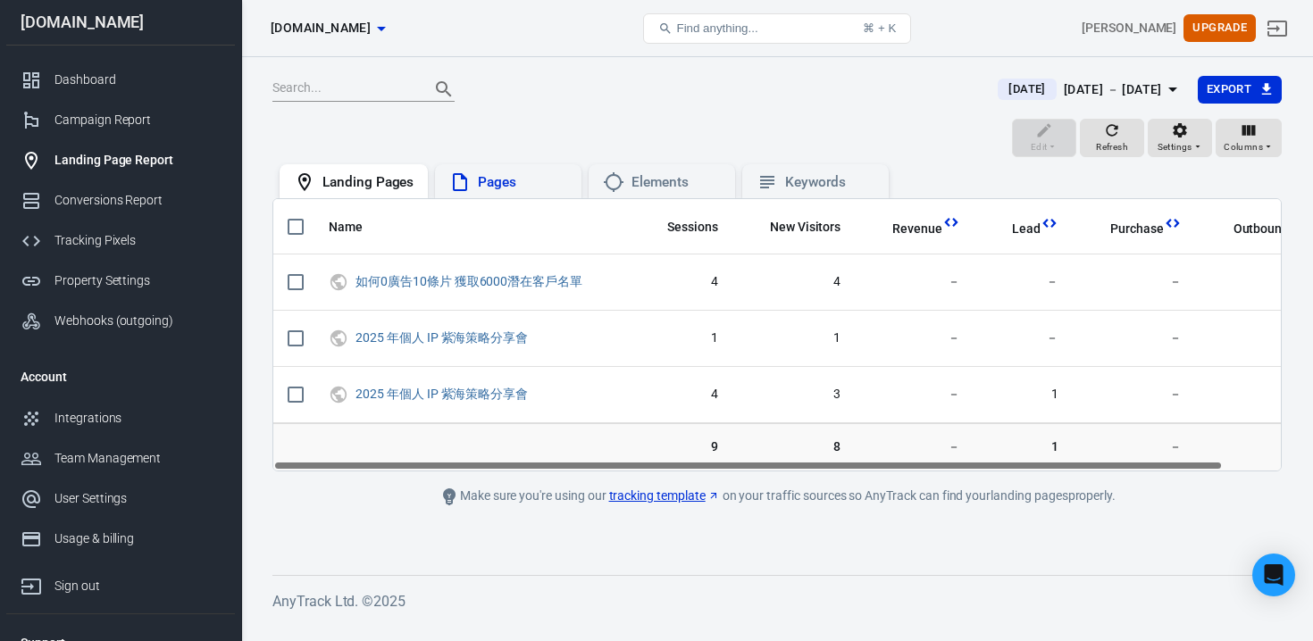
click at [472, 180] on div "Pages" at bounding box center [508, 181] width 118 height 21
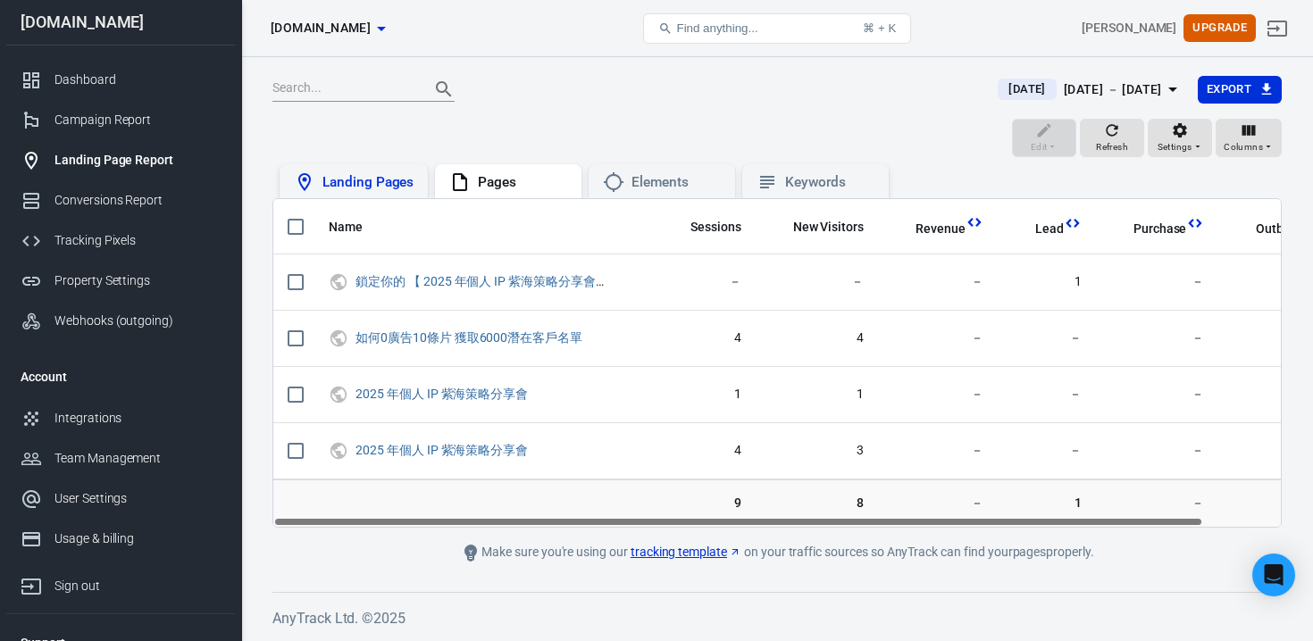
click at [378, 179] on div "Landing Pages" at bounding box center [367, 182] width 91 height 19
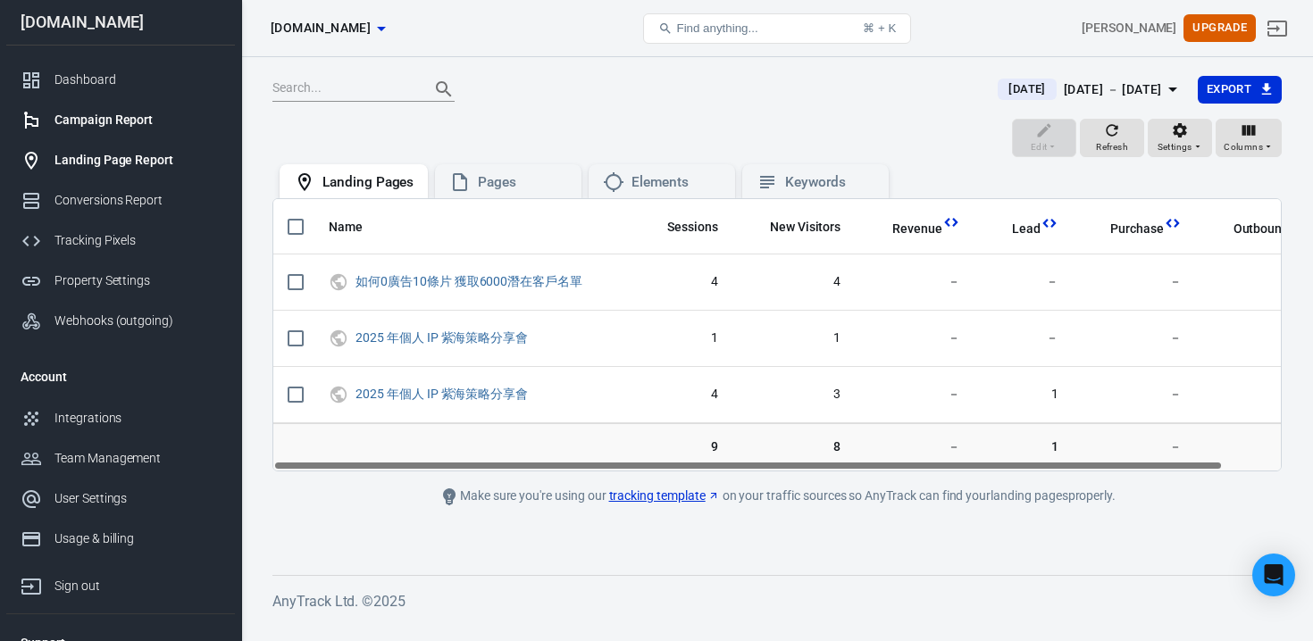
click at [105, 122] on div "Campaign Report" at bounding box center [137, 120] width 166 height 19
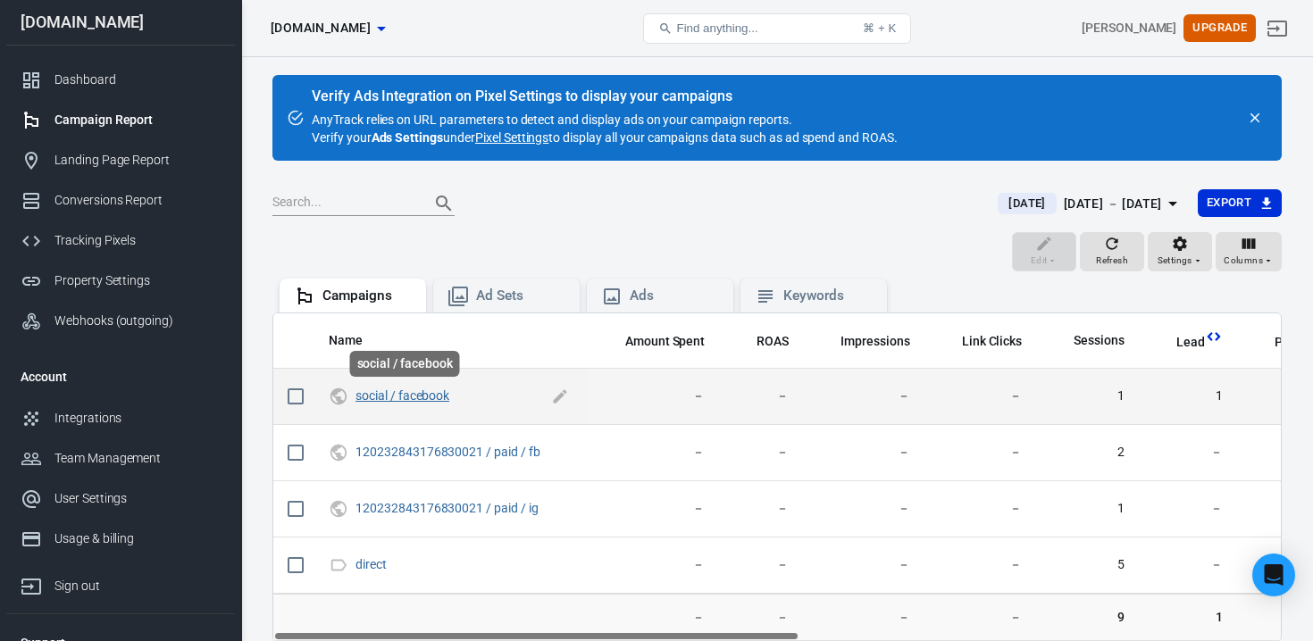
click at [367, 397] on link "social / facebook" at bounding box center [402, 396] width 94 height 14
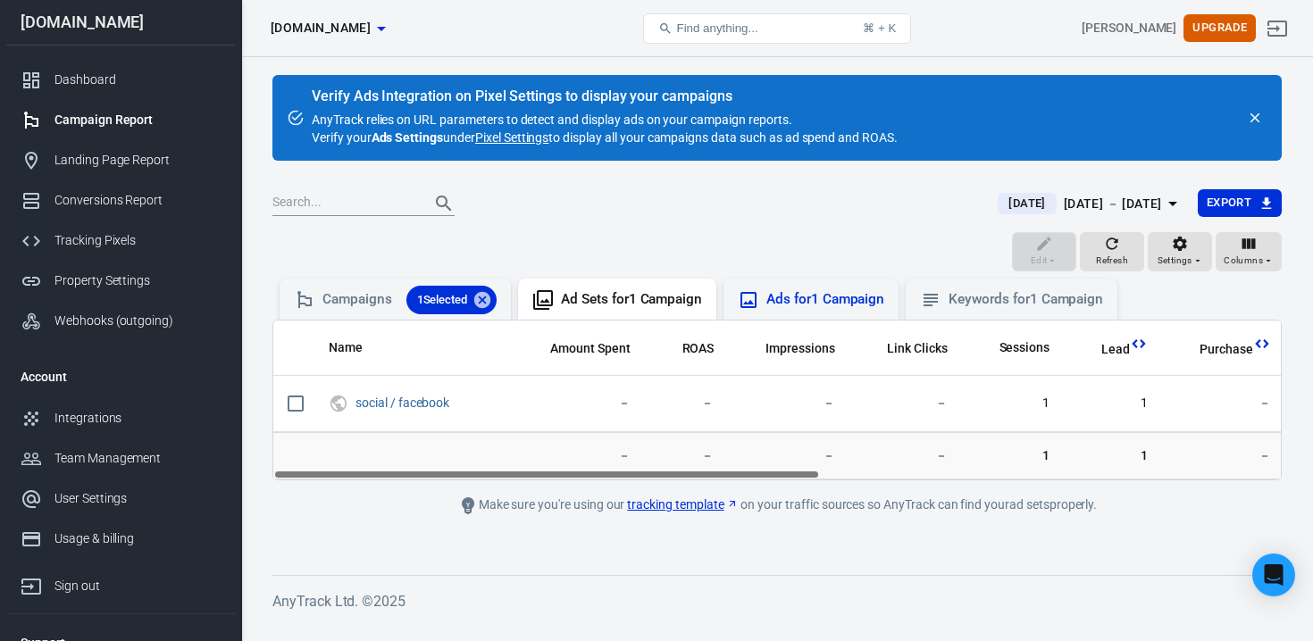
click at [792, 289] on div "Ads for 1 Campaign" at bounding box center [811, 299] width 146 height 21
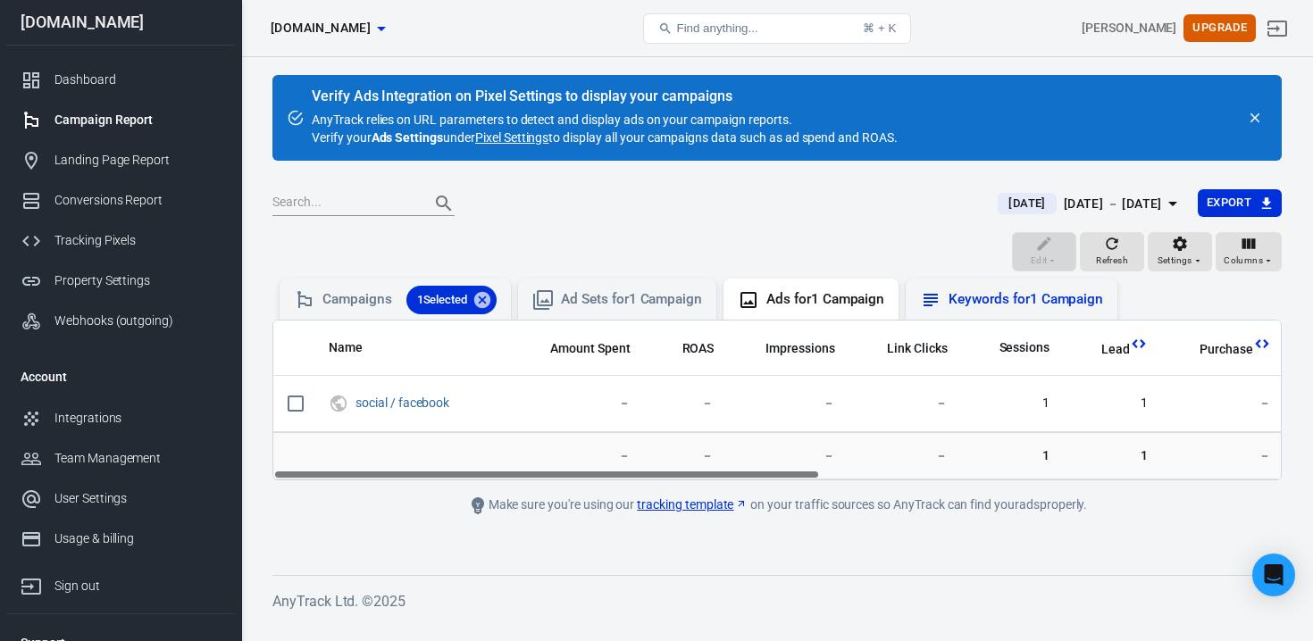
click at [1002, 317] on div "Keywords for 1 Campaign" at bounding box center [1012, 299] width 212 height 41
click at [634, 320] on div "Name Amount Spent ROAS Impressions Link Clicks Sessions Lead Purchase Revenue A…" at bounding box center [776, 400] width 1009 height 161
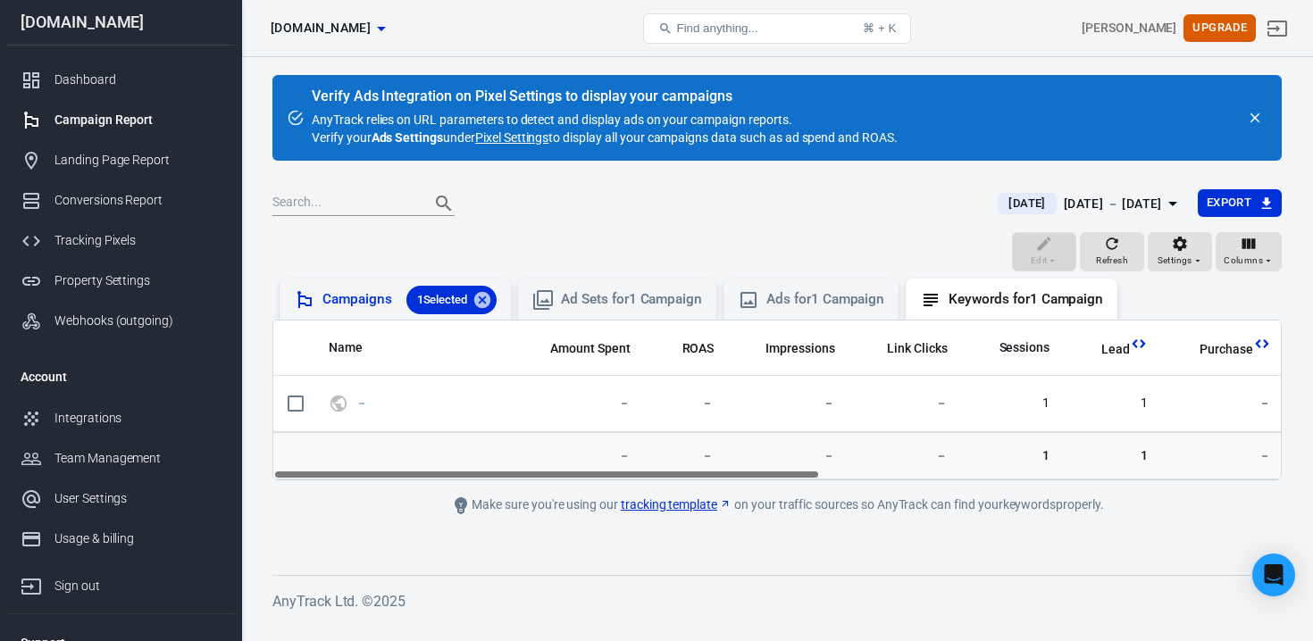
click at [383, 310] on div "Campaigns 1 Selected" at bounding box center [409, 300] width 174 height 29
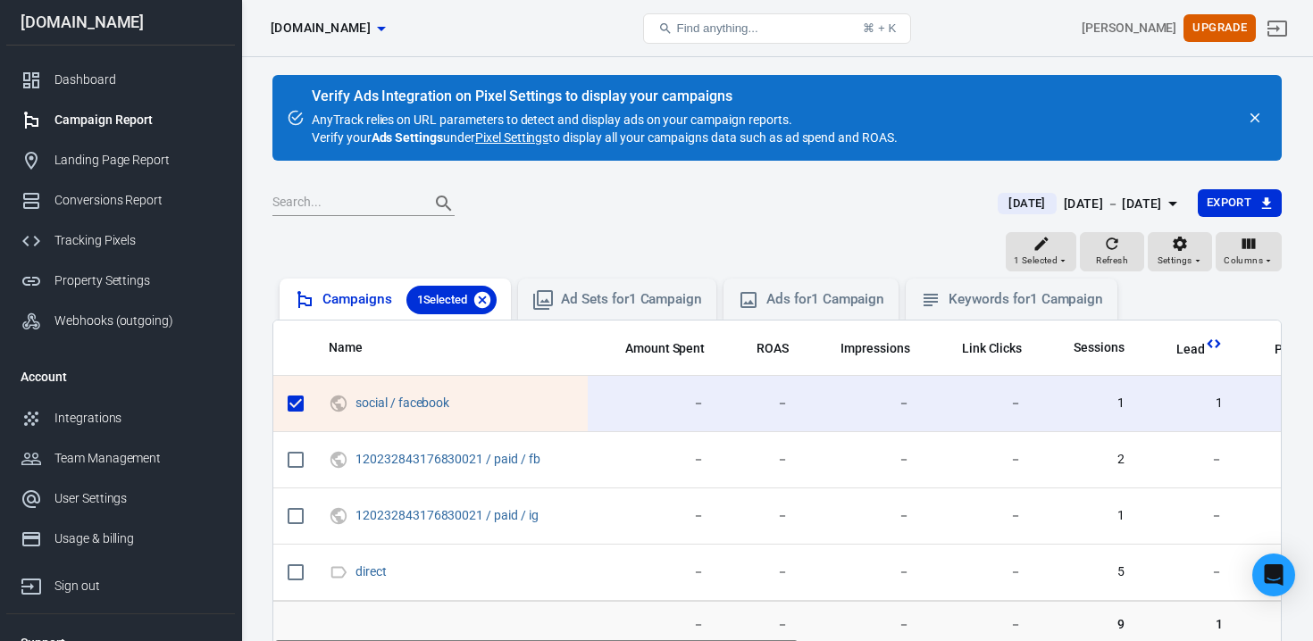
click at [490, 297] on icon at bounding box center [482, 299] width 16 height 16
checkbox input "false"
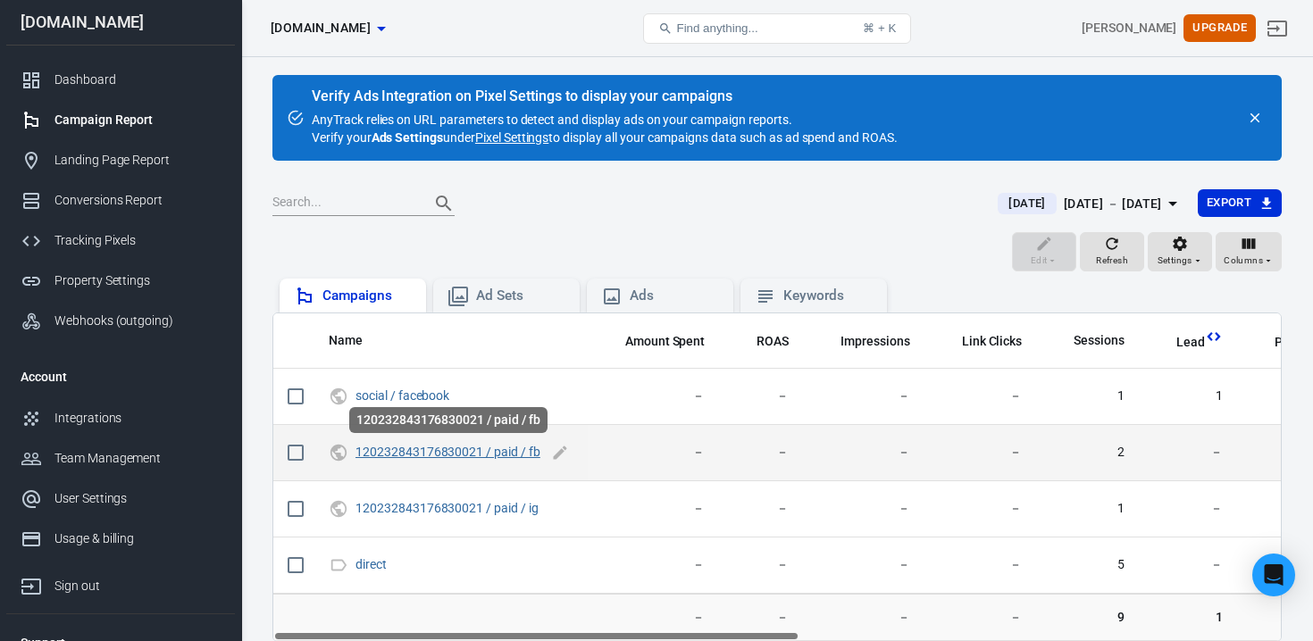
click at [424, 451] on link "120232843176830021 / paid / fb" at bounding box center [447, 452] width 185 height 14
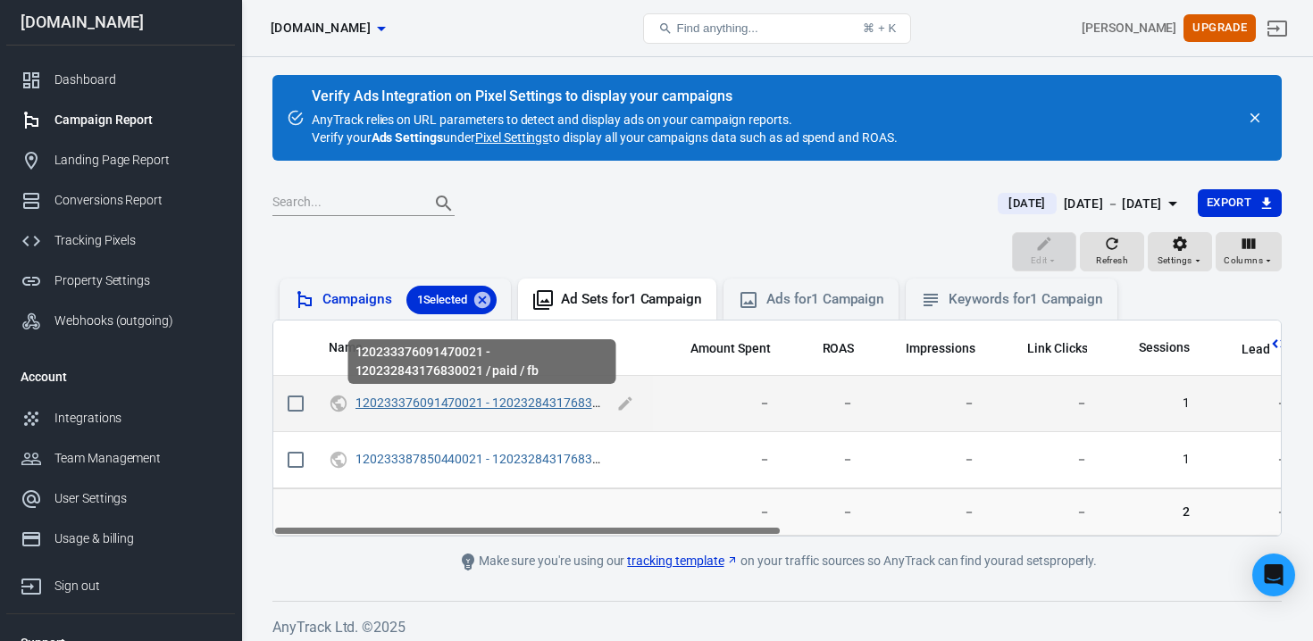
click at [484, 405] on link "120233376091470021 - 120232843176830021 / paid / fb" at bounding box center [516, 403] width 322 height 14
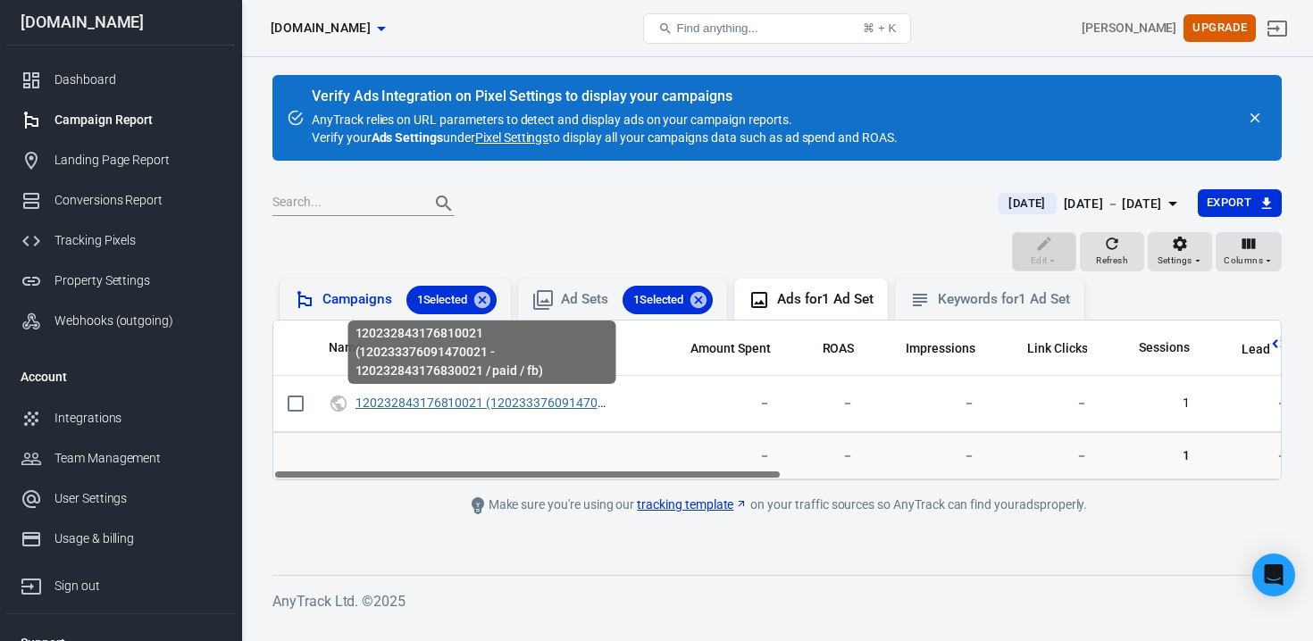
click at [484, 405] on link "120232843176810021 (120233376091470021 - 120232843176830021 / paid / fb)" at bounding box center [585, 403] width 461 height 14
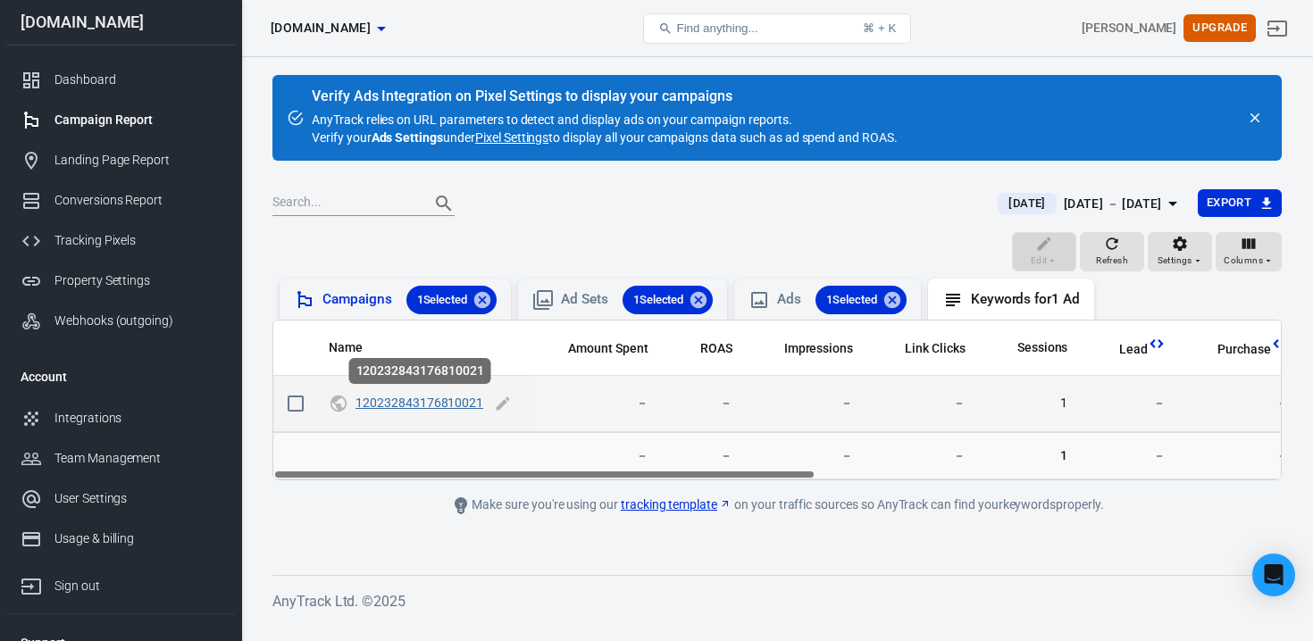
click at [441, 397] on link "120232843176810021" at bounding box center [419, 403] width 128 height 14
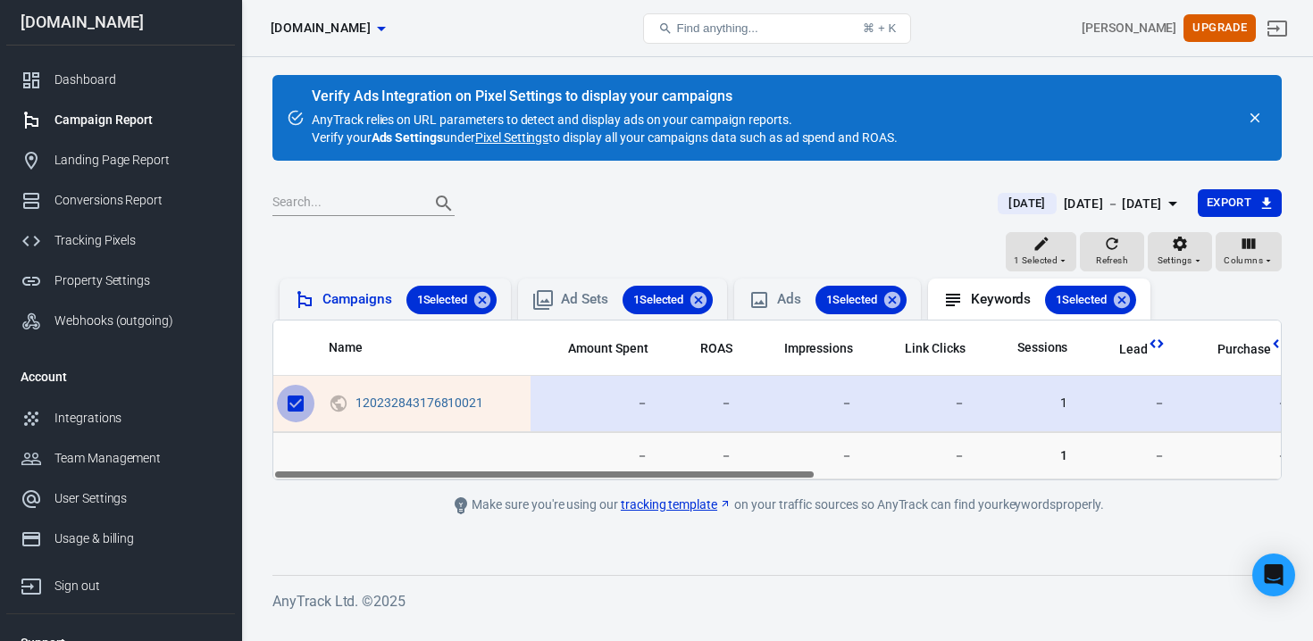
click at [310, 397] on input "scrollable content" at bounding box center [296, 404] width 38 height 38
checkbox input "false"
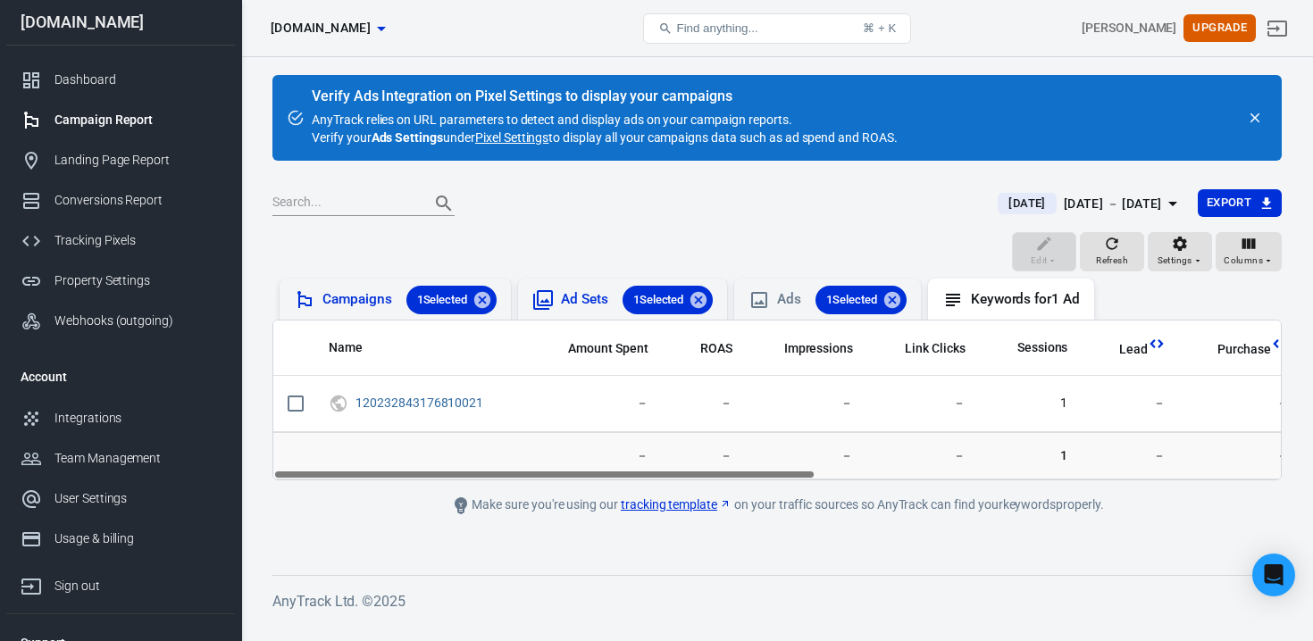
click at [652, 295] on span "1 Selected" at bounding box center [659, 300] width 72 height 18
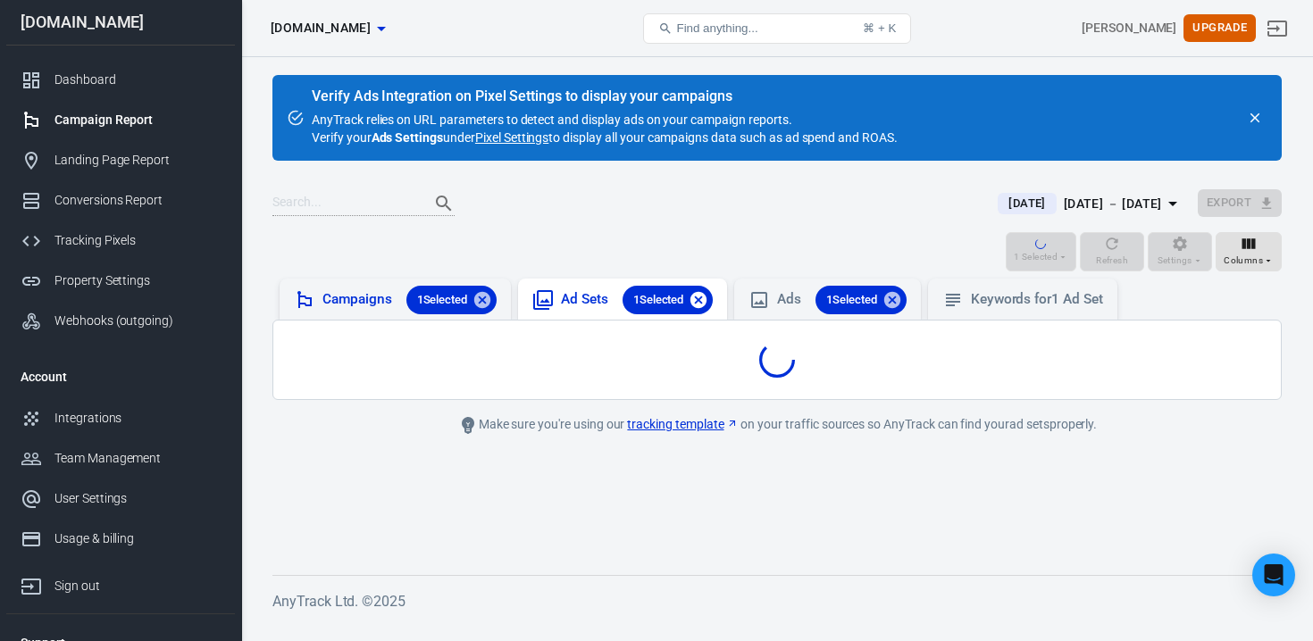
click at [706, 302] on icon at bounding box center [698, 299] width 16 height 16
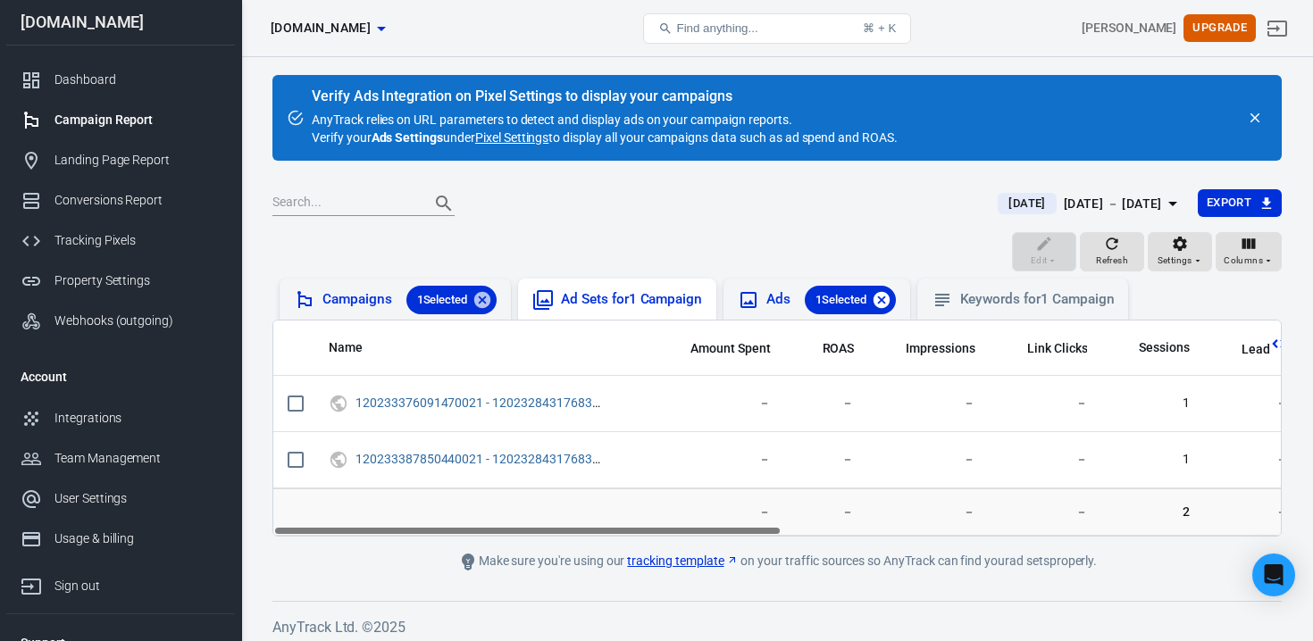
click at [885, 304] on icon at bounding box center [881, 299] width 16 height 16
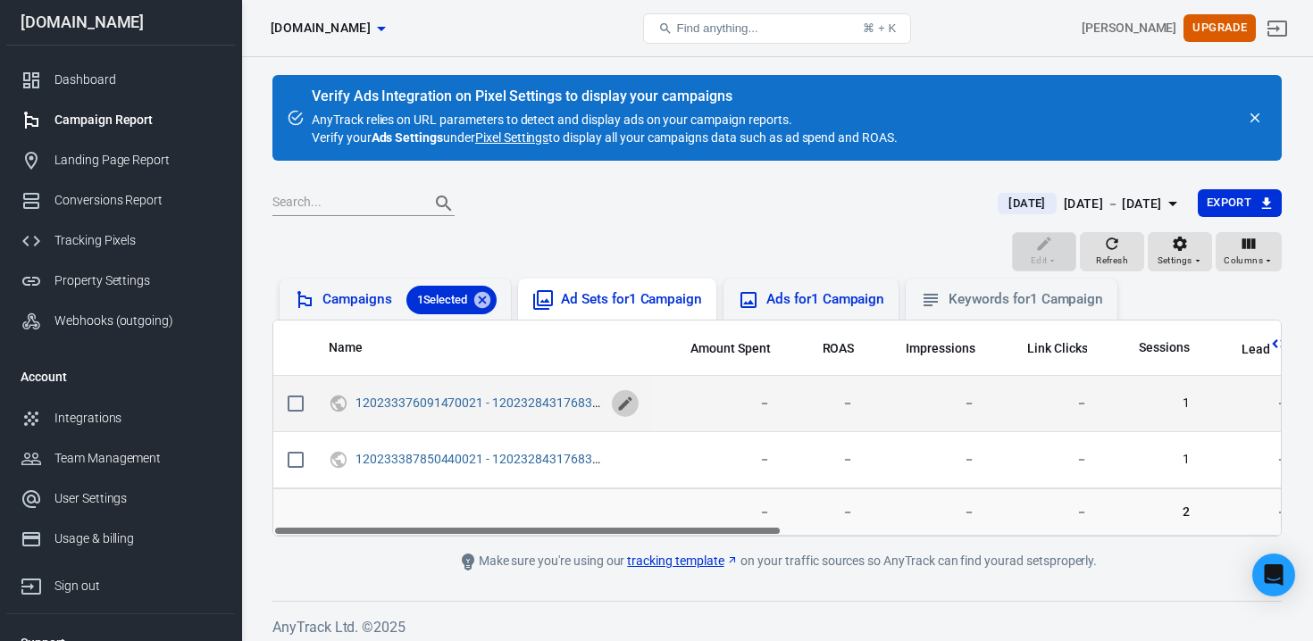
click at [623, 407] on icon "scrollable content" at bounding box center [624, 403] width 13 height 13
click at [623, 407] on icon "scrollable content" at bounding box center [625, 402] width 21 height 21
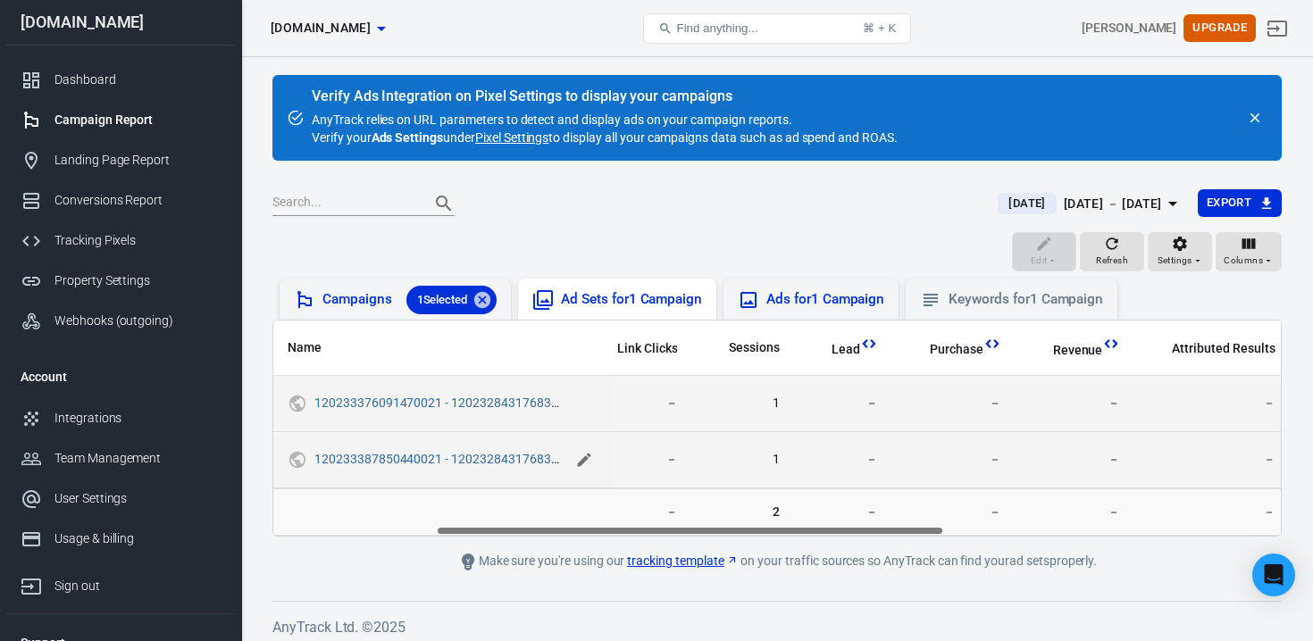
scroll to position [0, 157]
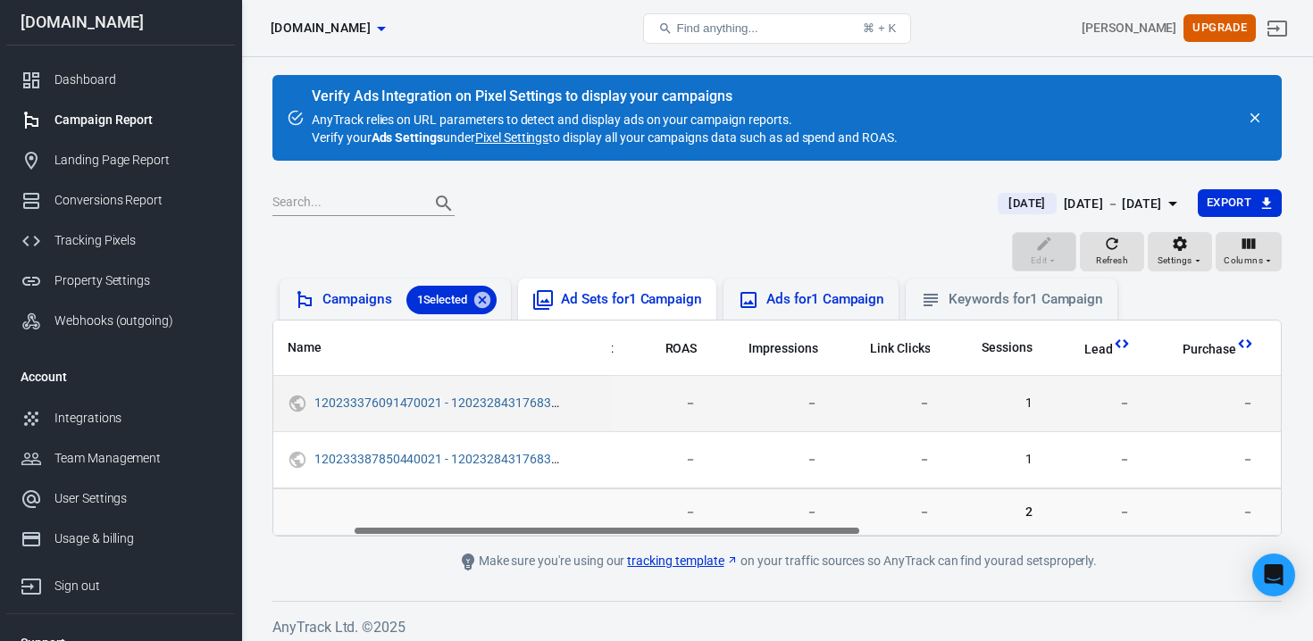
drag, startPoint x: 520, startPoint y: 539, endPoint x: 338, endPoint y: 536, distance: 182.2
click at [338, 536] on main "Verify Ads Integration on Pixel Settings to display your campaigns AnyTrack rel…" at bounding box center [776, 323] width 1009 height 497
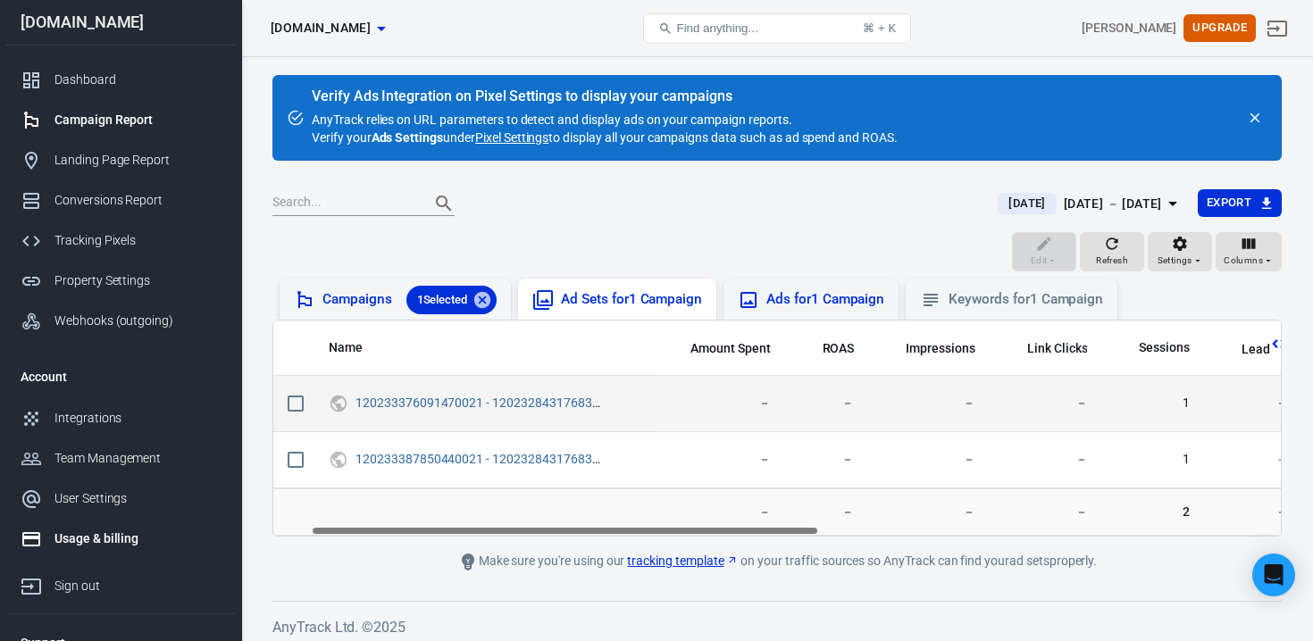
drag, startPoint x: 405, startPoint y: 528, endPoint x: 198, endPoint y: 518, distance: 207.4
click at [198, 518] on div "Ad Sets zuoip.co Find anything... ⌘ + K Kwok Kenny Upgrade zuoip.co Dashboard C…" at bounding box center [656, 353] width 1313 height 592
click at [357, 289] on div "Campaigns 1 Selected" at bounding box center [409, 300] width 174 height 29
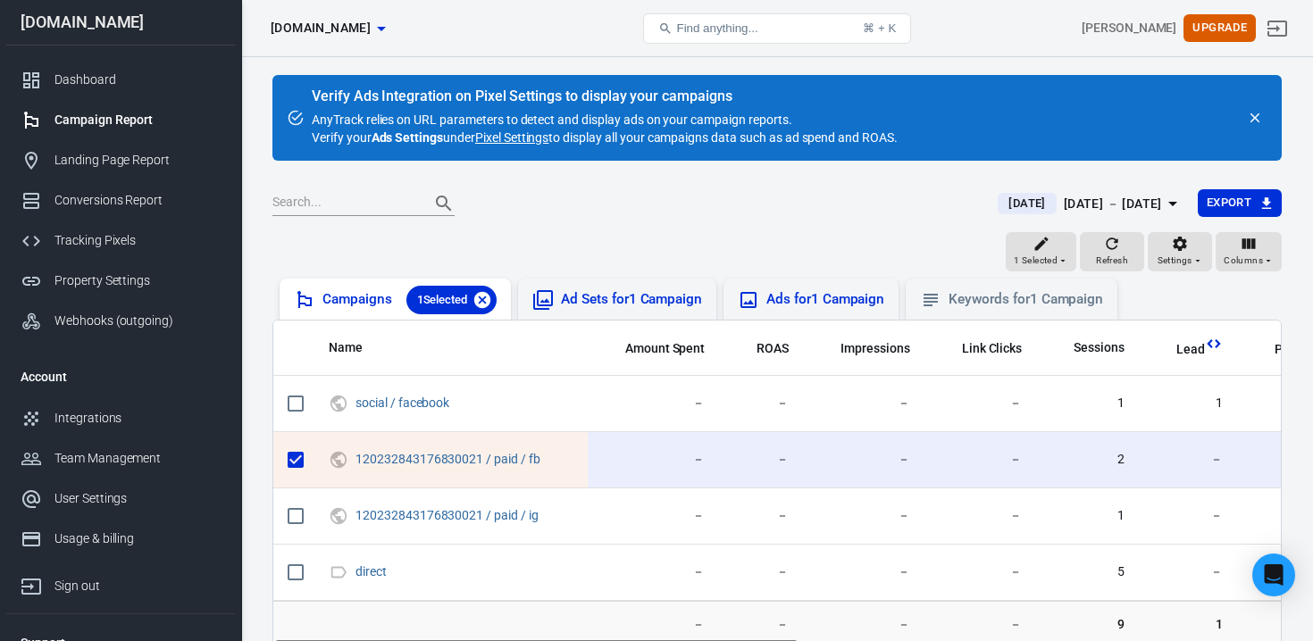
click at [487, 297] on icon at bounding box center [482, 300] width 20 height 20
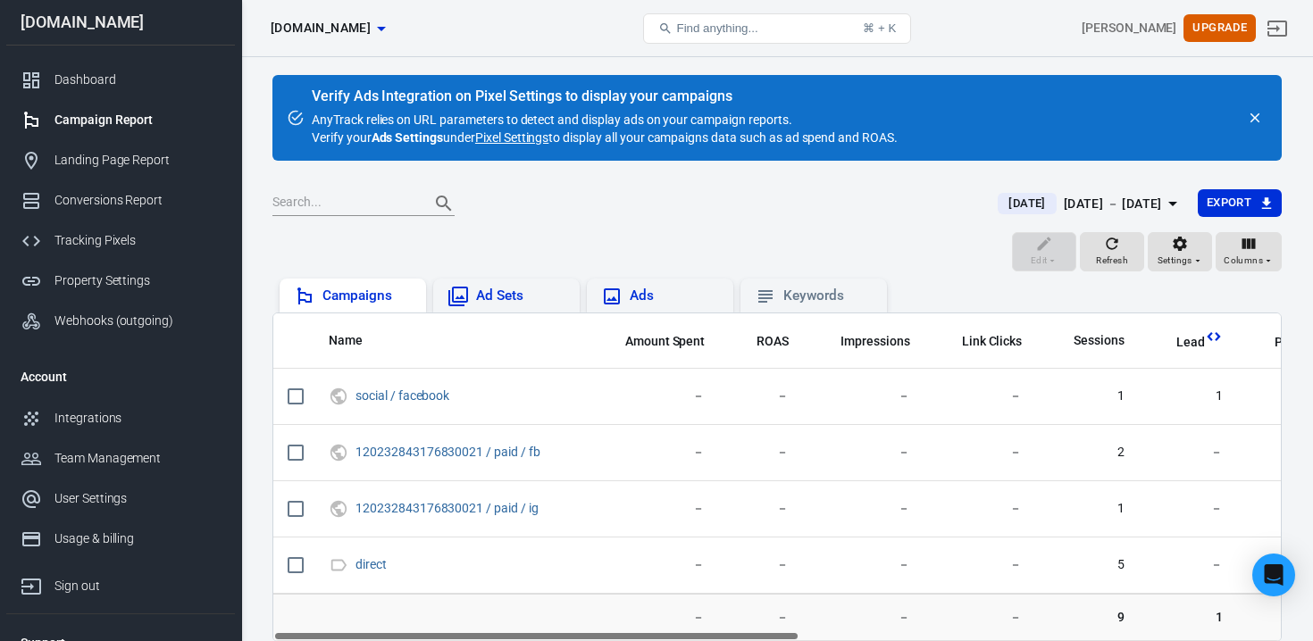
checkbox input "false"
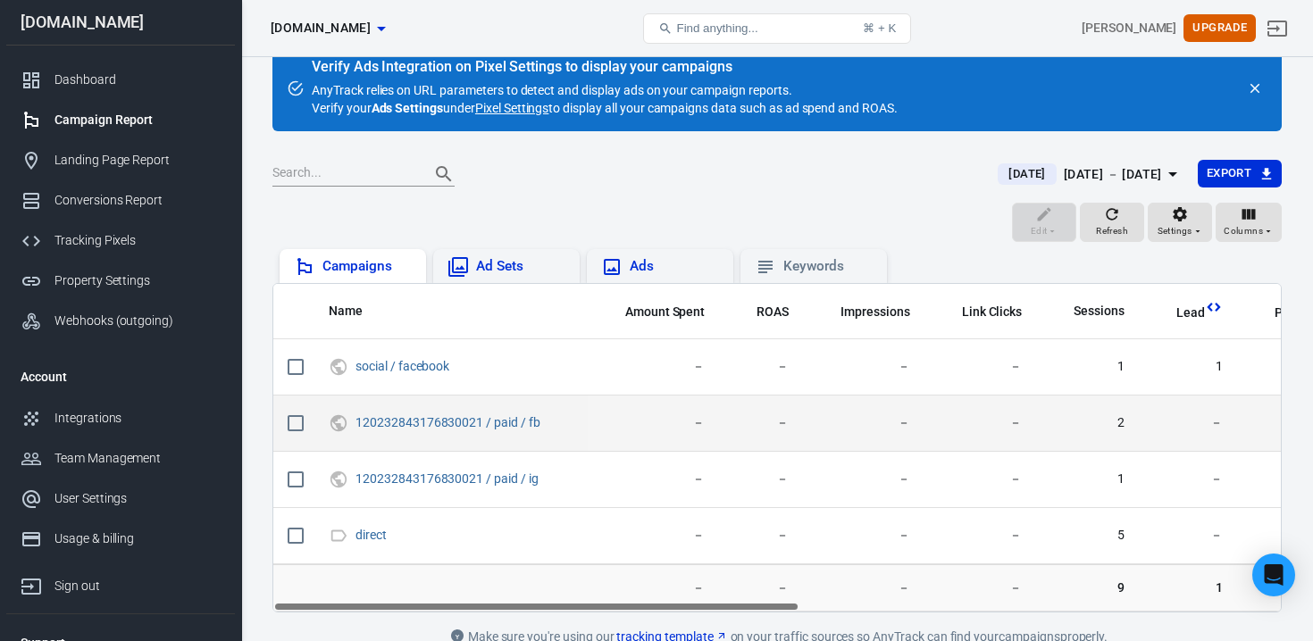
scroll to position [29, 0]
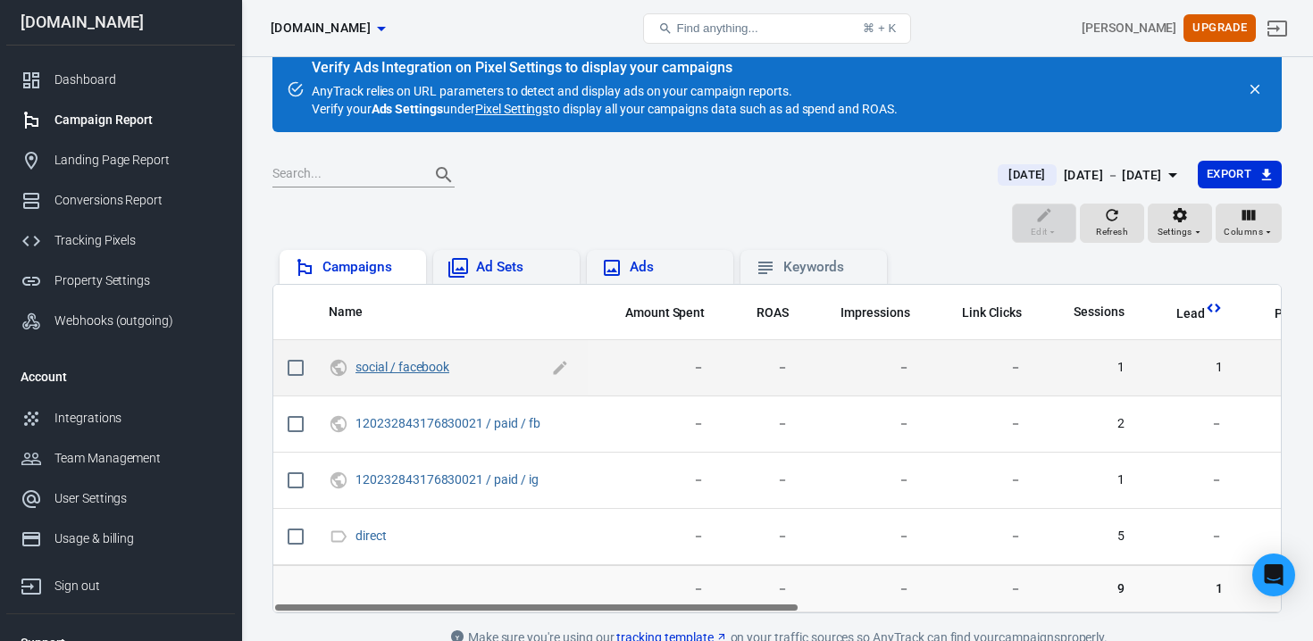
click at [422, 372] on link "social / facebook" at bounding box center [402, 367] width 94 height 14
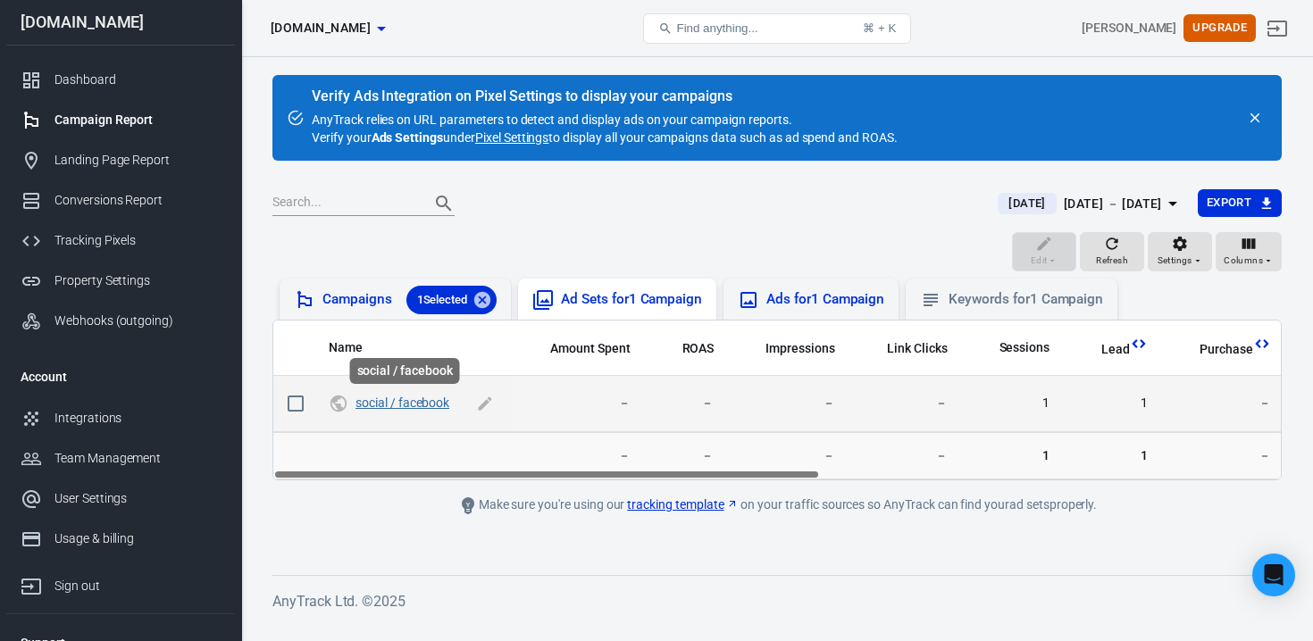
click at [409, 397] on link "social / facebook" at bounding box center [402, 403] width 94 height 14
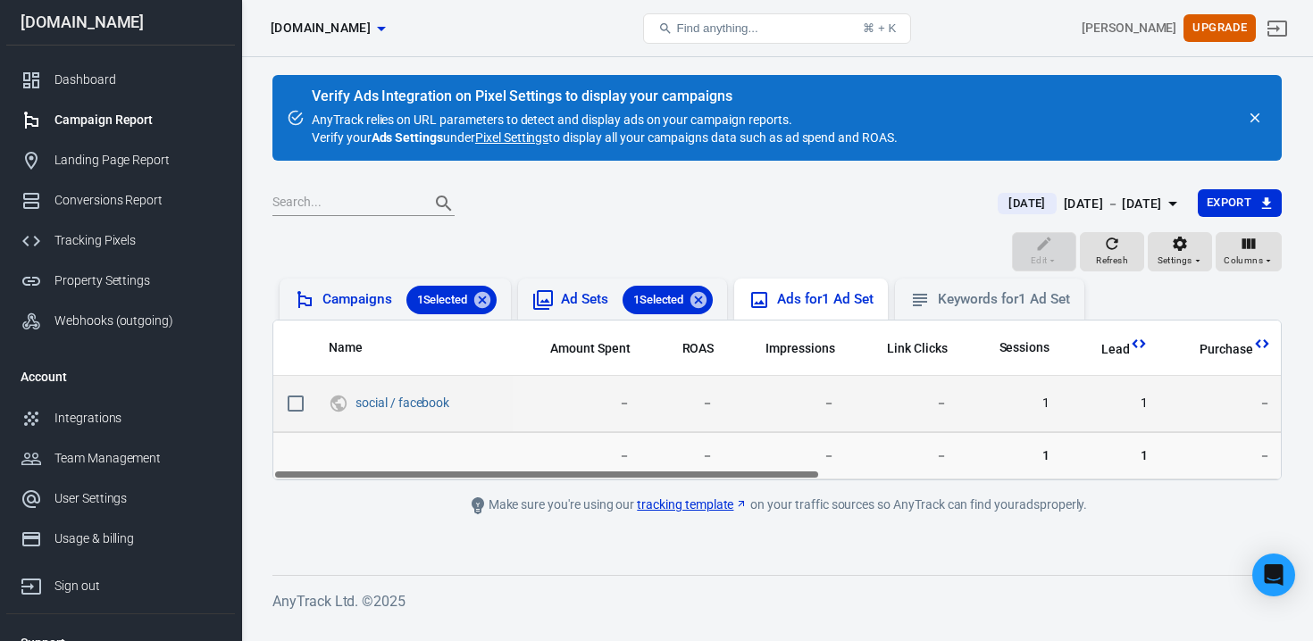
click at [1138, 404] on span "1" at bounding box center [1113, 404] width 70 height 18
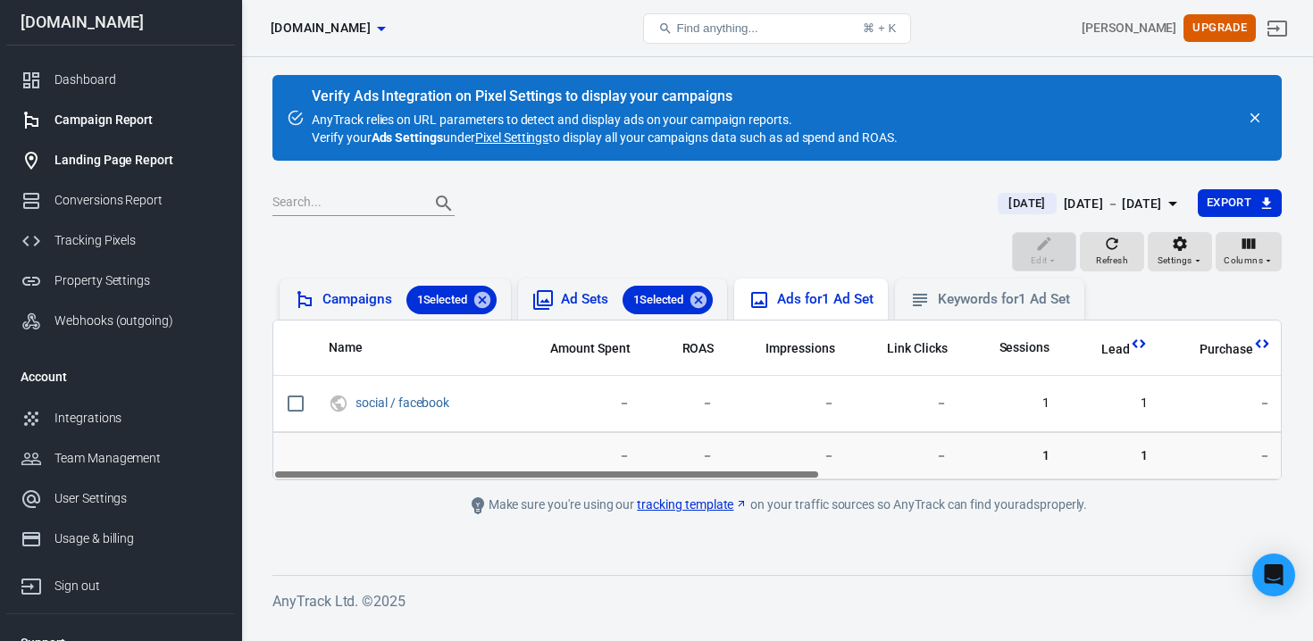
click at [122, 155] on div "Landing Page Report" at bounding box center [137, 160] width 166 height 19
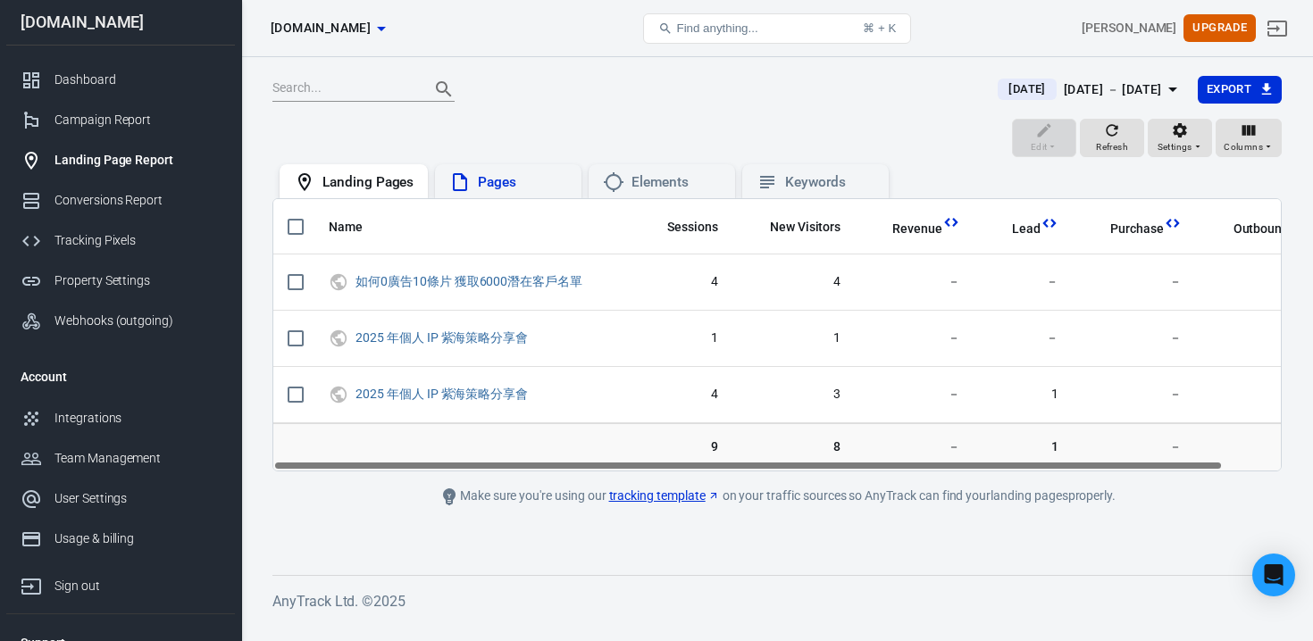
click at [544, 191] on div "Pages" at bounding box center [508, 181] width 118 height 21
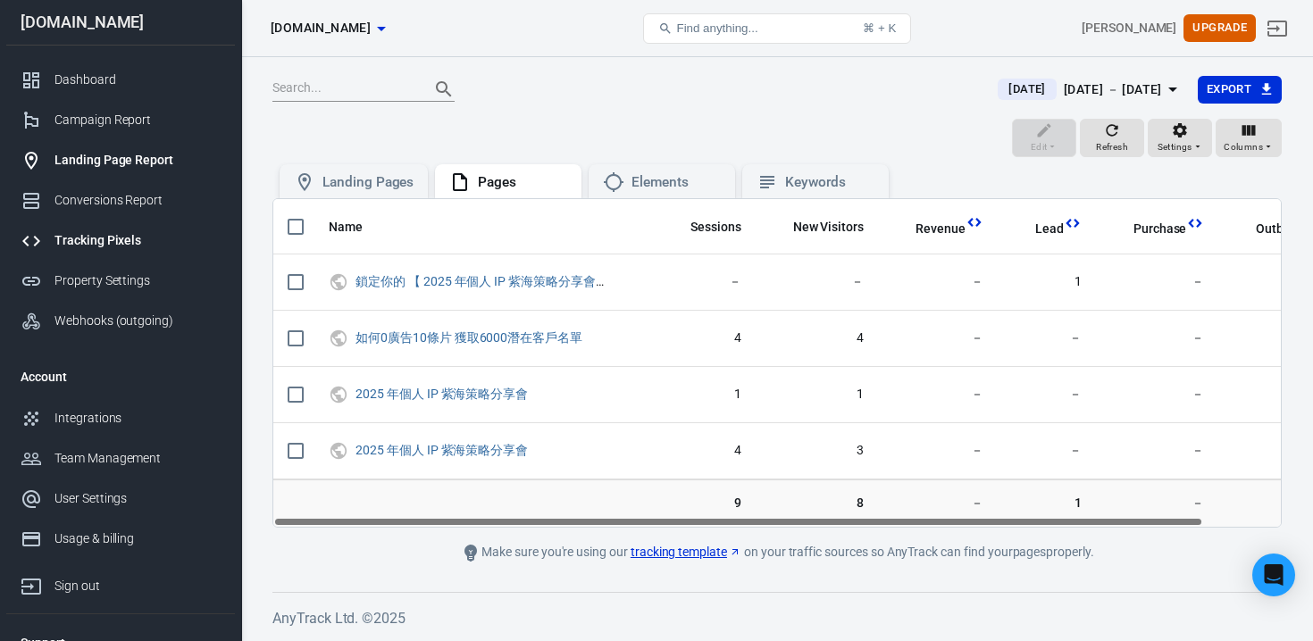
click at [128, 243] on div "Tracking Pixels" at bounding box center [137, 240] width 166 height 19
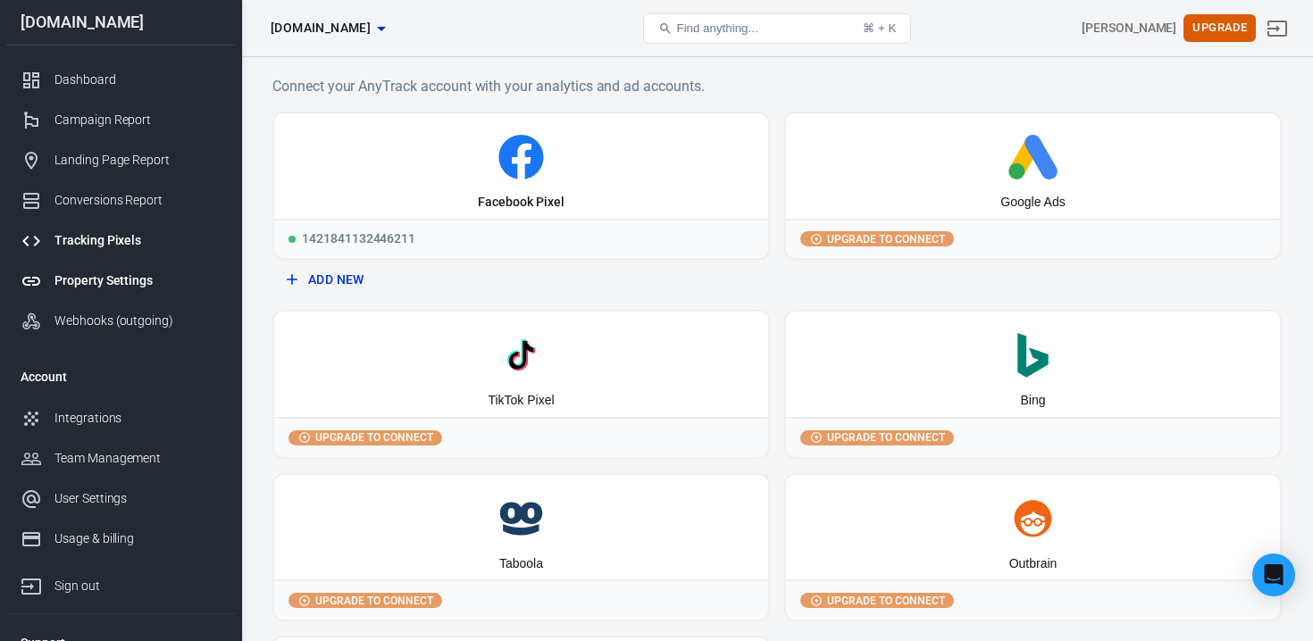
click at [123, 268] on link "Property Settings" at bounding box center [120, 281] width 229 height 40
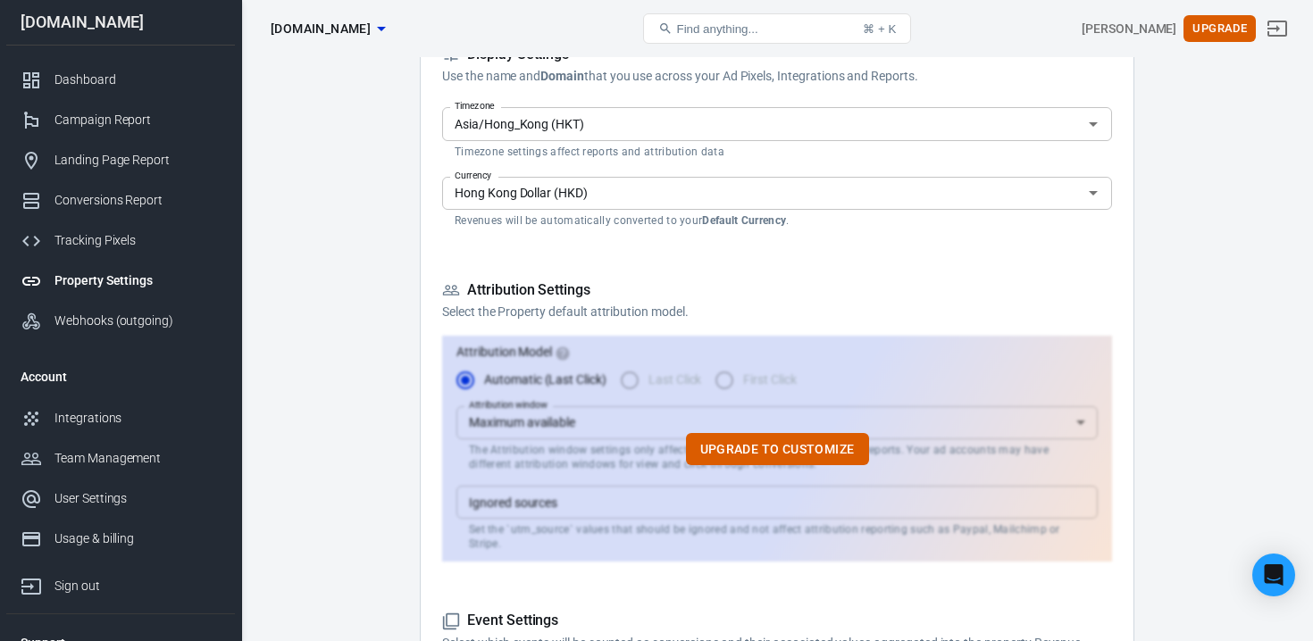
scroll to position [354, 0]
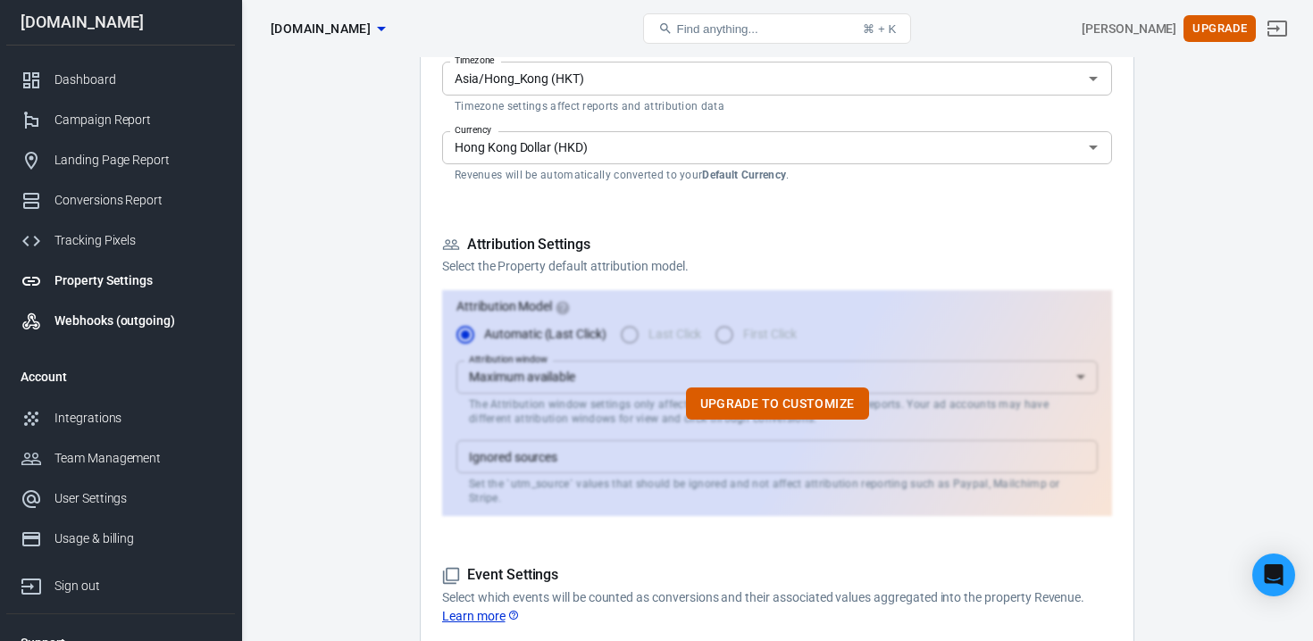
click at [163, 305] on link "Webhooks (outgoing)" at bounding box center [120, 321] width 229 height 40
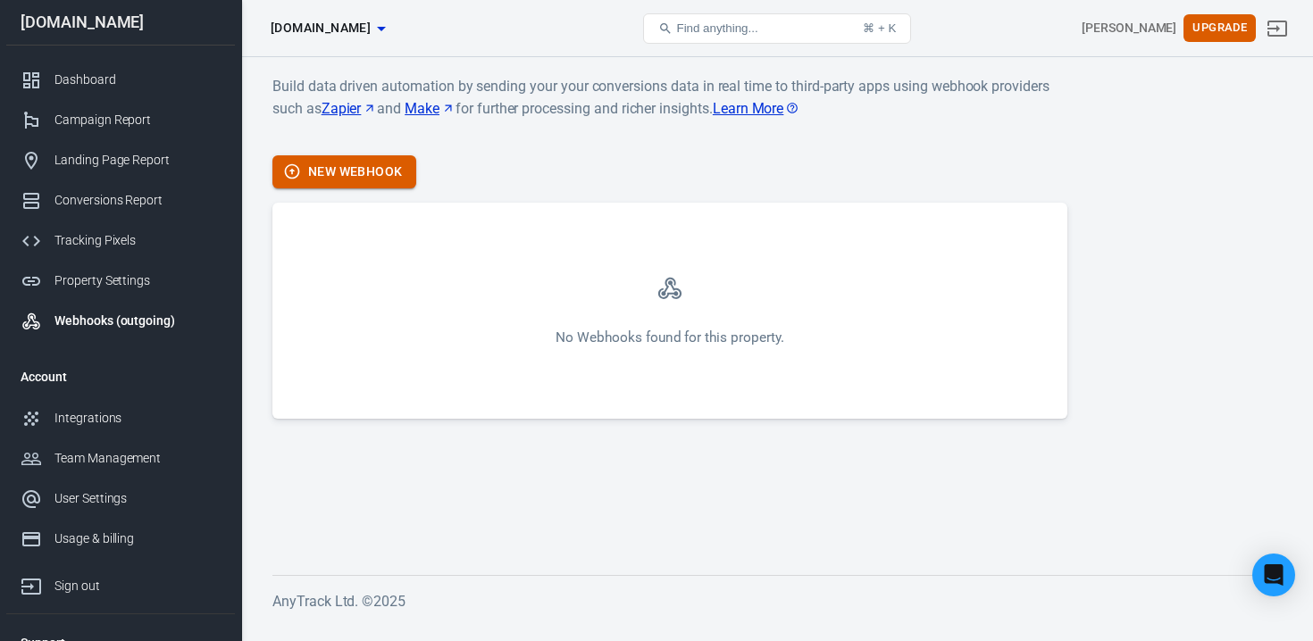
click at [347, 182] on button "New Webhook" at bounding box center [344, 171] width 144 height 33
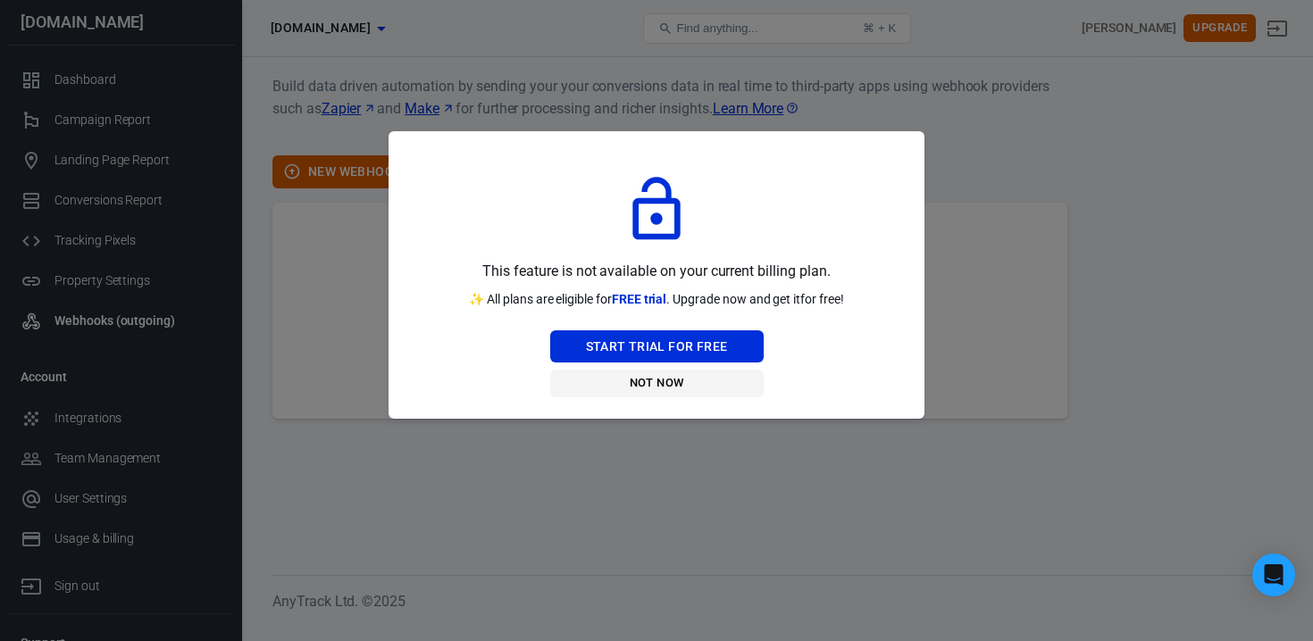
click at [679, 392] on button "Not Now" at bounding box center [656, 384] width 213 height 28
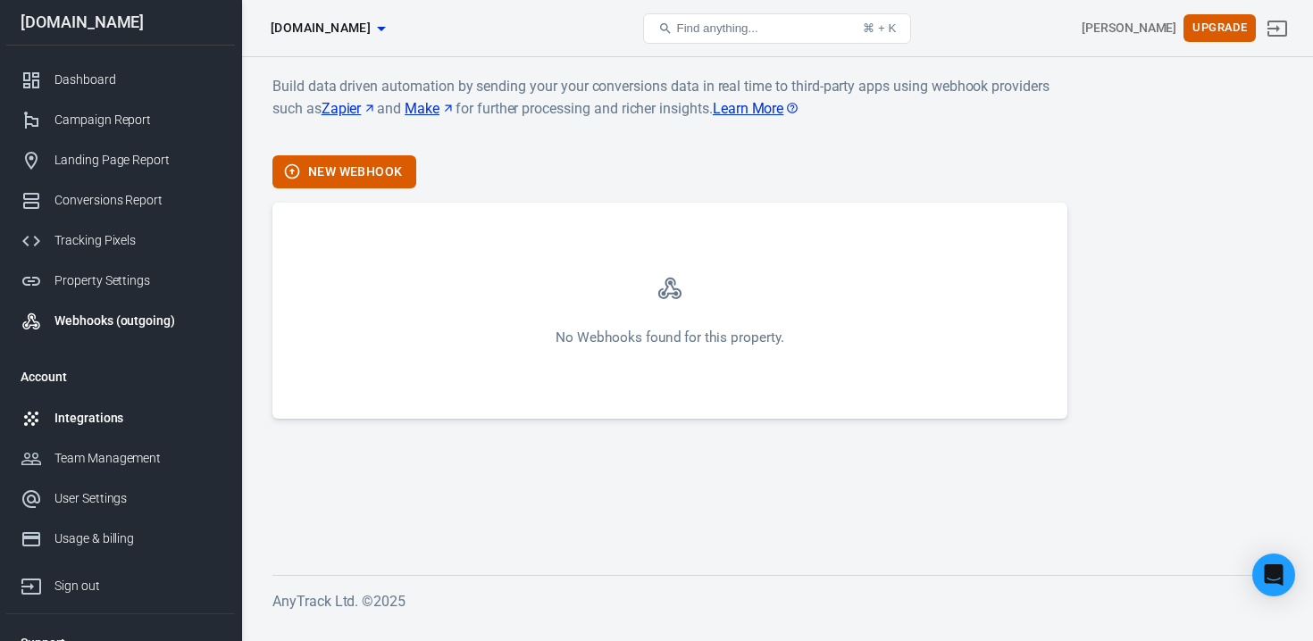
click at [131, 416] on div "Integrations" at bounding box center [137, 418] width 166 height 19
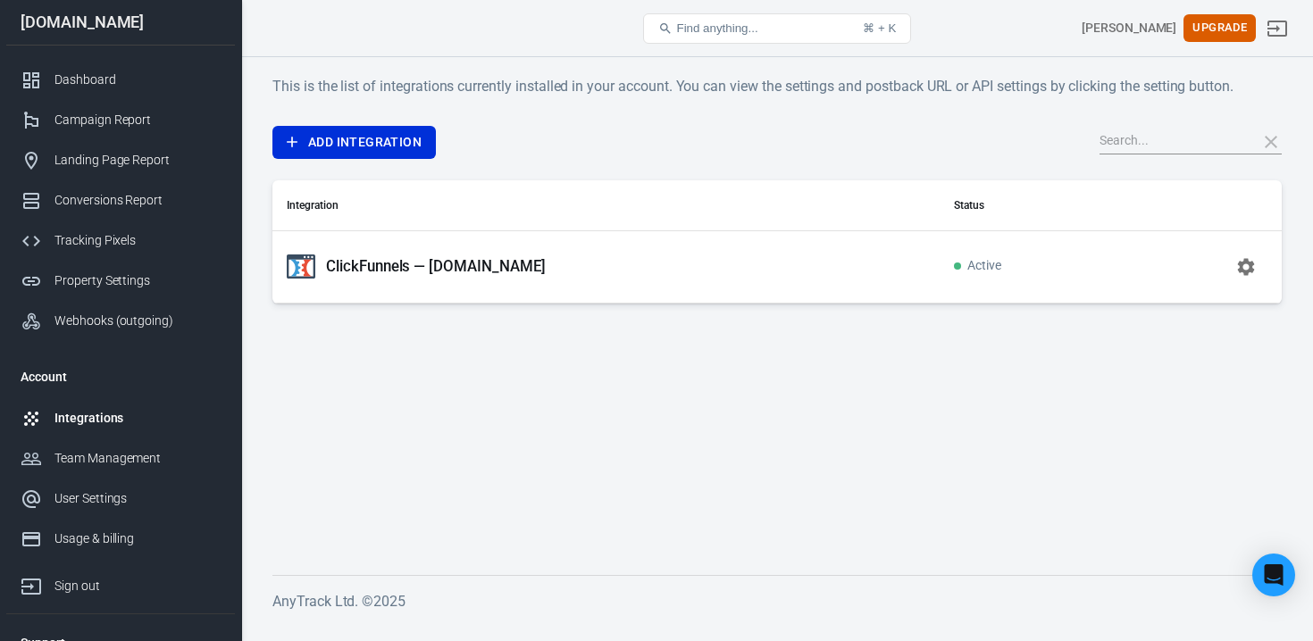
click at [455, 267] on p "ClickFunnels — zuoip.co" at bounding box center [436, 266] width 220 height 19
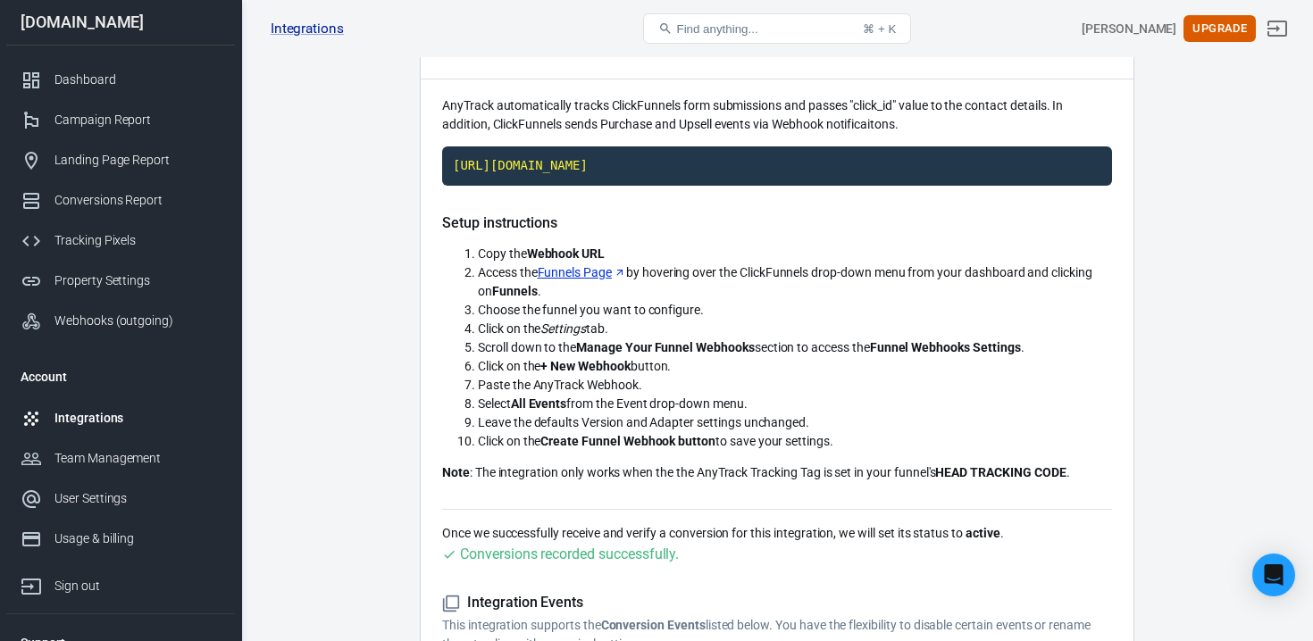
scroll to position [447, 0]
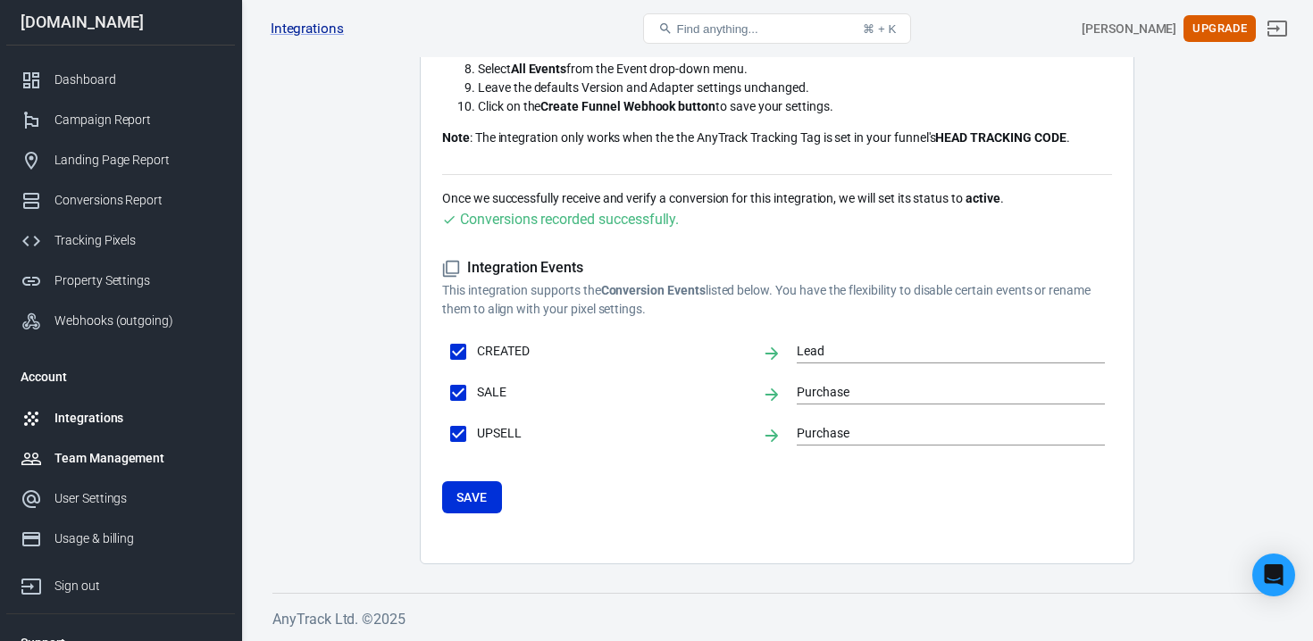
click at [76, 464] on div "Team Management" at bounding box center [137, 458] width 166 height 19
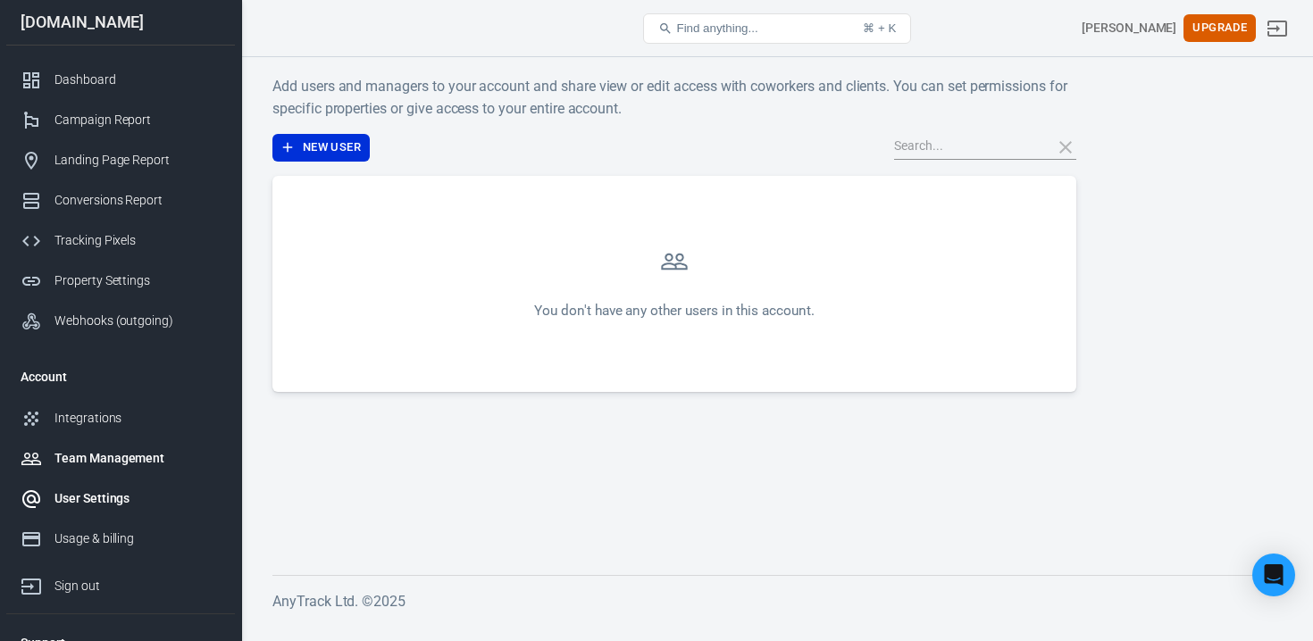
click at [80, 492] on div "User Settings" at bounding box center [137, 498] width 166 height 19
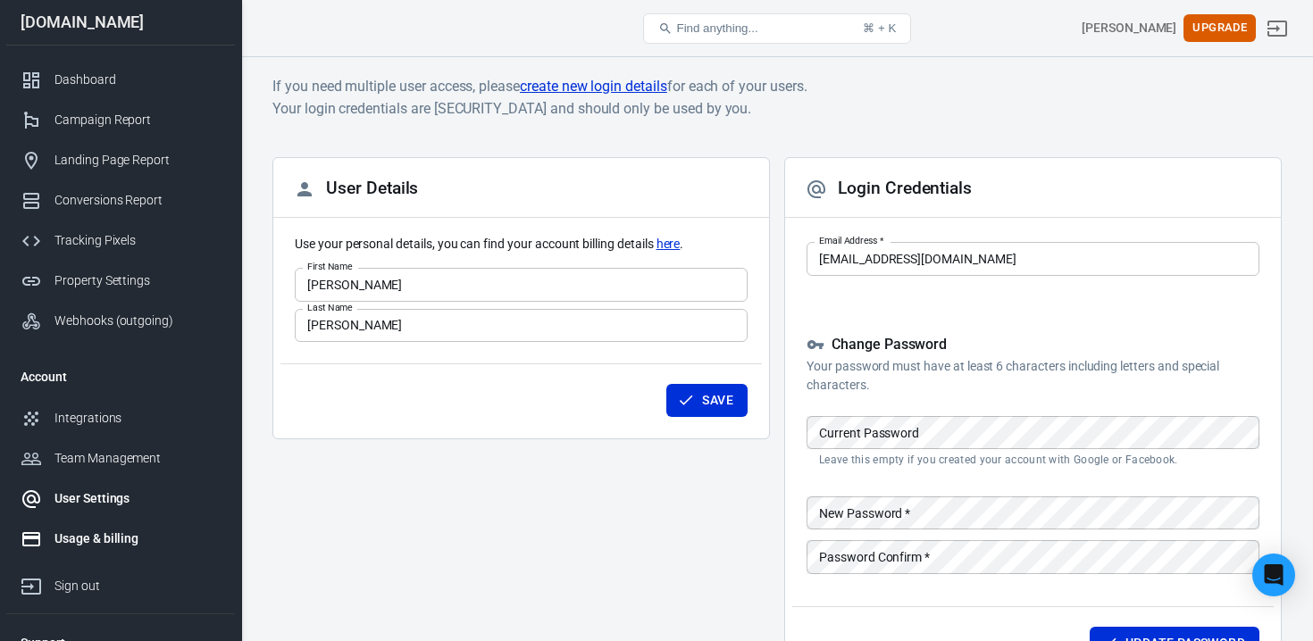
click at [93, 539] on div "Usage & billing" at bounding box center [137, 539] width 166 height 19
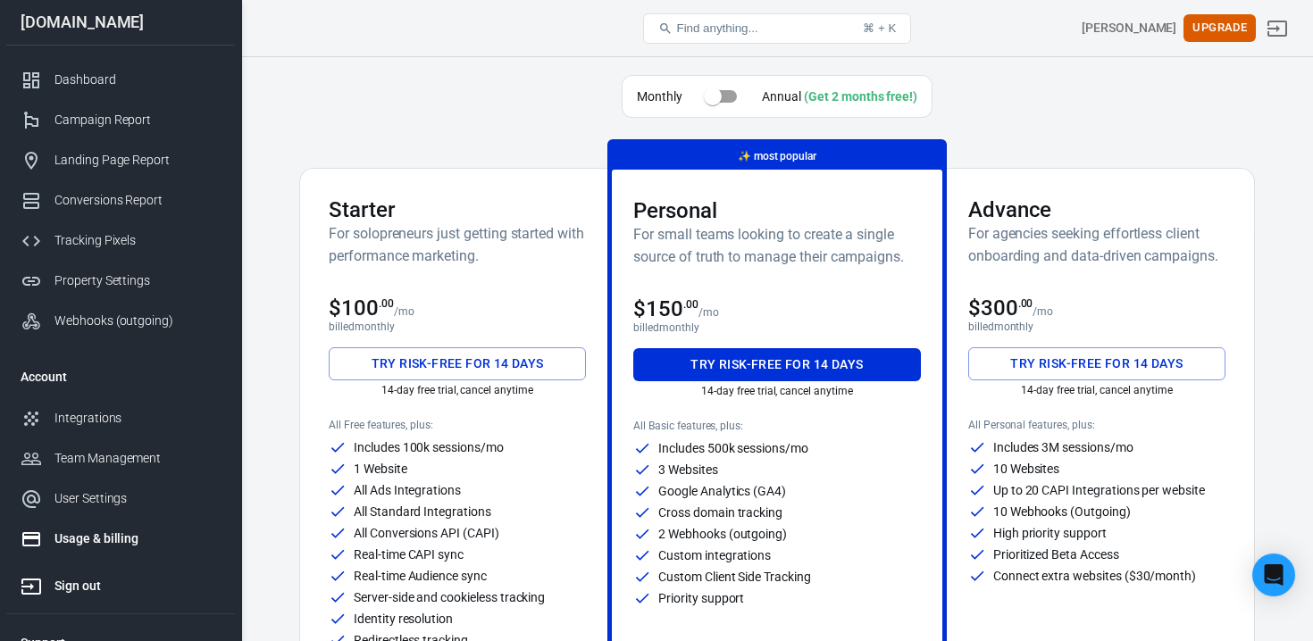
click at [101, 579] on div "Sign out" at bounding box center [137, 586] width 166 height 19
click at [110, 76] on div "Dashboard" at bounding box center [137, 80] width 166 height 19
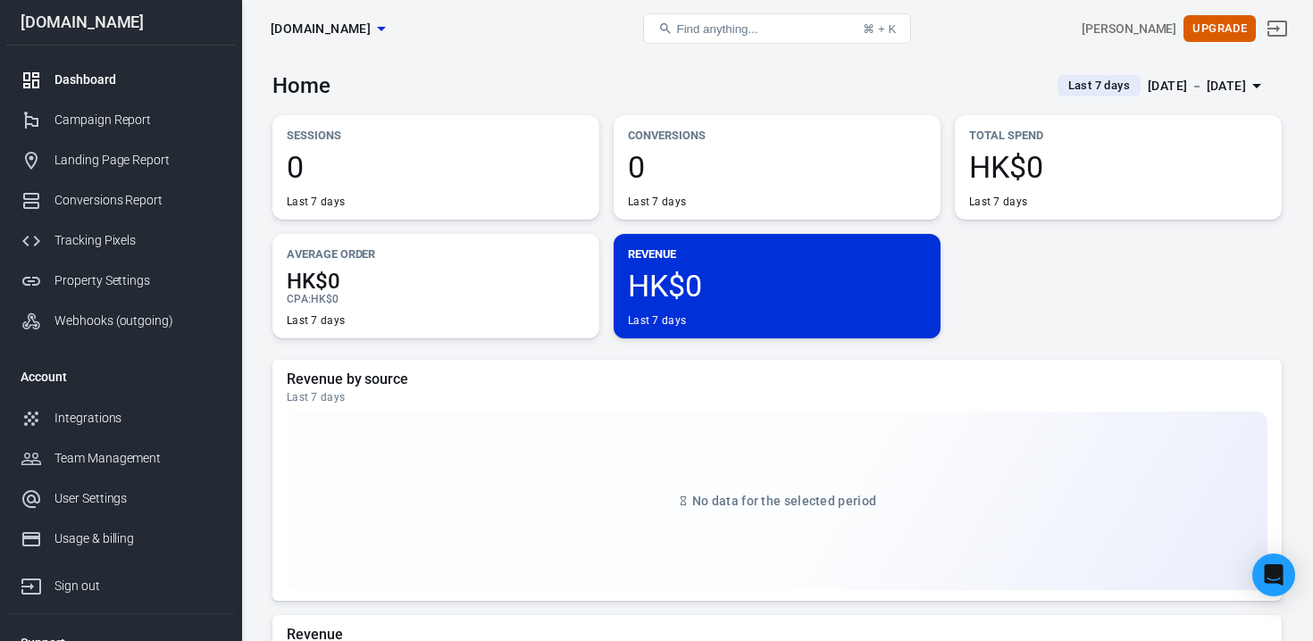
click at [785, 28] on button "Find anything... ⌘ + K" at bounding box center [777, 28] width 268 height 30
click at [784, 28] on button "Find anything... ⌘ + K" at bounding box center [777, 28] width 268 height 30
click at [130, 286] on div "Property Settings" at bounding box center [137, 281] width 166 height 19
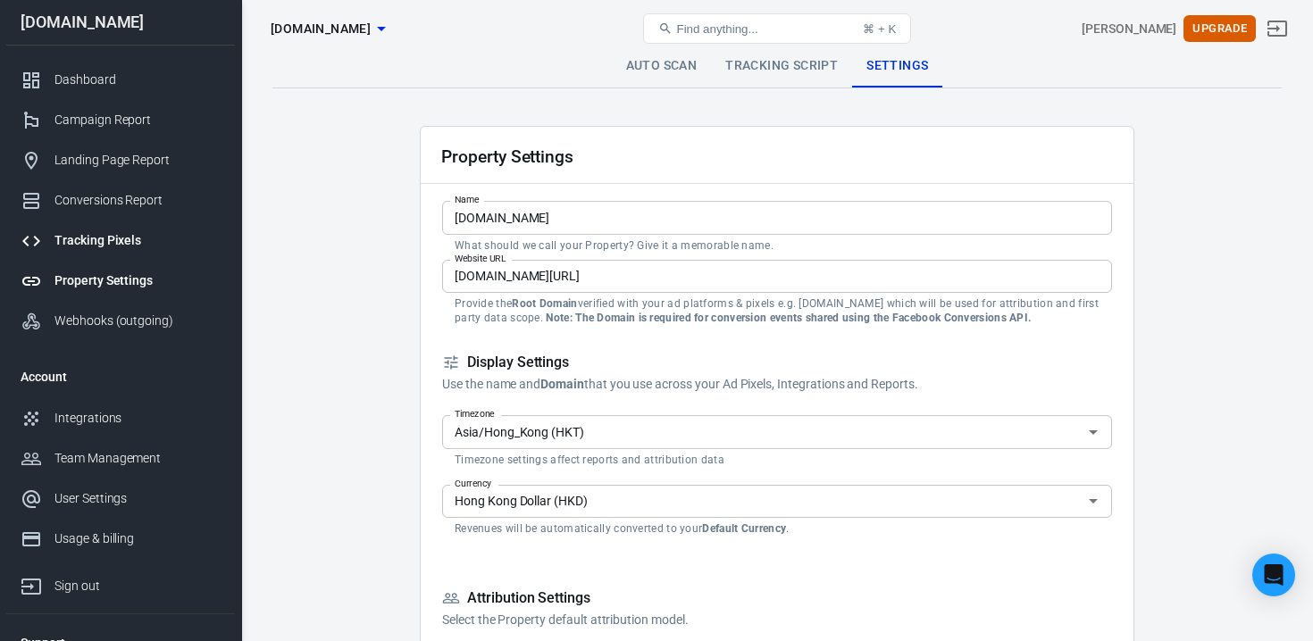
click at [84, 240] on div "Tracking Pixels" at bounding box center [137, 240] width 166 height 19
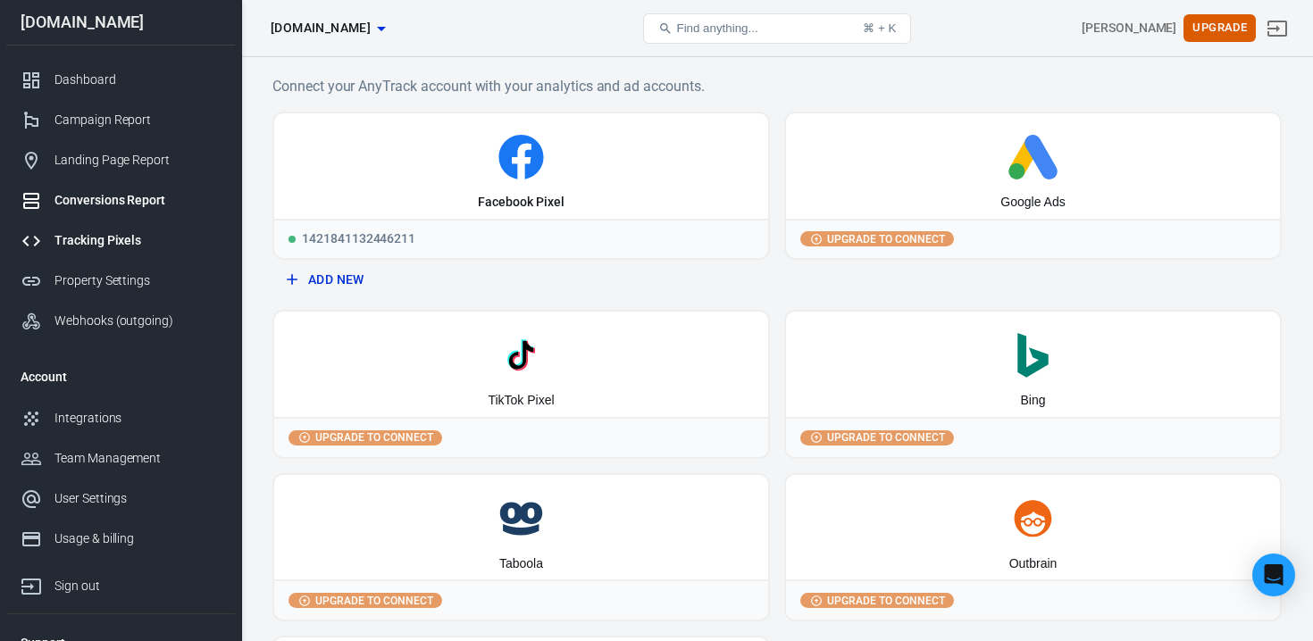
click at [130, 189] on link "Conversions Report" at bounding box center [120, 200] width 229 height 40
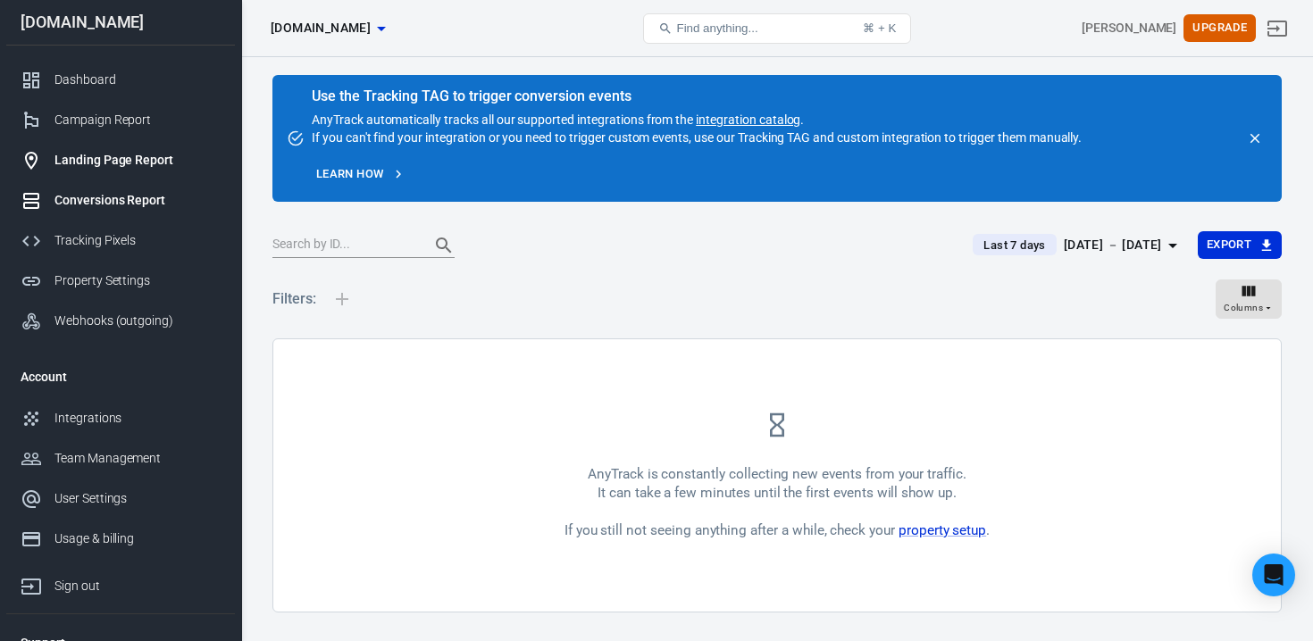
click at [129, 171] on link "Landing Page Report" at bounding box center [120, 160] width 229 height 40
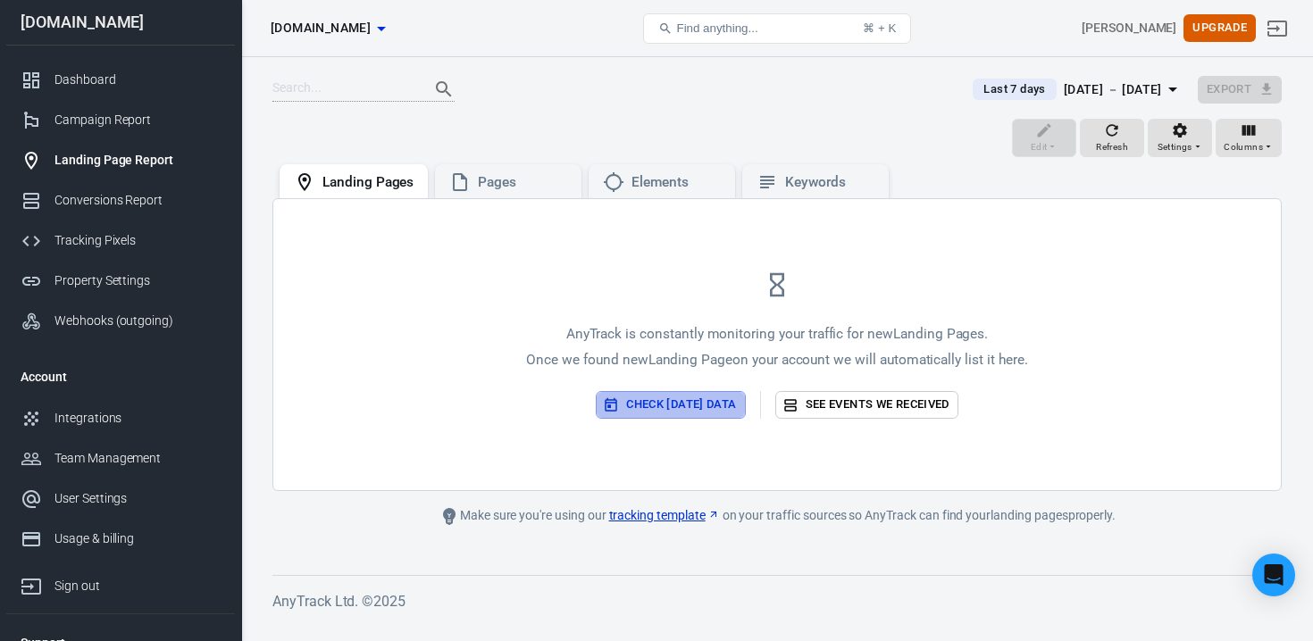
click at [656, 392] on button "Check today’s data" at bounding box center [670, 405] width 149 height 28
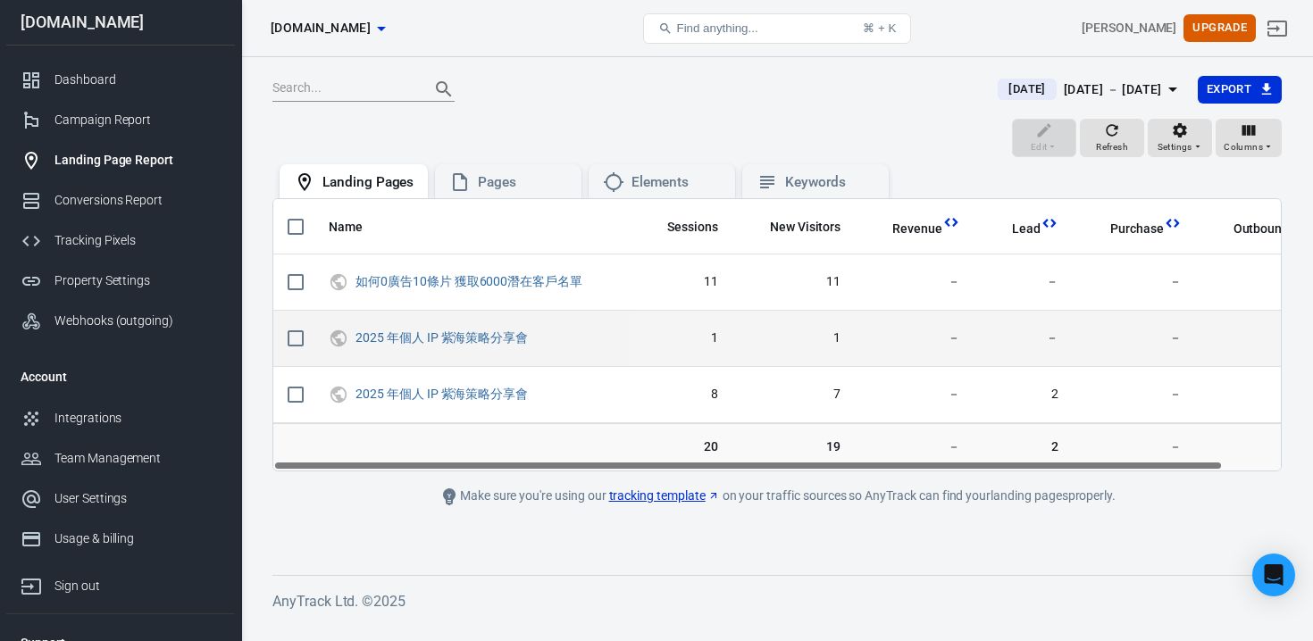
click at [292, 330] on input "scrollable content" at bounding box center [296, 339] width 38 height 38
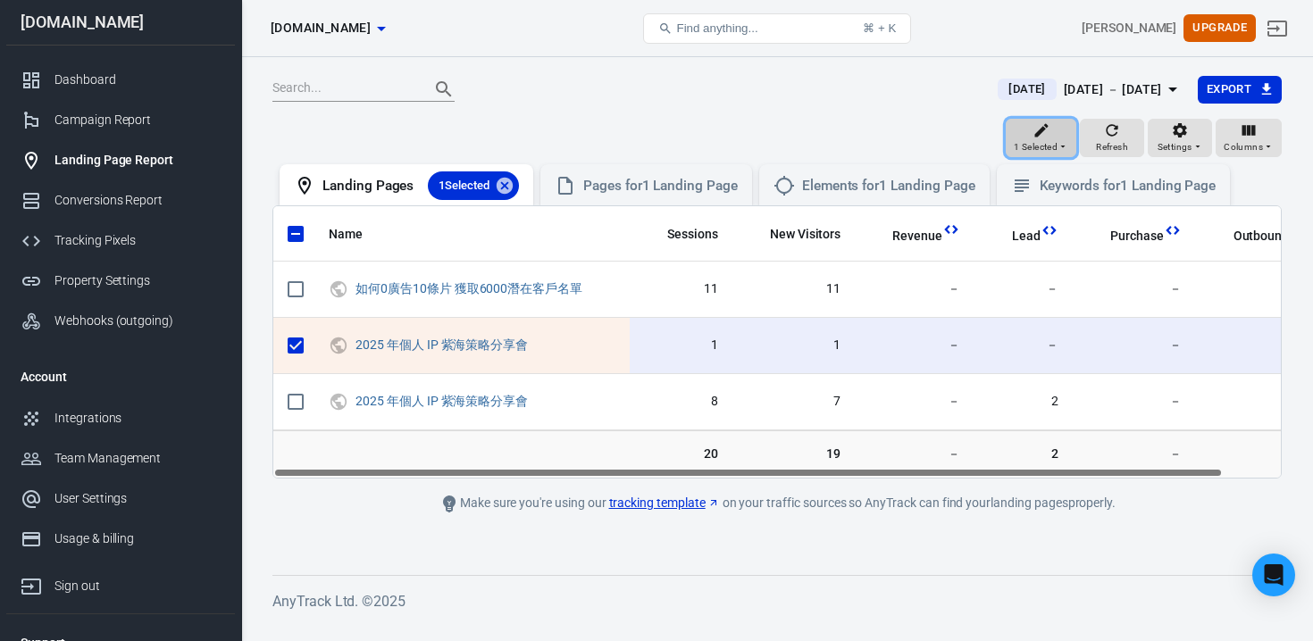
click at [1013, 143] on button "1 Selected" at bounding box center [1041, 138] width 71 height 39
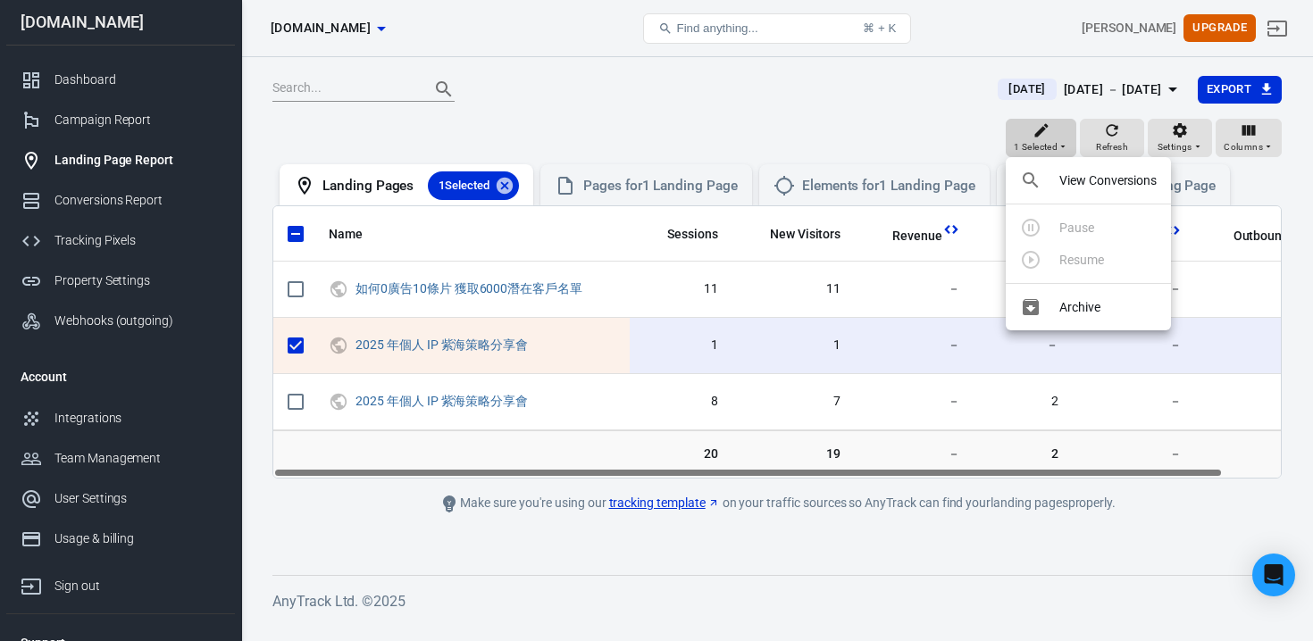
click at [1013, 143] on div at bounding box center [656, 320] width 1313 height 641
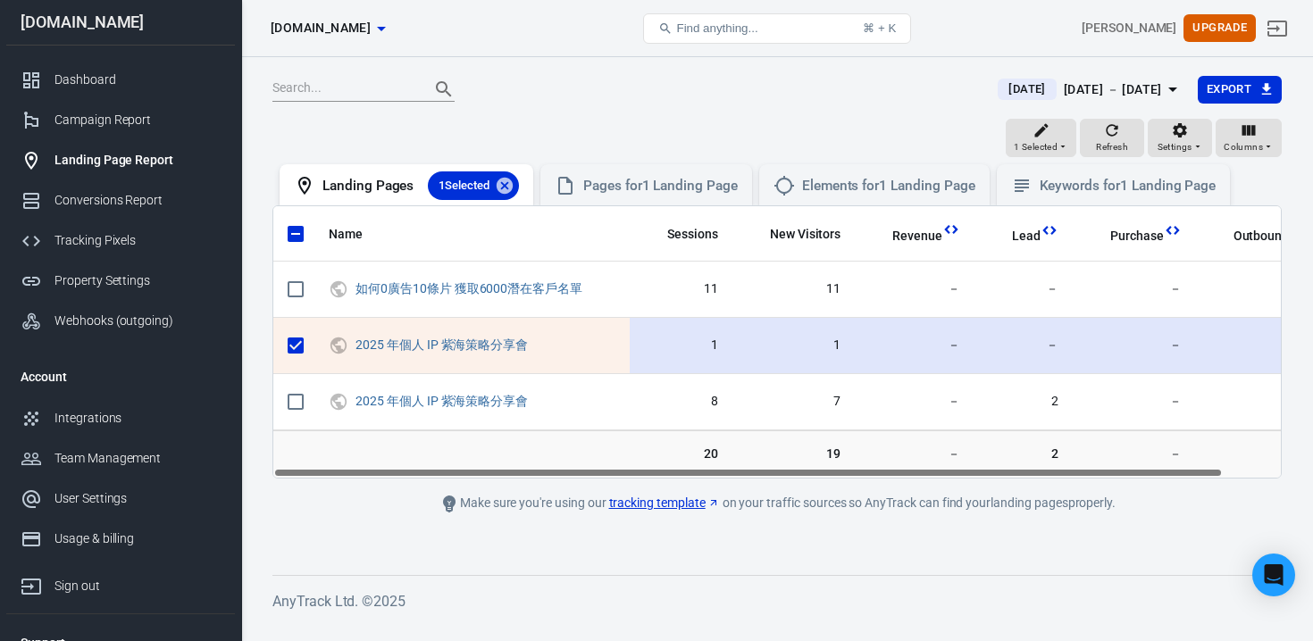
click at [288, 347] on input "scrollable content" at bounding box center [296, 346] width 38 height 38
checkbox input "false"
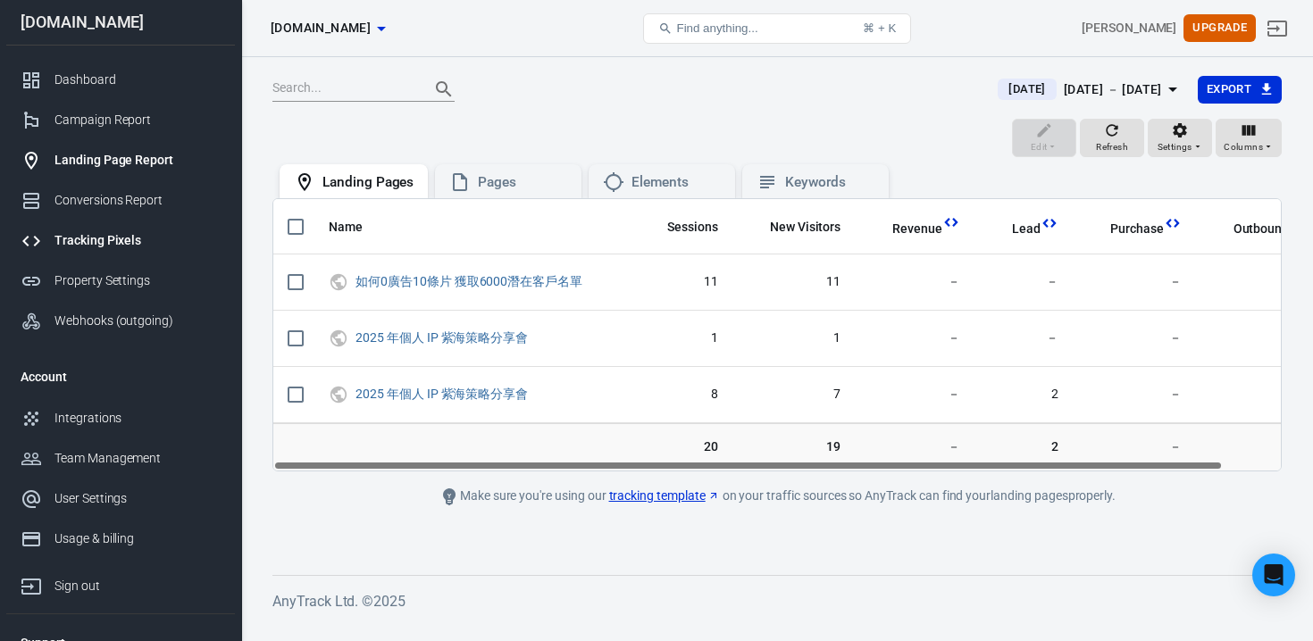
click at [50, 235] on div at bounding box center [38, 240] width 34 height 21
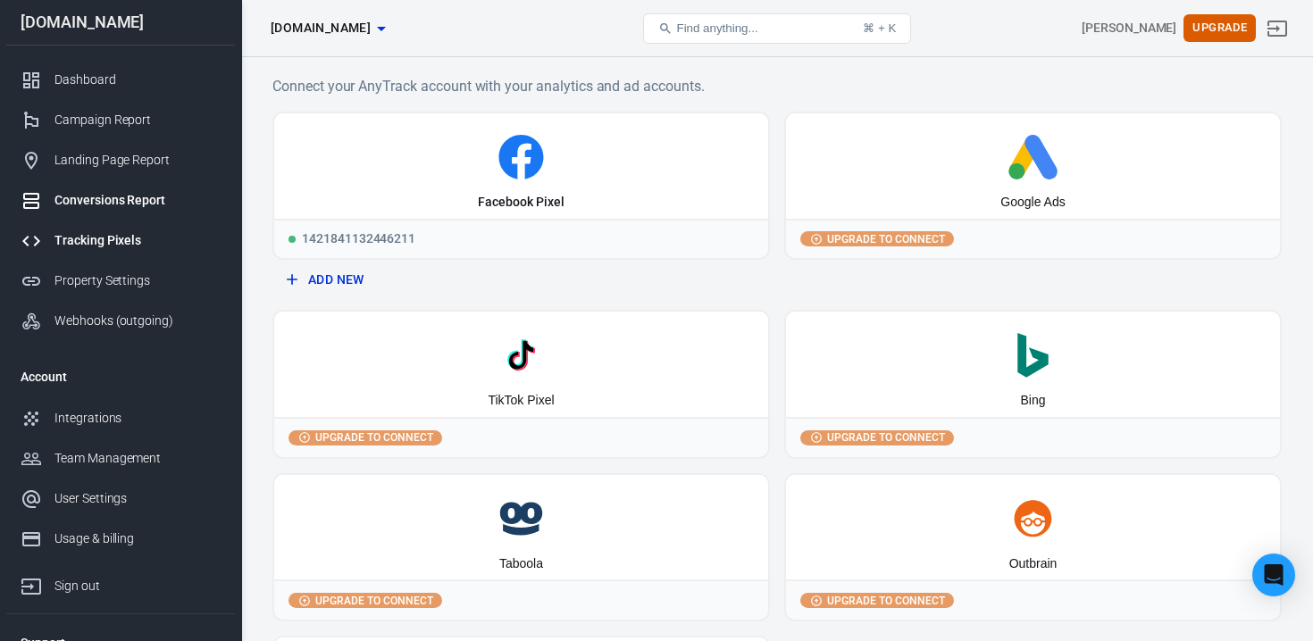
click at [59, 217] on link "Conversions Report" at bounding box center [120, 200] width 229 height 40
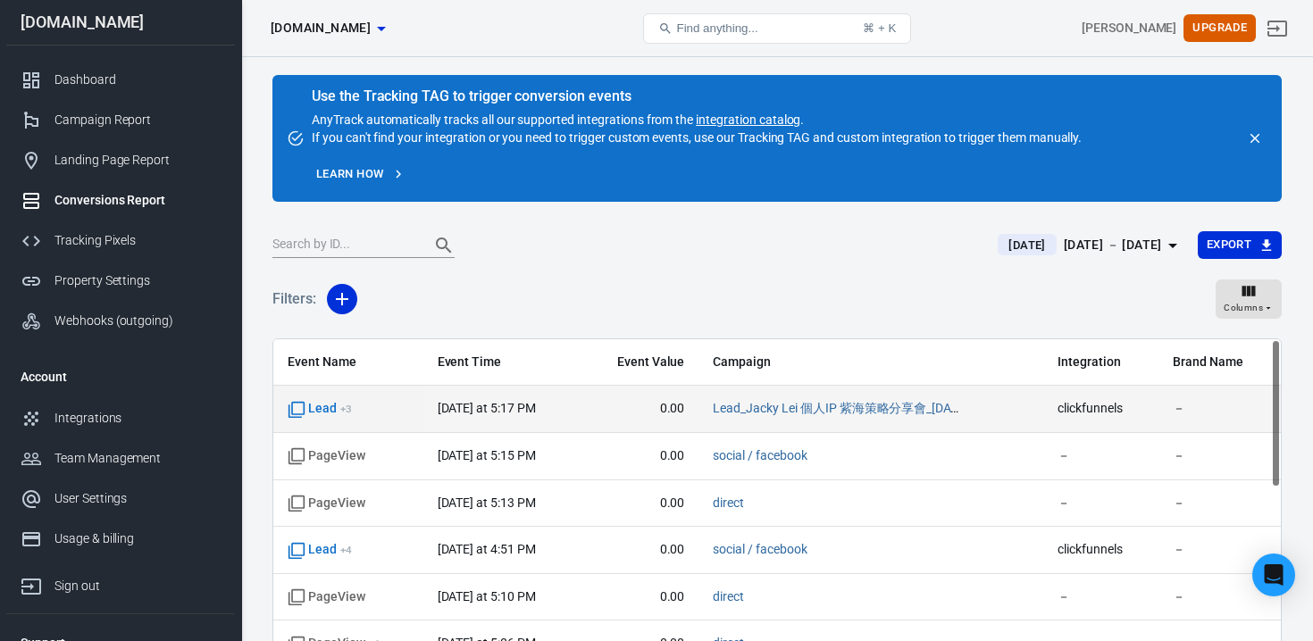
click at [427, 407] on td "today at 5:17 PM" at bounding box center [501, 409] width 157 height 47
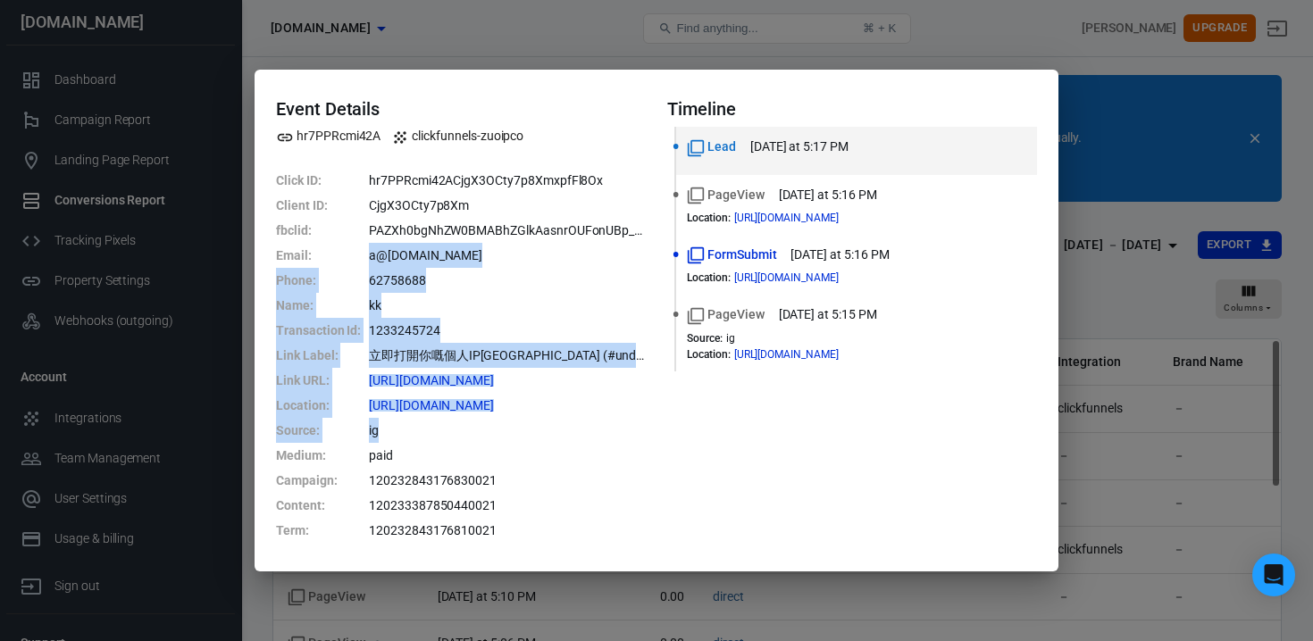
drag, startPoint x: 365, startPoint y: 252, endPoint x: 600, endPoint y: 429, distance: 294.0
click at [600, 429] on dl "Click ID : hr7PPRcmi42ACjgX3OCty7p8XmxpfFl8Ox Client ID : CjgX3OCty7p8Xm fbclid…" at bounding box center [461, 355] width 370 height 375
click at [600, 439] on dd "ig" at bounding box center [507, 430] width 277 height 25
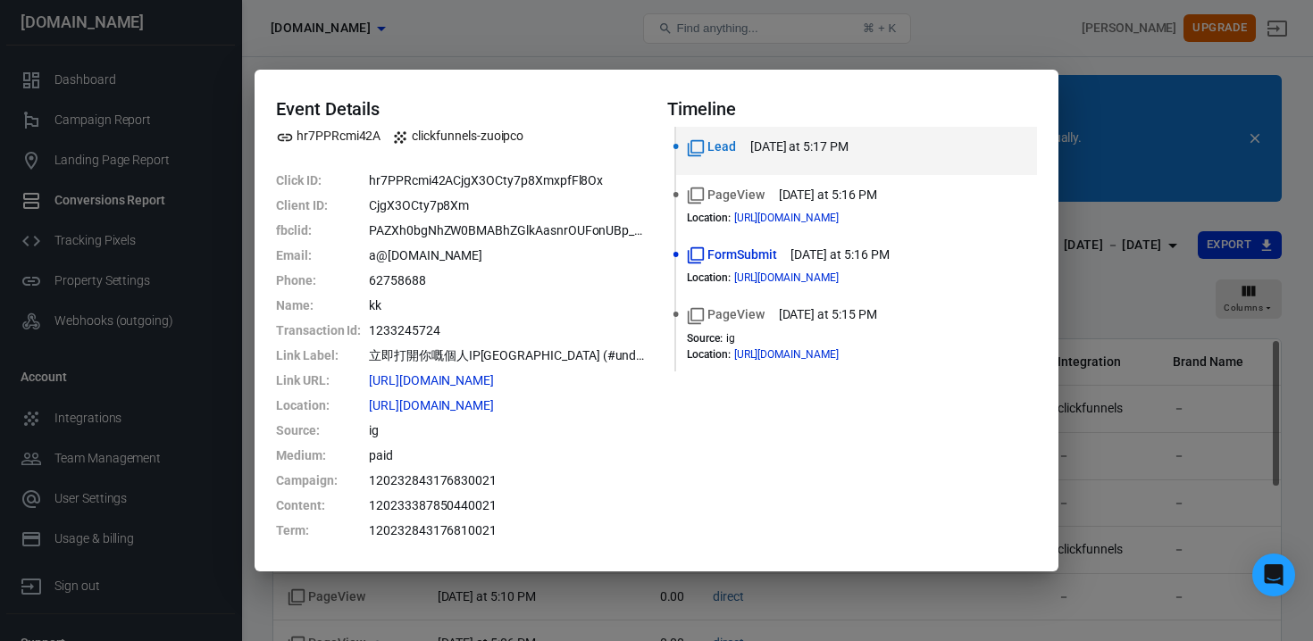
click at [561, 620] on div "Event Details hr7PPRcmi42A clickfunnels-zuoipco Click ID : hr7PPRcmi42ACjgX3OCt…" at bounding box center [656, 320] width 1313 height 641
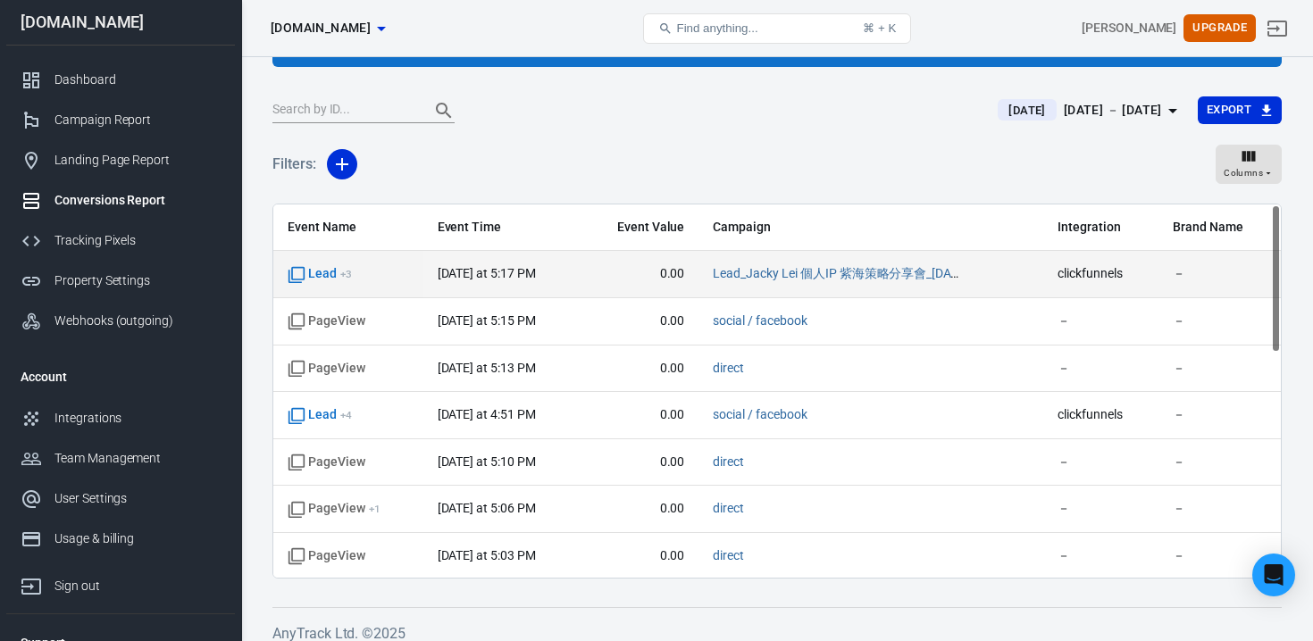
scroll to position [136, 0]
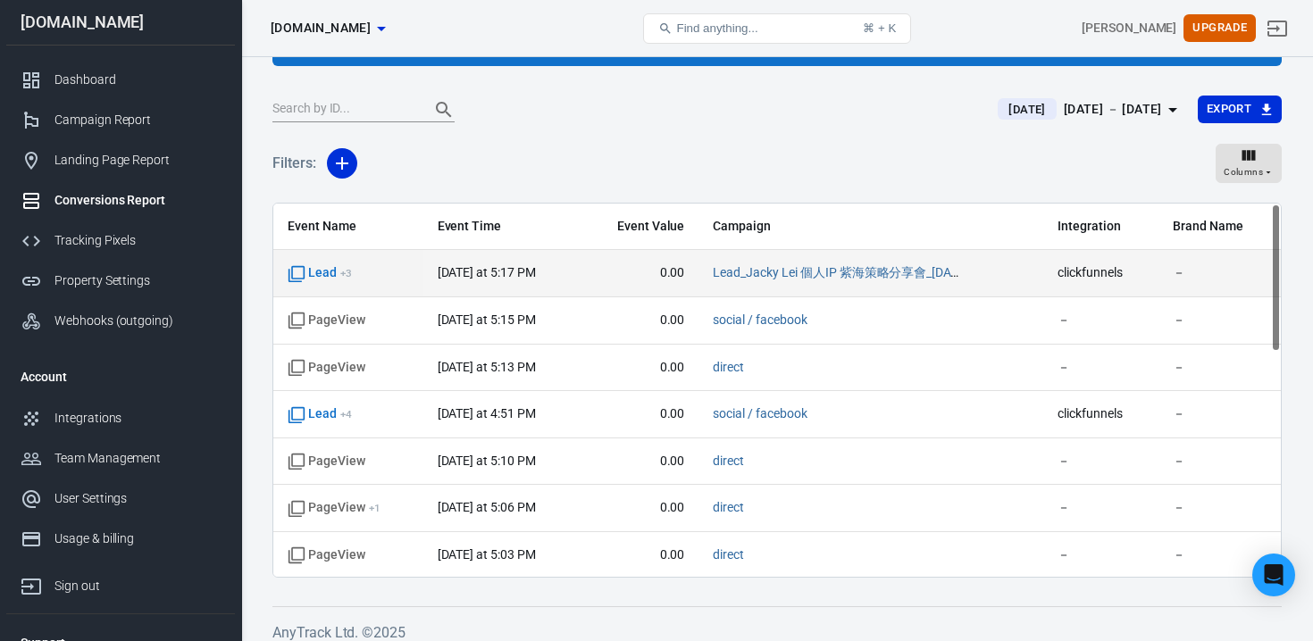
click at [812, 288] on td "Lead_Jacky Lei 個人IP 紫海策略分享會_10 Sep" at bounding box center [870, 273] width 345 height 47
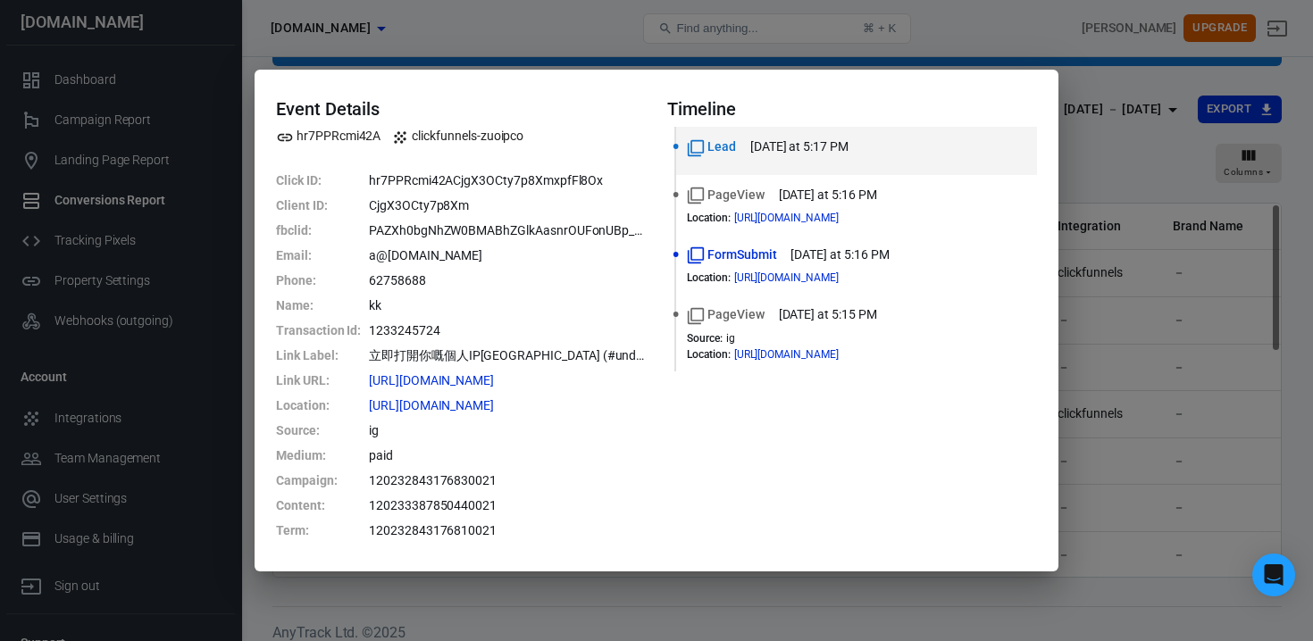
click at [1112, 497] on div "Event Details hr7PPRcmi42A clickfunnels-zuoipco Click ID : hr7PPRcmi42ACjgX3OCt…" at bounding box center [656, 320] width 1313 height 641
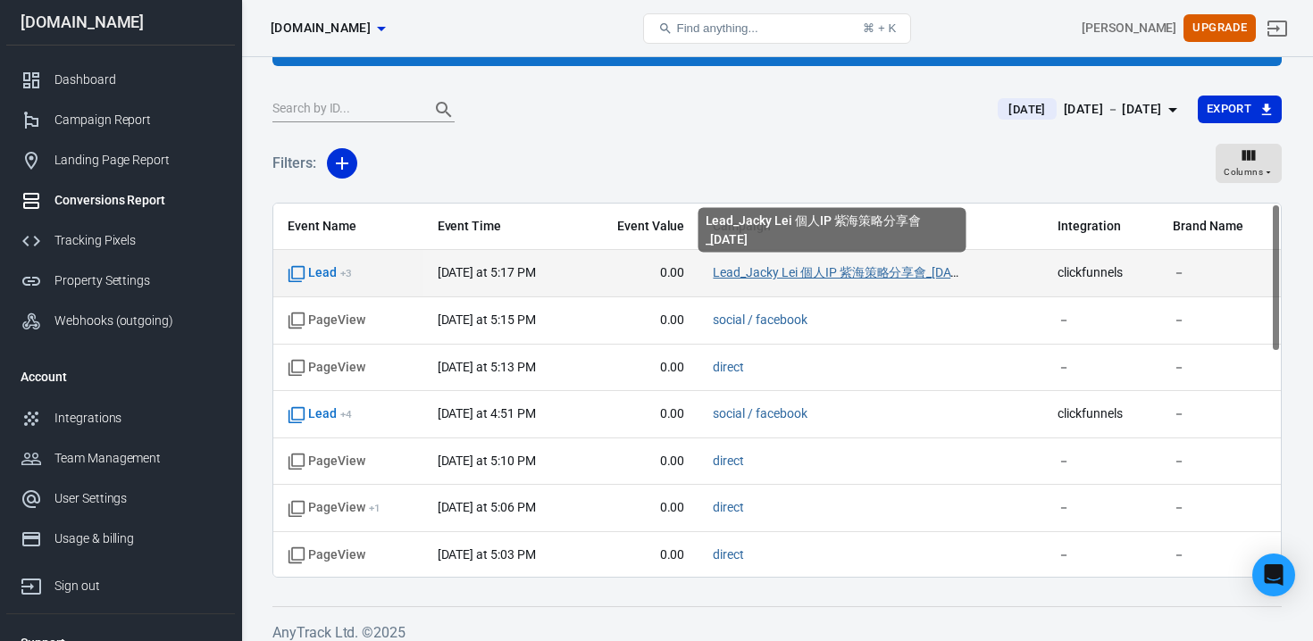
click at [865, 272] on link "Lead_Jacky Lei 個人IP 紫海策略分享會_10 Sep" at bounding box center [840, 272] width 255 height 14
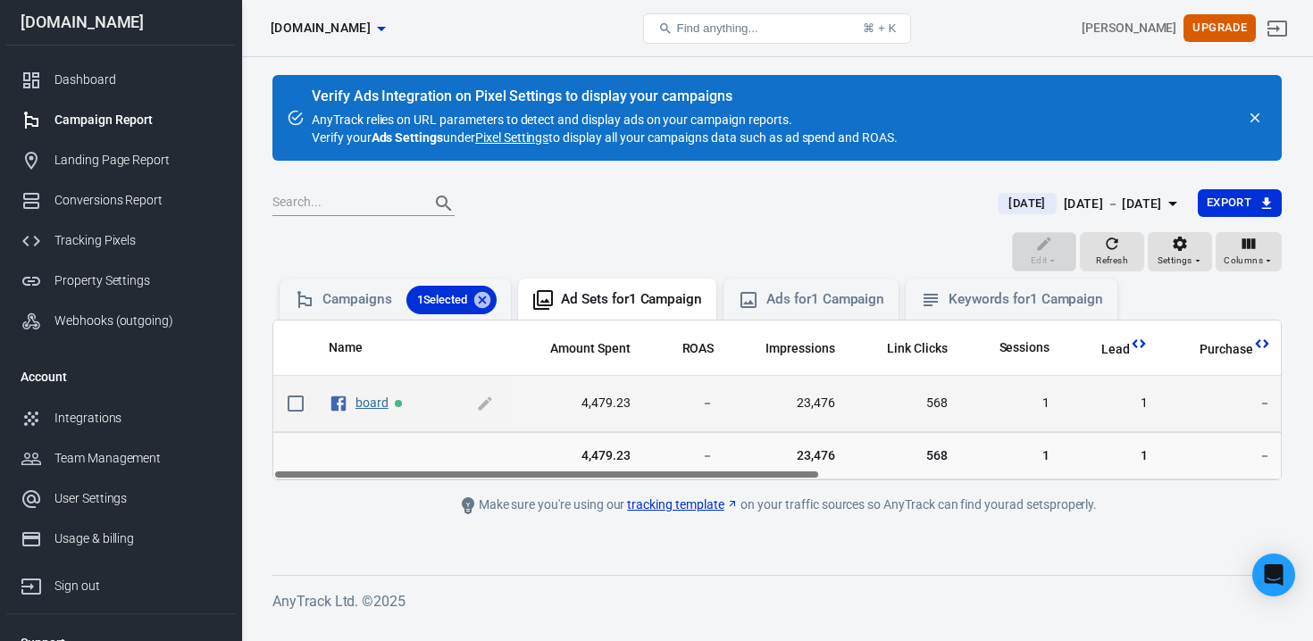
click at [364, 397] on link "board" at bounding box center [371, 403] width 33 height 14
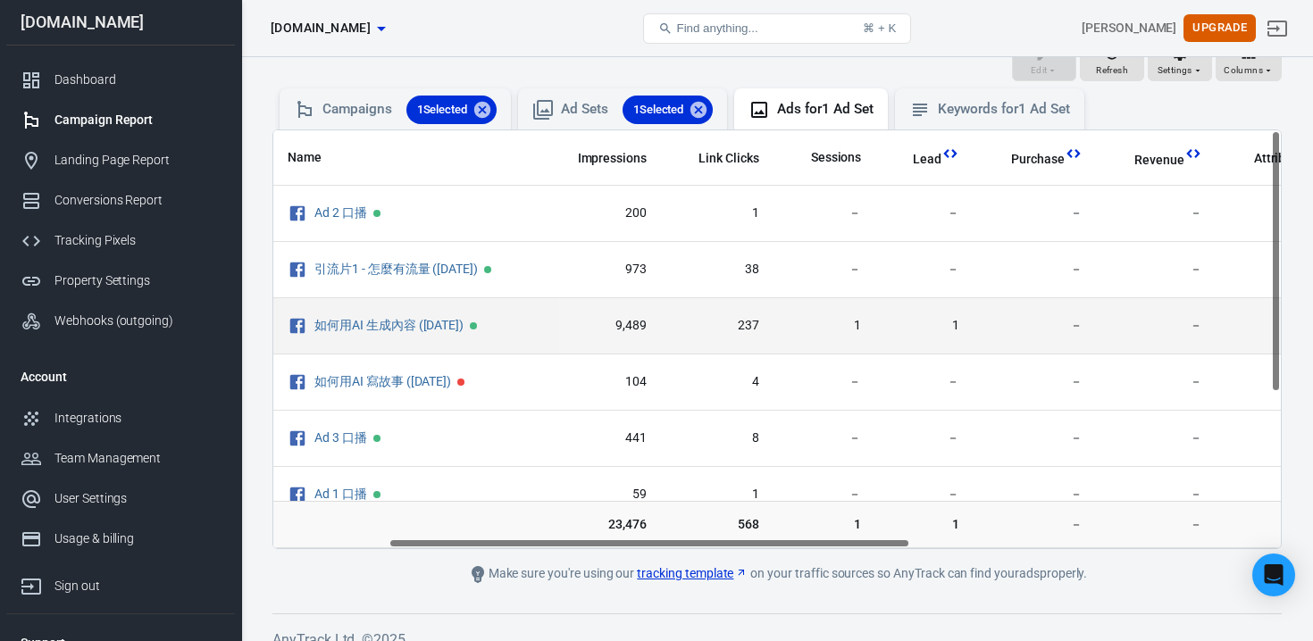
scroll to position [0, 288]
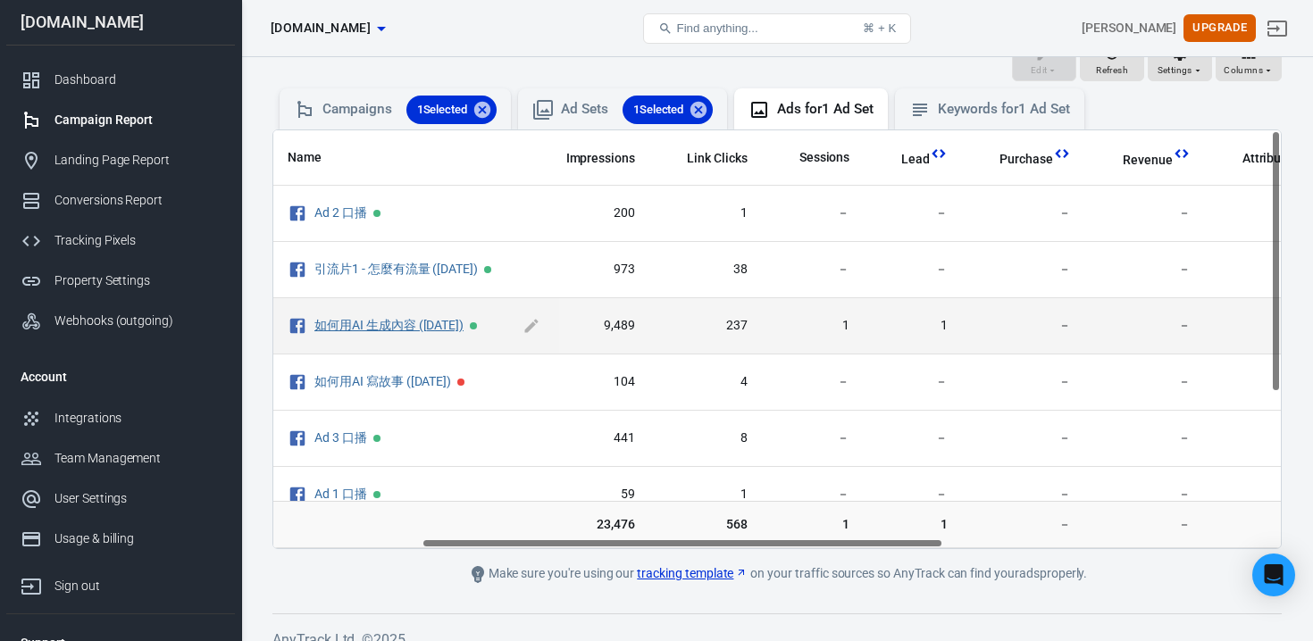
click at [403, 324] on link "如何用AI 生成內容 ([DATE])" at bounding box center [388, 325] width 149 height 14
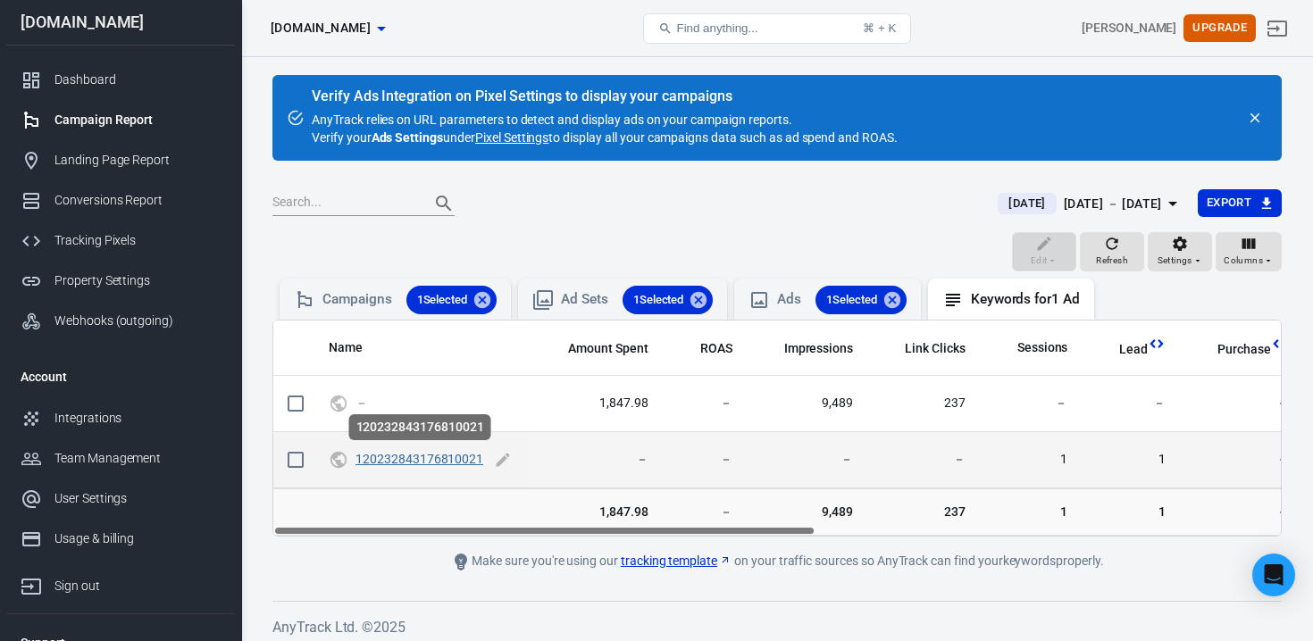
click at [433, 458] on link "120232843176810021" at bounding box center [419, 459] width 128 height 14
checkbox input "true"
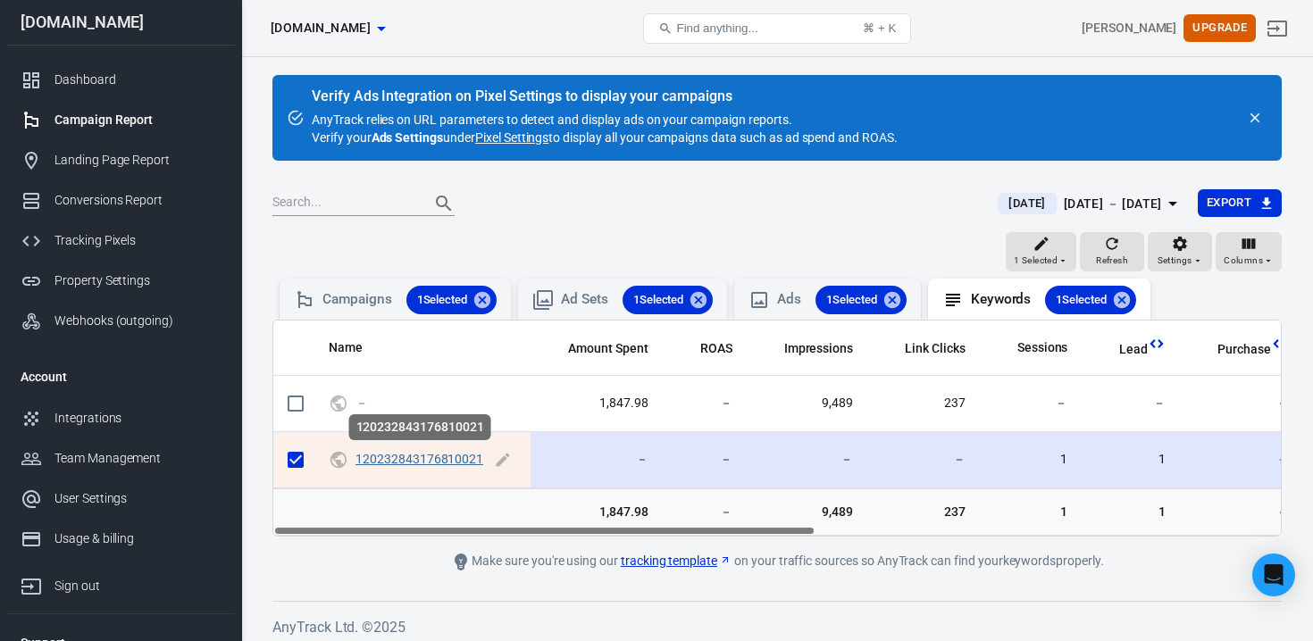
click at [433, 458] on link "120232843176810021" at bounding box center [419, 459] width 128 height 14
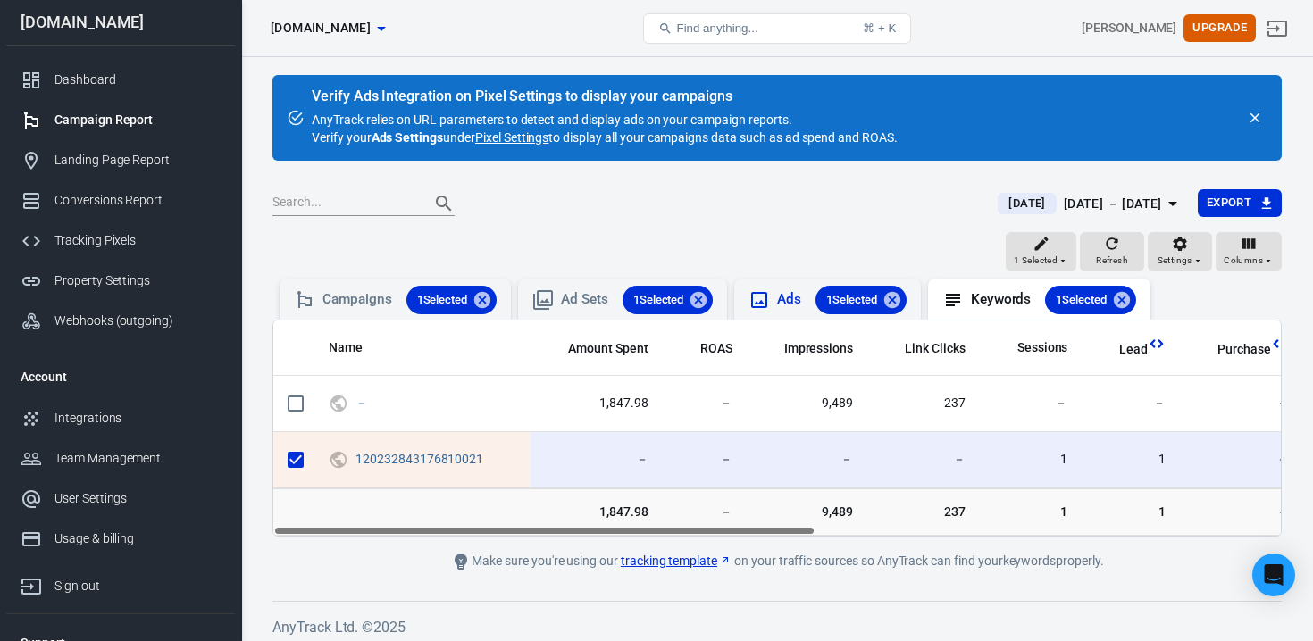
click at [786, 294] on div "Ads 1 Selected" at bounding box center [841, 300] width 129 height 29
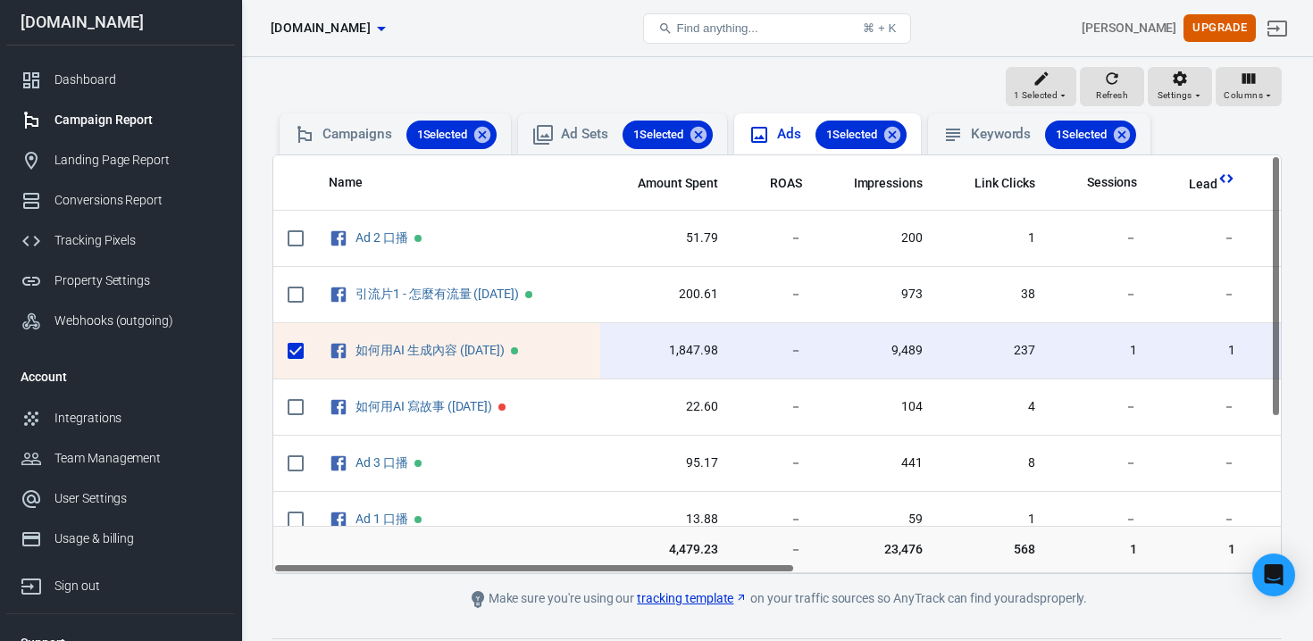
scroll to position [205, 0]
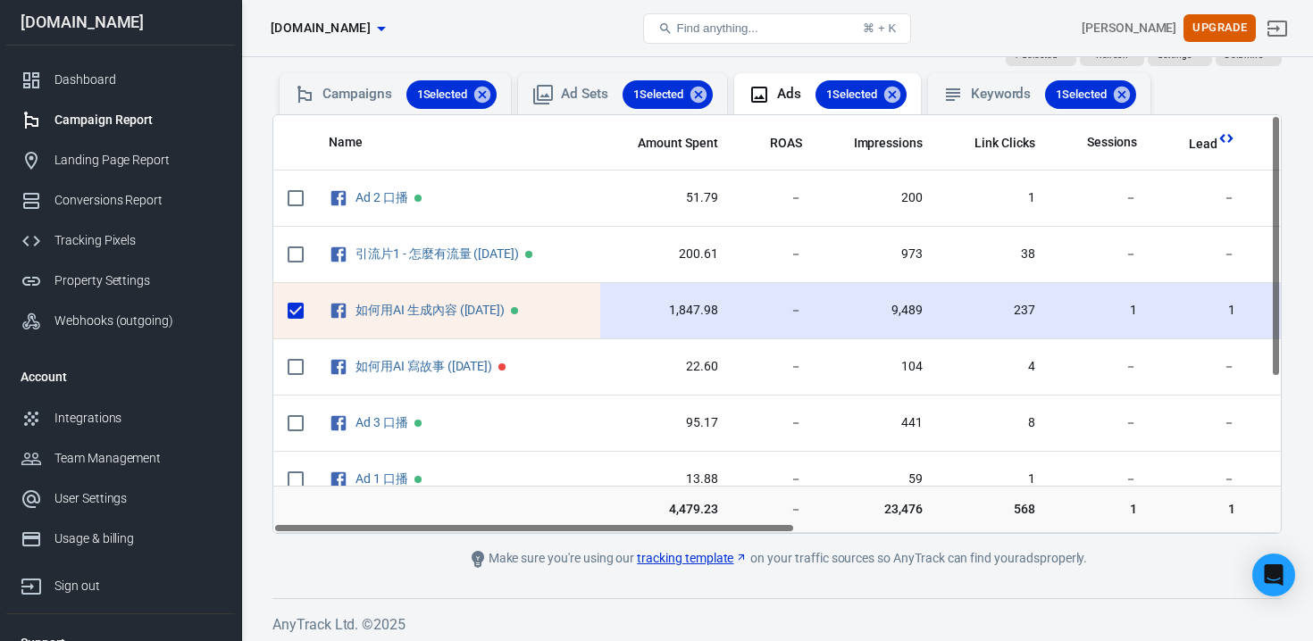
click at [294, 314] on input "scrollable content" at bounding box center [296, 311] width 38 height 38
checkbox input "false"
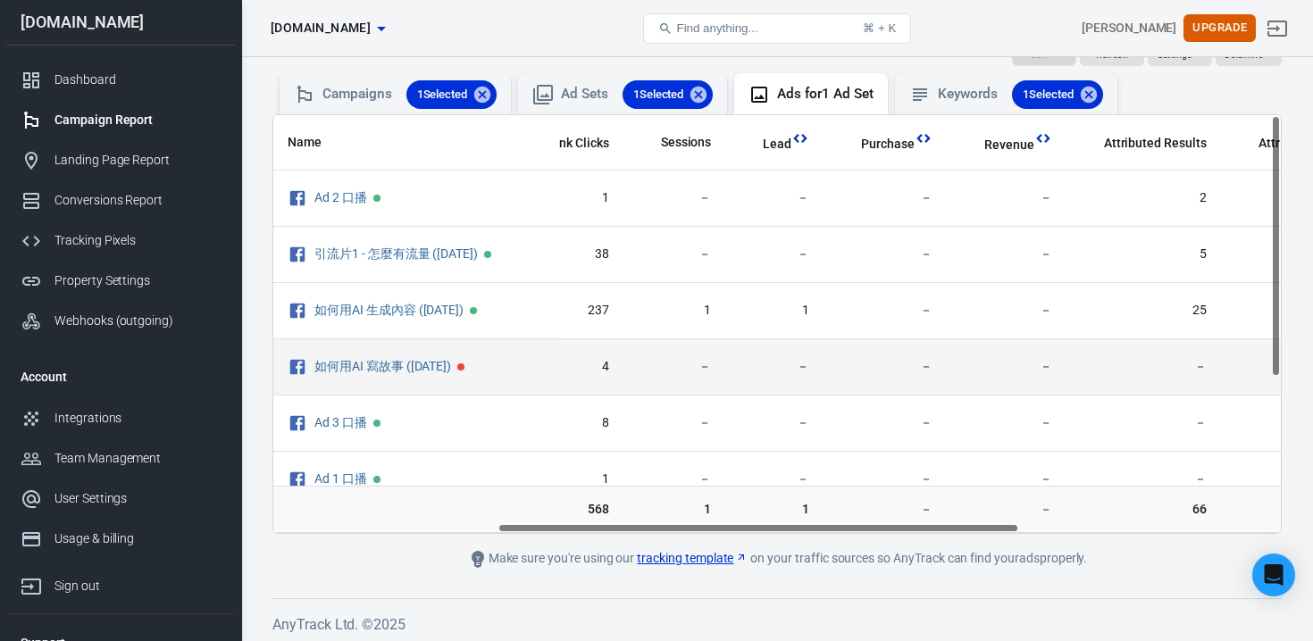
scroll to position [0, 439]
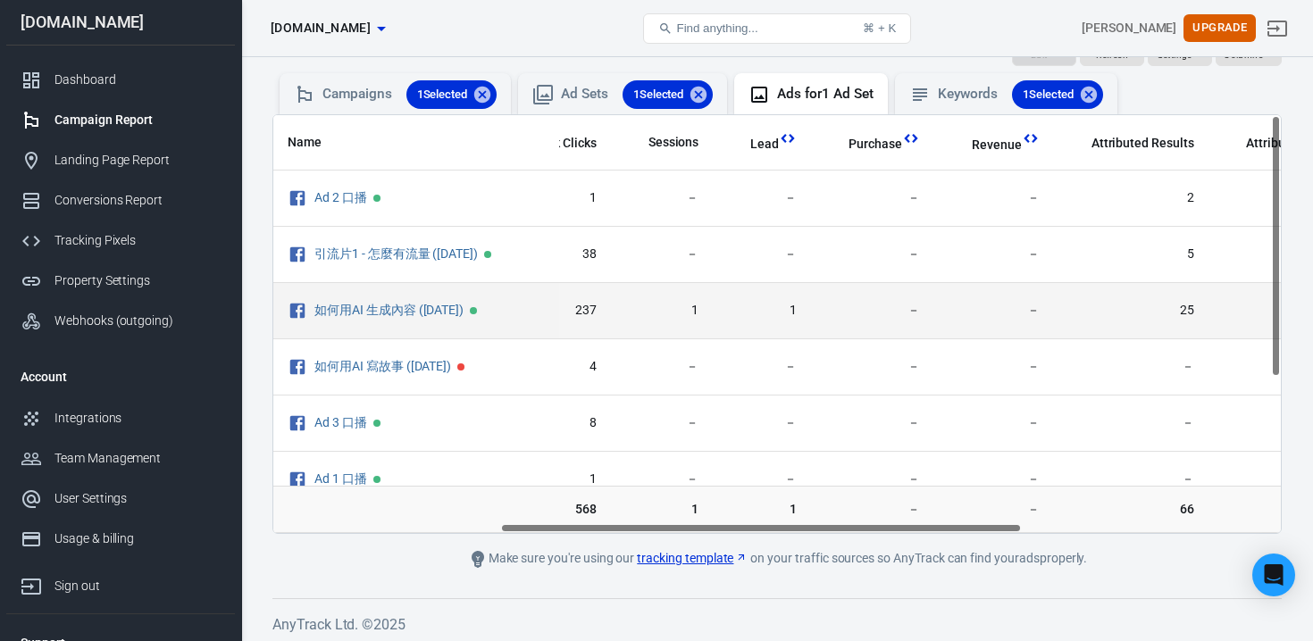
click at [786, 309] on span "1" at bounding box center [762, 311] width 70 height 18
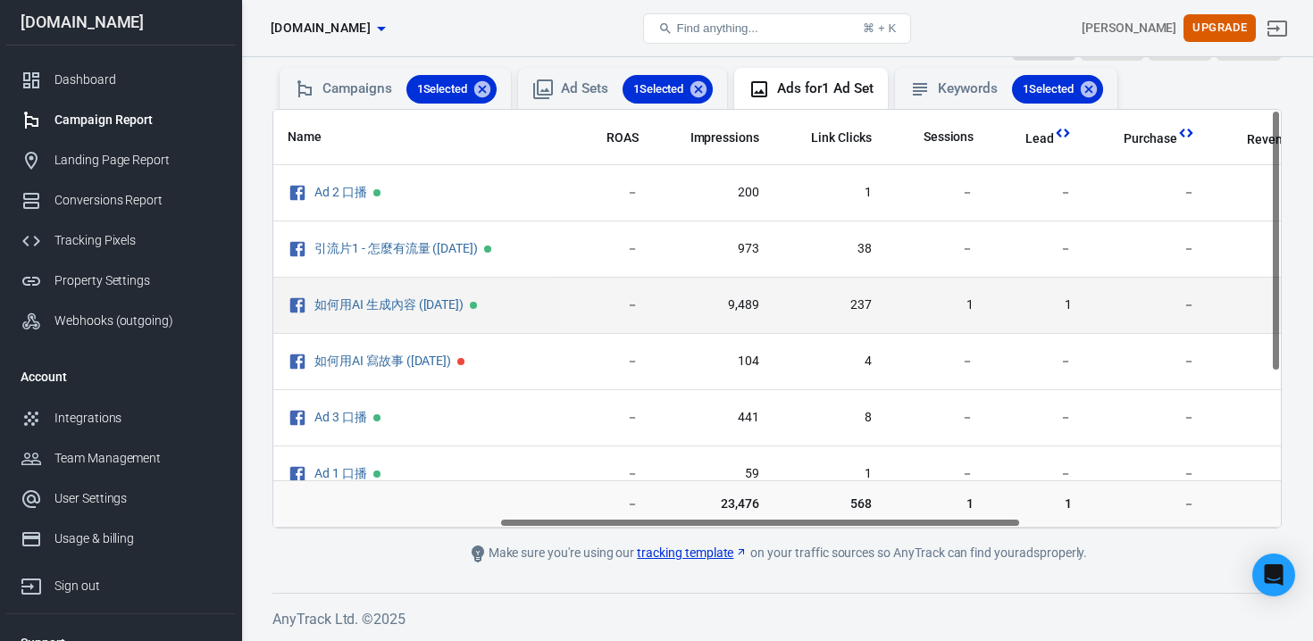
scroll to position [0, 0]
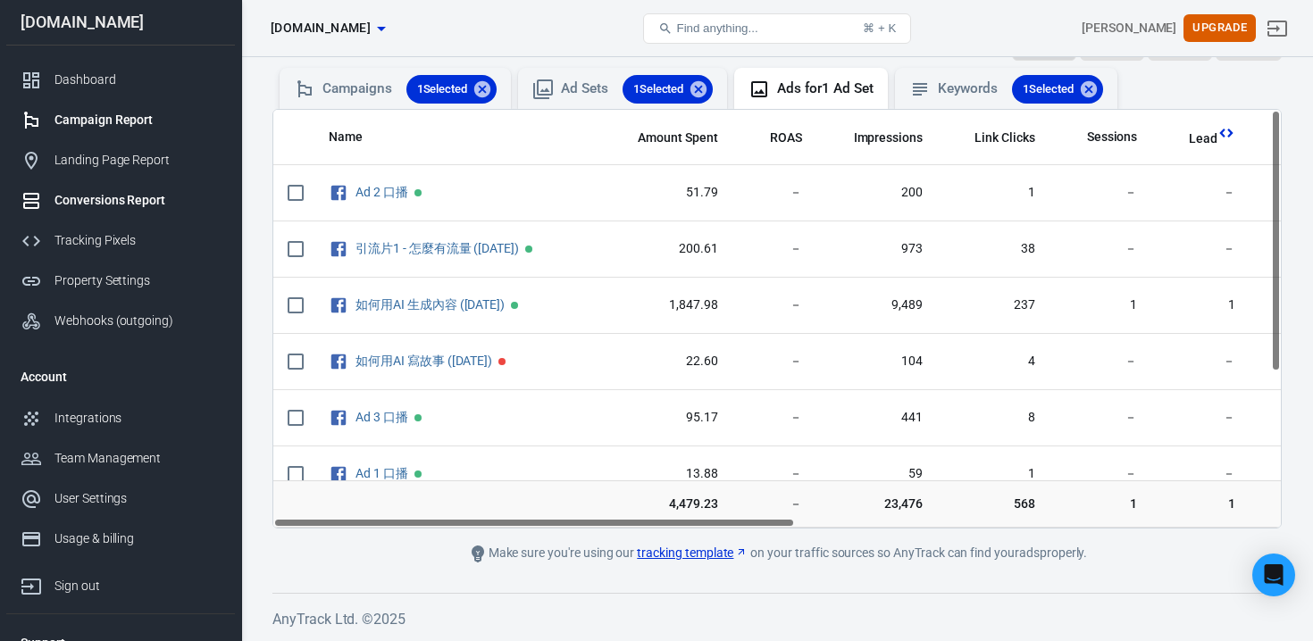
click at [140, 184] on link "Conversions Report" at bounding box center [120, 200] width 229 height 40
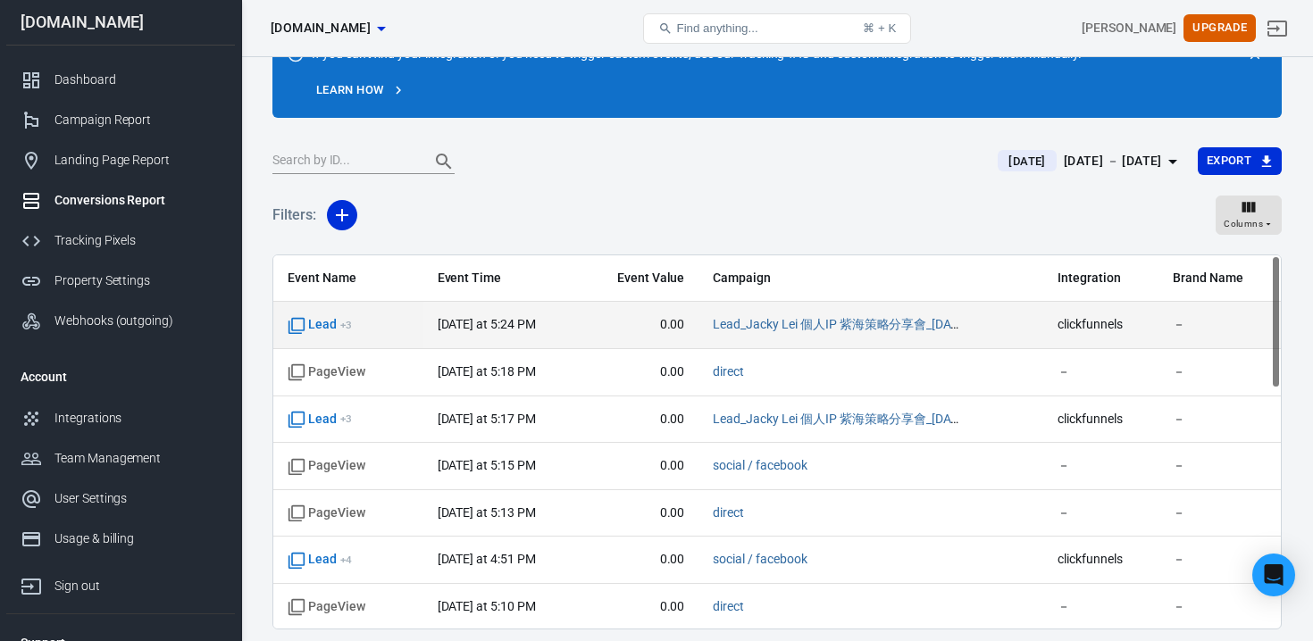
scroll to position [92, 0]
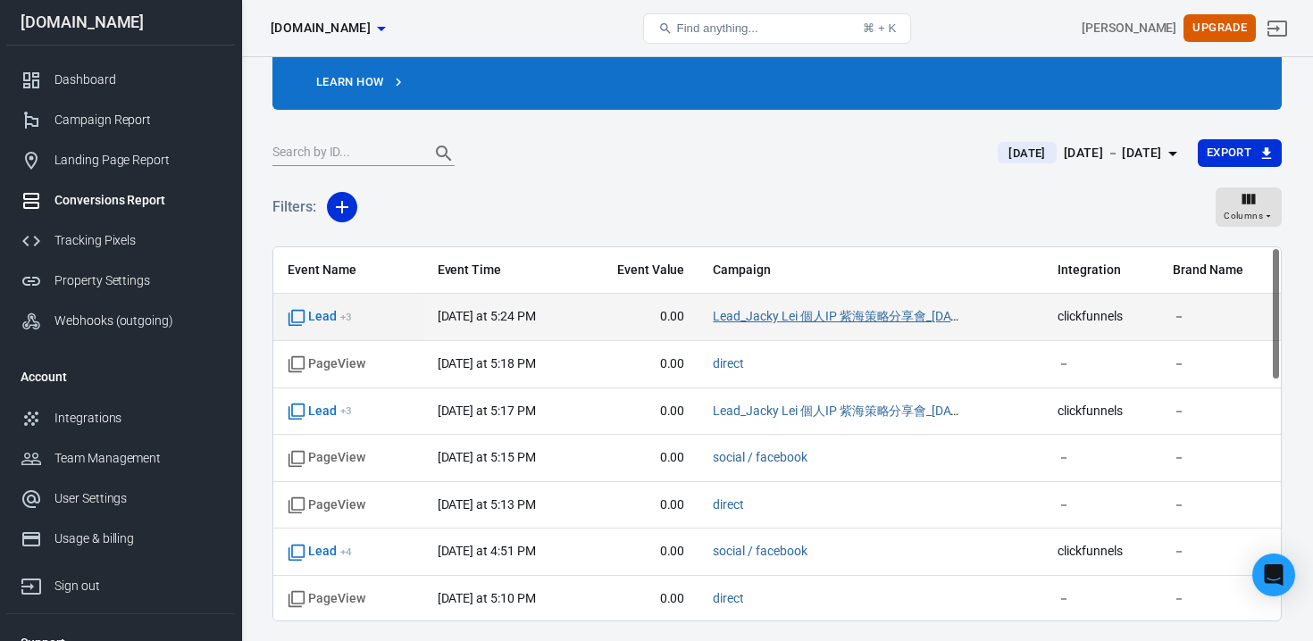
click at [845, 323] on link "Lead_Jacky Lei 個人IP 紫海策略分享會_[DATE]" at bounding box center [840, 316] width 255 height 14
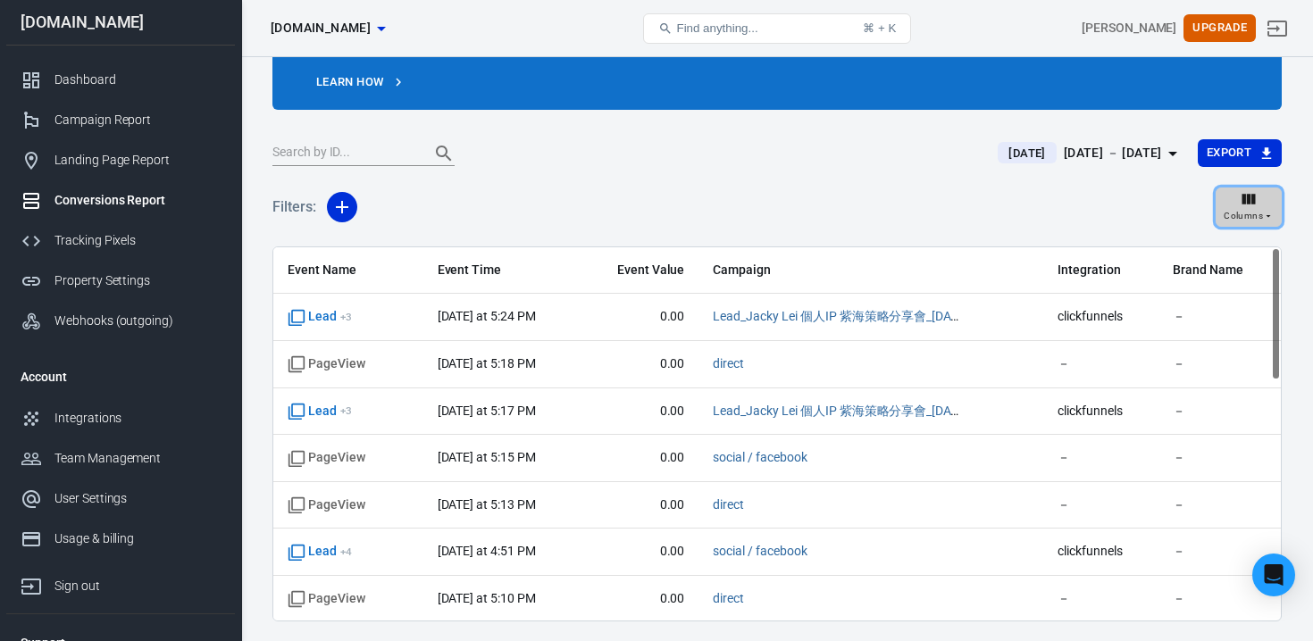
click at [1233, 212] on span "Columns" at bounding box center [1243, 216] width 39 height 16
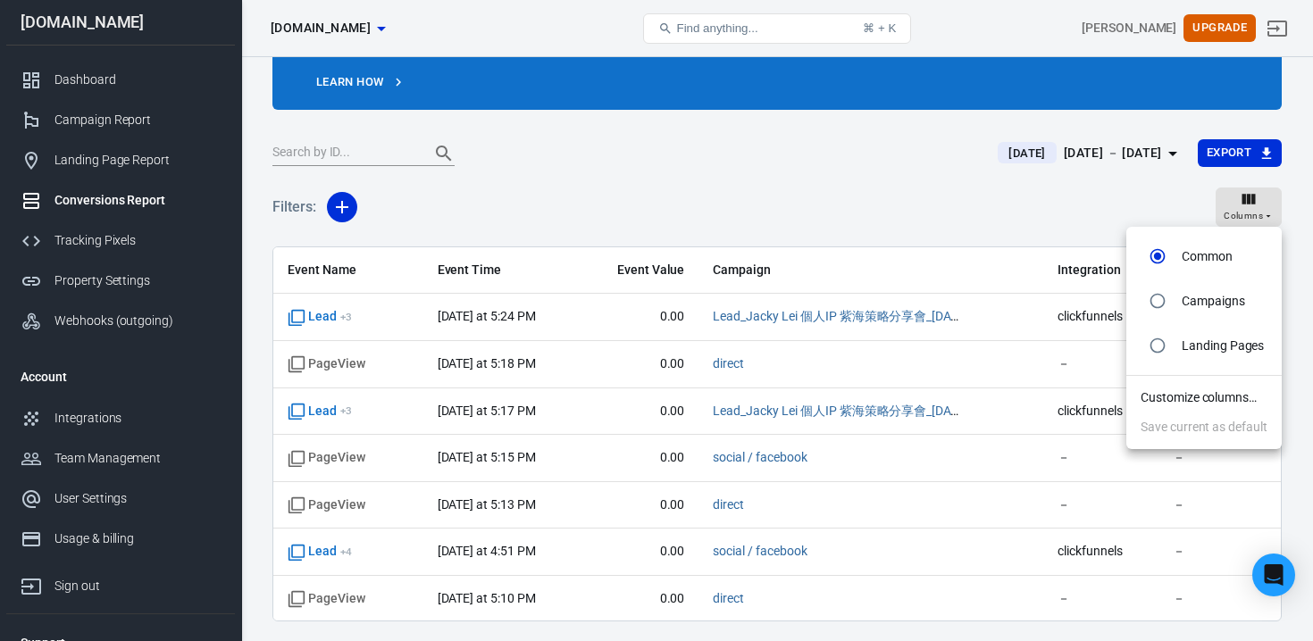
click at [1180, 310] on li "Campaigns" at bounding box center [1203, 301] width 155 height 45
radio input "false"
radio input "true"
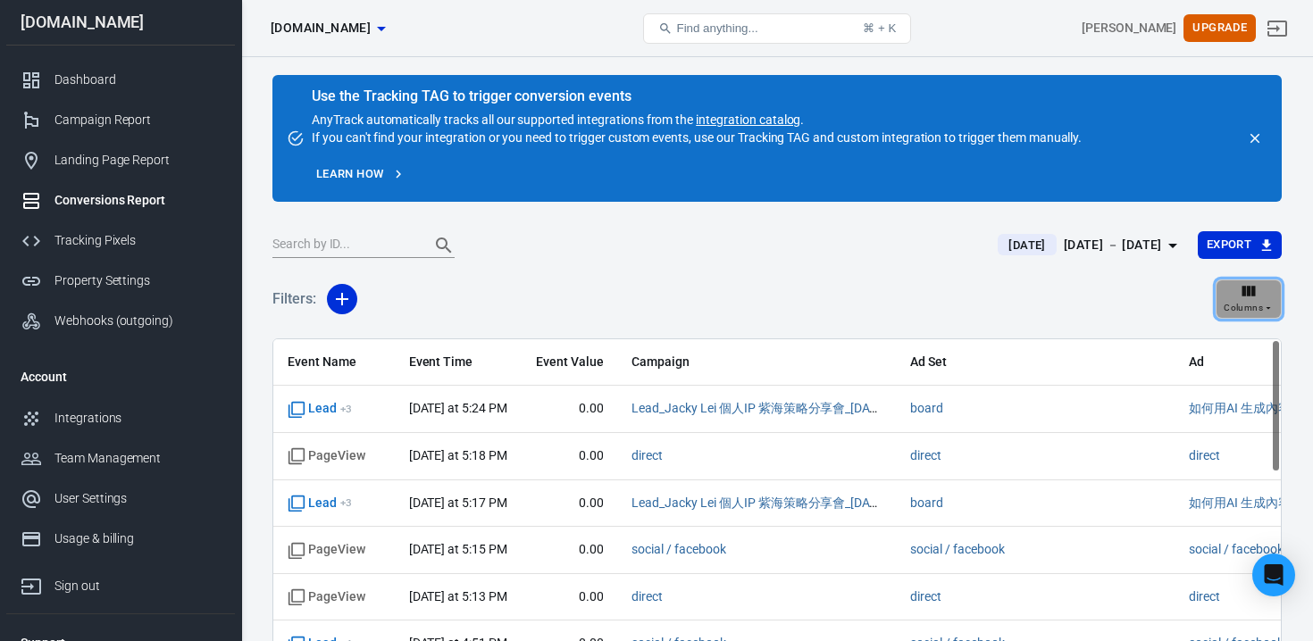
click at [1225, 297] on div "Columns" at bounding box center [1249, 299] width 50 height 34
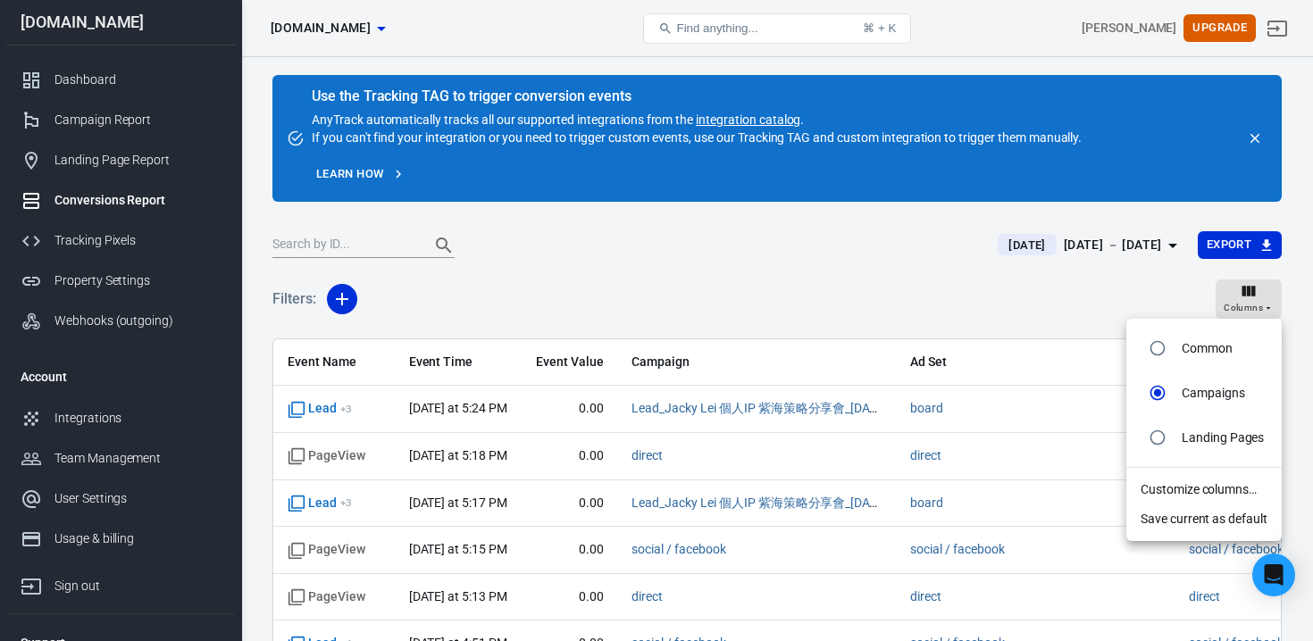
click at [943, 281] on div at bounding box center [656, 320] width 1313 height 641
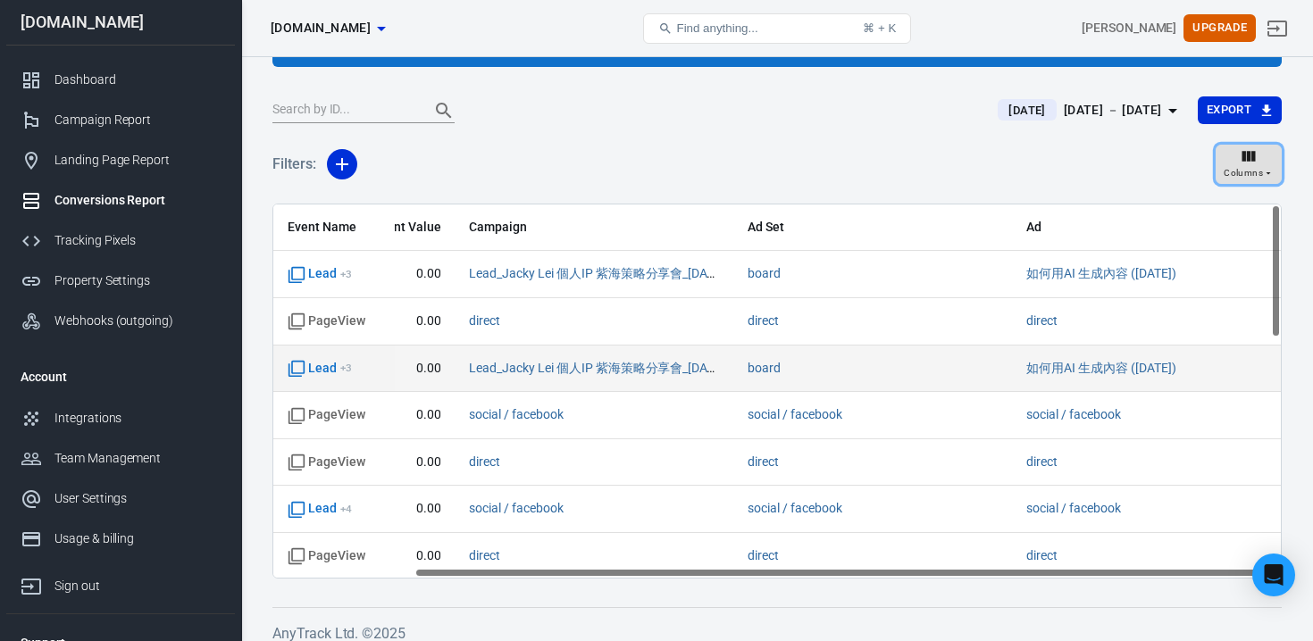
scroll to position [0, 163]
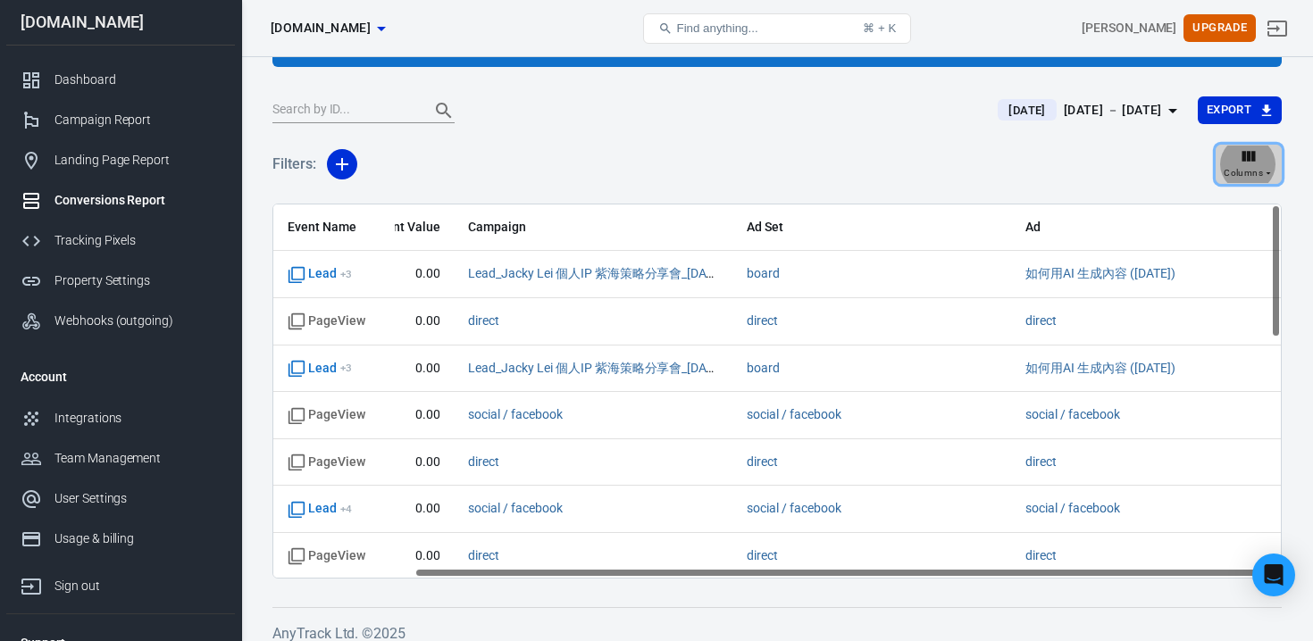
click at [1222, 163] on button "Columns" at bounding box center [1249, 164] width 66 height 39
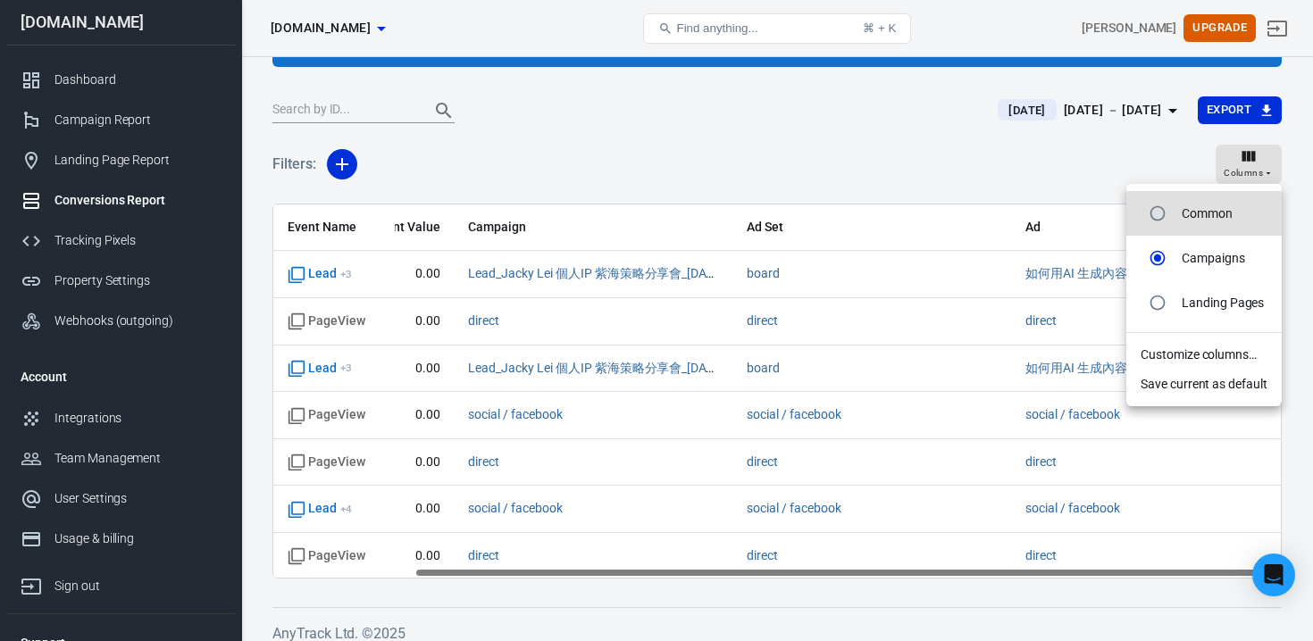
click at [355, 151] on div at bounding box center [656, 320] width 1313 height 641
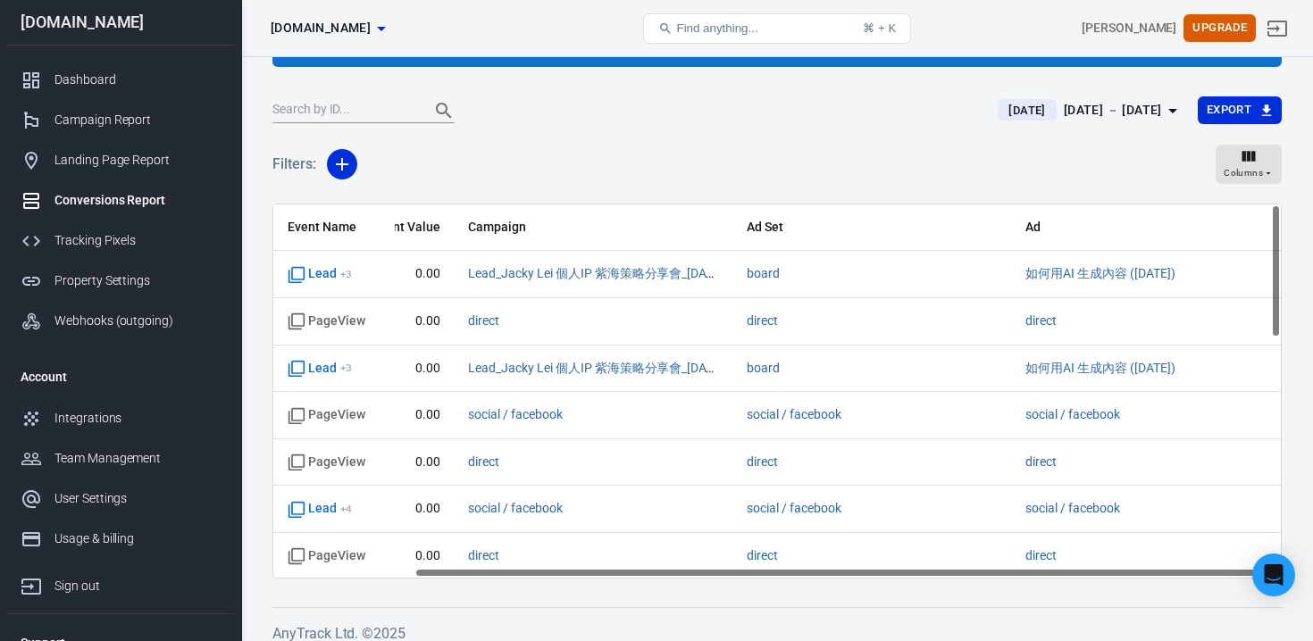
click at [345, 157] on body "Conversion Events zuoip.co Find anything... ⌘ + K Kwok Kenny Upgrade zuoip.co D…" at bounding box center [656, 288] width 1313 height 733
click at [336, 181] on div at bounding box center [342, 164] width 38 height 57
click at [339, 171] on icon "button" at bounding box center [341, 164] width 21 height 21
click at [347, 203] on icon at bounding box center [351, 202] width 21 height 21
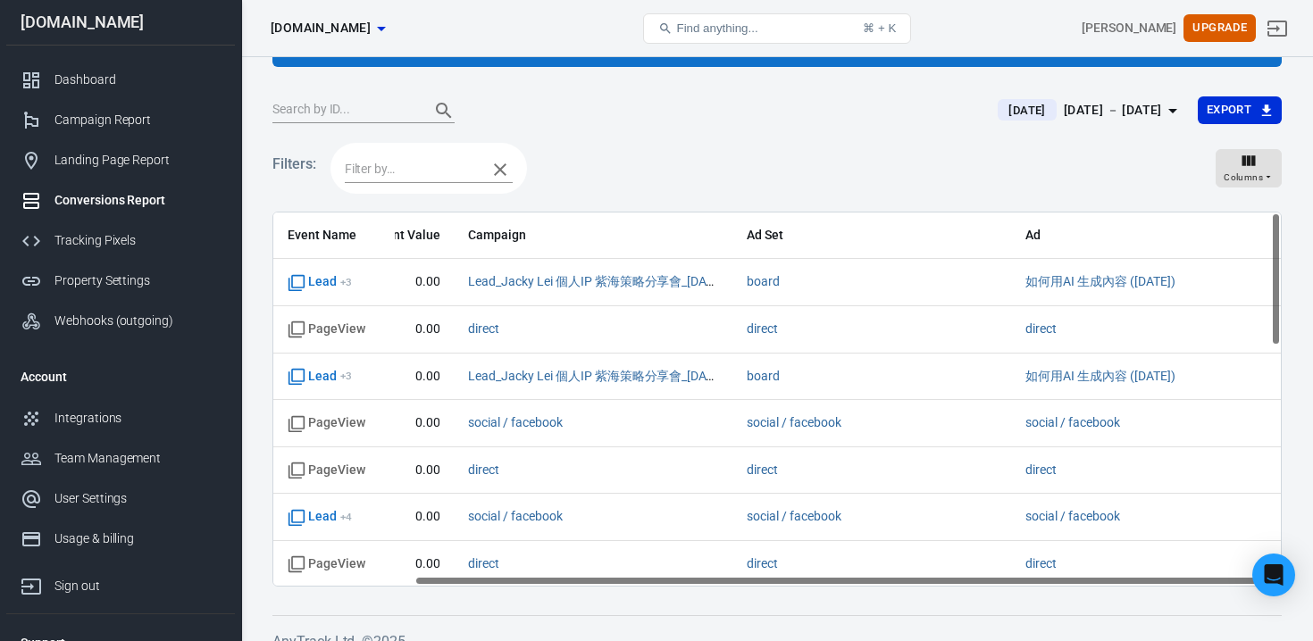
click at [387, 172] on input "text" at bounding box center [411, 169] width 133 height 22
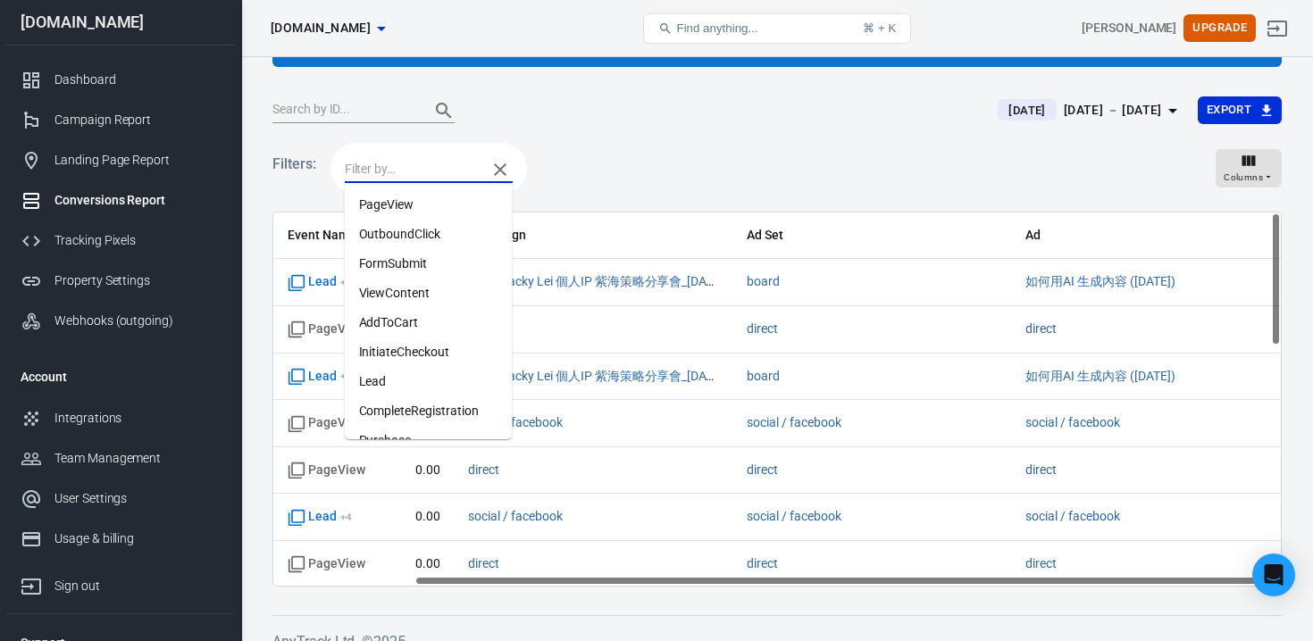
click at [403, 379] on li "Lead" at bounding box center [429, 381] width 168 height 29
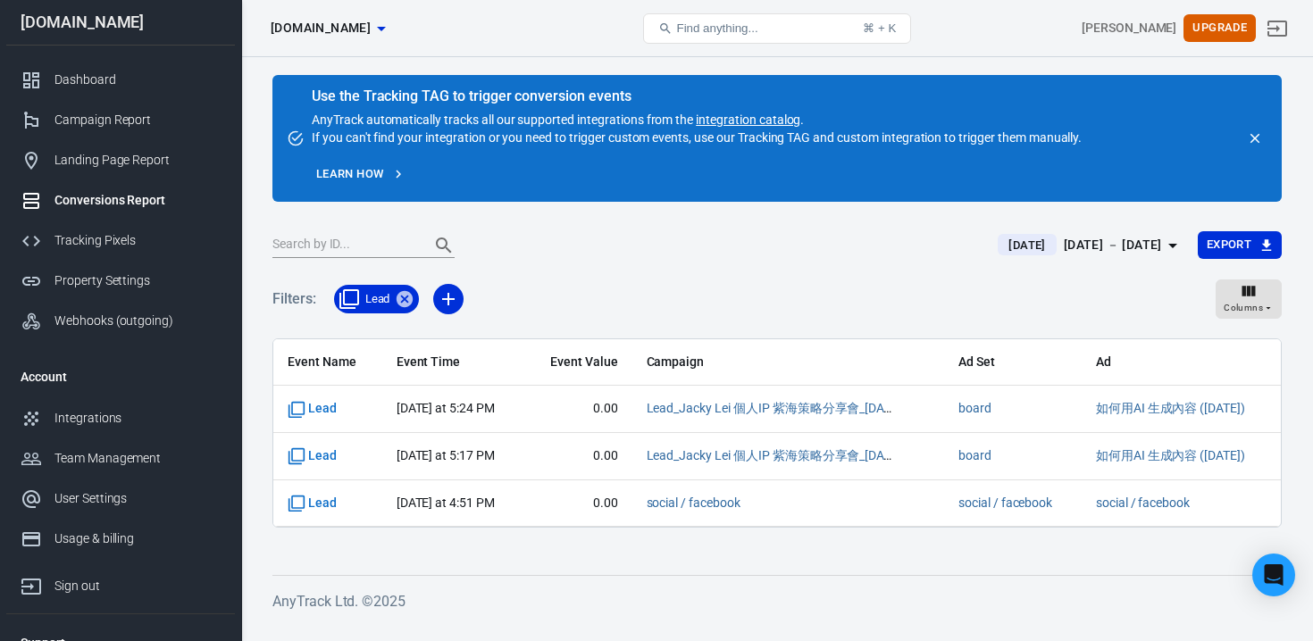
click at [619, 303] on div "Filters: Lead Columns" at bounding box center [776, 306] width 1009 height 64
click at [1243, 322] on div "Filters: Lead Columns" at bounding box center [776, 306] width 1009 height 64
click at [1243, 308] on span "Columns" at bounding box center [1243, 308] width 39 height 16
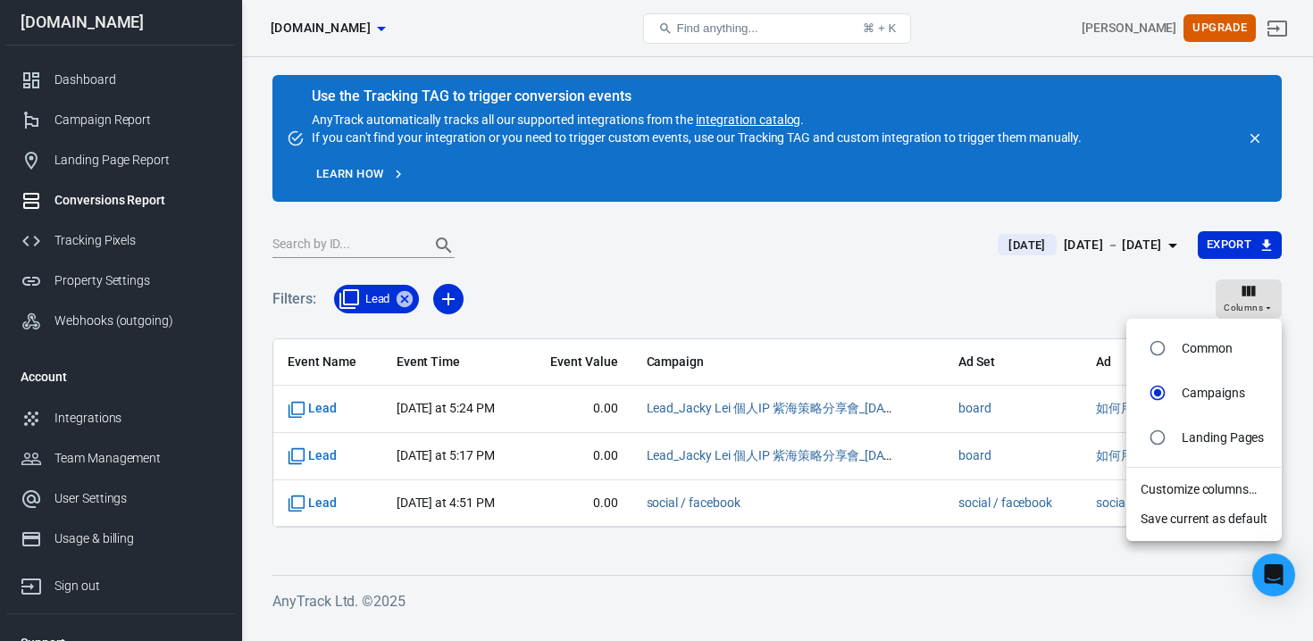
click at [1191, 435] on p "Landing Pages" at bounding box center [1223, 438] width 82 height 19
radio input "false"
radio input "true"
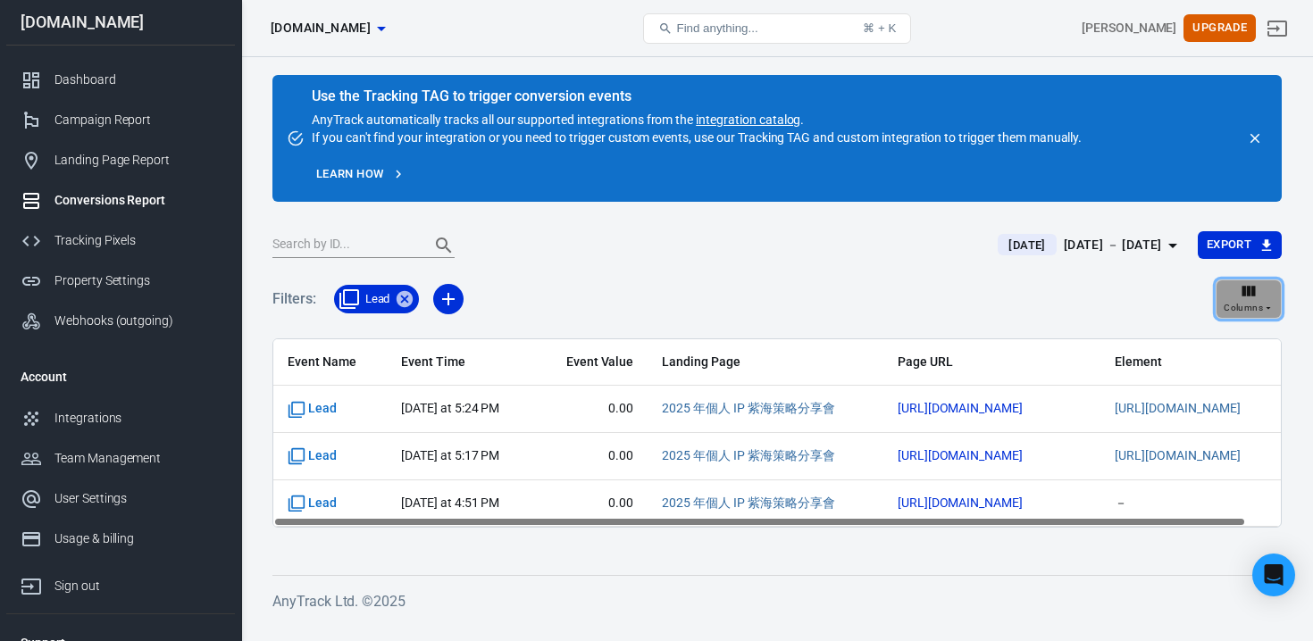
click at [1251, 297] on icon "button" at bounding box center [1249, 291] width 18 height 18
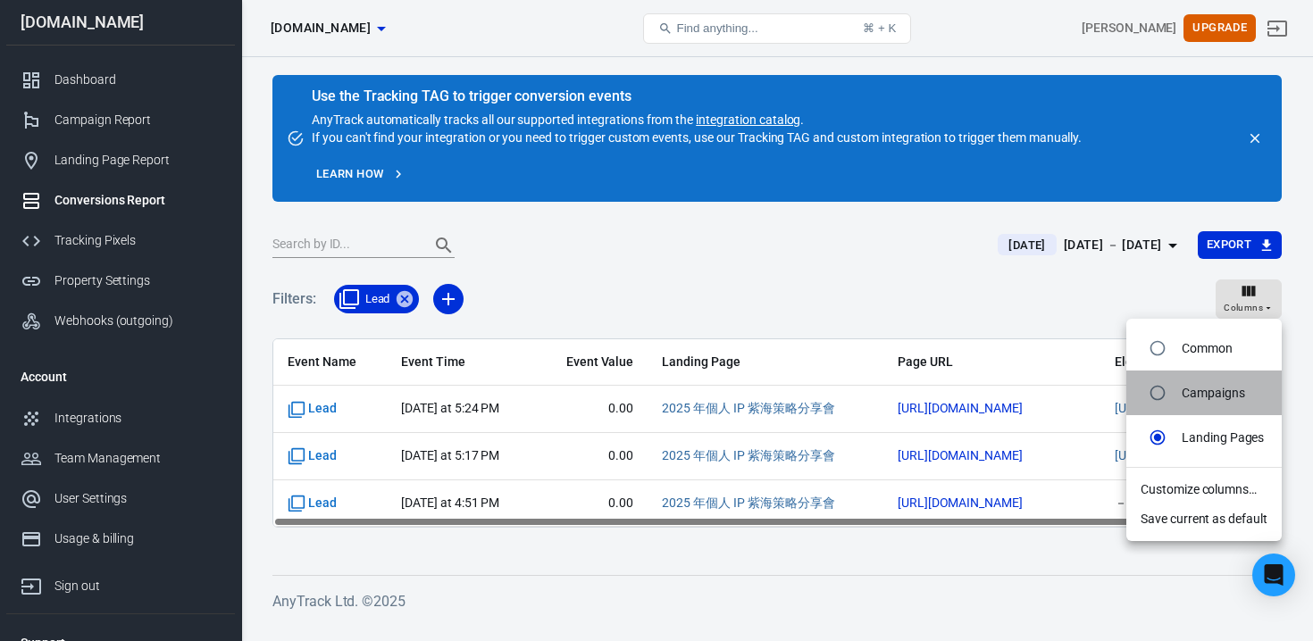
click at [1198, 375] on li "Campaigns" at bounding box center [1203, 393] width 155 height 45
radio input "true"
radio input "false"
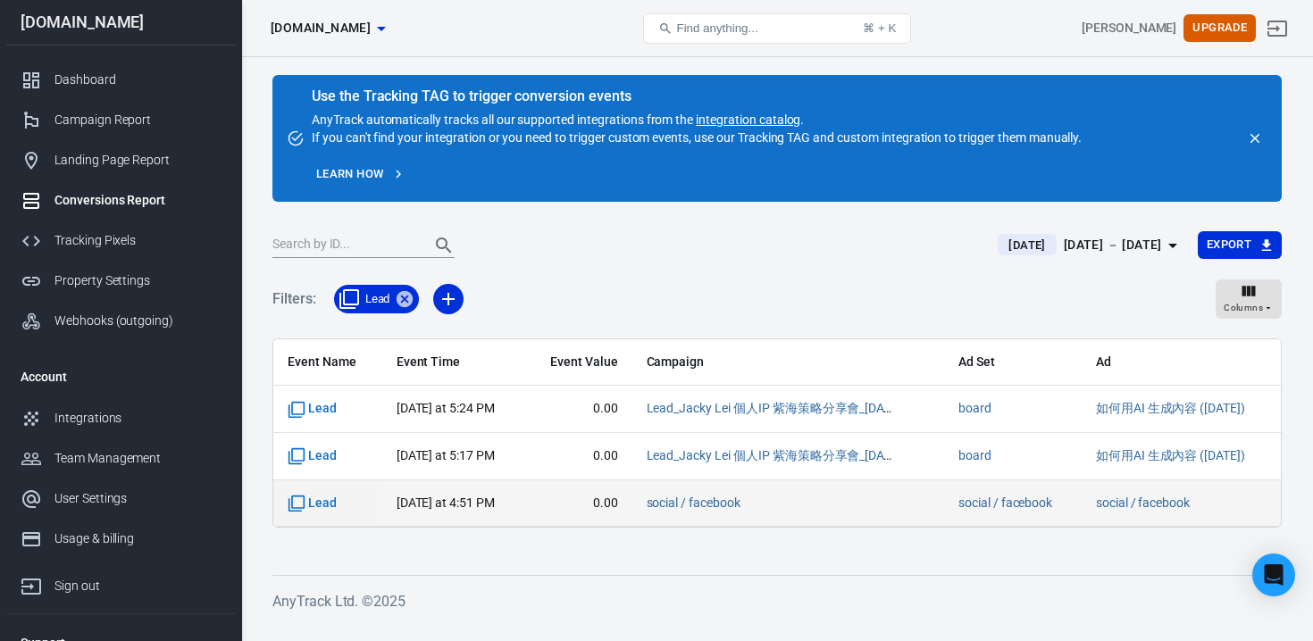
click at [792, 507] on span "social / facebook" at bounding box center [788, 504] width 283 height 18
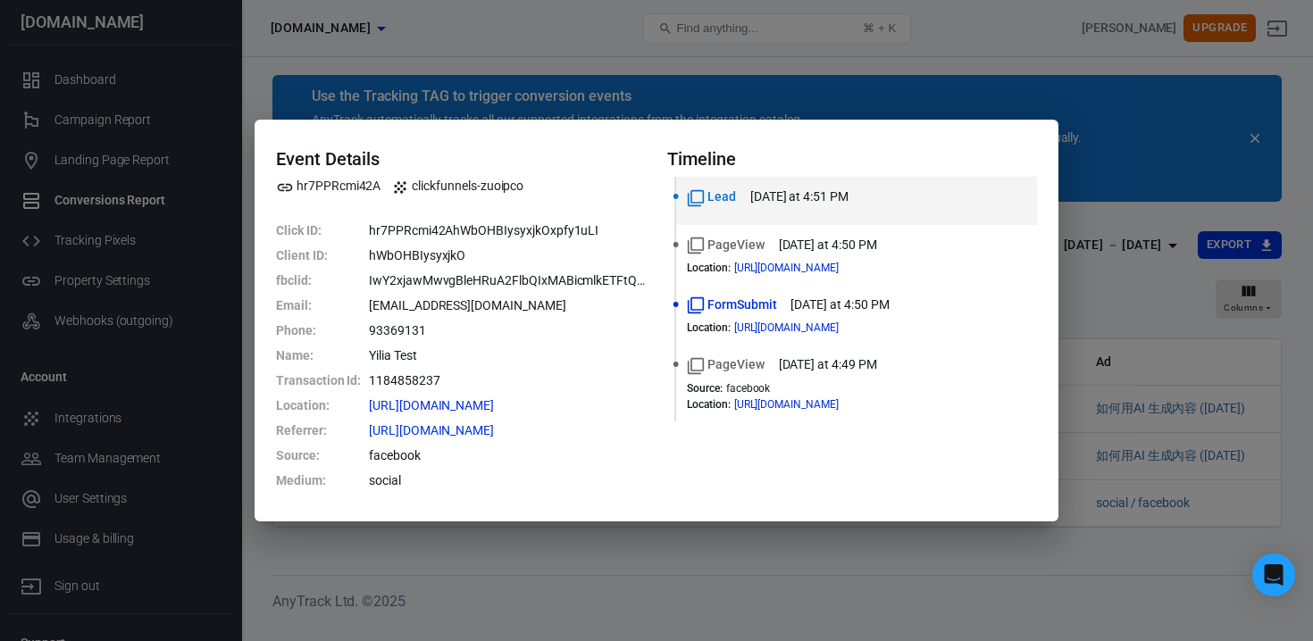
click at [775, 549] on div "Event Details hr7PPRcmi42A clickfunnels-zuoipco Click ID : hr7PPRcmi42AhWbOHBIy…" at bounding box center [656, 320] width 1313 height 641
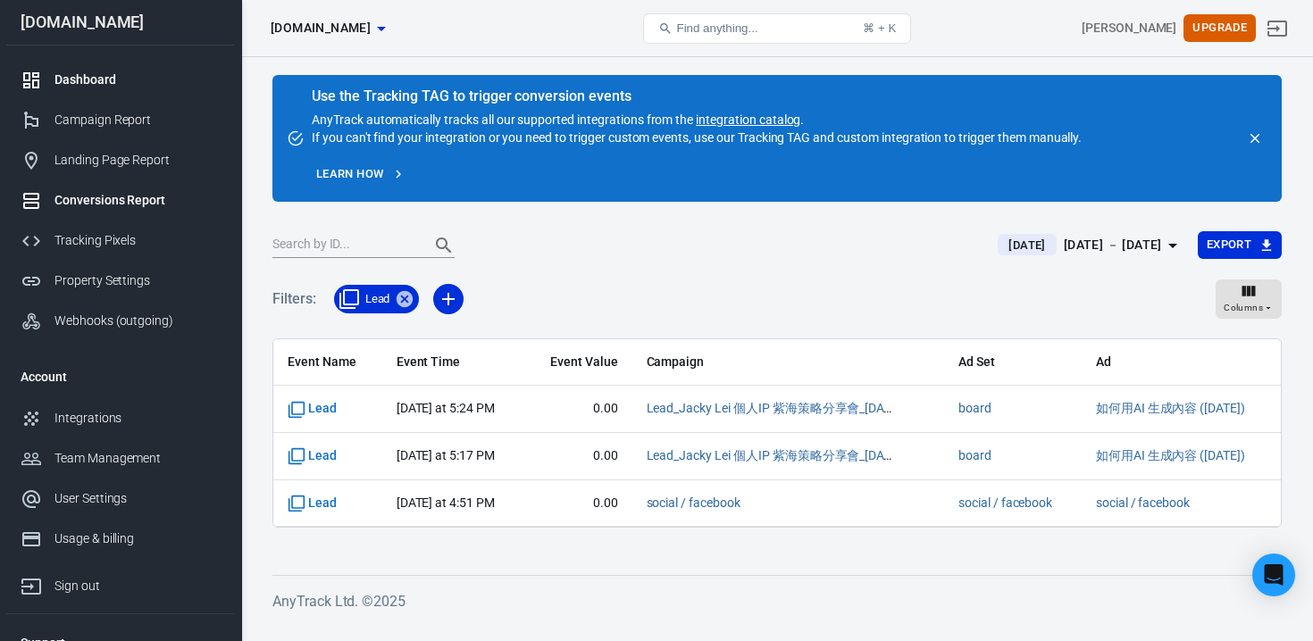
click at [110, 88] on div "Dashboard" at bounding box center [137, 80] width 166 height 19
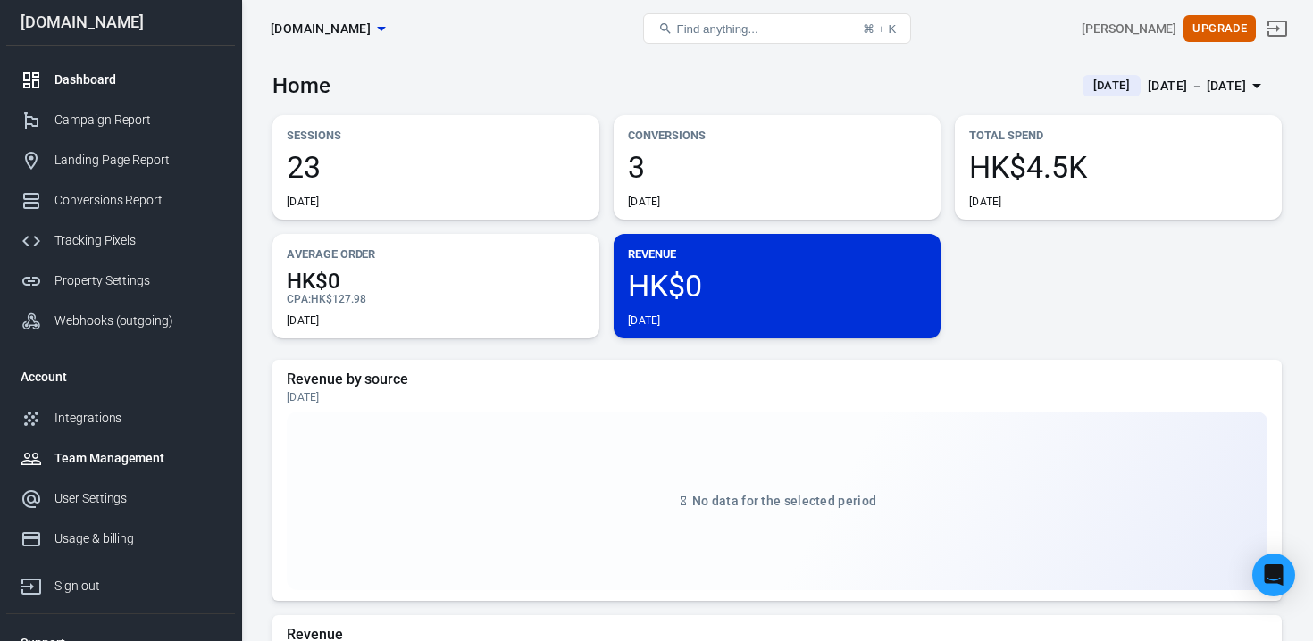
click at [145, 451] on div "Team Management" at bounding box center [137, 458] width 166 height 19
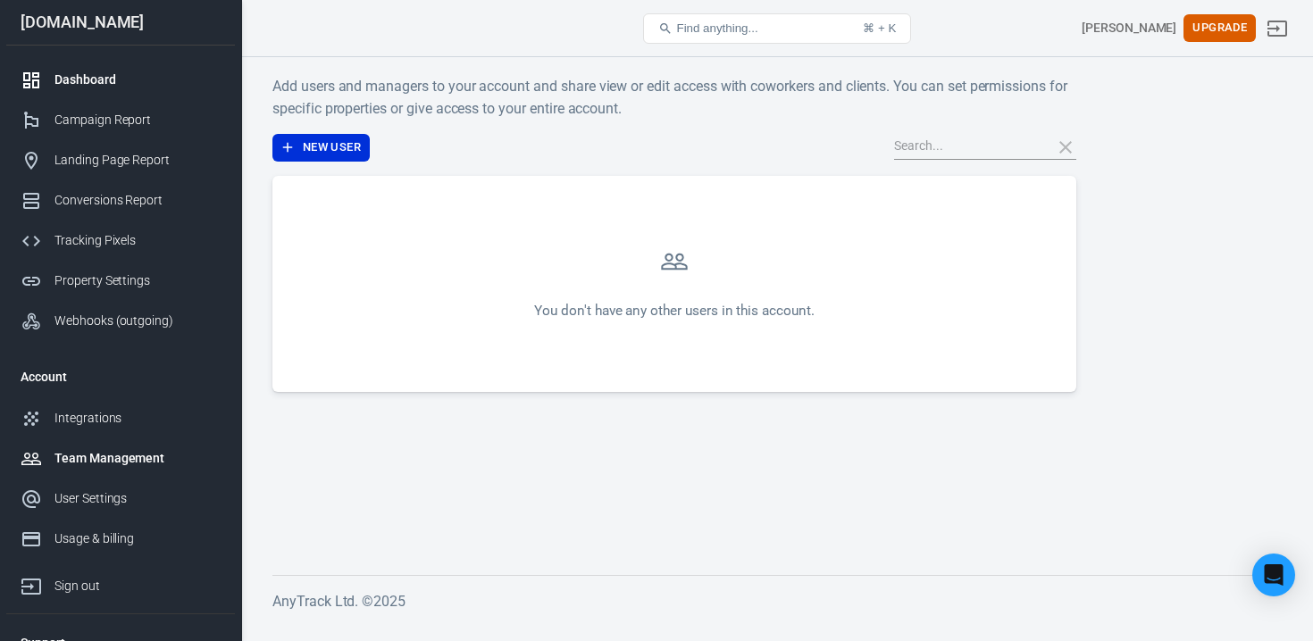
click at [134, 88] on div "Dashboard" at bounding box center [137, 80] width 166 height 19
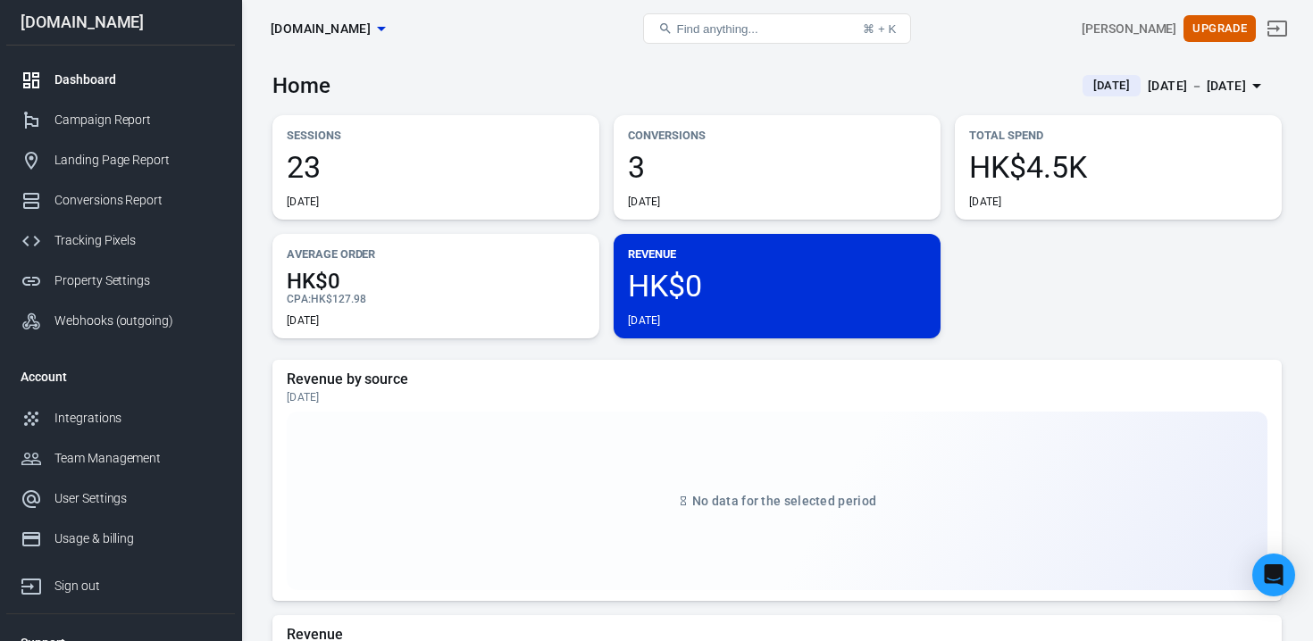
click at [371, 33] on icon "button" at bounding box center [381, 28] width 21 height 21
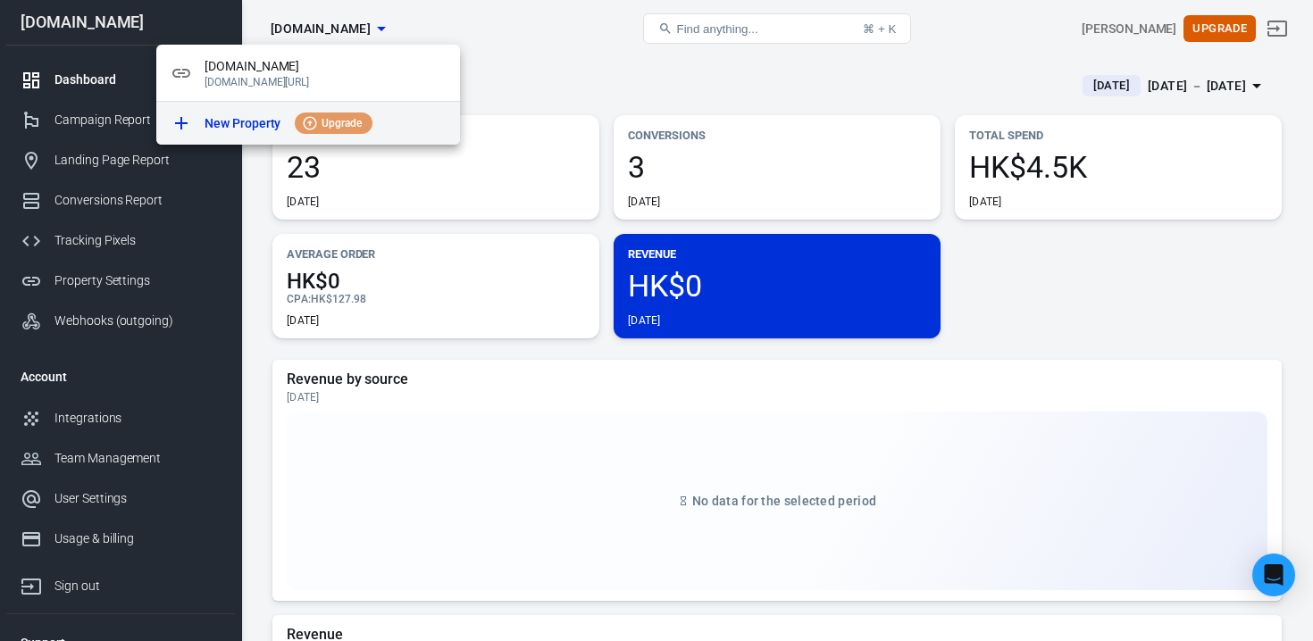
click at [262, 119] on p "New Property" at bounding box center [243, 123] width 76 height 19
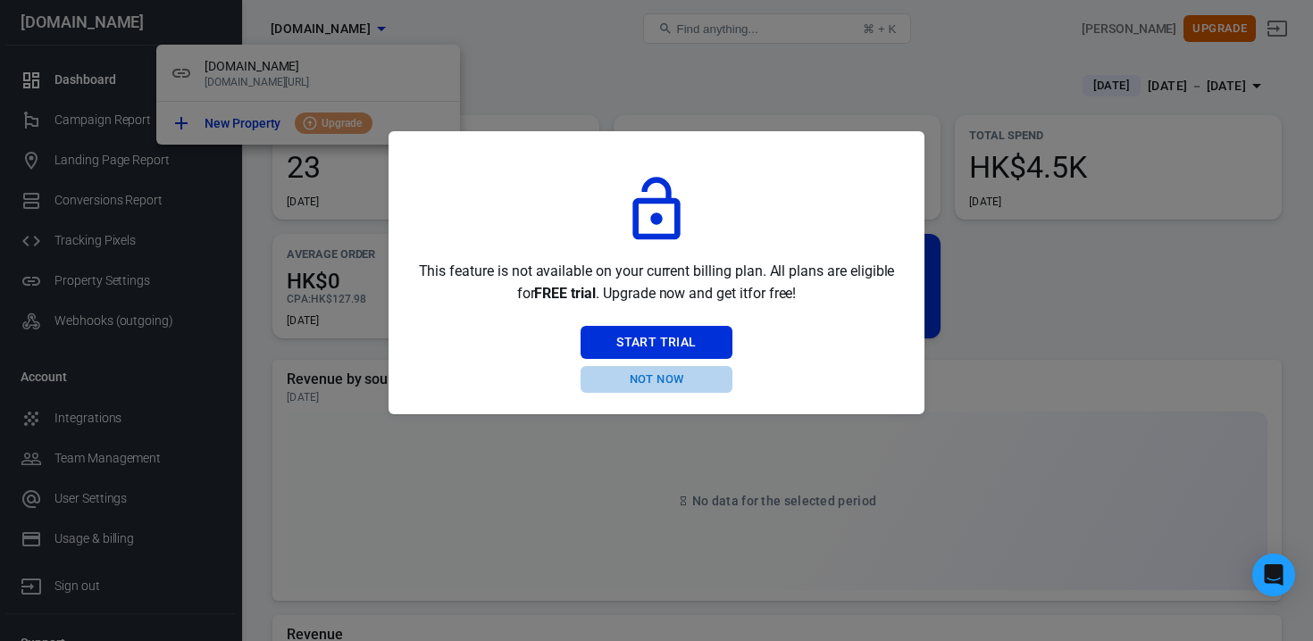
click at [668, 375] on button "Not Now" at bounding box center [656, 380] width 151 height 28
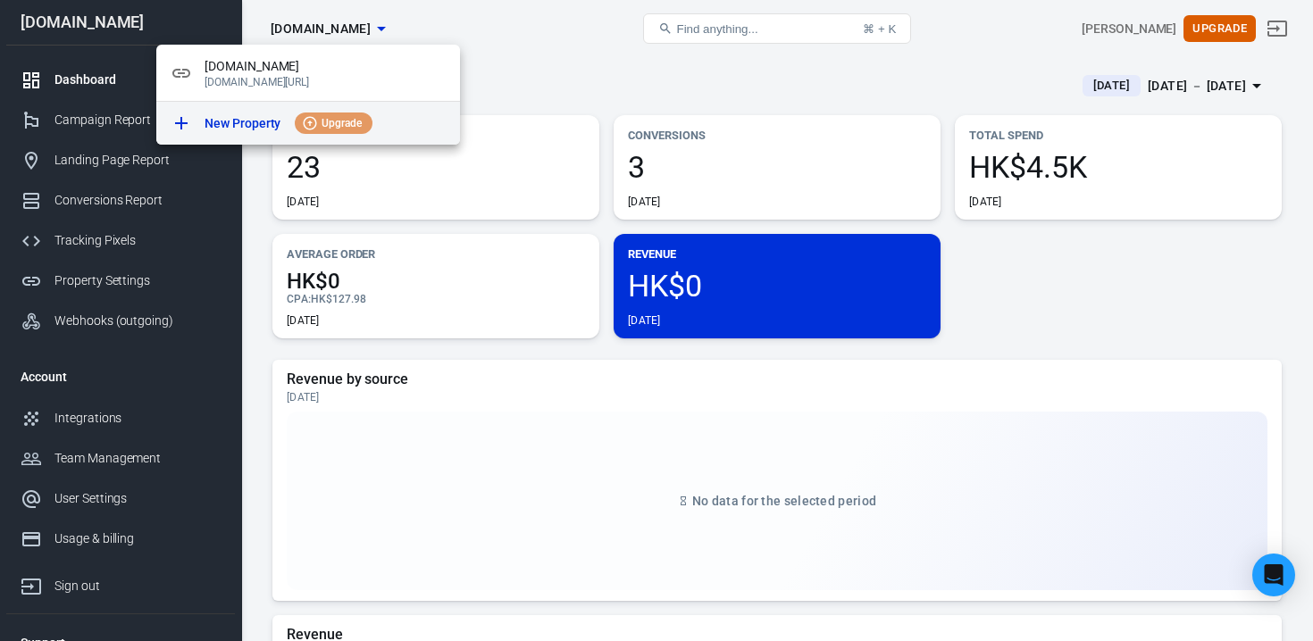
click at [294, 117] on div "New Property Upgrade" at bounding box center [325, 123] width 241 height 21
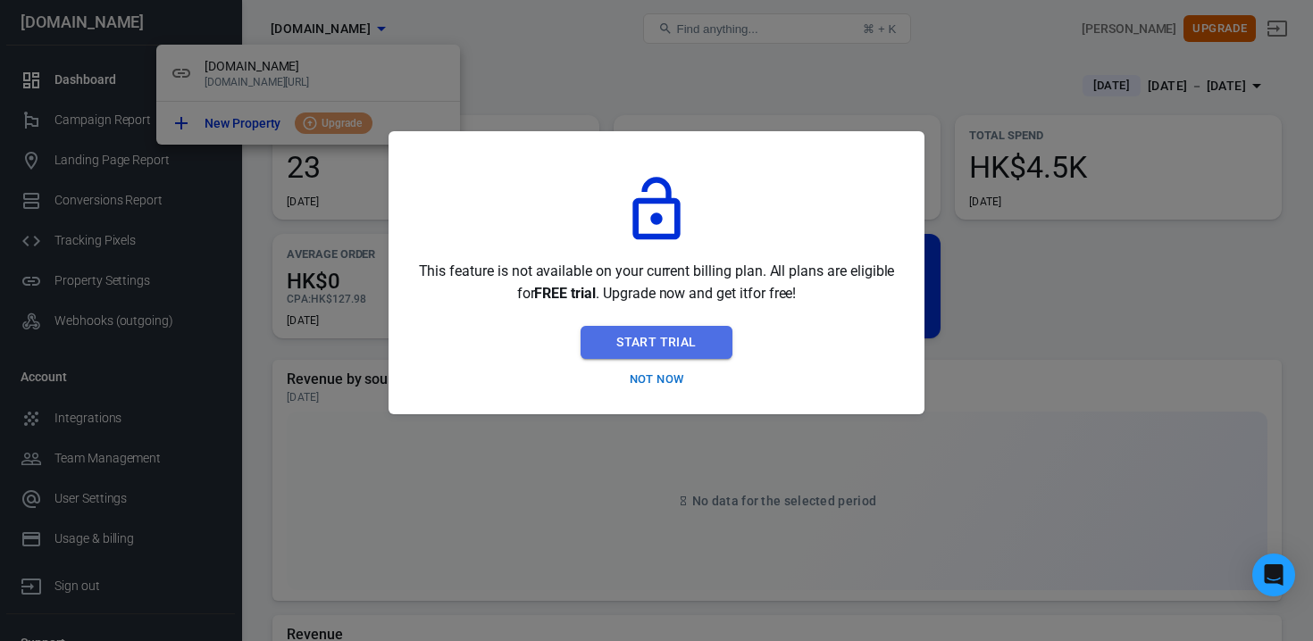
click at [621, 348] on button "Start Trial" at bounding box center [656, 342] width 151 height 33
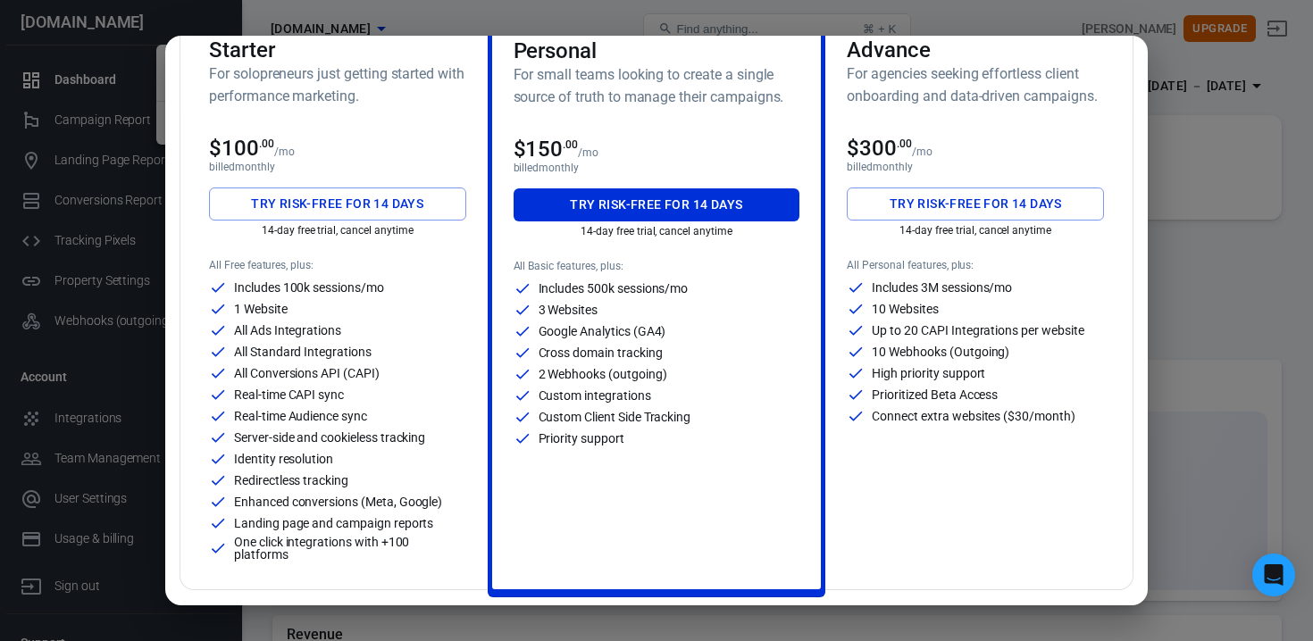
scroll to position [128, 0]
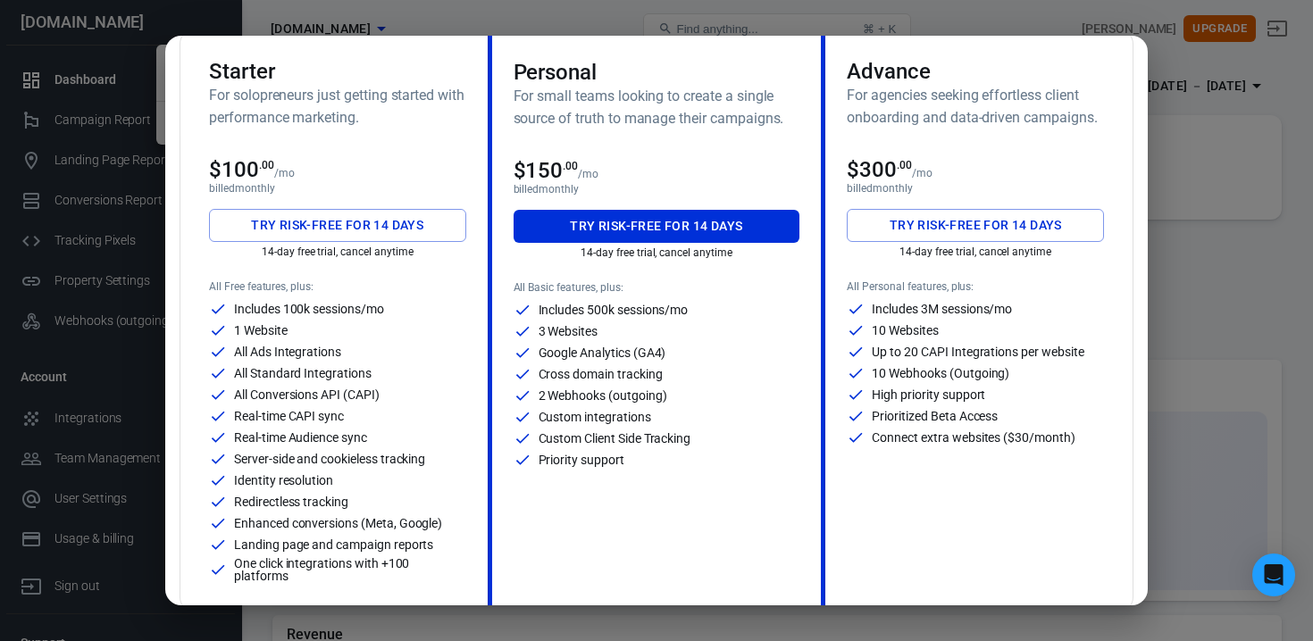
click at [1215, 348] on div "Monthly Annual (Get 2 months free!) Starter For solopreneurs just getting start…" at bounding box center [656, 320] width 1313 height 641
